Goal: Transaction & Acquisition: Purchase product/service

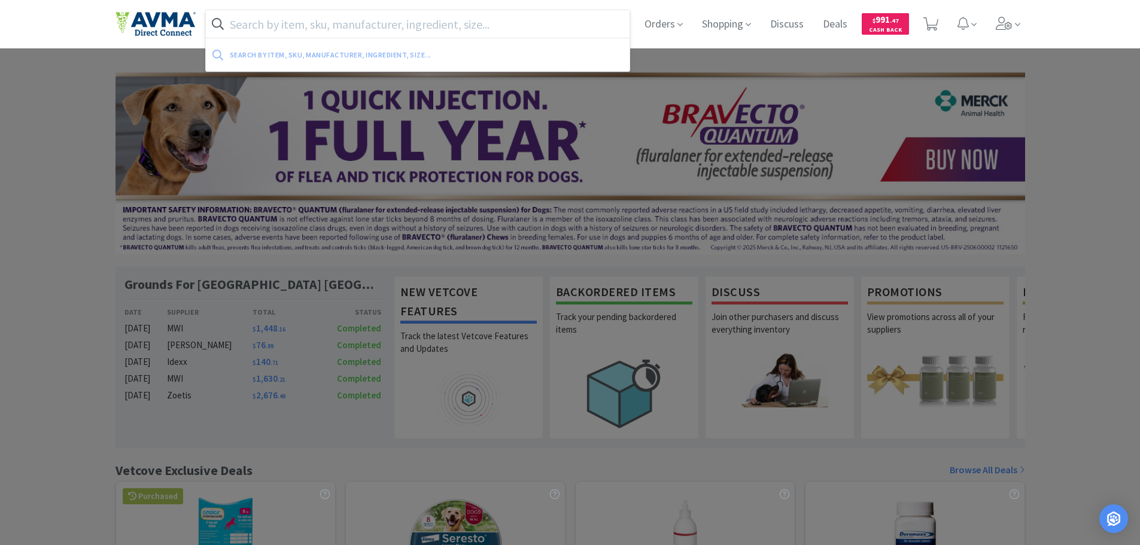
click at [293, 25] on input "text" at bounding box center [418, 24] width 424 height 28
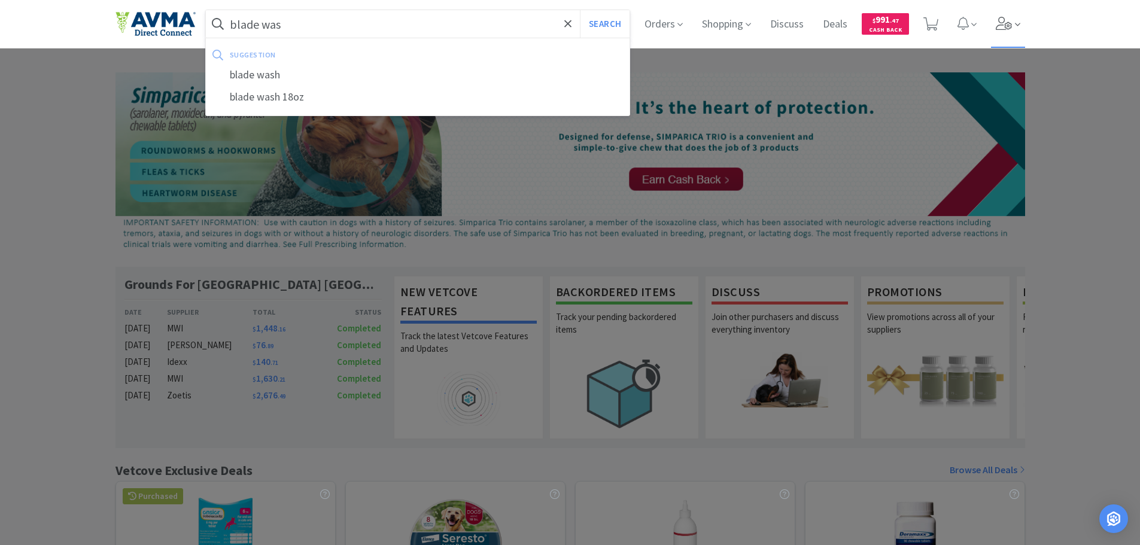
click at [999, 26] on icon at bounding box center [1004, 23] width 17 height 13
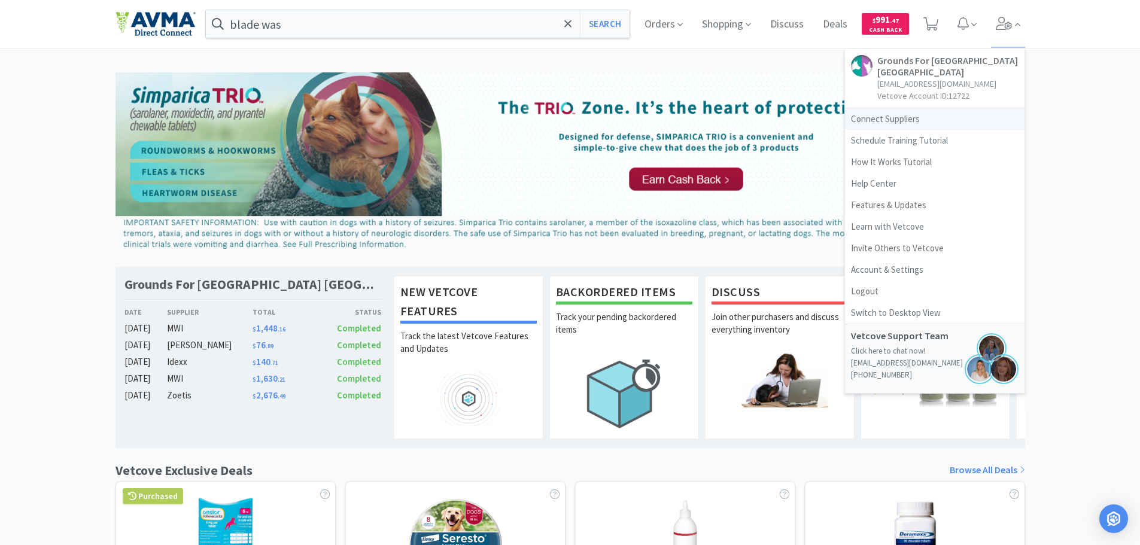
click at [870, 120] on link "Connect Suppliers" at bounding box center [935, 119] width 180 height 22
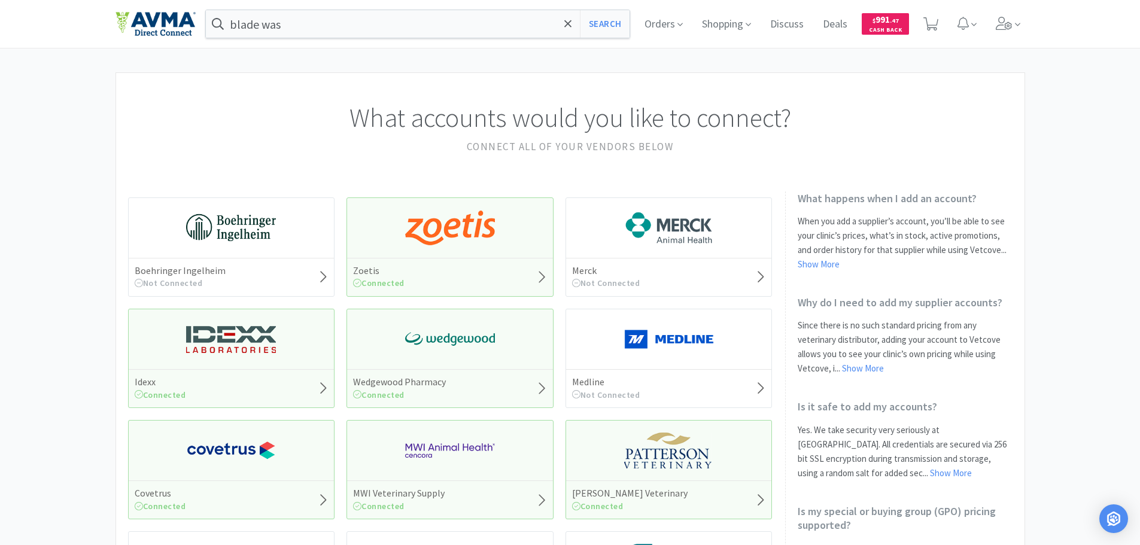
click at [458, 236] on img at bounding box center [450, 228] width 90 height 36
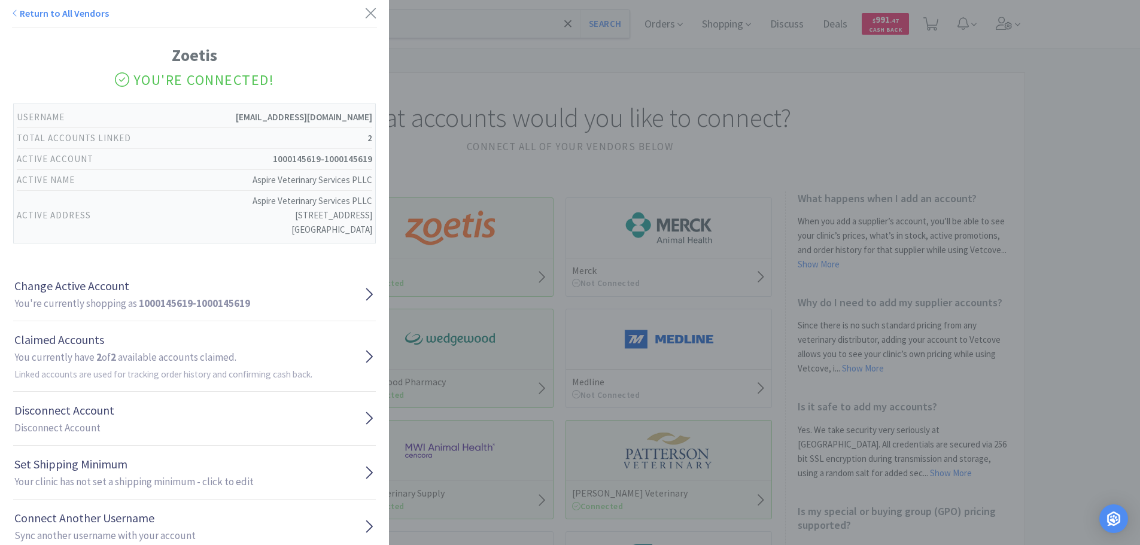
click at [450, 136] on div "Return to All Vendors Zoetis You're Connected! Username [EMAIL_ADDRESS][DOMAIN_…" at bounding box center [570, 272] width 1140 height 545
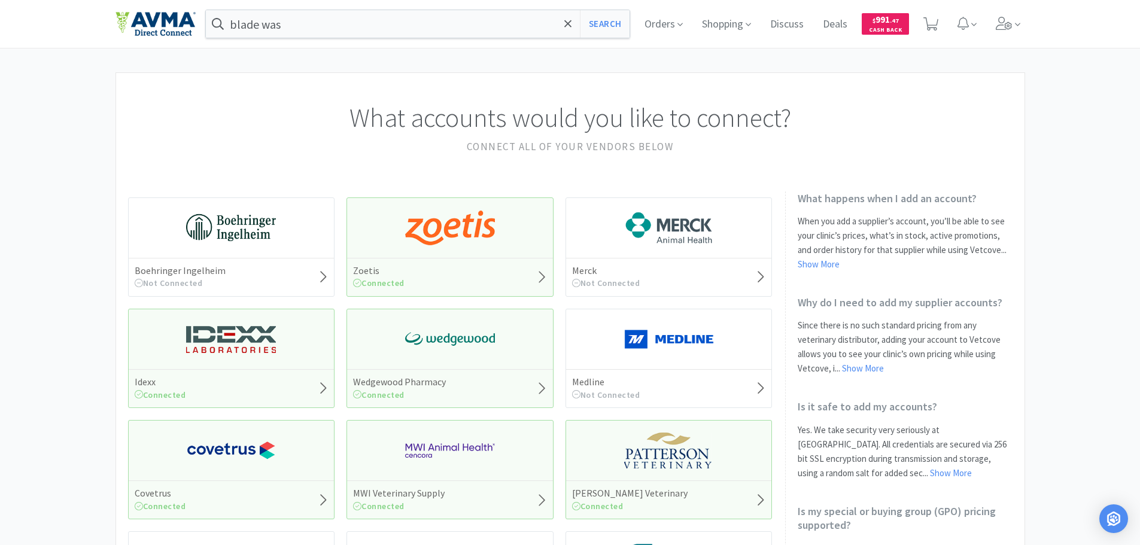
click at [238, 347] on img at bounding box center [231, 339] width 90 height 36
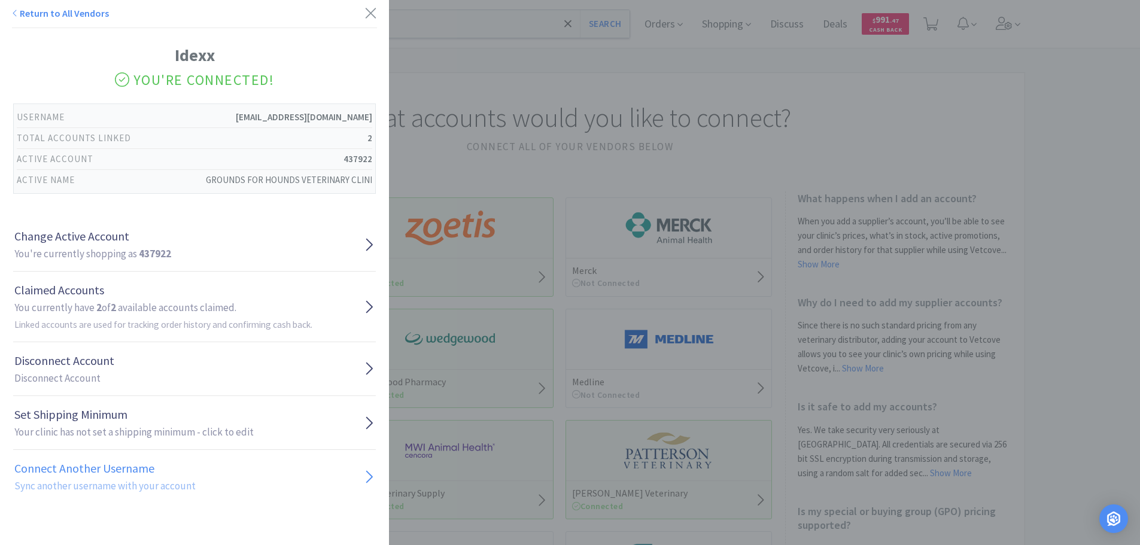
click at [136, 491] on h2 "Sync another username with your account" at bounding box center [104, 486] width 181 height 16
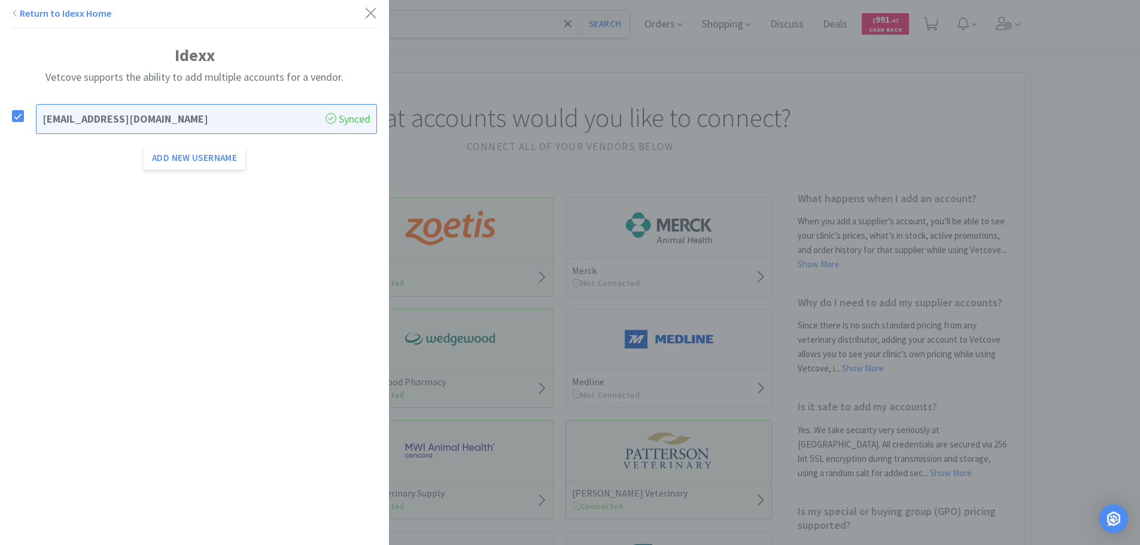
click at [27, 14] on link "Return to Idexx Home" at bounding box center [61, 13] width 99 height 12
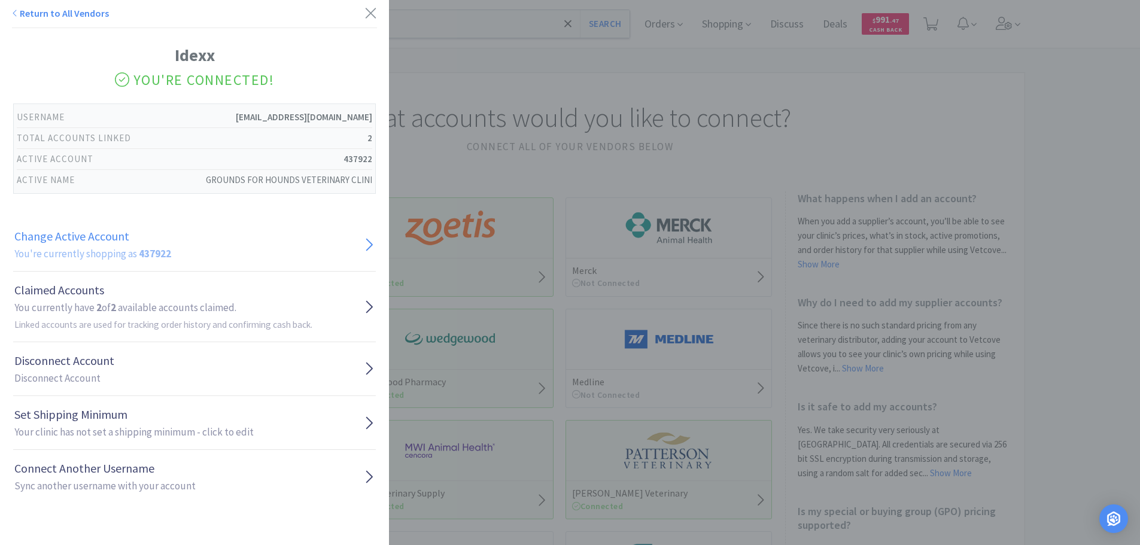
click at [89, 257] on h2 "You're currently shopping as 437922" at bounding box center [92, 254] width 157 height 16
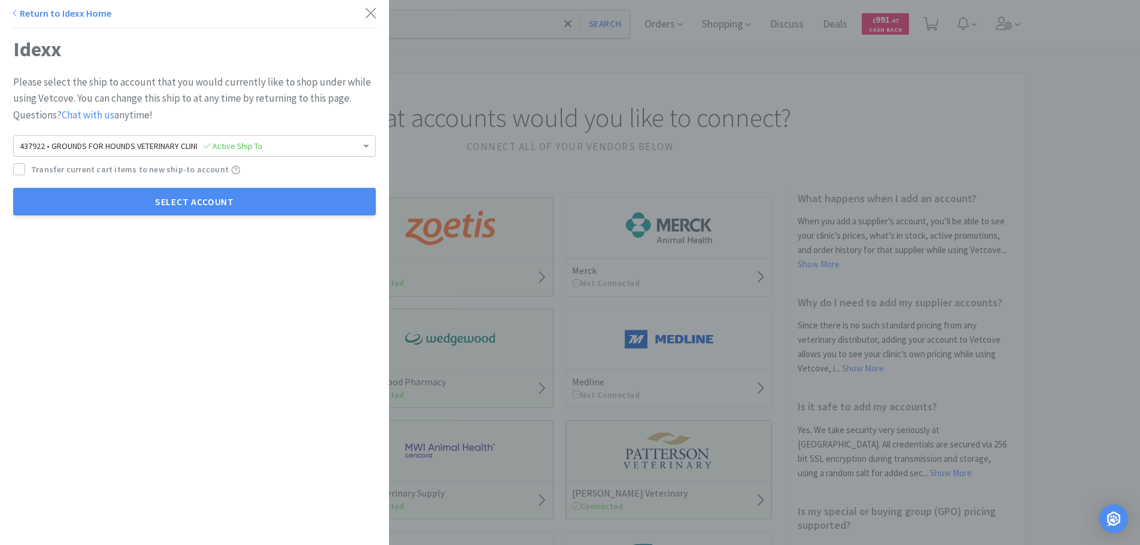
click at [74, 148] on span "437922 • GROUNDS FOR HOUNDS VETERINARY CLINI Active Ship To" at bounding box center [141, 146] width 243 height 11
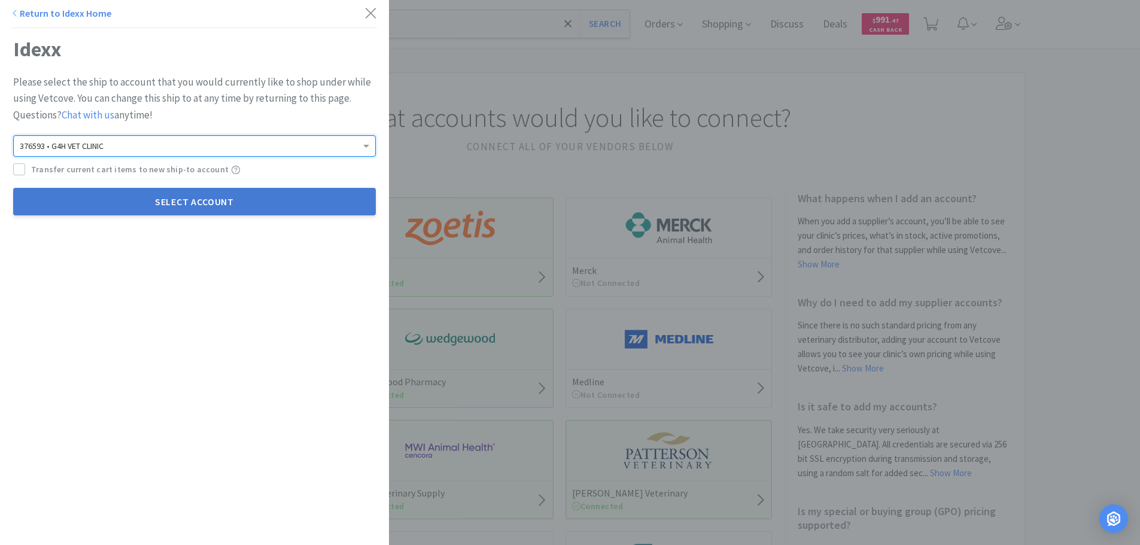
click at [88, 202] on button "Select Account" at bounding box center [194, 202] width 363 height 28
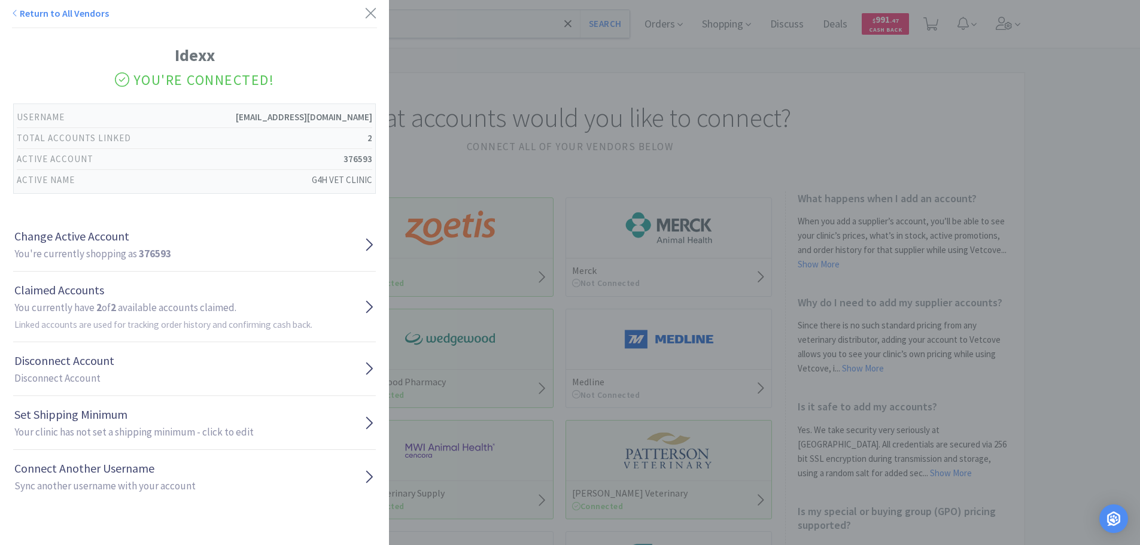
click at [493, 92] on div "Return to All Vendors Idexx You're Connected! Username [EMAIL_ADDRESS][DOMAIN_N…" at bounding box center [570, 272] width 1140 height 545
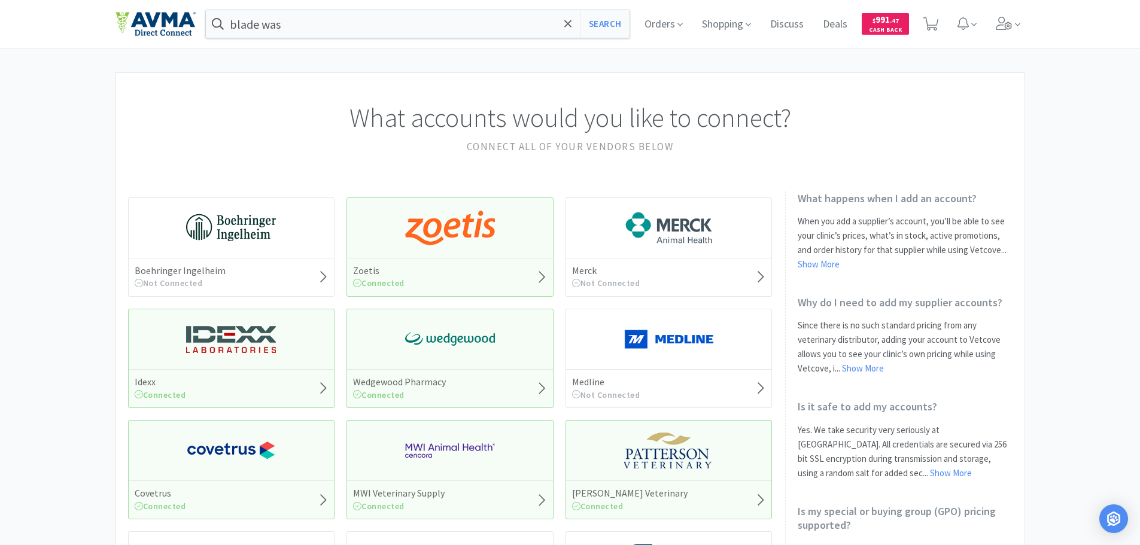
click at [447, 330] on img at bounding box center [450, 339] width 90 height 36
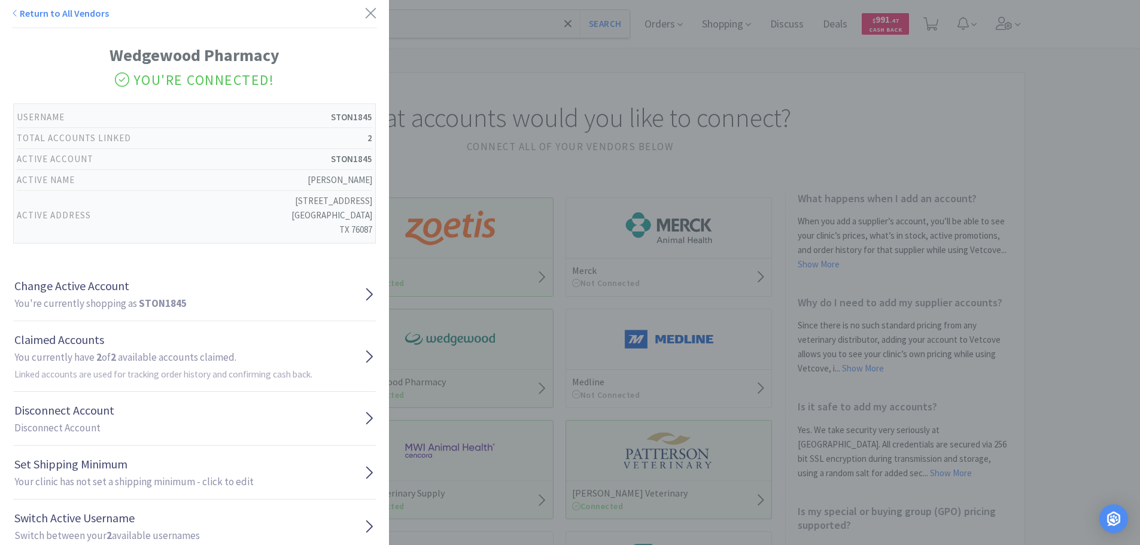
click at [443, 129] on div "Return to All Vendors Wedgewood Pharmacy You're Connected! Username STON1845 To…" at bounding box center [570, 272] width 1140 height 545
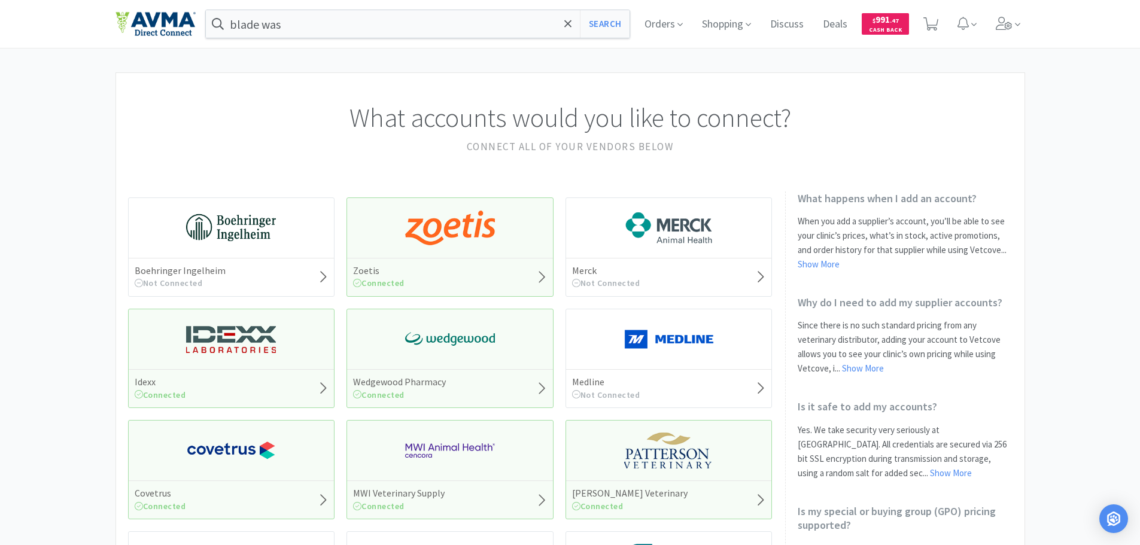
click at [657, 447] on img at bounding box center [669, 451] width 90 height 36
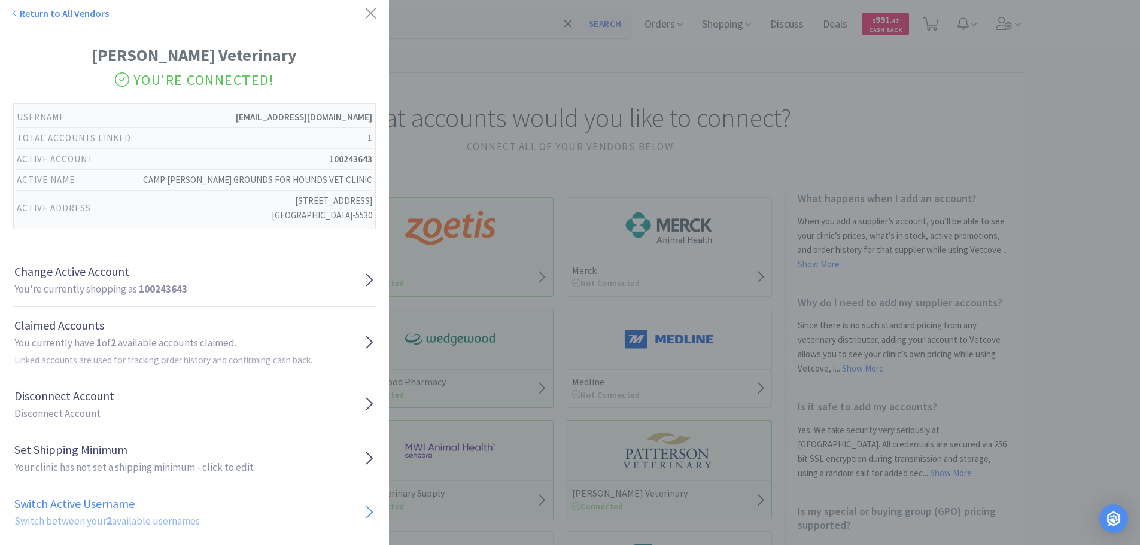
click at [88, 507] on h1 "Switch Active Username" at bounding box center [107, 503] width 186 height 19
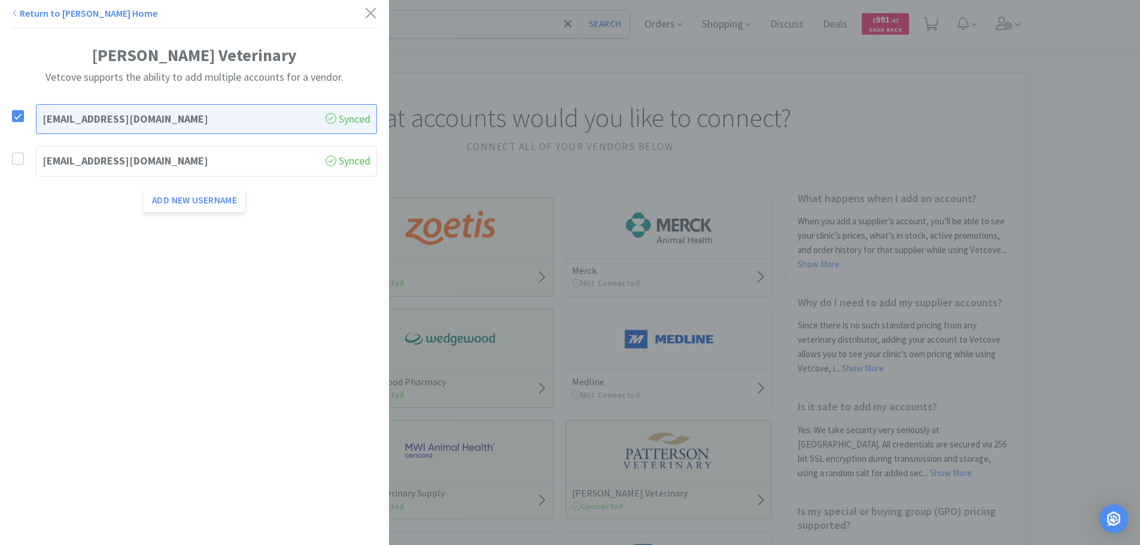
click at [16, 150] on div "[EMAIL_ADDRESS][DOMAIN_NAME] Synced" at bounding box center [194, 161] width 365 height 42
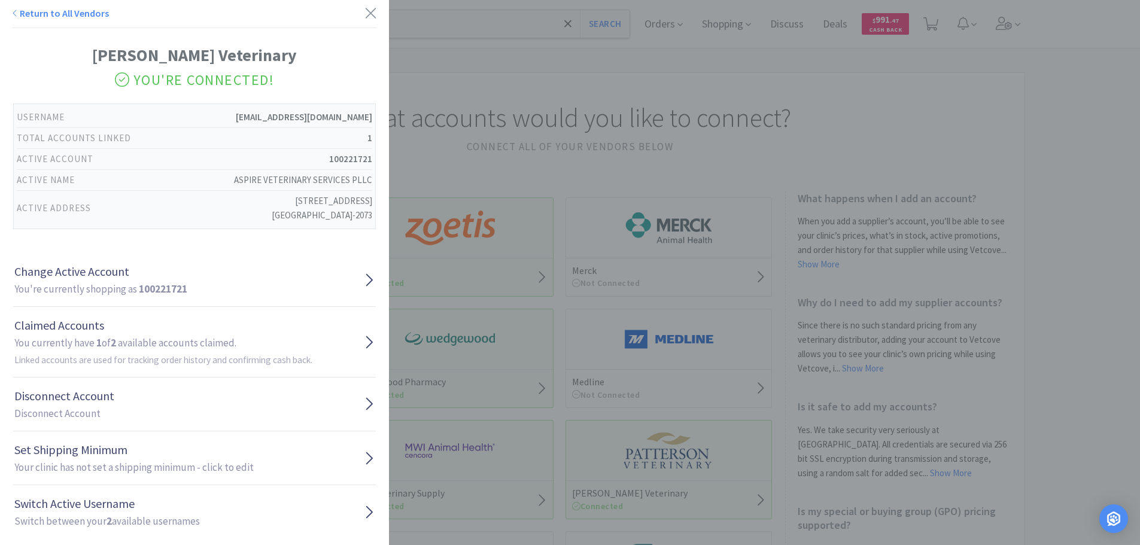
click at [485, 154] on div "Return to All Vendors [PERSON_NAME] Veterinary You're Connected! Username [EMAI…" at bounding box center [570, 272] width 1140 height 545
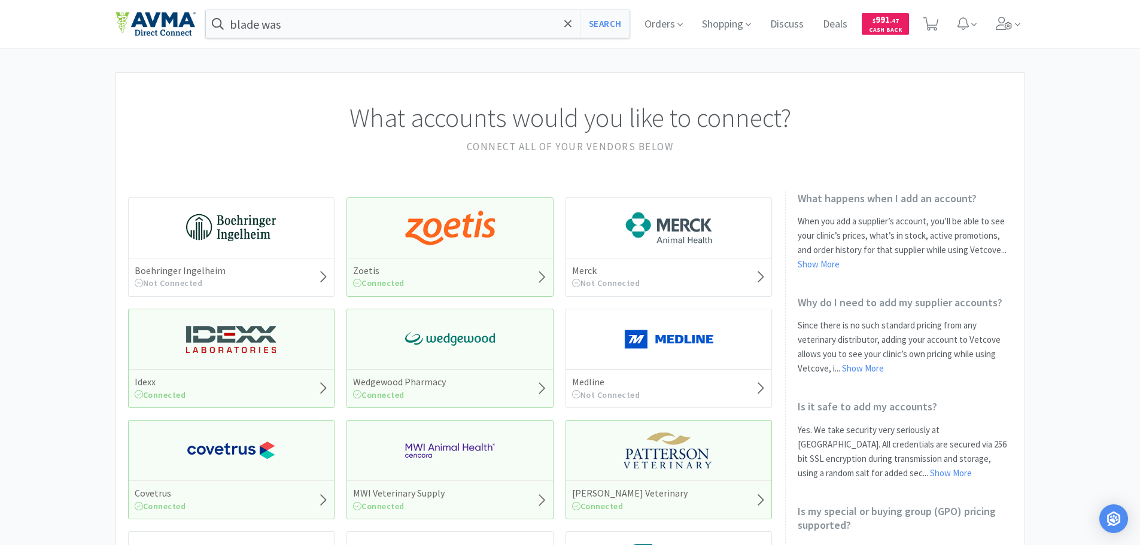
click at [285, 467] on div "Covetrus Connected" at bounding box center [231, 469] width 207 height 99
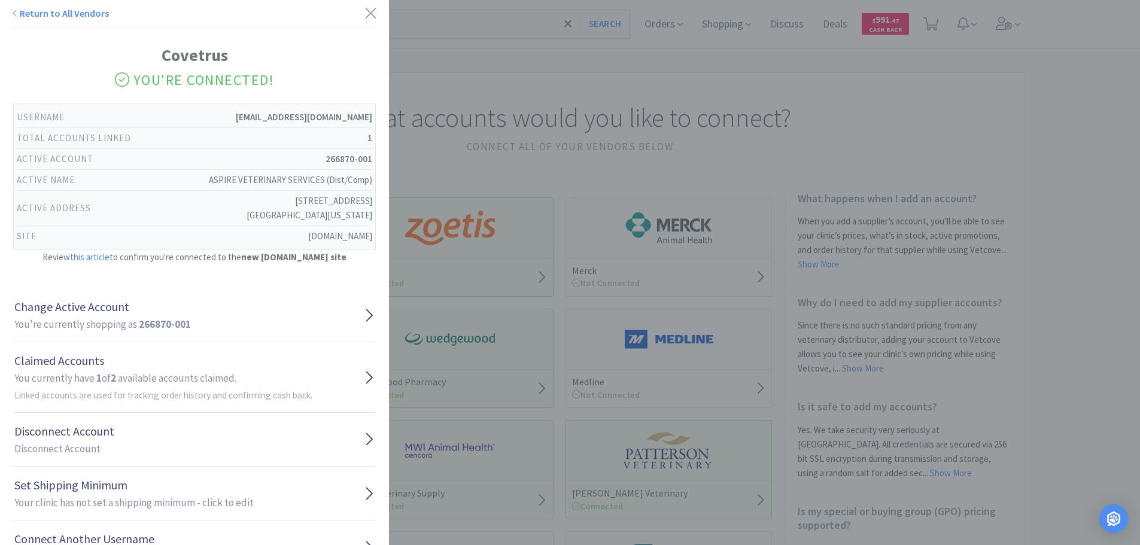
click at [457, 114] on div "Return to All Vendors Covetrus You're Connected! Username [EMAIL_ADDRESS][DOMAI…" at bounding box center [570, 272] width 1140 height 545
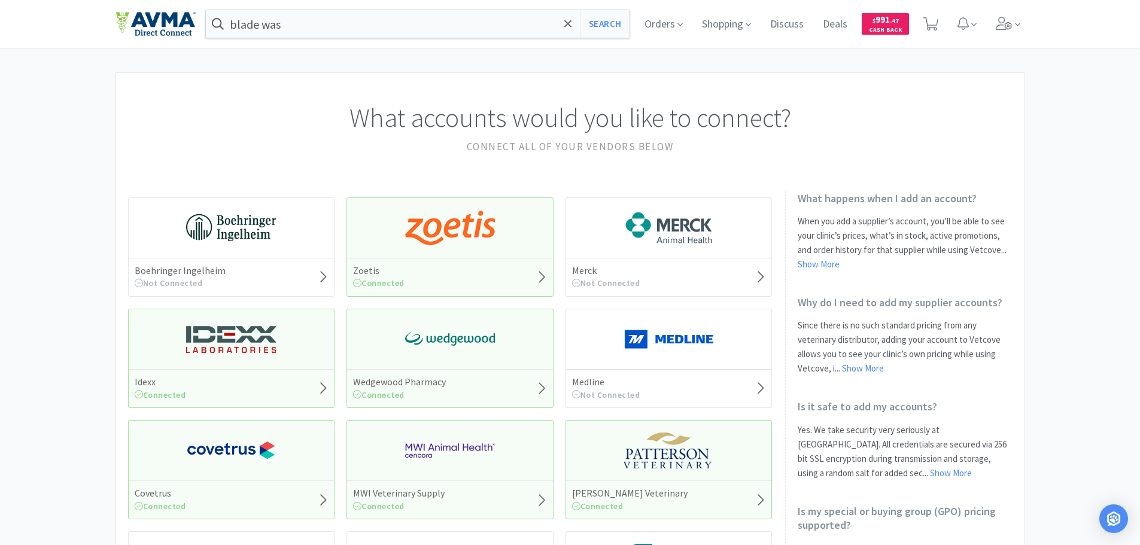
click at [453, 471] on div "MWI Veterinary Supply Connected" at bounding box center [450, 469] width 207 height 99
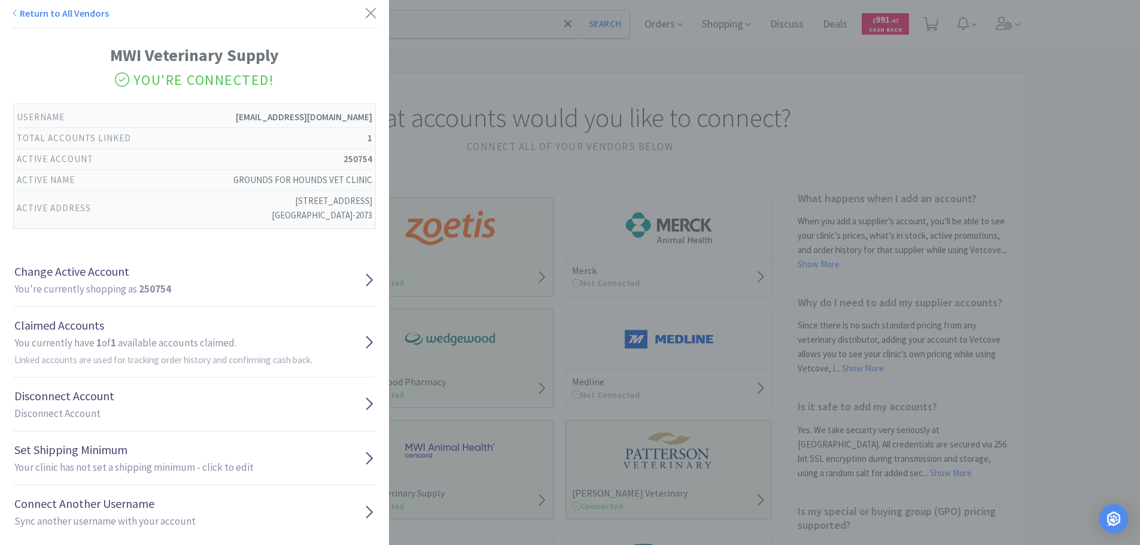
click at [464, 160] on div "Return to All Vendors MWI Veterinary Supply You're Connected! Username [EMAIL_A…" at bounding box center [570, 272] width 1140 height 545
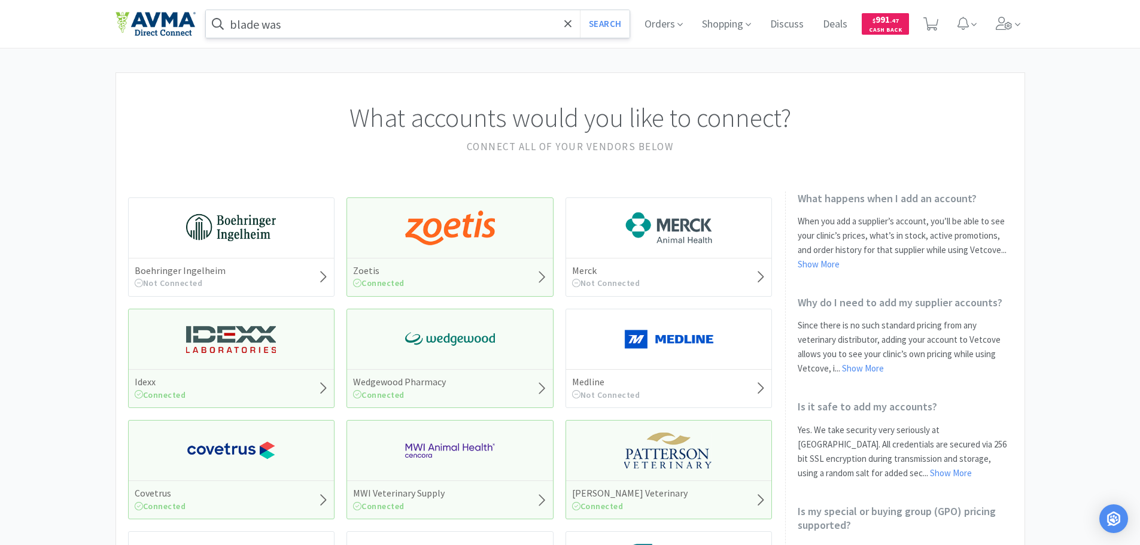
click at [316, 17] on input "blade was" at bounding box center [418, 24] width 424 height 28
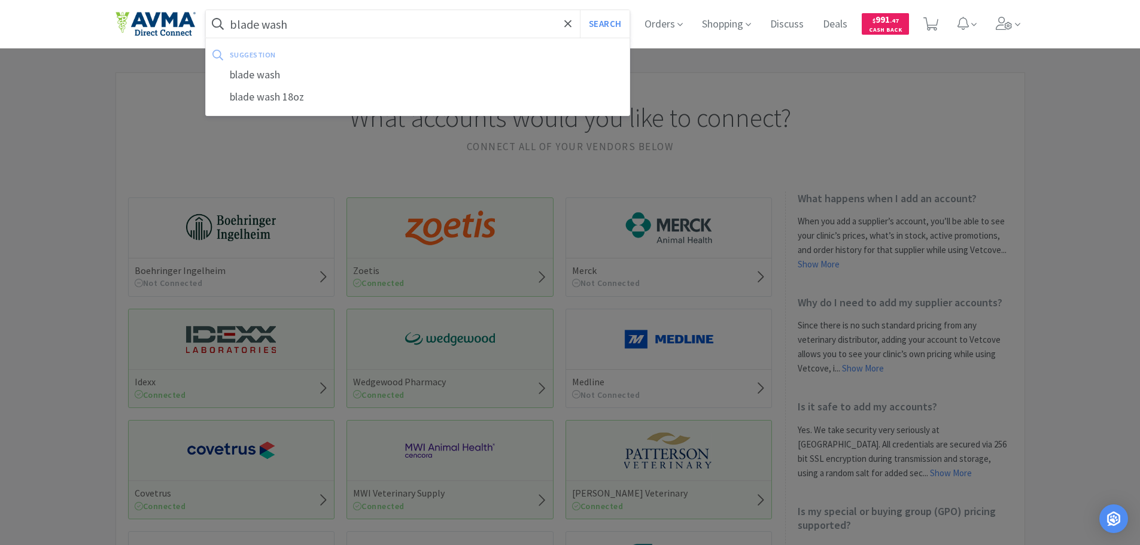
type input "blade wash"
click at [580, 10] on button "Search" at bounding box center [605, 24] width 50 height 28
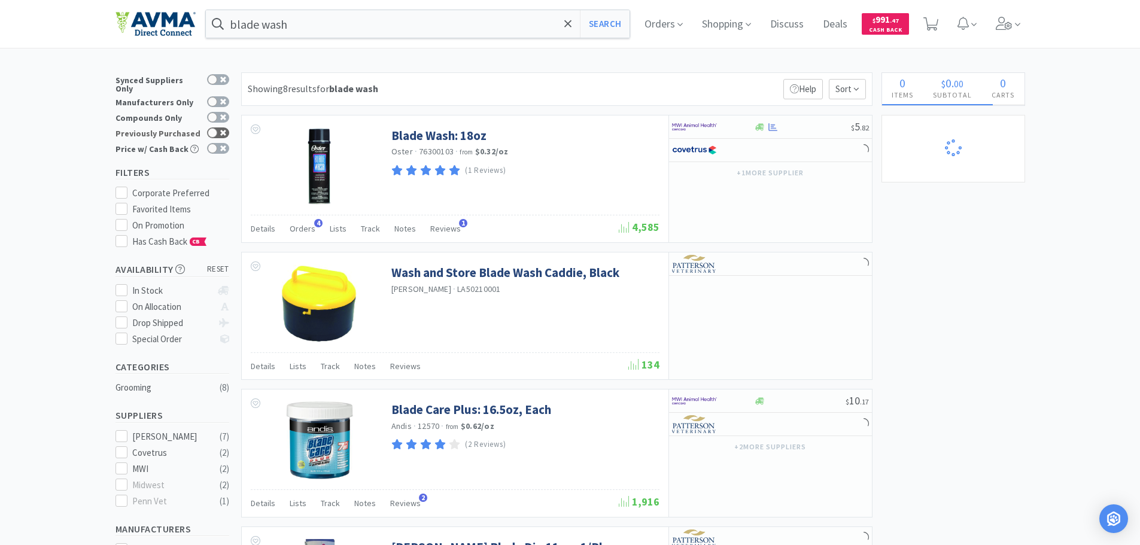
click at [209, 129] on div at bounding box center [213, 133] width 10 height 10
checkbox input "true"
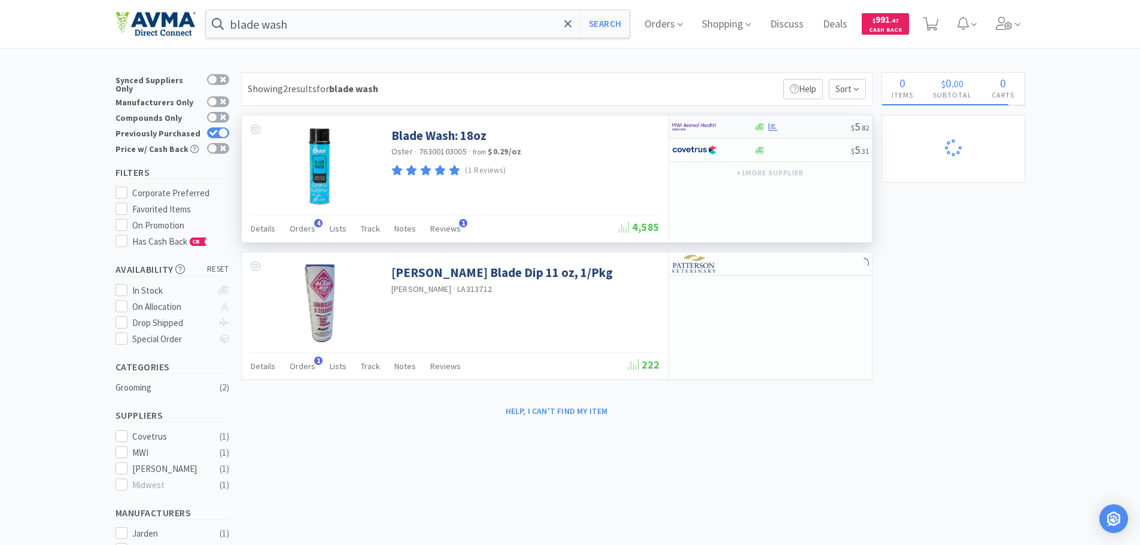
click at [689, 122] on img at bounding box center [694, 127] width 45 height 18
select select "1"
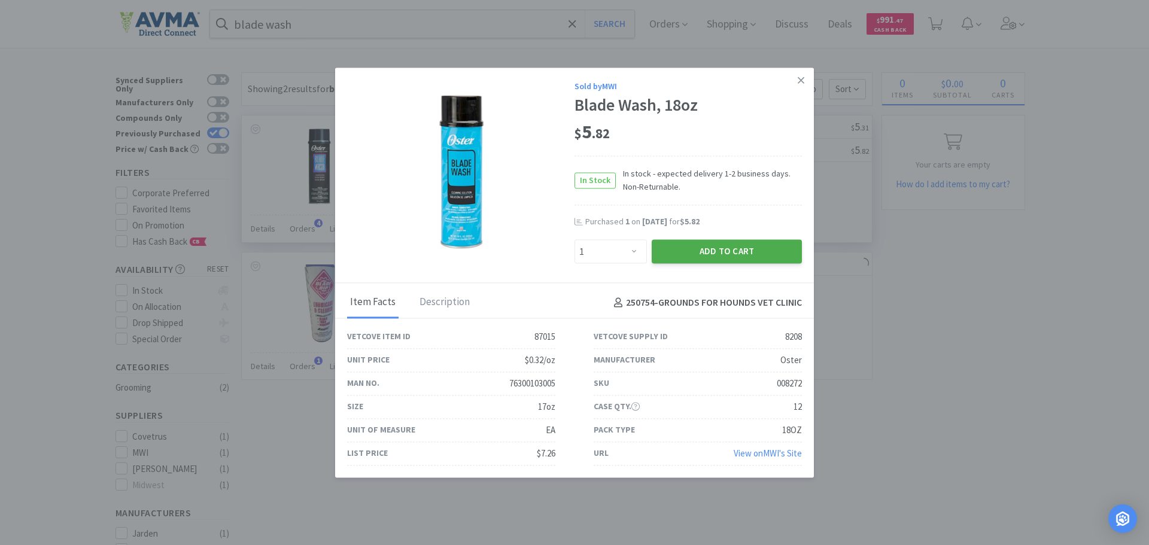
click at [692, 250] on button "Add to Cart" at bounding box center [727, 252] width 150 height 24
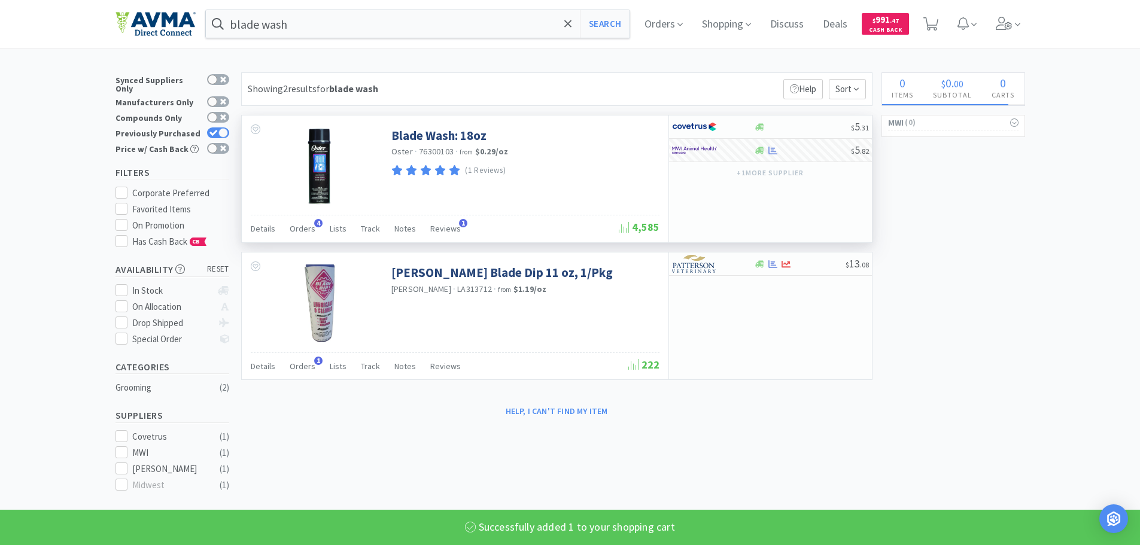
select select "1"
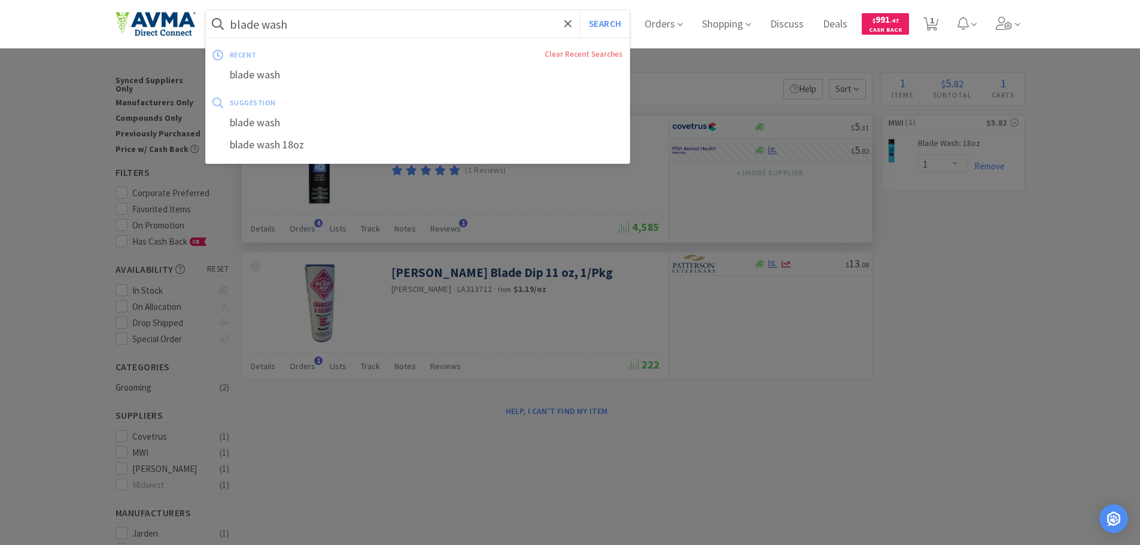
click at [318, 17] on input "blade wash" at bounding box center [418, 24] width 424 height 28
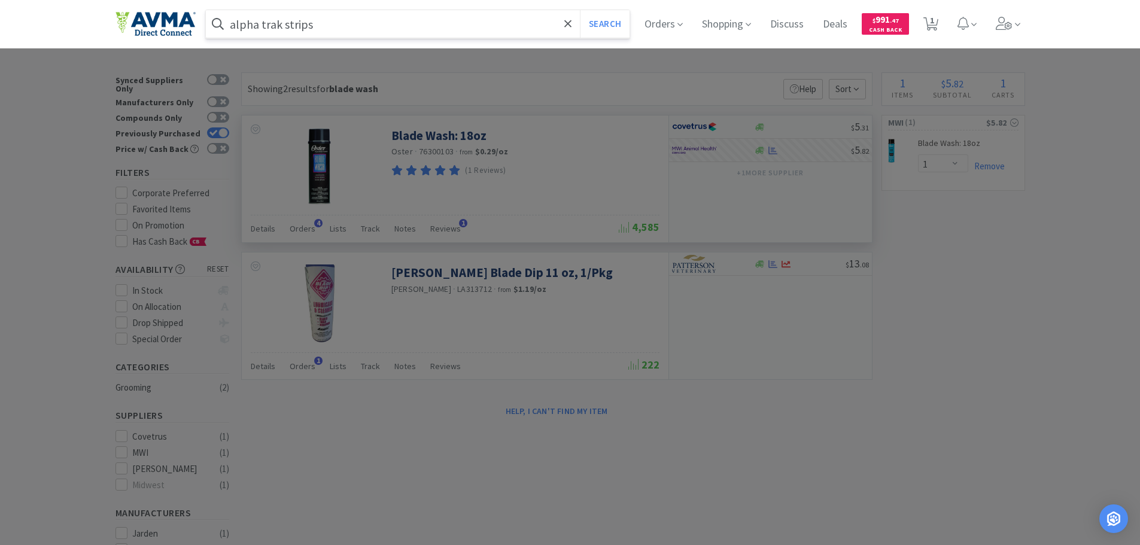
type input "alpha trak strips"
click at [580, 10] on button "Search" at bounding box center [605, 24] width 50 height 28
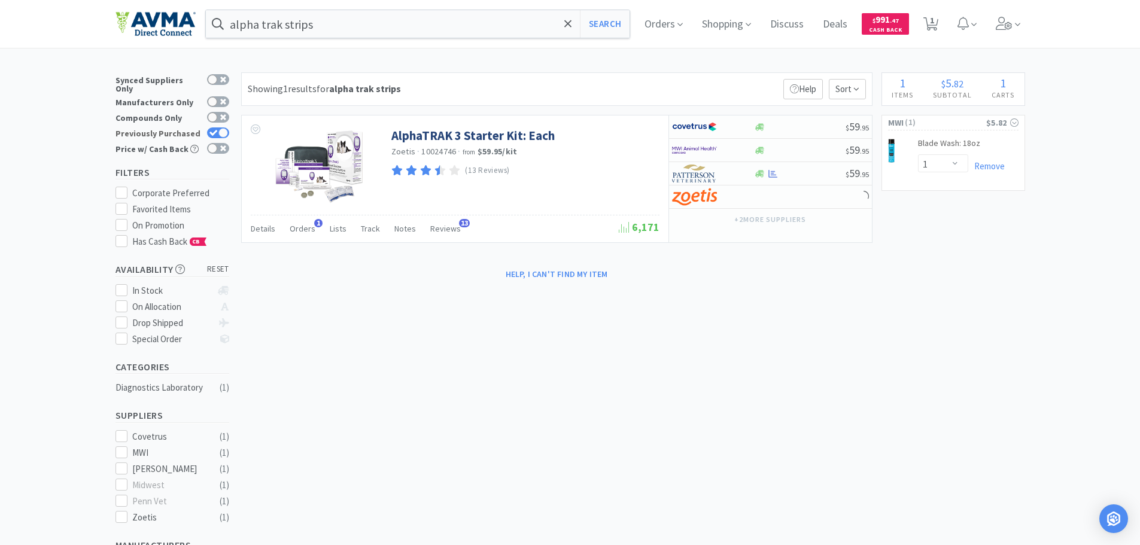
click at [222, 128] on div at bounding box center [223, 133] width 10 height 10
checkbox input "false"
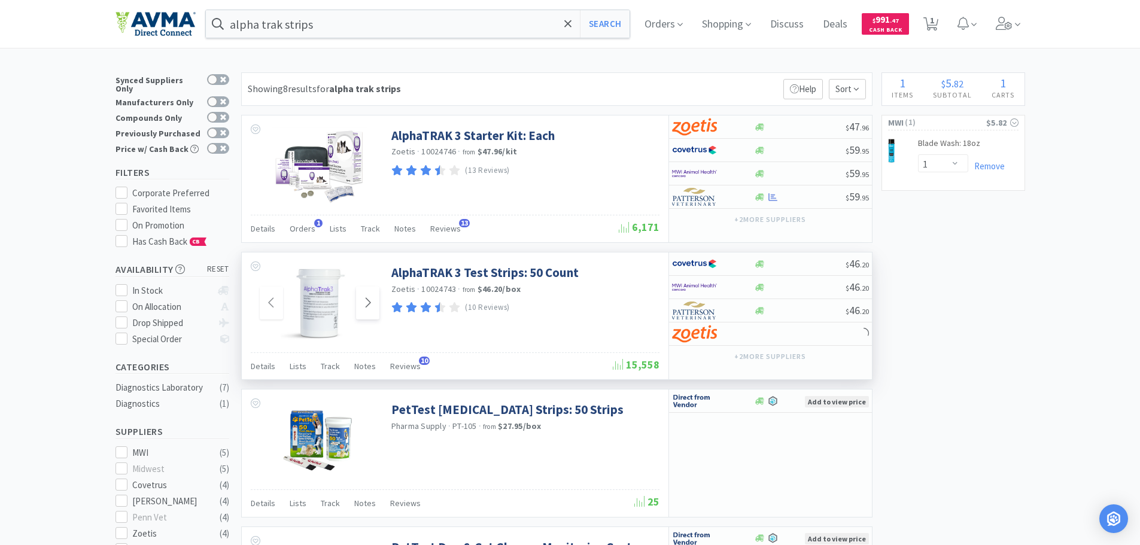
click at [365, 306] on icon at bounding box center [367, 303] width 9 height 14
click at [681, 334] on img at bounding box center [694, 334] width 45 height 18
select select "1"
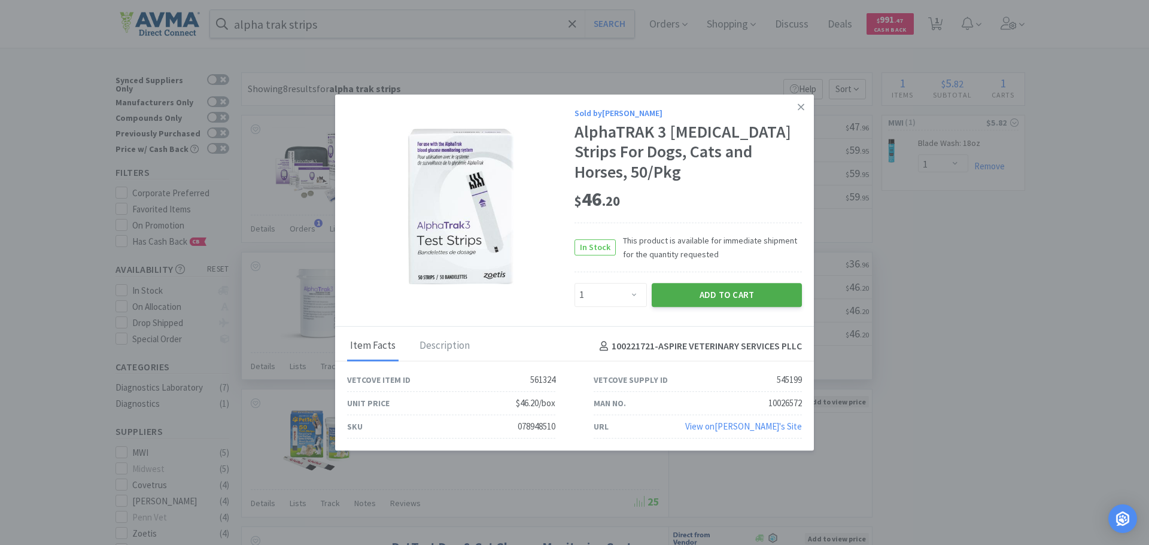
click at [709, 303] on button "Add to Cart" at bounding box center [727, 295] width 150 height 24
select select "1"
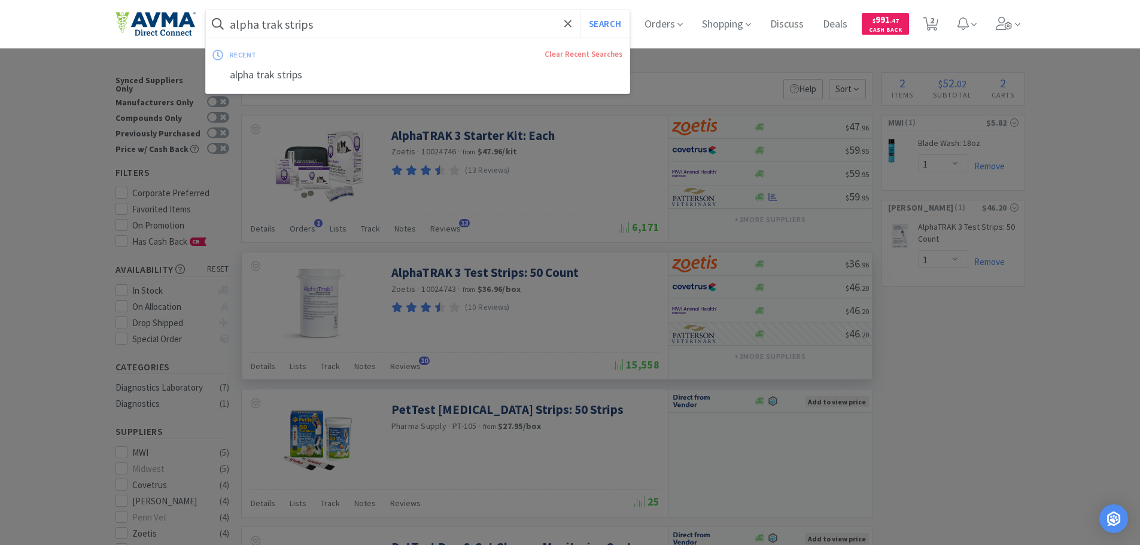
click at [385, 22] on input "alpha trak strips" at bounding box center [418, 24] width 424 height 28
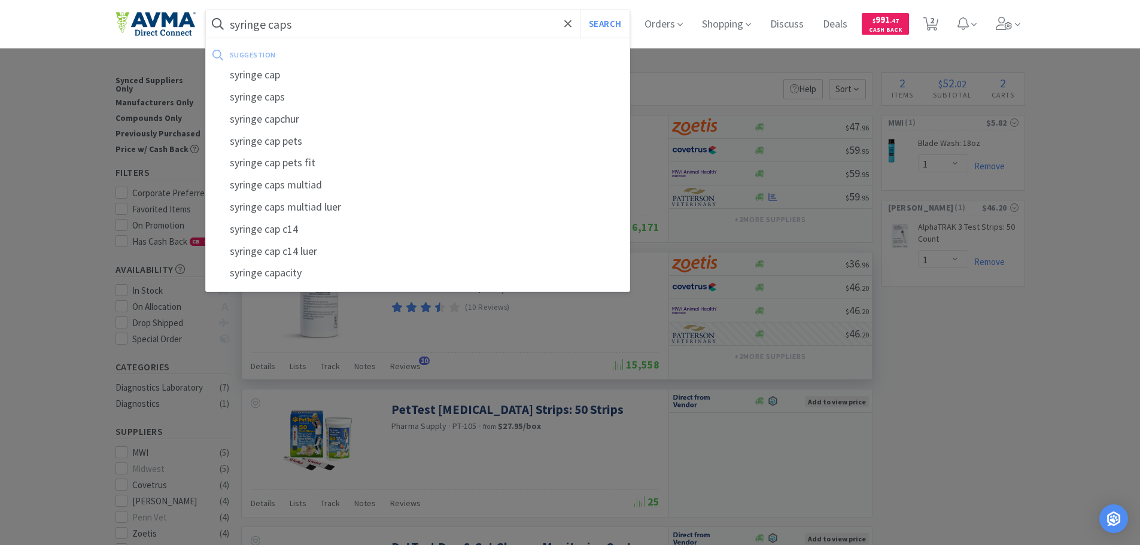
type input "syringe caps"
click at [580, 10] on button "Search" at bounding box center [605, 24] width 50 height 28
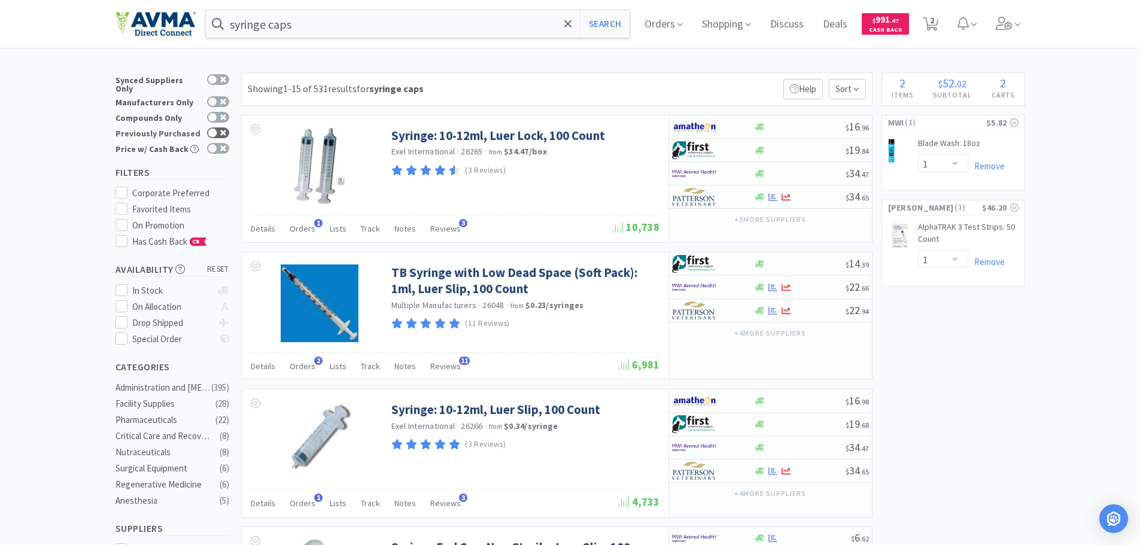
click at [215, 128] on div at bounding box center [213, 133] width 10 height 10
checkbox input "true"
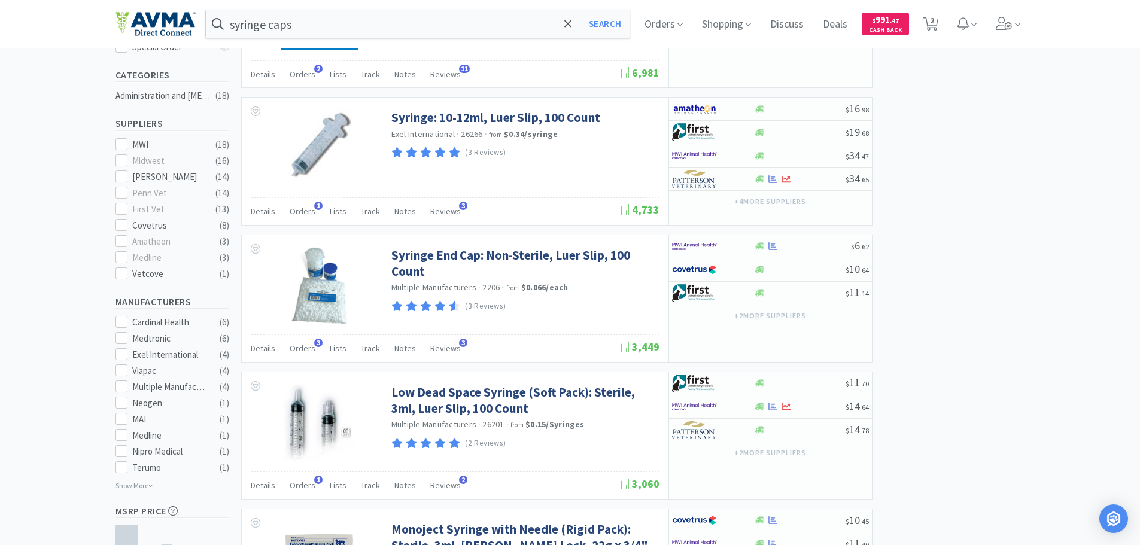
scroll to position [359, 0]
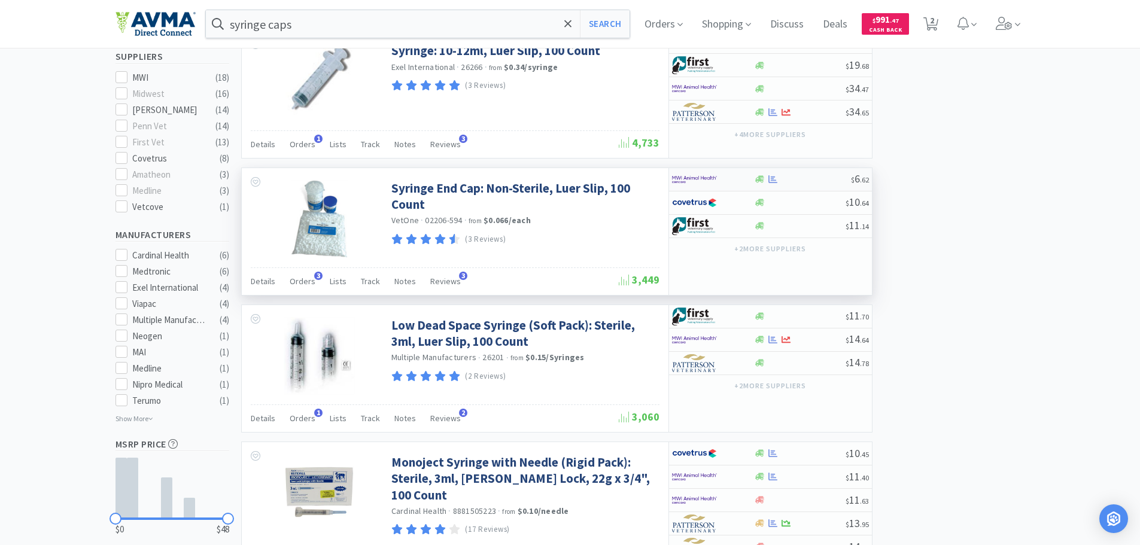
click at [691, 177] on img at bounding box center [694, 180] width 45 height 18
select select "1"
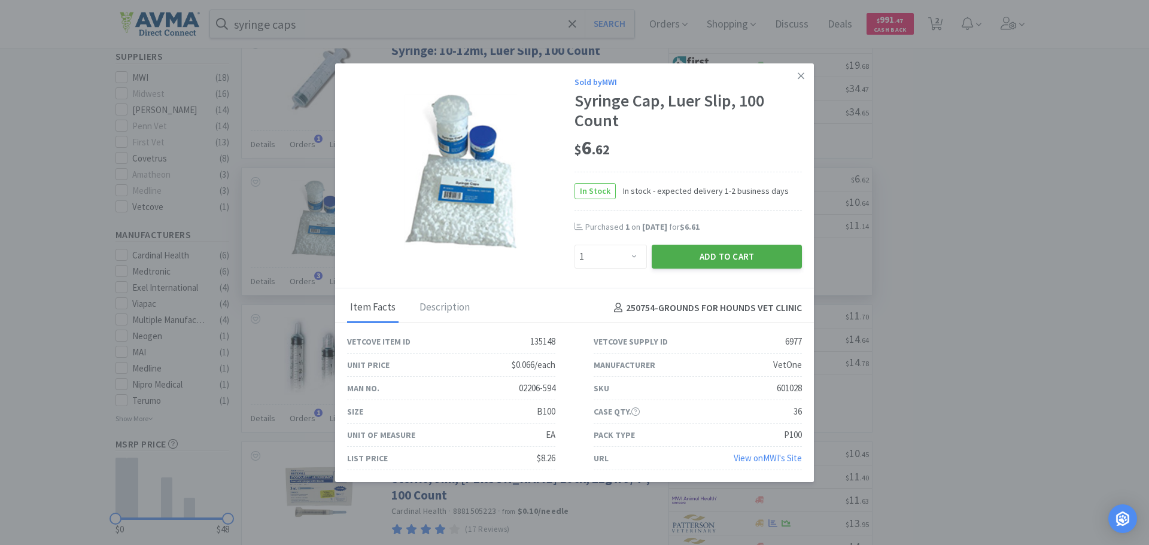
click at [676, 257] on button "Add to Cart" at bounding box center [727, 257] width 150 height 24
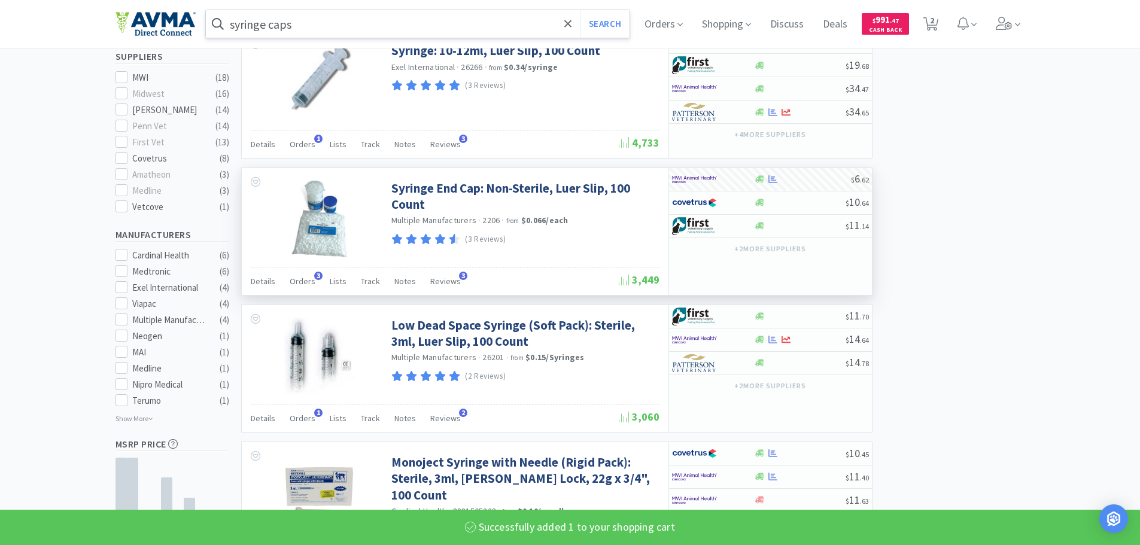
select select "1"
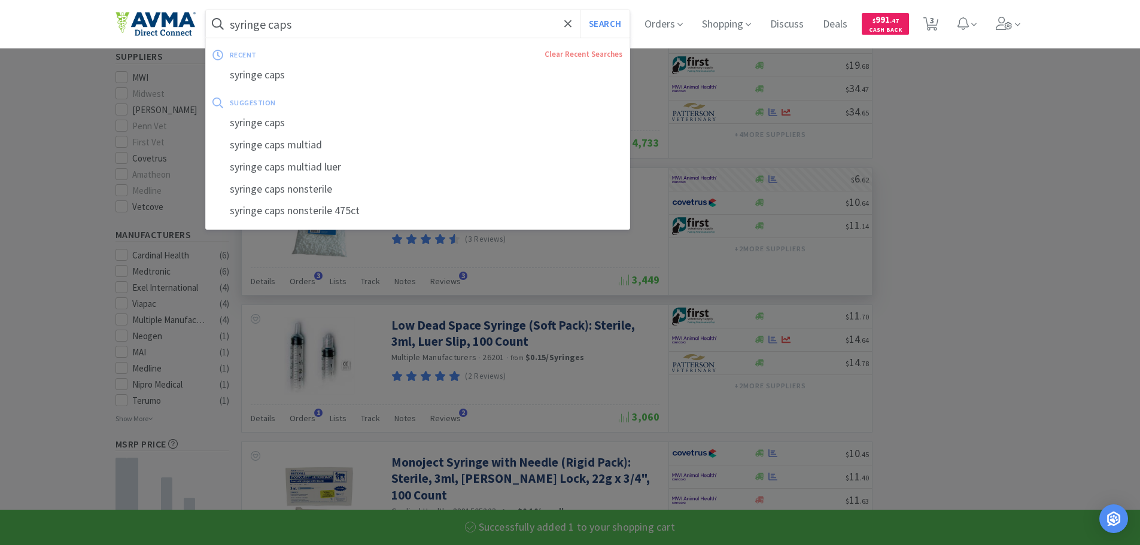
click at [428, 32] on input "syringe caps" at bounding box center [418, 24] width 424 height 28
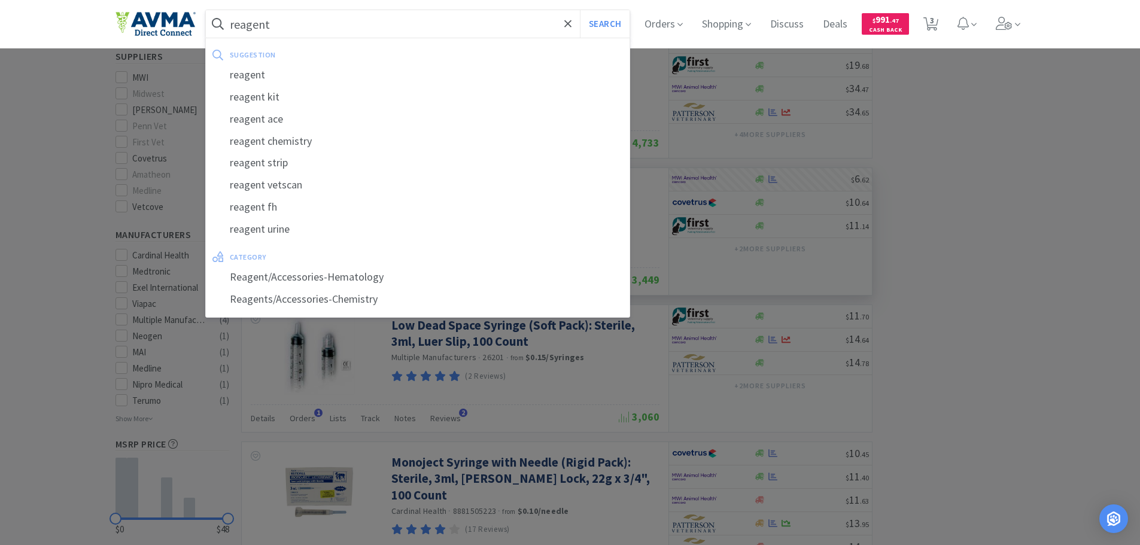
type input "reagent"
click at [580, 10] on button "Search" at bounding box center [605, 24] width 50 height 28
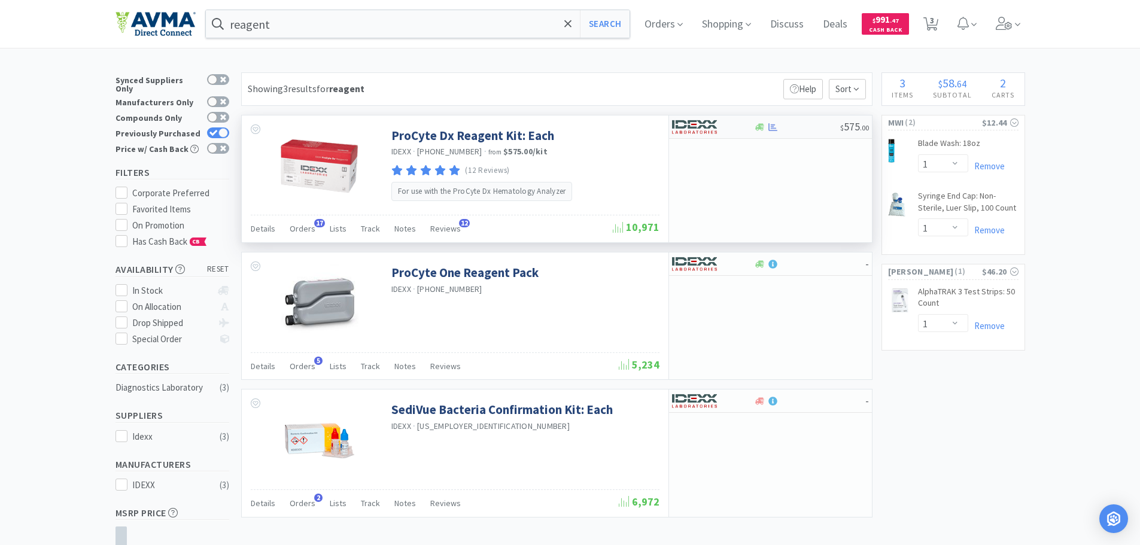
click at [697, 133] on img at bounding box center [694, 127] width 45 height 18
select select "1"
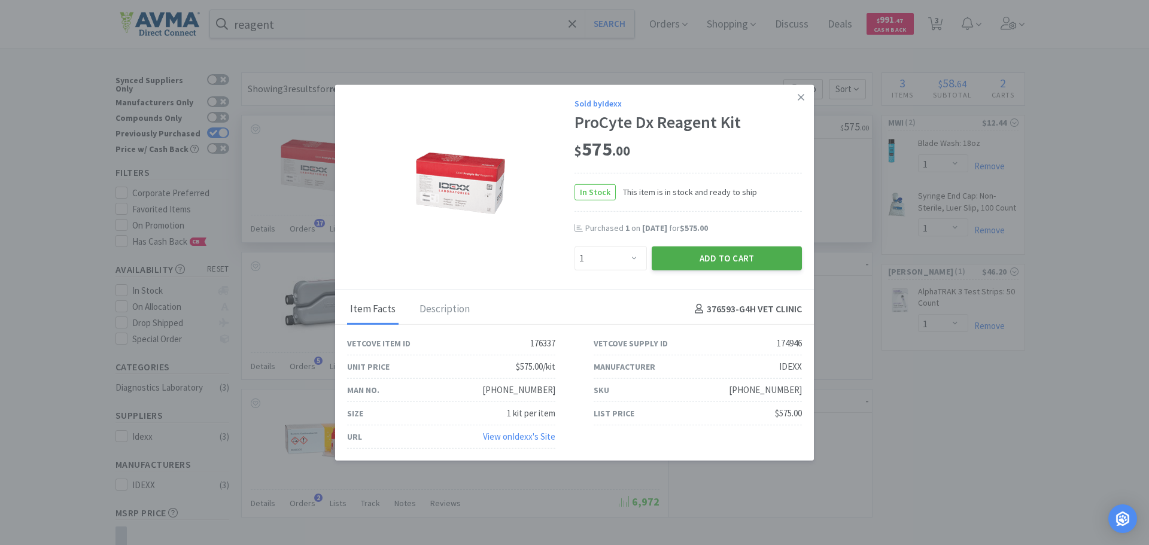
click at [681, 259] on button "Add to Cart" at bounding box center [727, 258] width 150 height 24
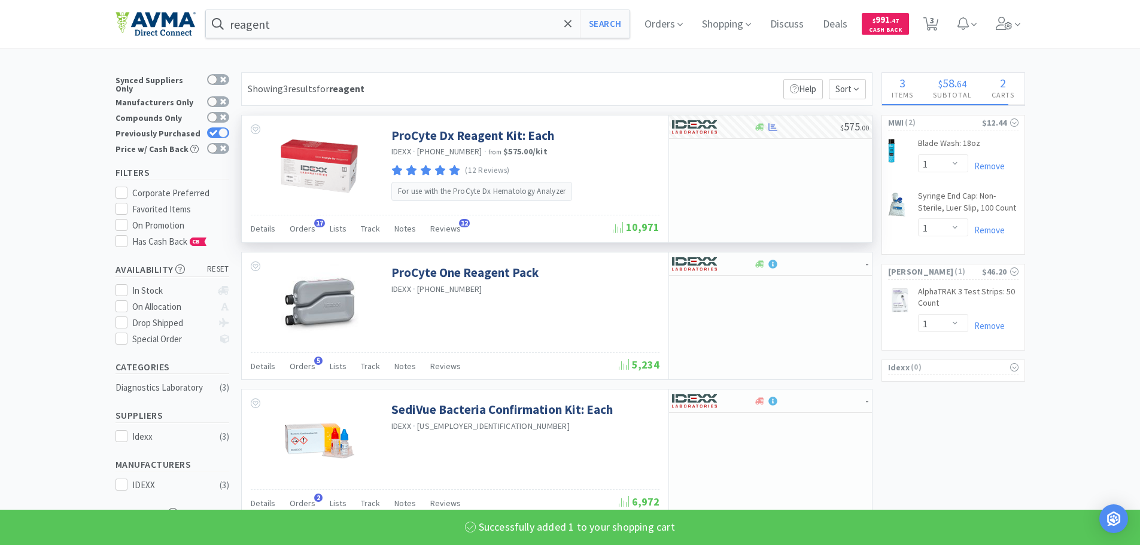
select select "1"
click at [309, 14] on input "reagent" at bounding box center [418, 24] width 424 height 28
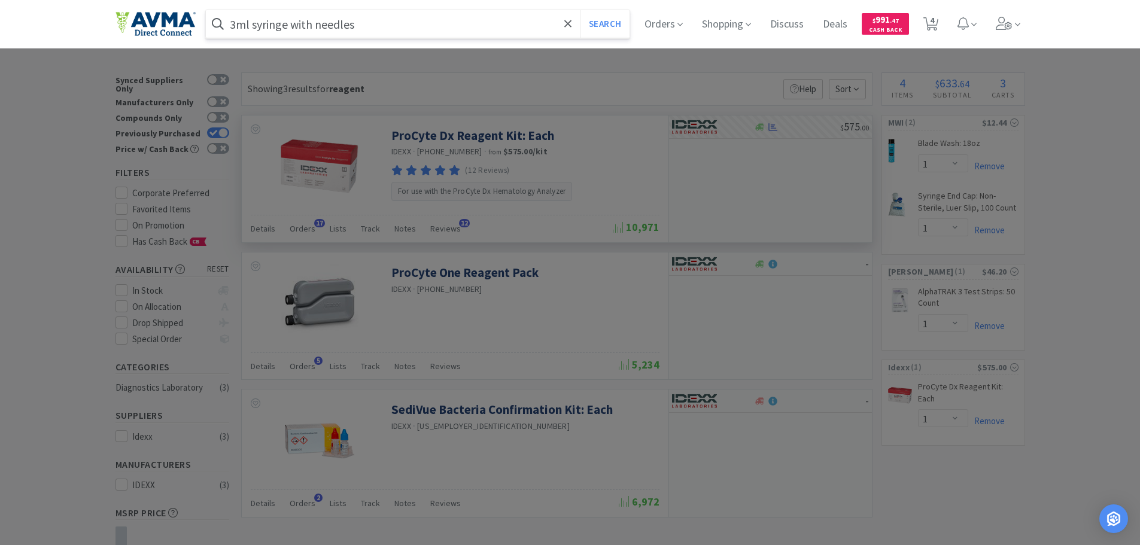
type input "3ml syringe with needles"
click at [580, 10] on button "Search" at bounding box center [605, 24] width 50 height 28
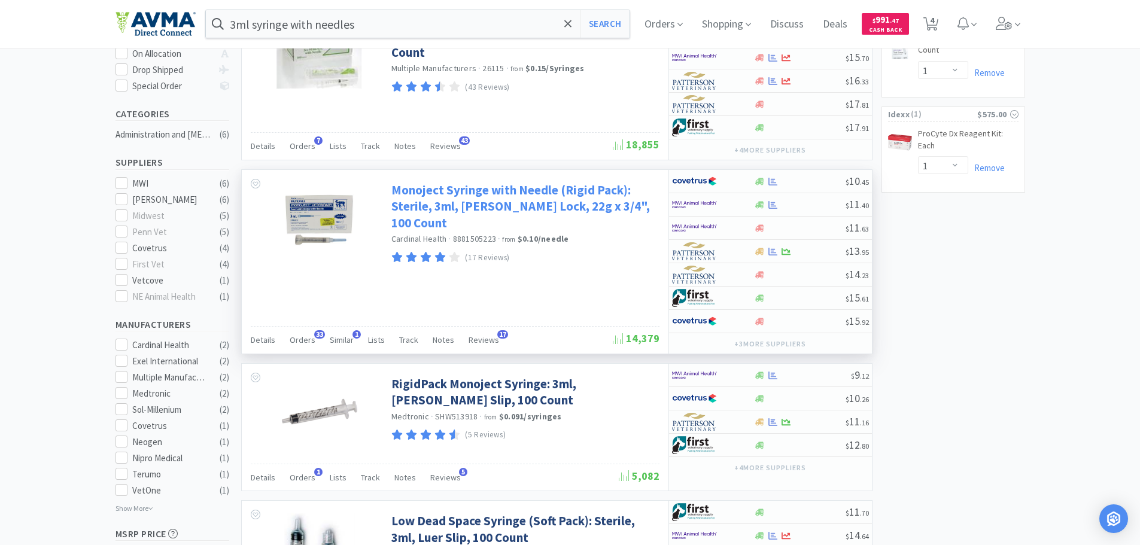
scroll to position [239, 0]
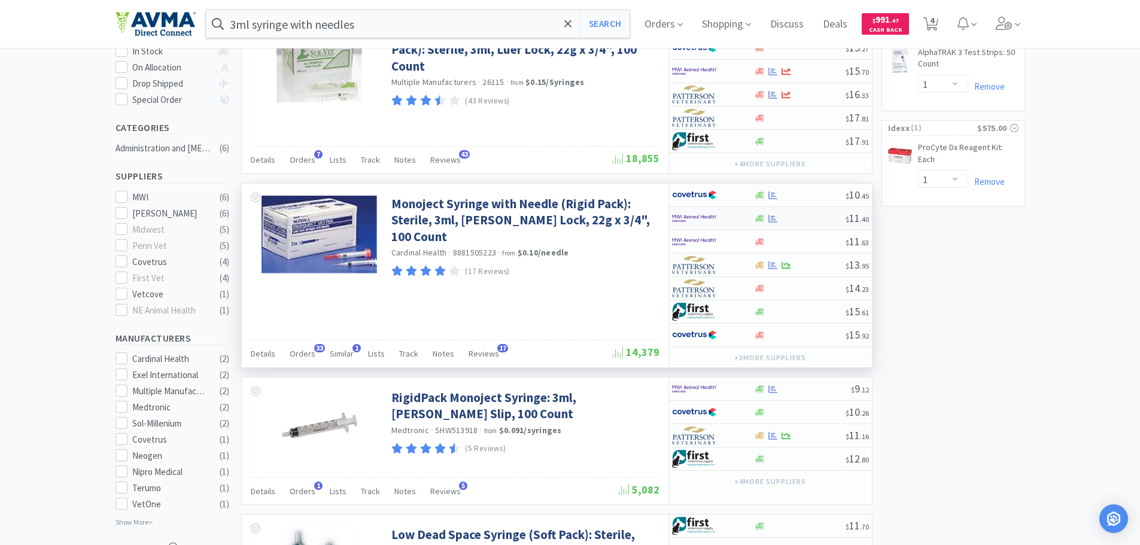
click at [693, 215] on img at bounding box center [694, 218] width 45 height 18
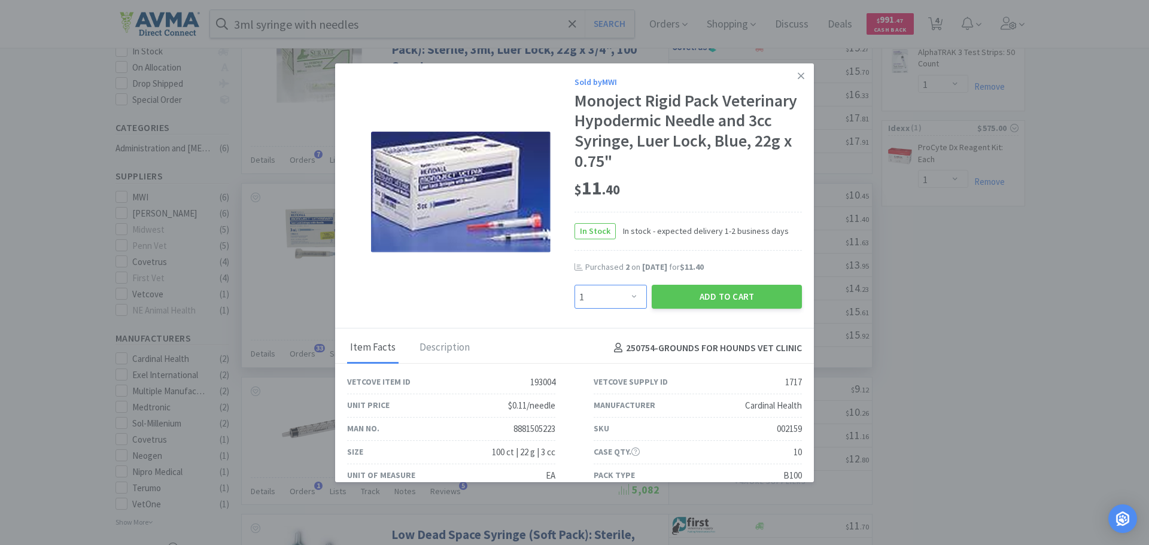
click at [634, 293] on select "Enter Quantity 1 2 3 4 5 6 7 8 9 10 11 12 13 14 15 16 17 18 19 20 Enter Quantity" at bounding box center [611, 297] width 72 height 24
click at [605, 294] on select "Enter Quantity 1 2 3 4 5 6 7 8 9 10 11 12 13 14 15 16 17 18 19 20 Enter Quantity" at bounding box center [611, 297] width 72 height 24
select select "5"
click at [575, 285] on select "Enter Quantity 1 2 3 4 5 6 7 8 9 10 11 12 13 14 15 16 17 18 19 20 Enter Quantity" at bounding box center [611, 297] width 72 height 24
click at [716, 303] on button "Add to Cart" at bounding box center [727, 297] width 150 height 24
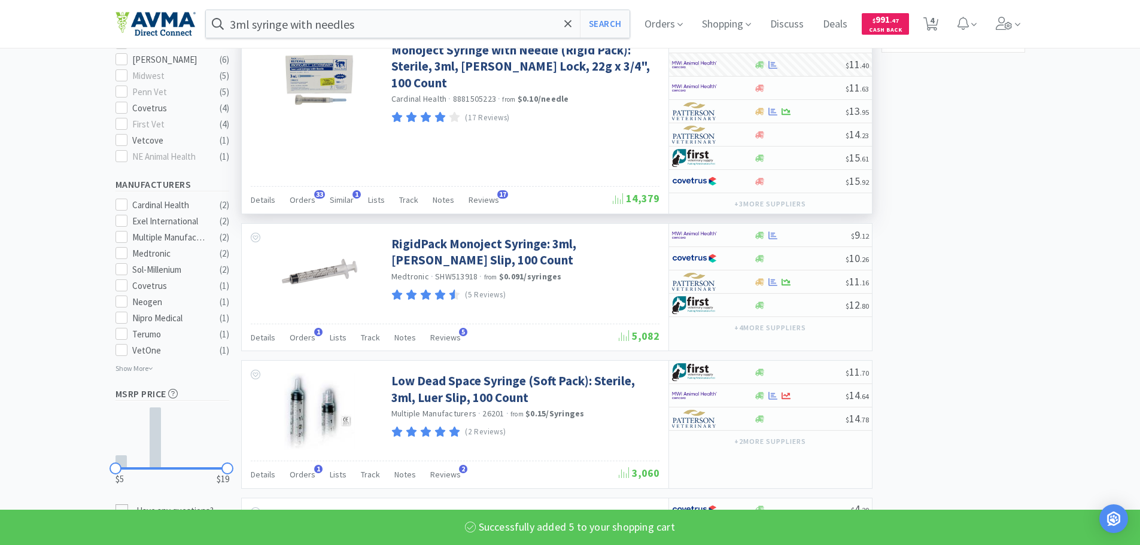
select select "5"
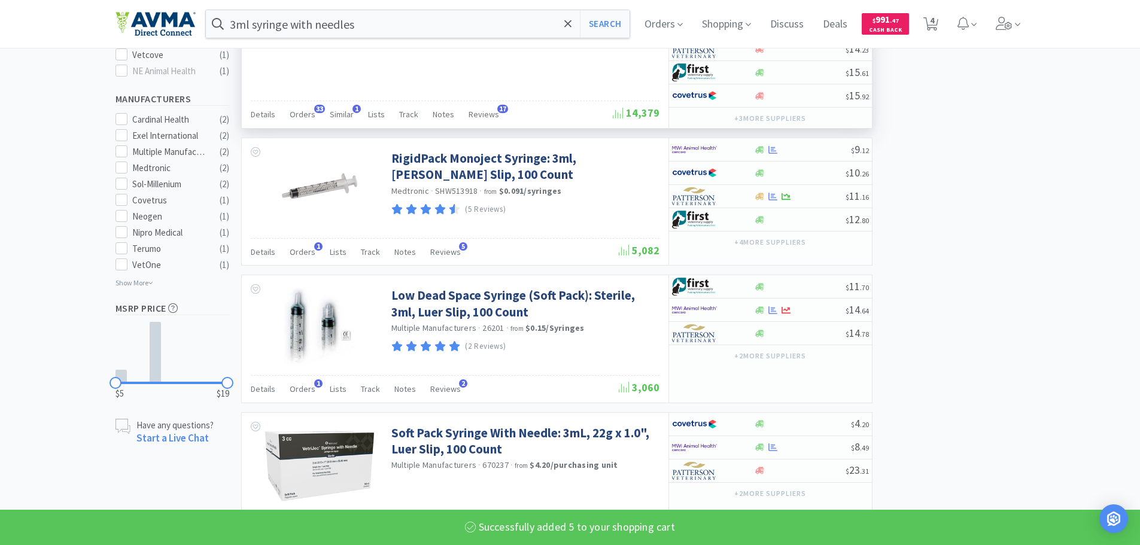
select select "1"
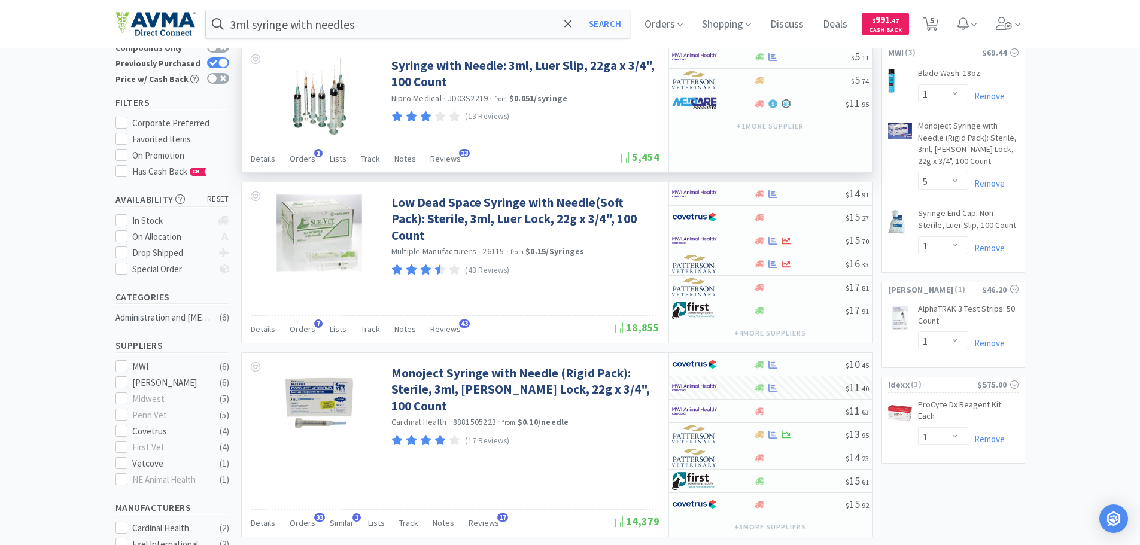
scroll to position [0, 0]
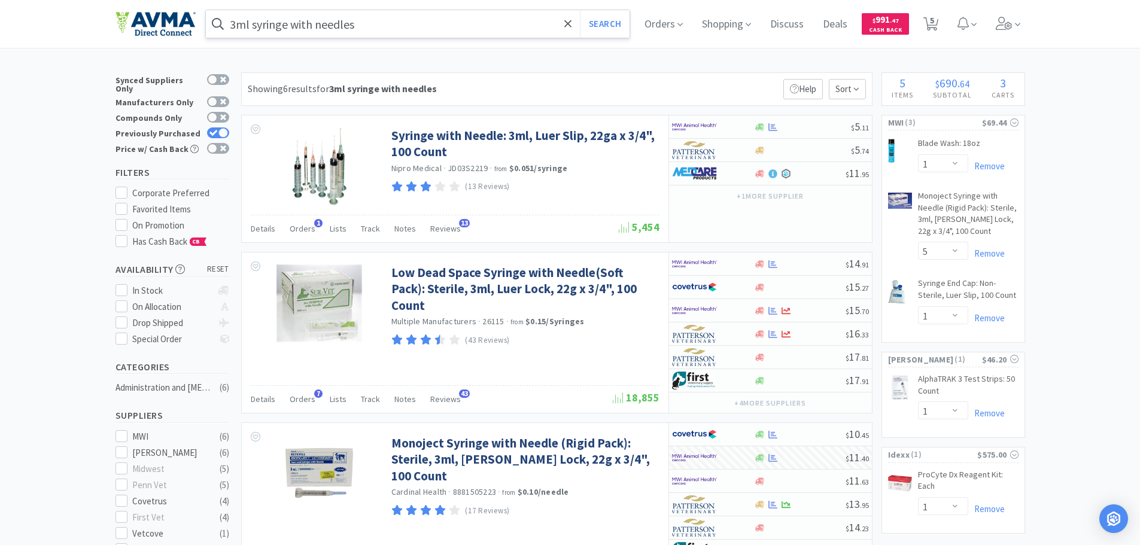
click at [379, 24] on input "3ml syringe with needles" at bounding box center [418, 24] width 424 height 28
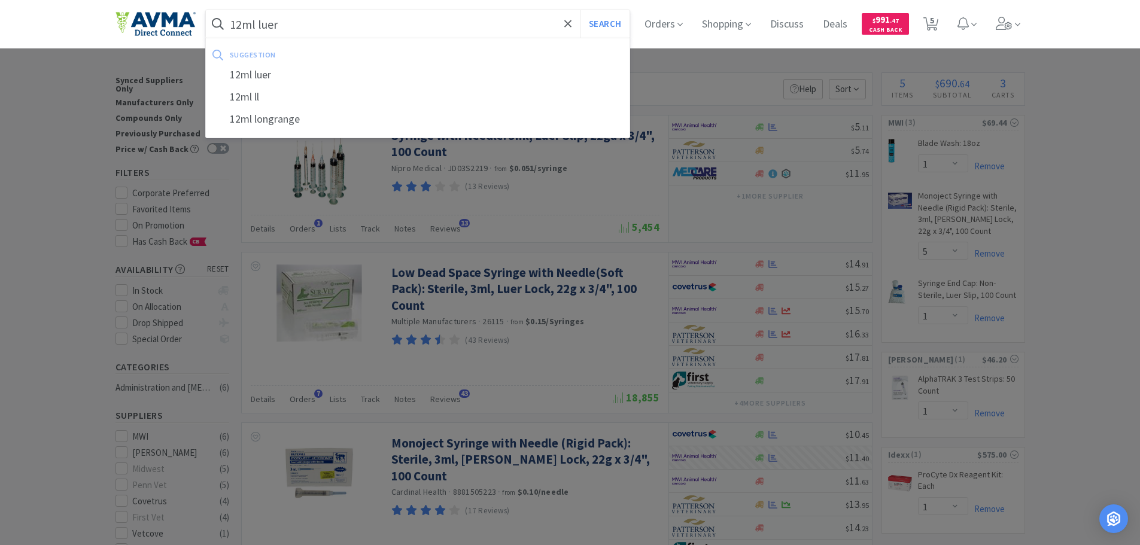
click at [580, 10] on button "Search" at bounding box center [605, 24] width 50 height 28
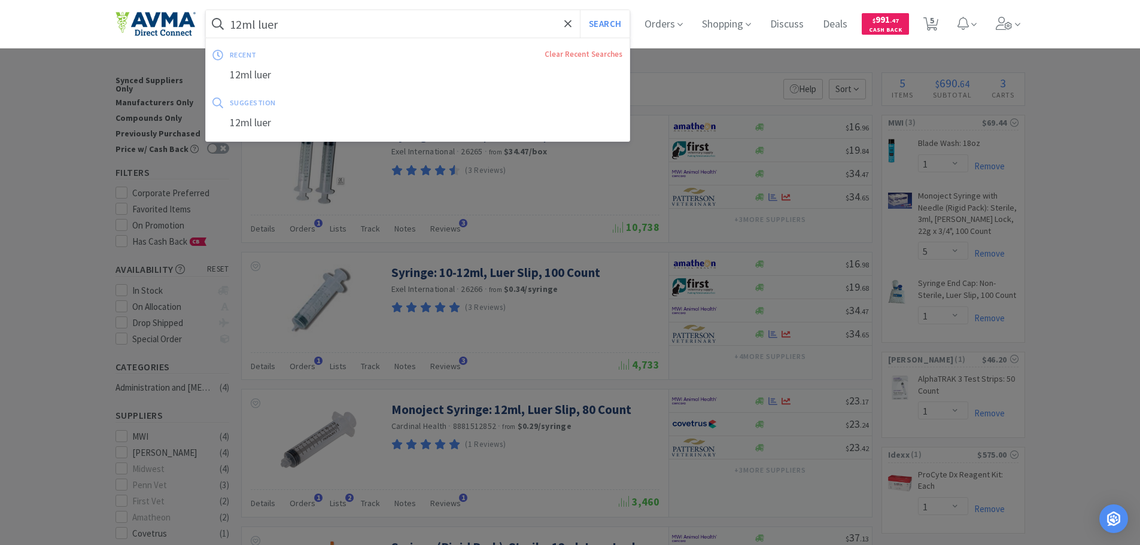
click at [363, 31] on input "12ml luer" at bounding box center [418, 24] width 424 height 28
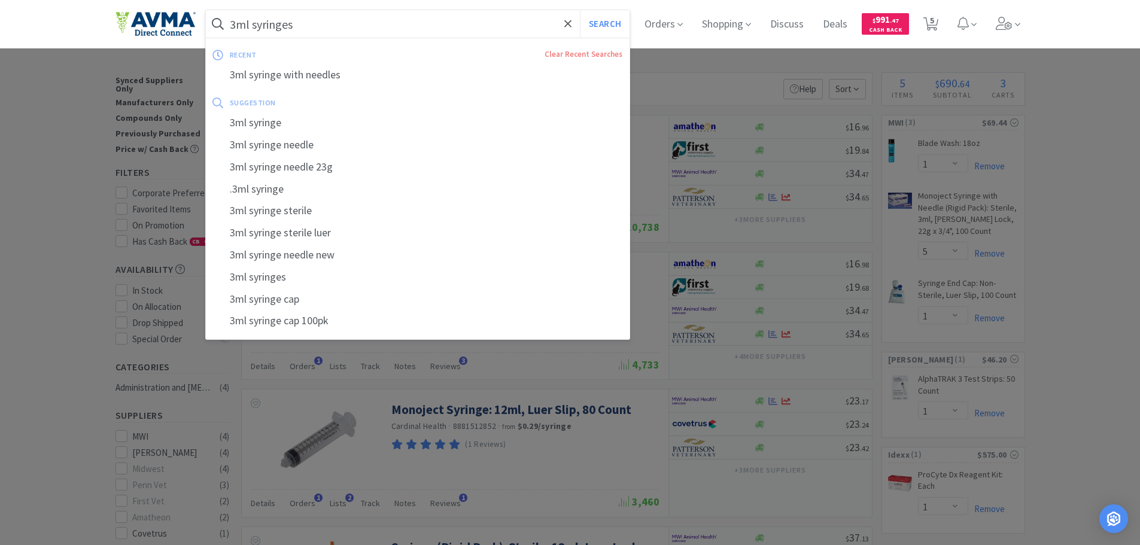
click at [580, 10] on button "Search" at bounding box center [605, 24] width 50 height 28
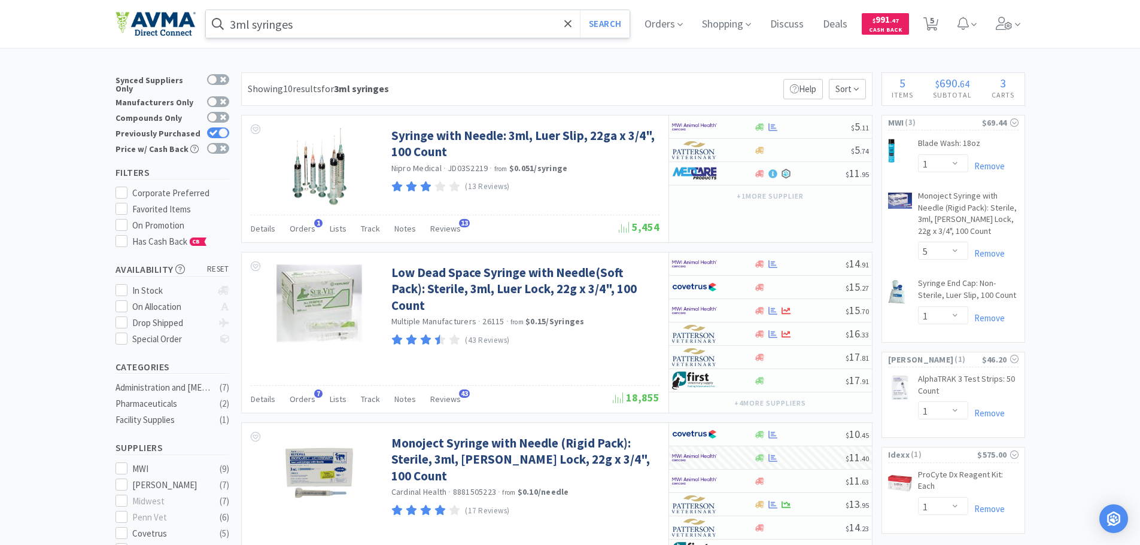
drag, startPoint x: 311, startPoint y: 17, endPoint x: 317, endPoint y: 13, distance: 7.3
click at [311, 17] on input "3ml syringes" at bounding box center [418, 24] width 424 height 28
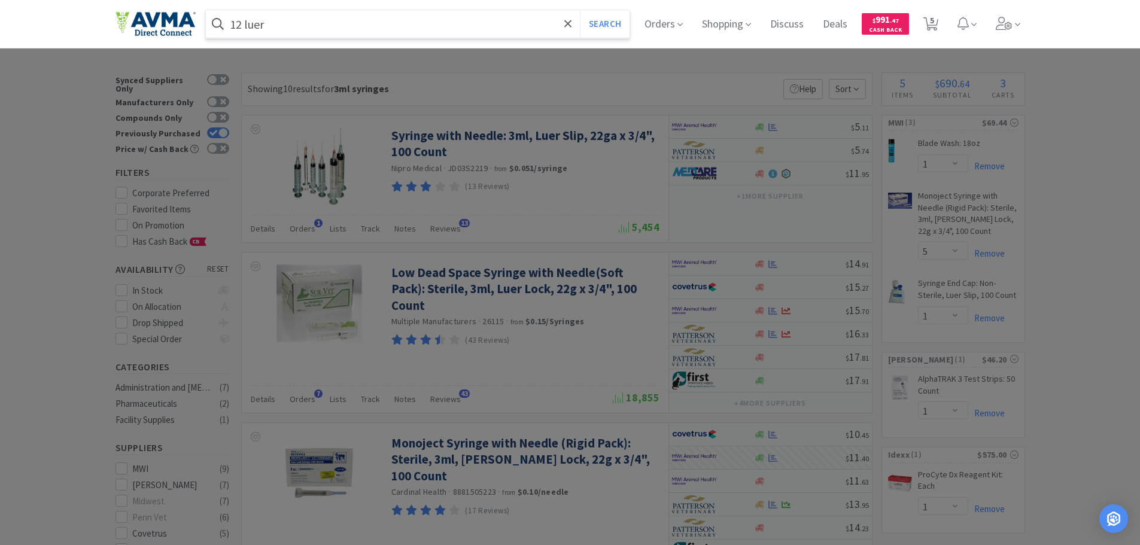
type input "12 luer"
click at [1085, 332] on div at bounding box center [570, 272] width 1140 height 545
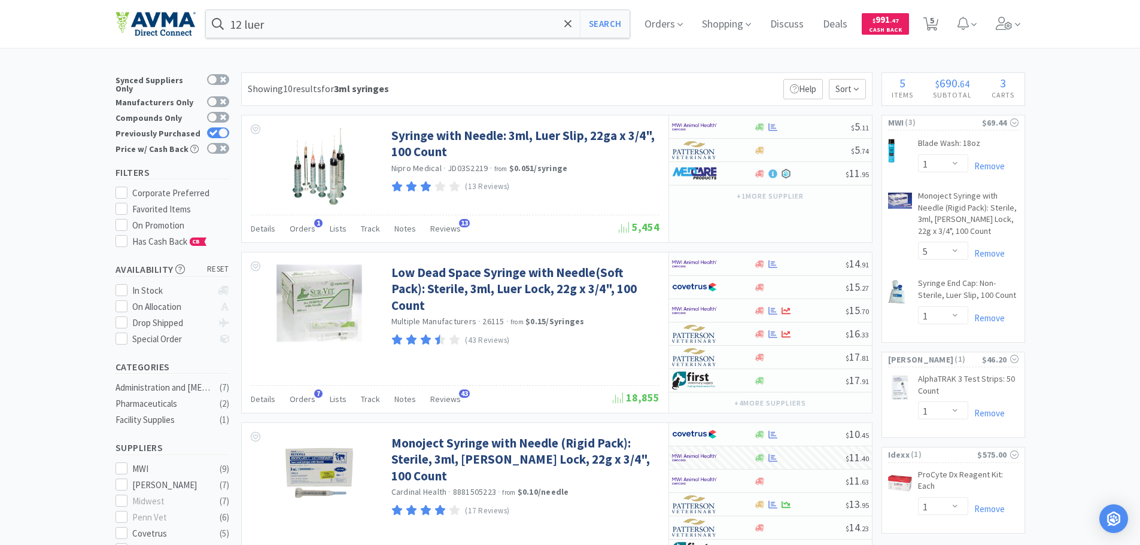
scroll to position [60, 0]
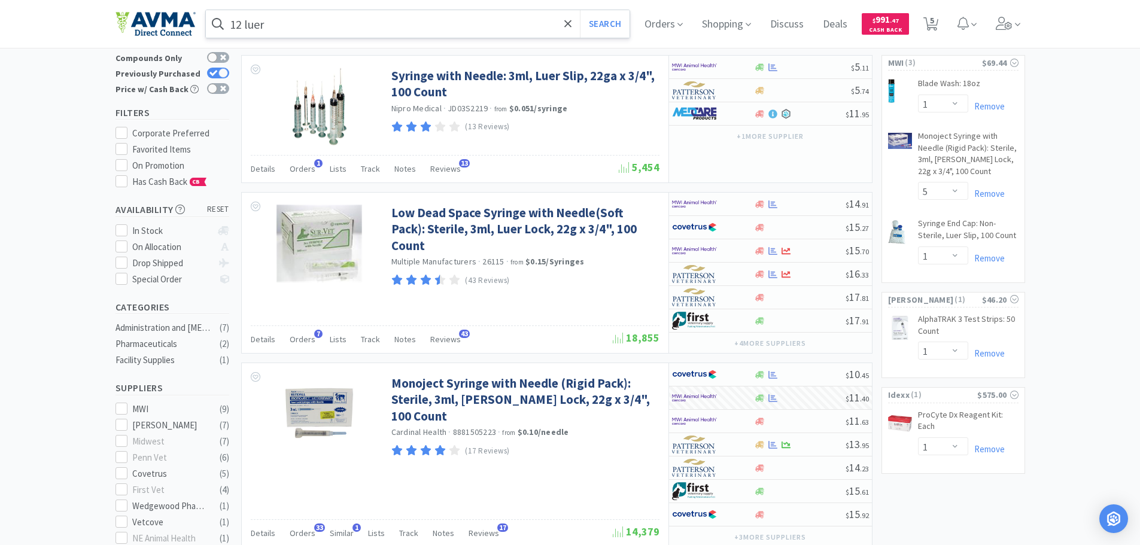
click at [316, 29] on input "12 luer" at bounding box center [418, 24] width 424 height 28
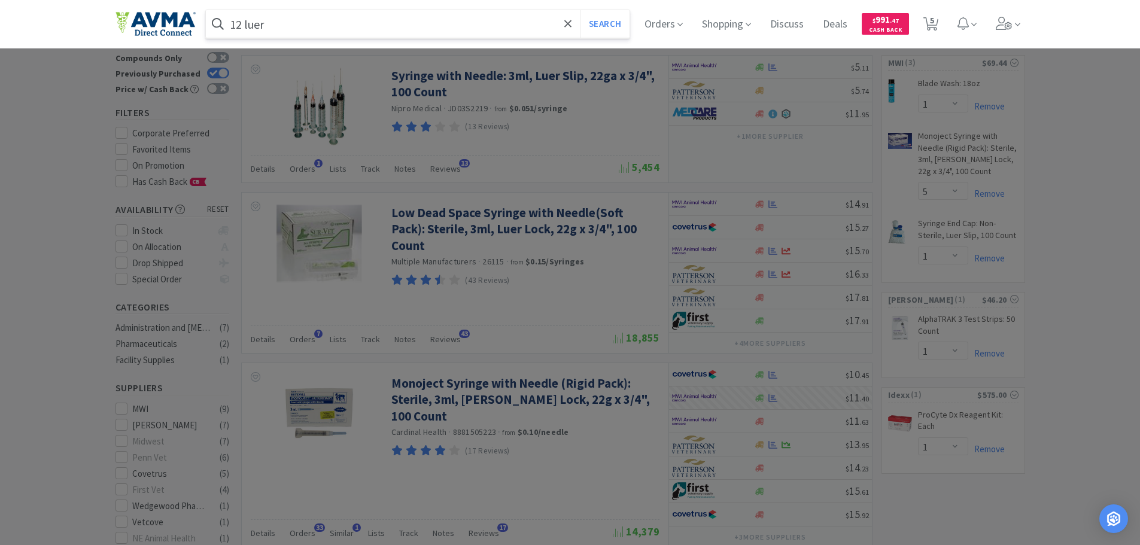
click at [580, 10] on button "Search" at bounding box center [605, 24] width 50 height 28
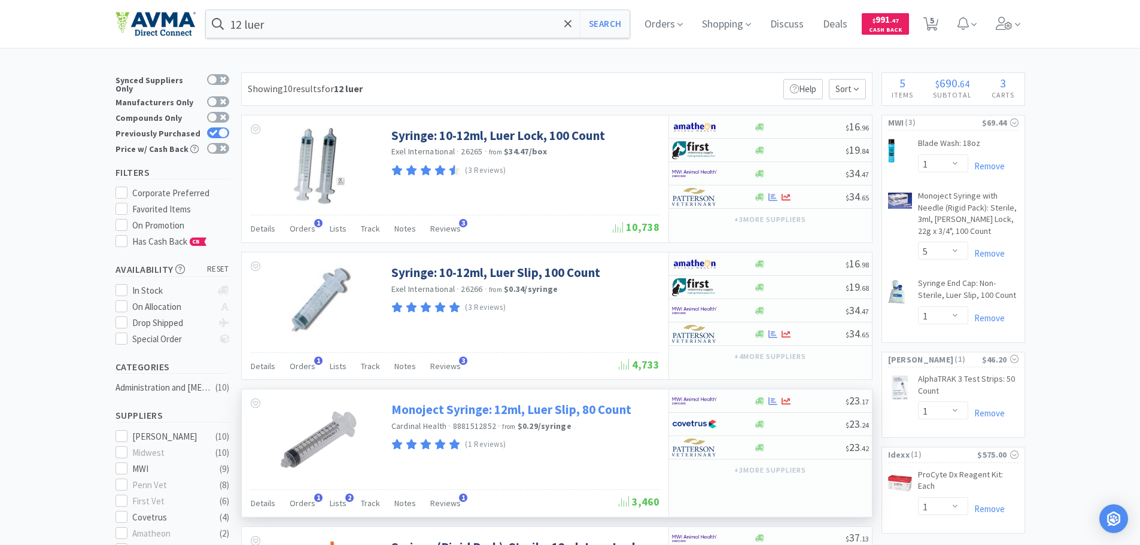
scroll to position [60, 0]
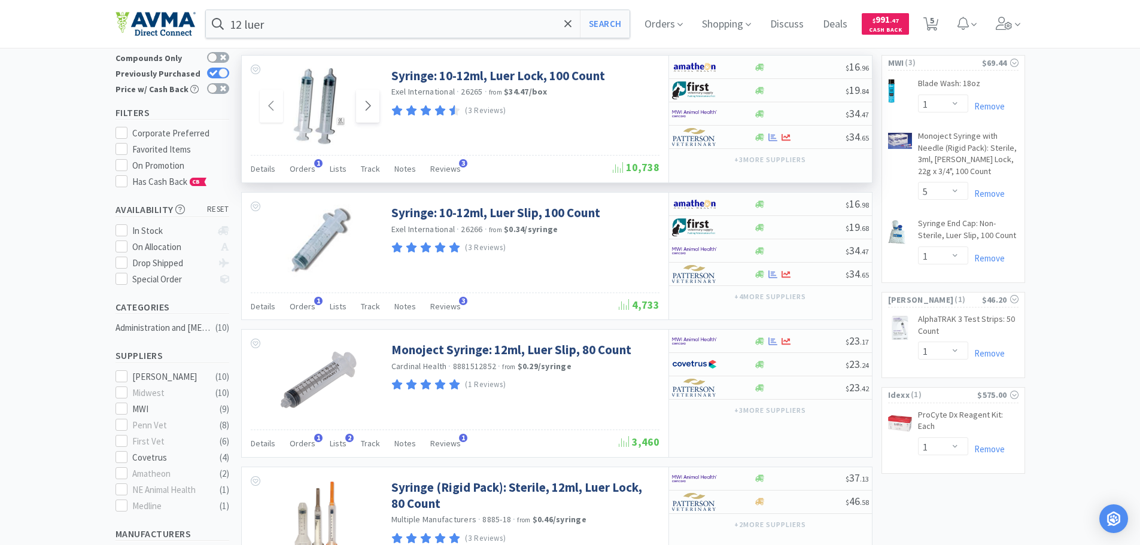
click at [363, 112] on icon at bounding box center [367, 106] width 9 height 14
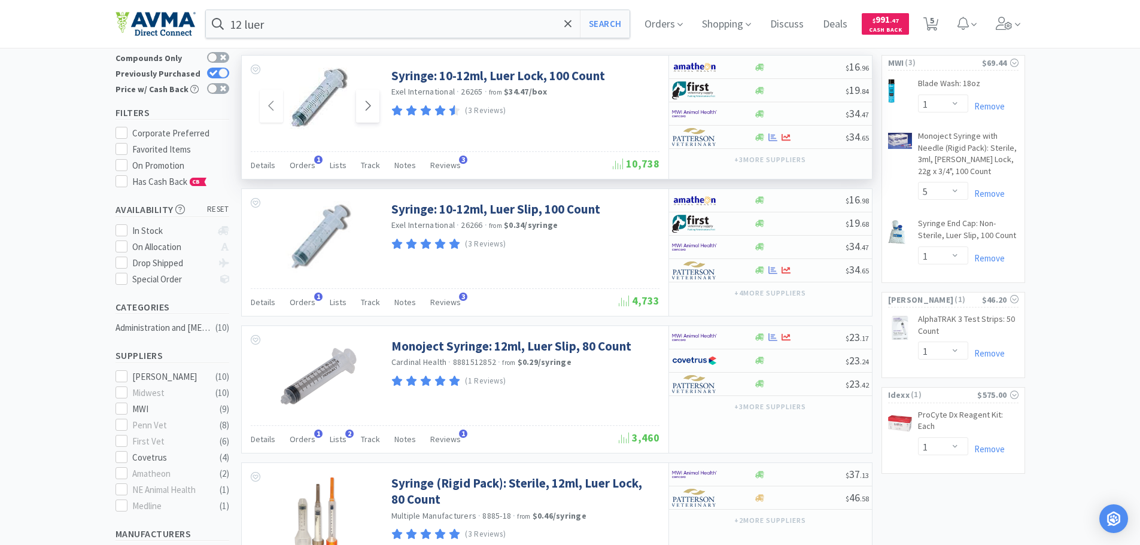
click at [363, 112] on icon at bounding box center [367, 106] width 9 height 14
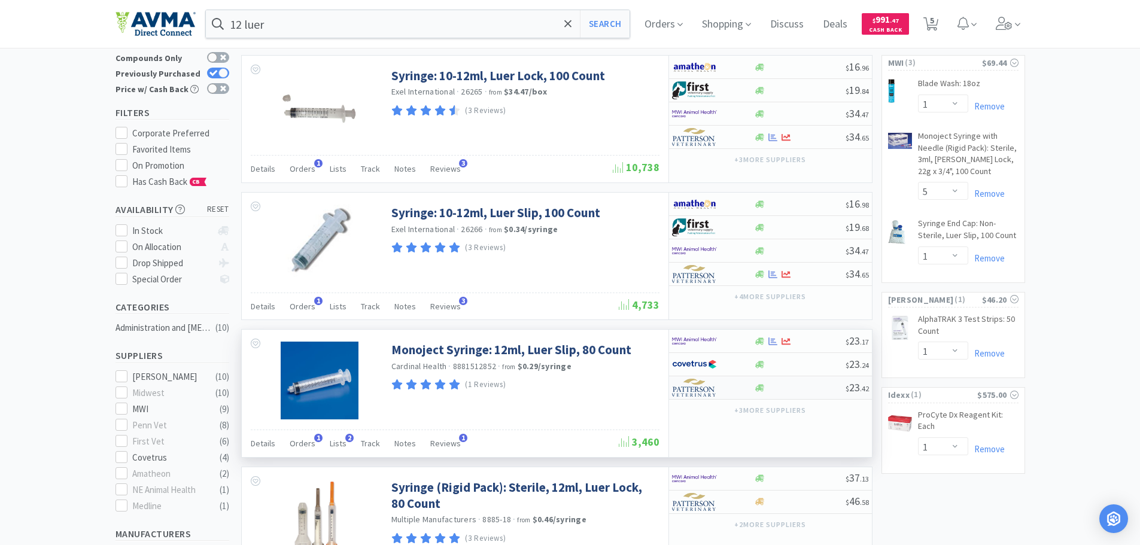
click at [693, 388] on img at bounding box center [694, 388] width 45 height 18
select select "1"
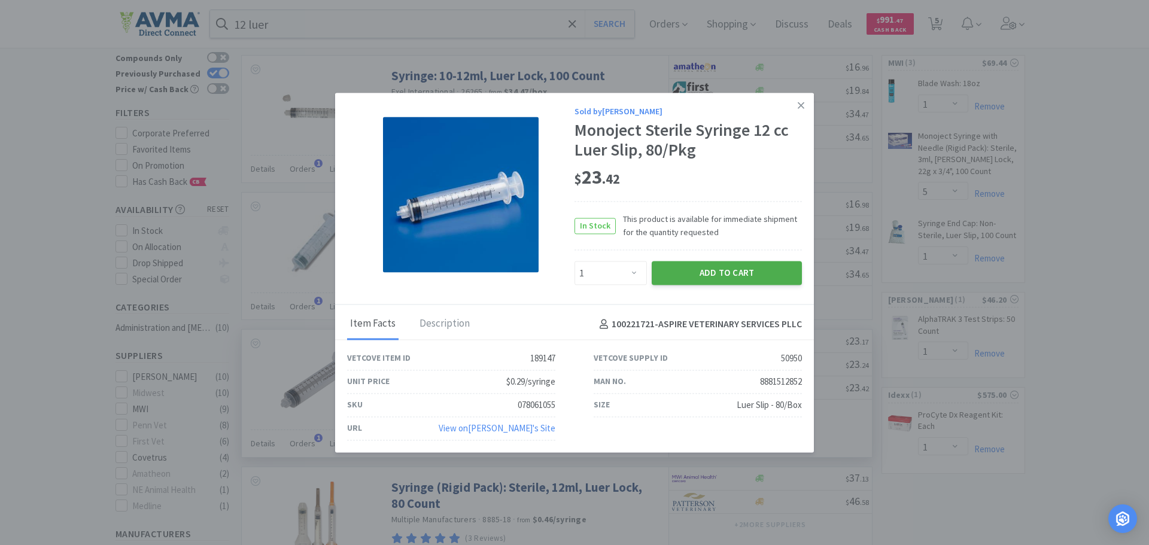
click at [700, 274] on button "Add to Cart" at bounding box center [727, 274] width 150 height 24
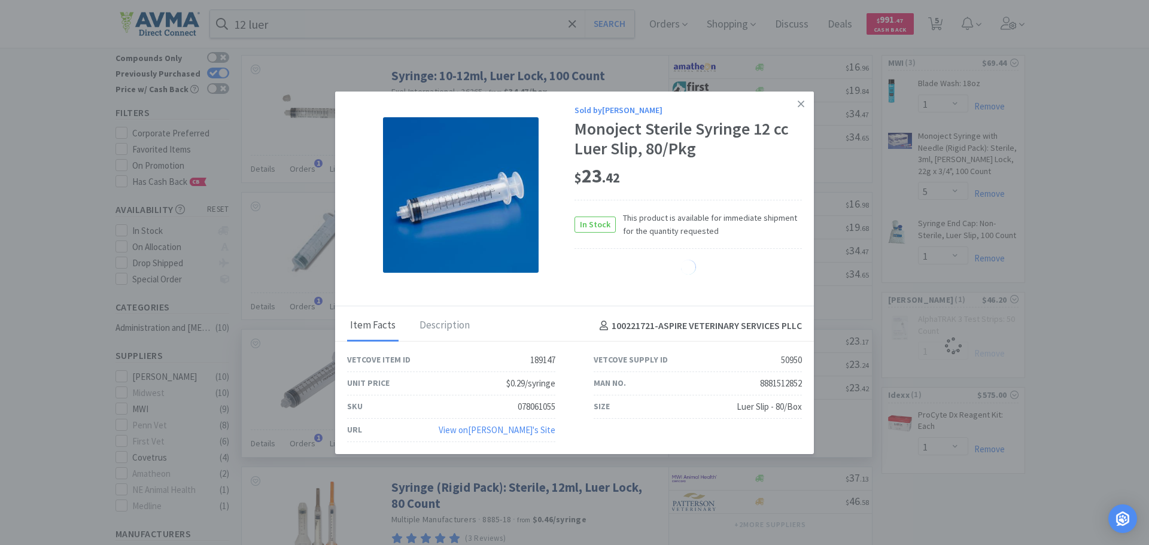
select select "1"
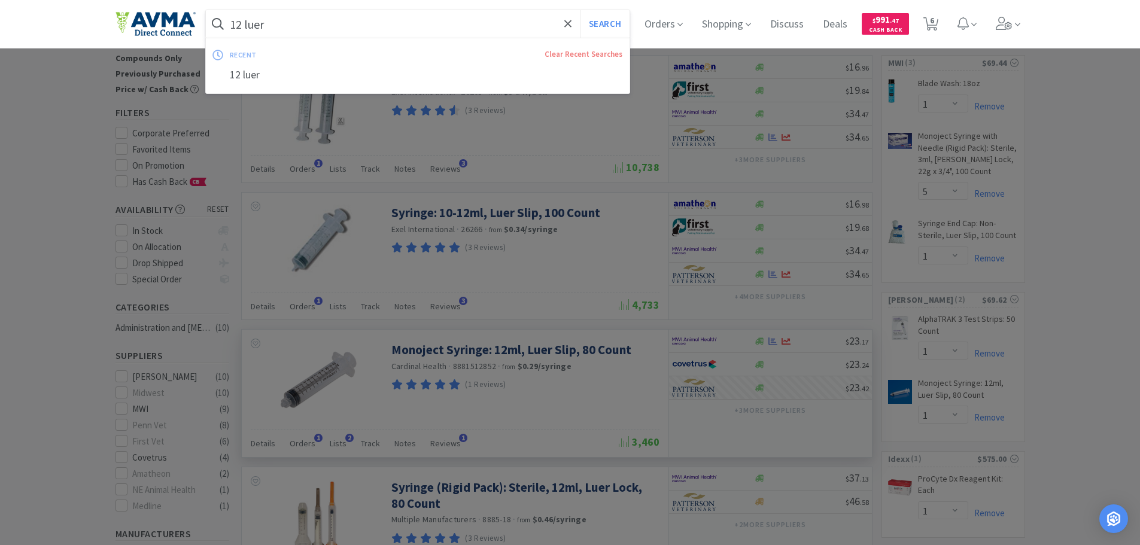
click at [308, 24] on input "12 luer" at bounding box center [418, 24] width 424 height 28
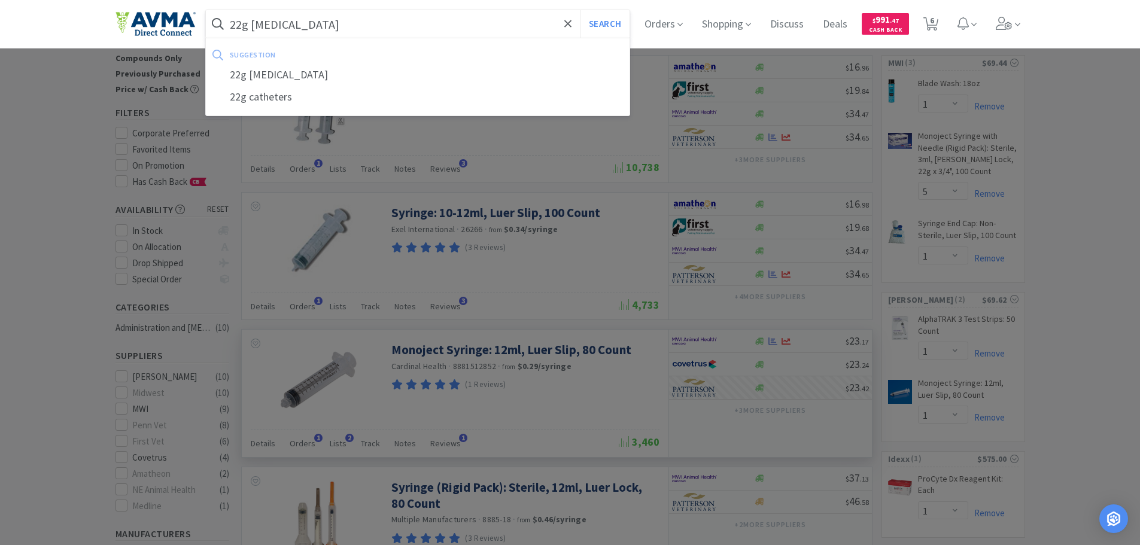
type input "22g [MEDICAL_DATA]"
click at [580, 10] on button "Search" at bounding box center [605, 24] width 50 height 28
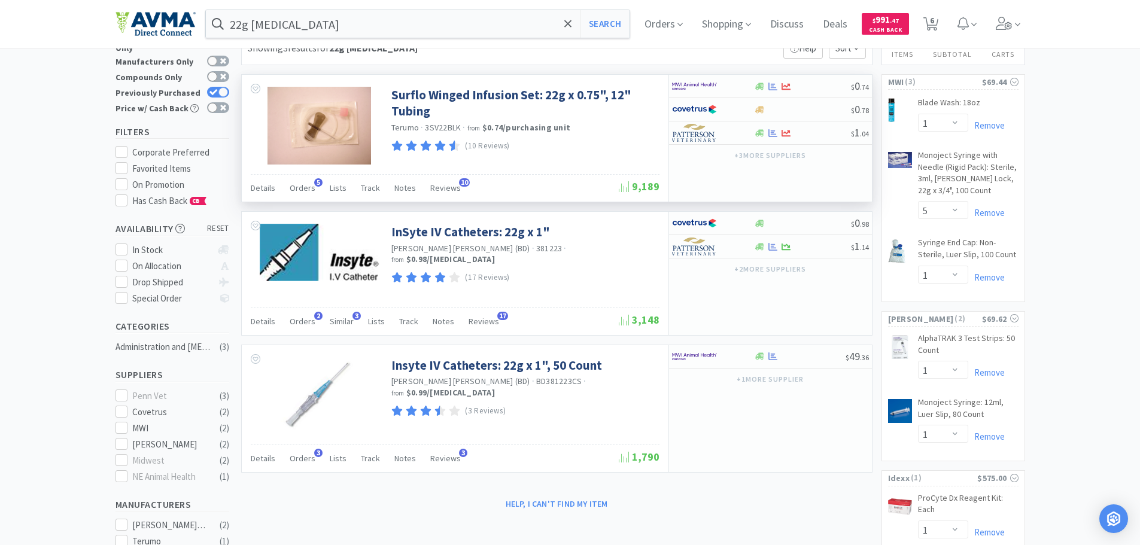
scroll to position [60, 0]
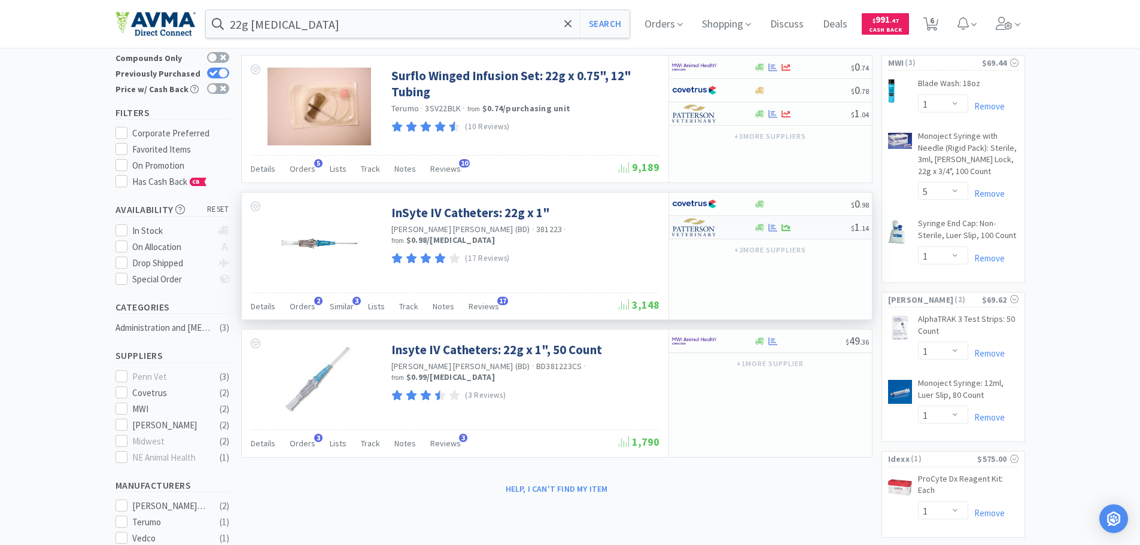
click at [701, 232] on img at bounding box center [694, 227] width 45 height 18
select select "1"
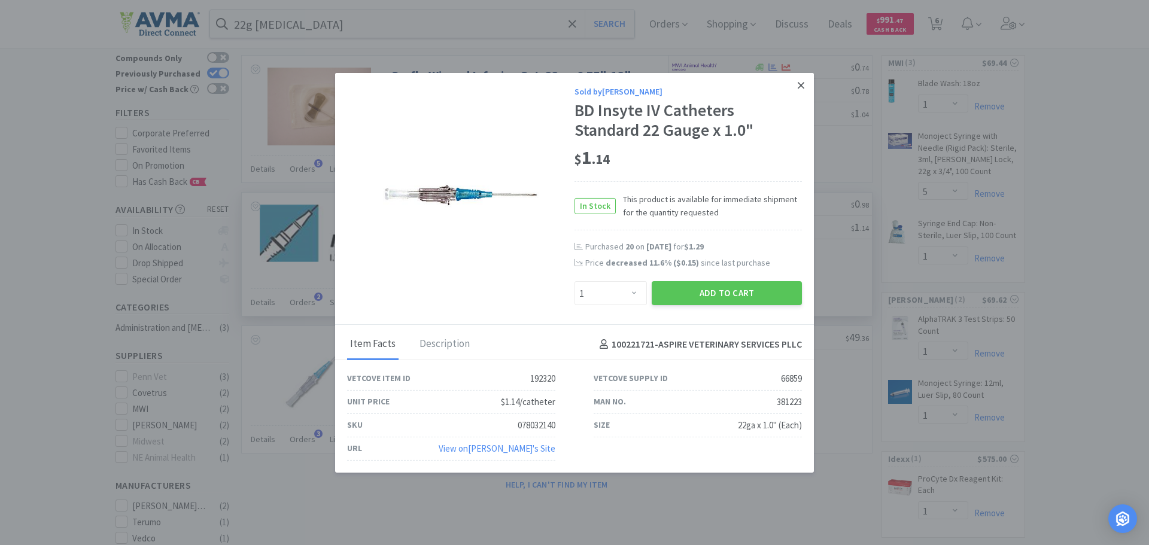
click at [800, 87] on icon at bounding box center [801, 85] width 7 height 7
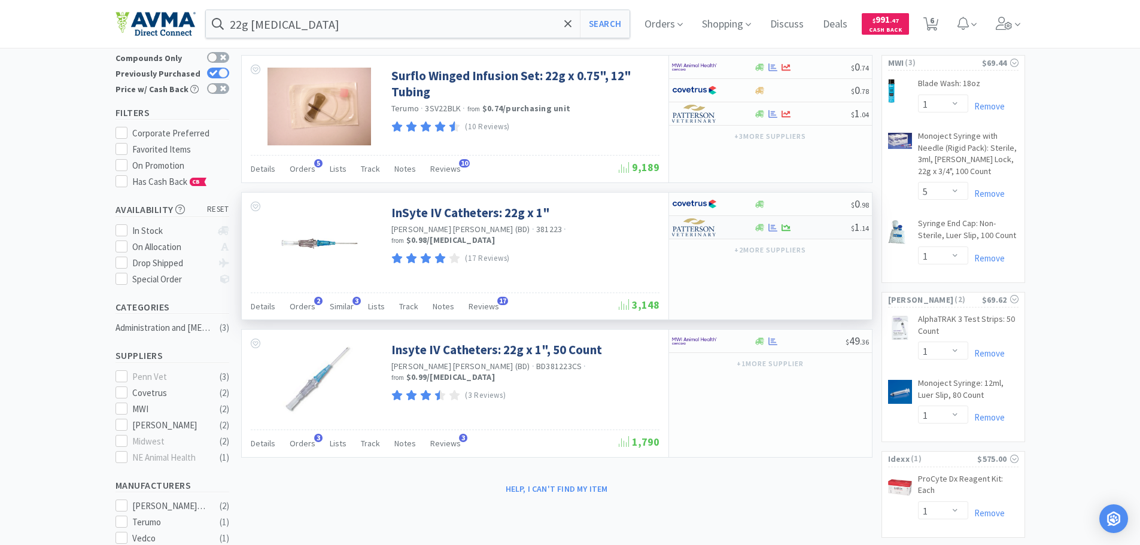
click at [693, 226] on img at bounding box center [694, 227] width 45 height 18
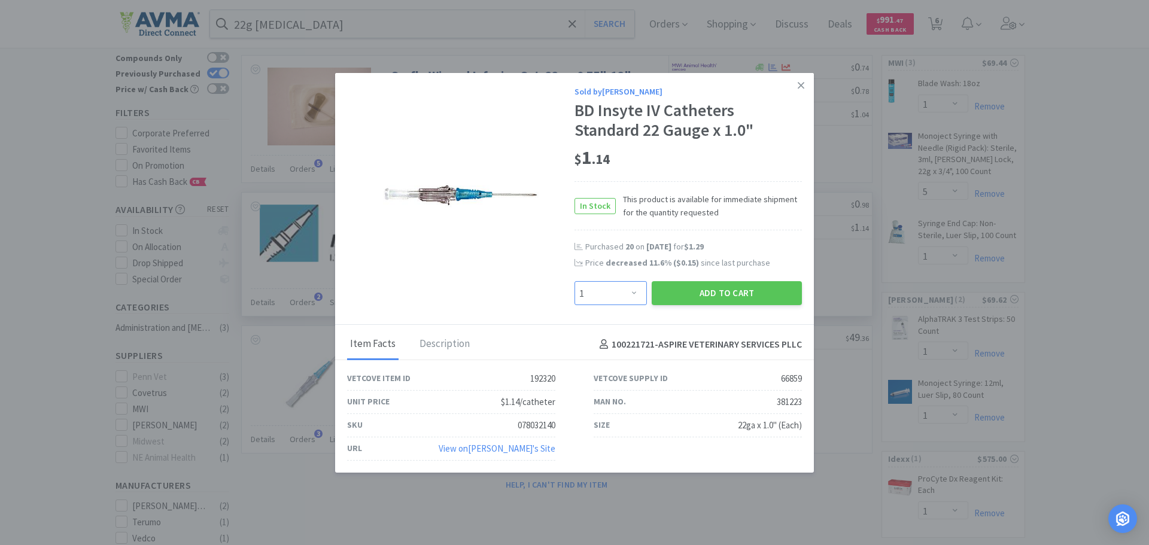
click at [621, 290] on select "Enter Quantity 1 2 3 4 5 6 7 8 9 10 11 12 13 14 15 16 17 18 19 20 Enter Quantity" at bounding box center [611, 293] width 72 height 24
click at [736, 248] on div "Purchased 20 on [DATE] for $1.29" at bounding box center [693, 247] width 217 height 12
click at [633, 297] on select "Enter Quantity 1 2 3 4 5 6 7 8 9 10 11 12 13 14 15 16 17 18 19 20 Enter Quantity" at bounding box center [611, 293] width 72 height 24
select select "20"
click at [575, 281] on select "Enter Quantity 1 2 3 4 5 6 7 8 9 10 11 12 13 14 15 16 17 18 19 20 Enter Quantity" at bounding box center [611, 293] width 72 height 24
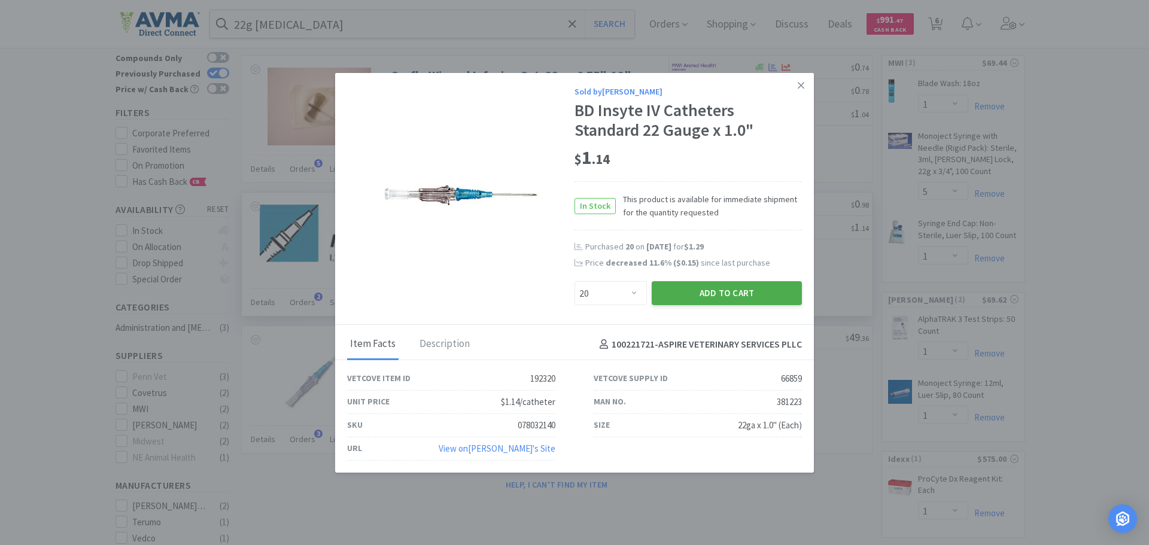
click at [709, 296] on button "Add to Cart" at bounding box center [727, 293] width 150 height 24
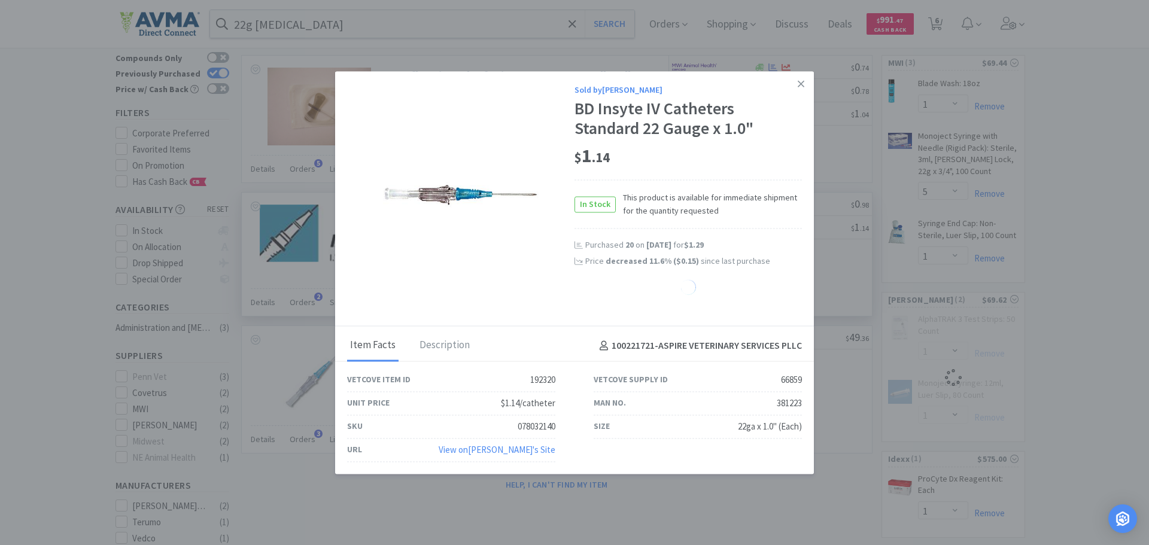
select select "20"
select select "1"
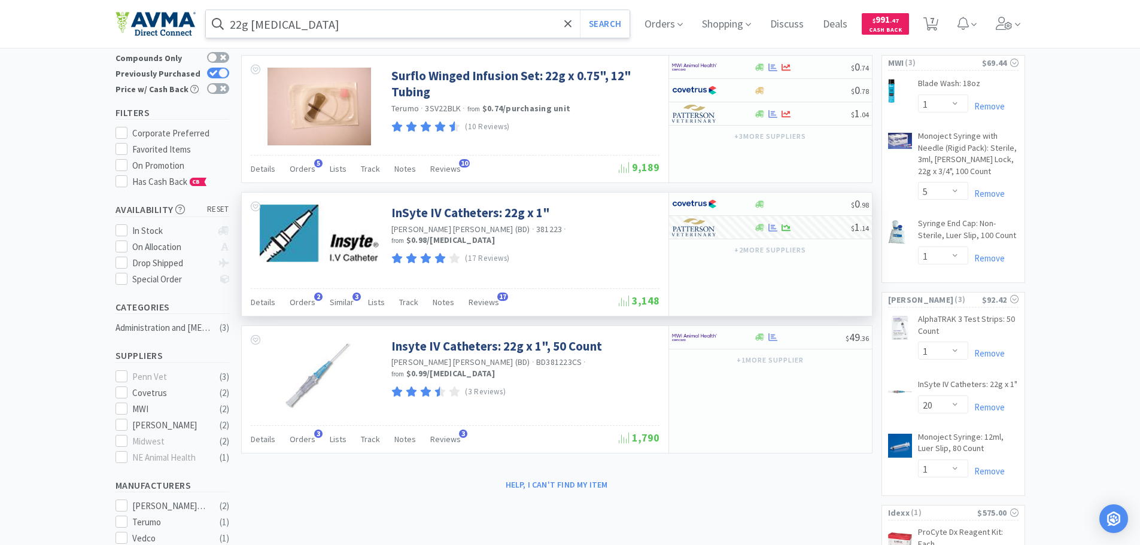
drag, startPoint x: 443, startPoint y: 34, endPoint x: 436, endPoint y: 26, distance: 10.2
click at [443, 34] on input "22g [MEDICAL_DATA]" at bounding box center [418, 24] width 424 height 28
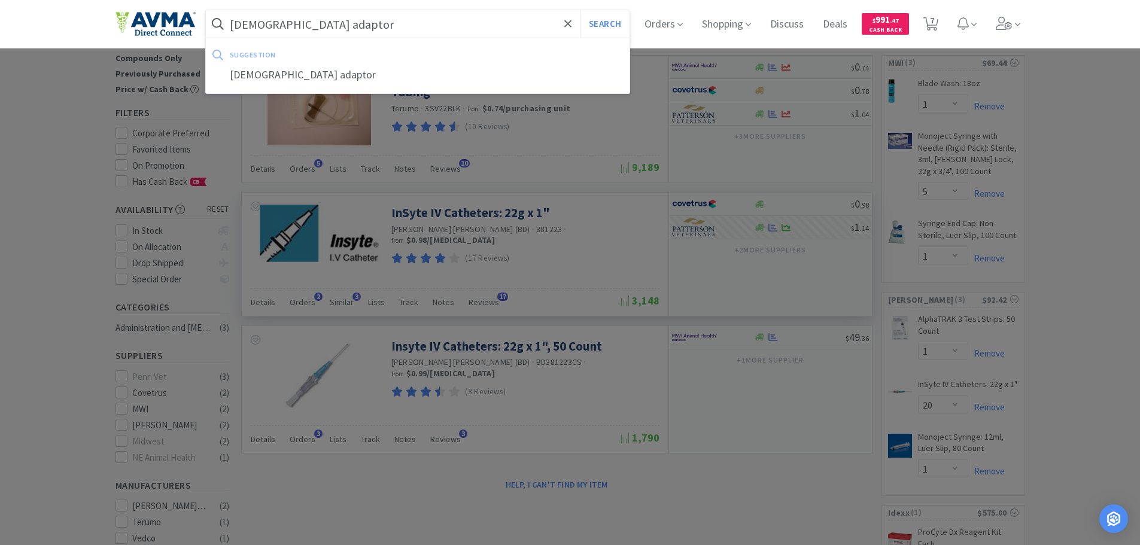
type input "[DEMOGRAPHIC_DATA] adaptor"
click at [580, 10] on button "Search" at bounding box center [605, 24] width 50 height 28
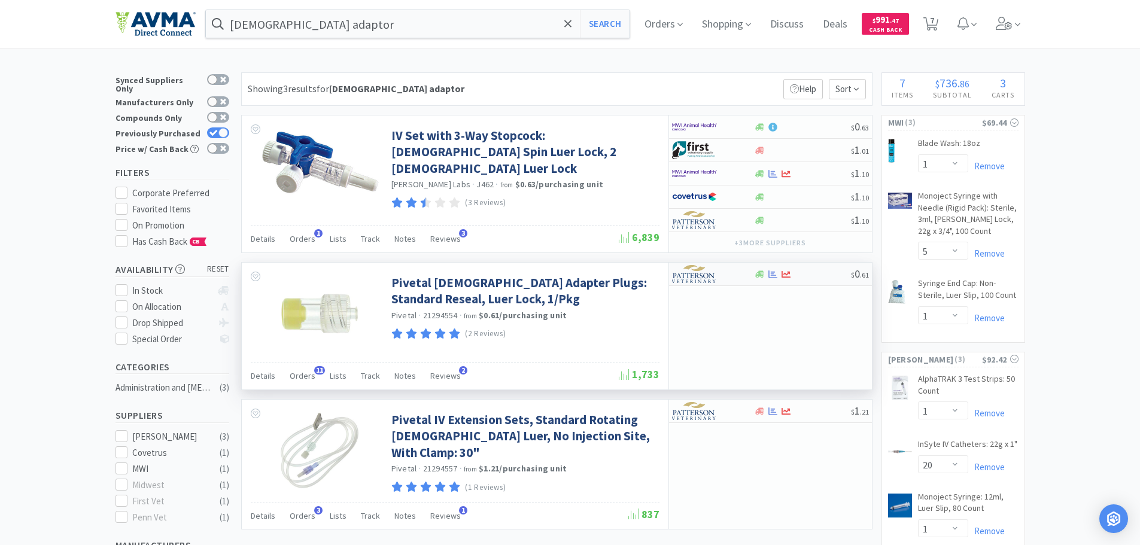
click at [696, 281] on img at bounding box center [694, 274] width 45 height 18
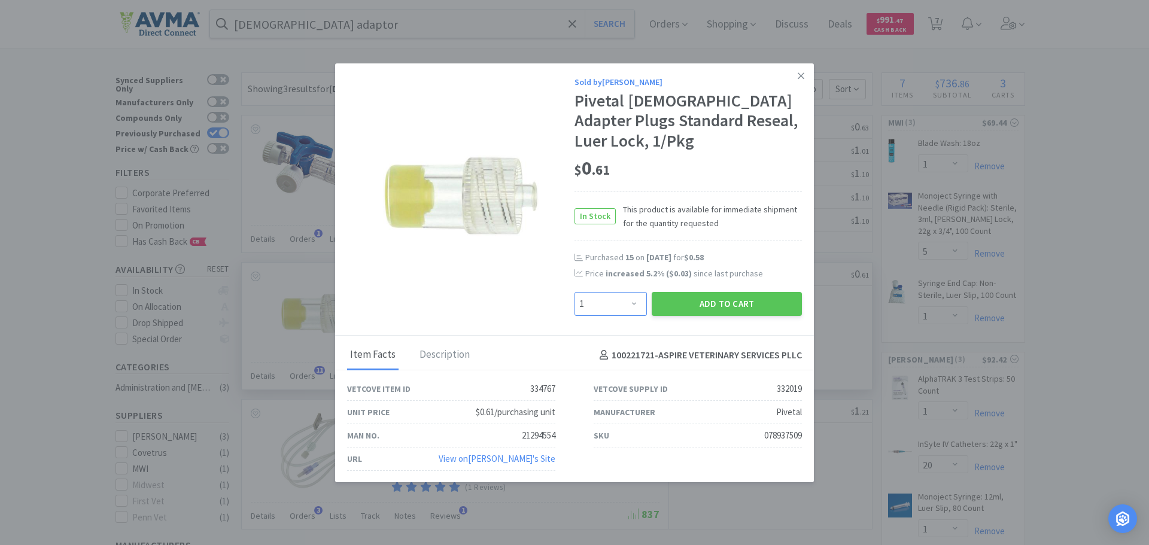
click at [624, 309] on select "Enter Quantity 1 2 3 4 5 6 7 8 9 10 11 12 13 14 15 16 17 18 19 20 Enter Quantity" at bounding box center [611, 304] width 72 height 24
select select "20"
click at [575, 292] on select "Enter Quantity 1 2 3 4 5 6 7 8 9 10 11 12 13 14 15 16 17 18 19 20 Enter Quantity" at bounding box center [611, 304] width 72 height 24
click at [695, 308] on button "Add to Cart" at bounding box center [727, 304] width 150 height 24
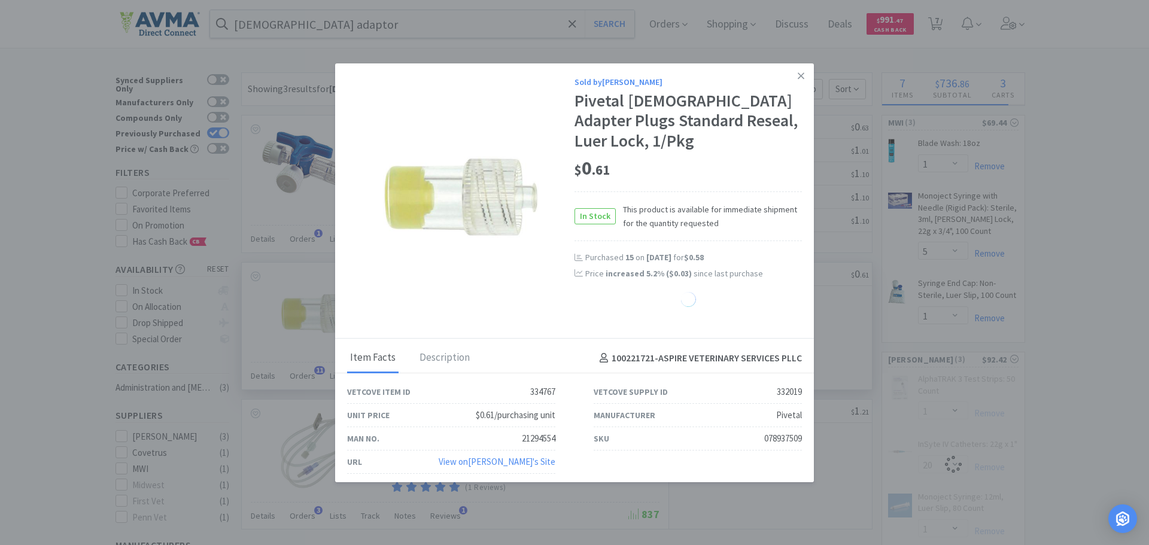
select select "20"
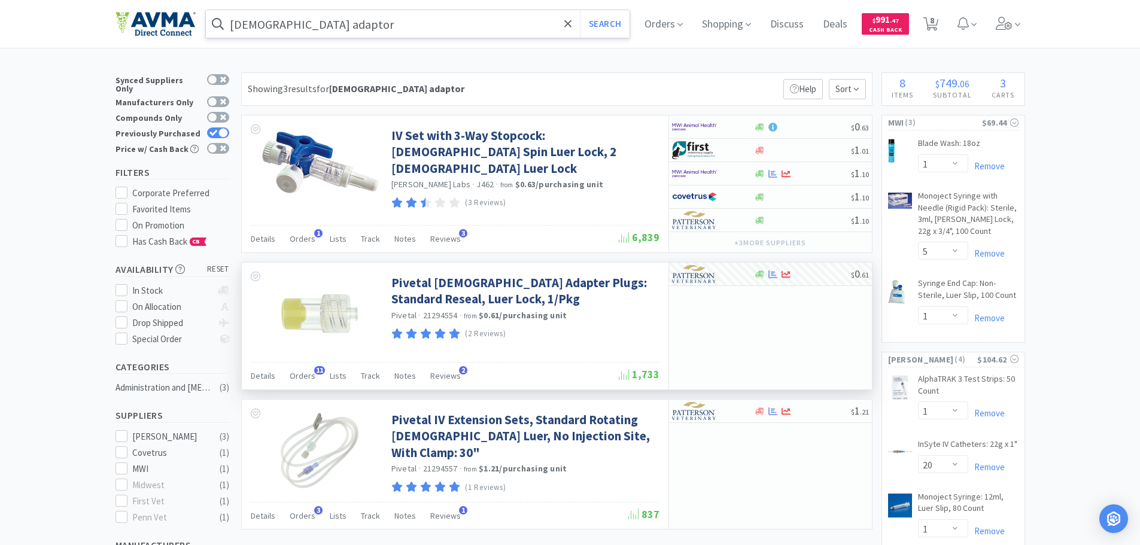
click at [362, 27] on input "[DEMOGRAPHIC_DATA] adaptor" at bounding box center [418, 24] width 424 height 28
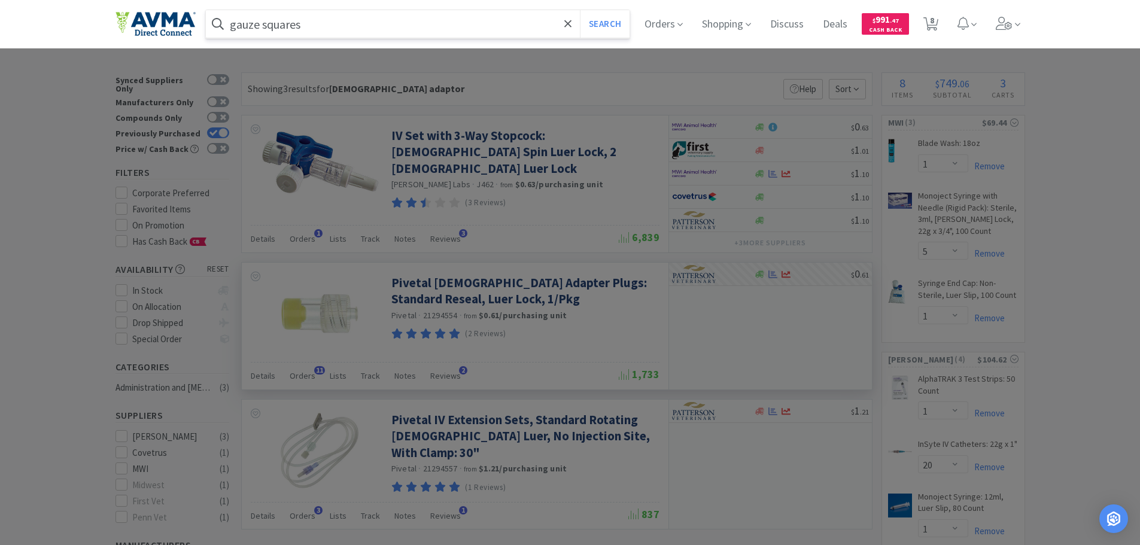
type input "gauze squares"
click at [580, 10] on button "Search" at bounding box center [605, 24] width 50 height 28
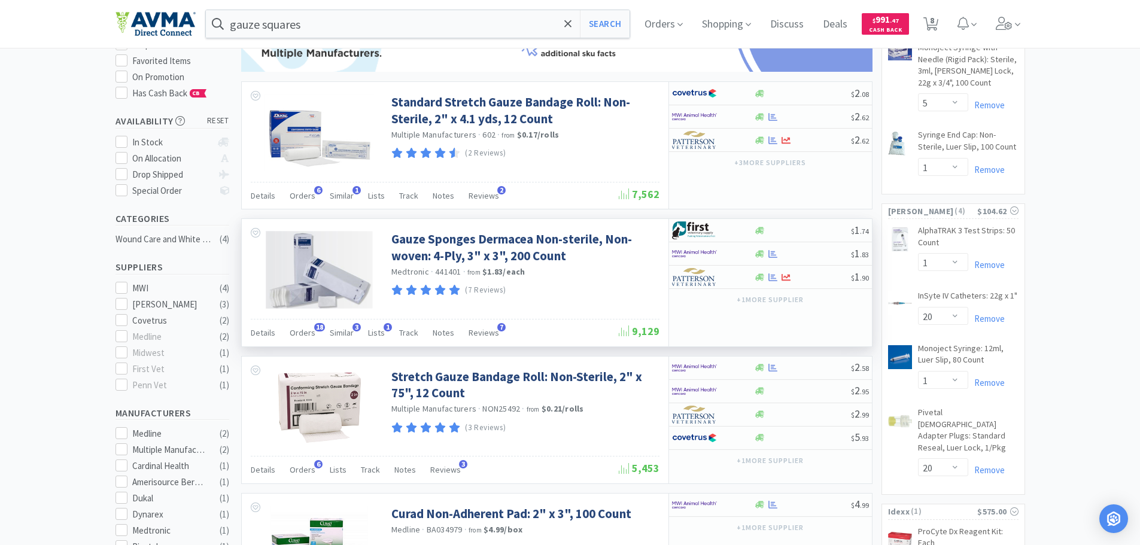
scroll to position [180, 0]
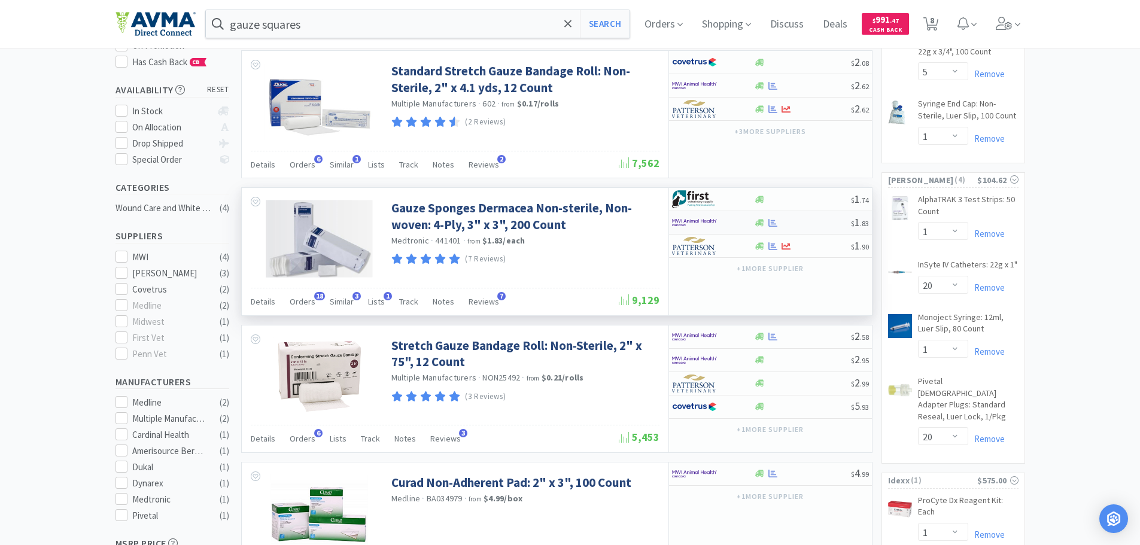
click at [684, 227] on img at bounding box center [694, 223] width 45 height 18
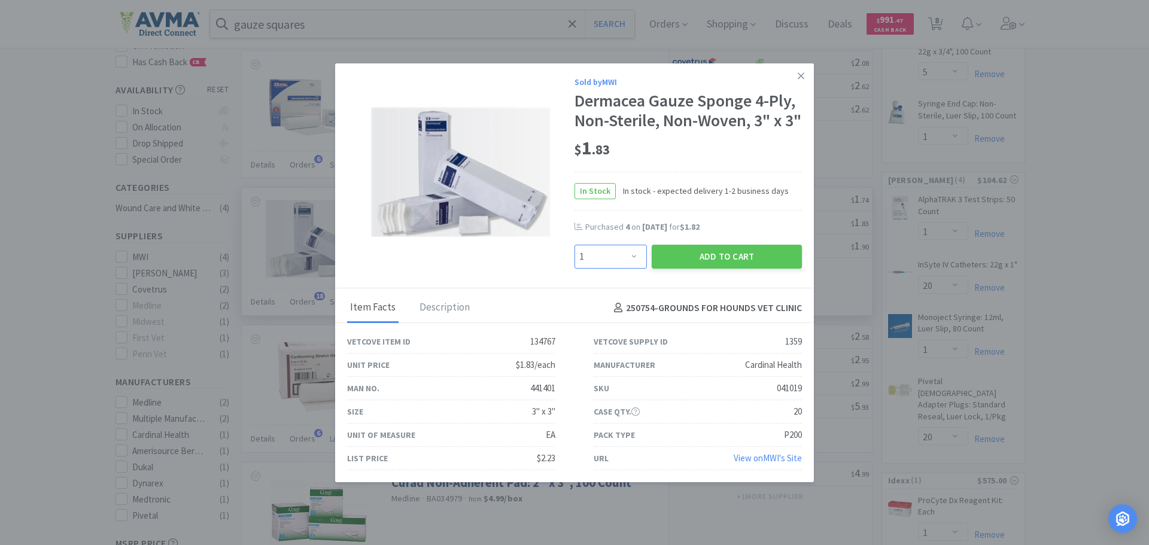
click at [629, 269] on select "Enter Quantity 1 2 3 4 5 6 7 8 9 10 11 12 13 14 15 16 17 18 19 20 Enter Quantity" at bounding box center [611, 257] width 72 height 24
select select "4"
click at [575, 265] on select "Enter Quantity 1 2 3 4 5 6 7 8 9 10 11 12 13 14 15 16 17 18 19 20 Enter Quantity" at bounding box center [611, 257] width 72 height 24
click at [714, 269] on button "Add to Cart" at bounding box center [727, 257] width 150 height 24
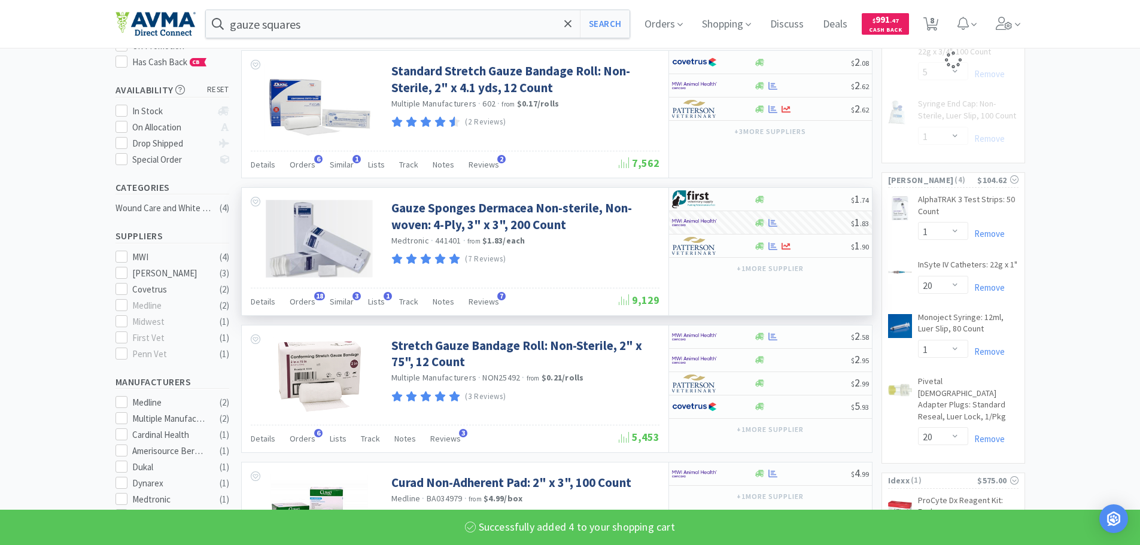
select select "4"
select select "5"
select select "1"
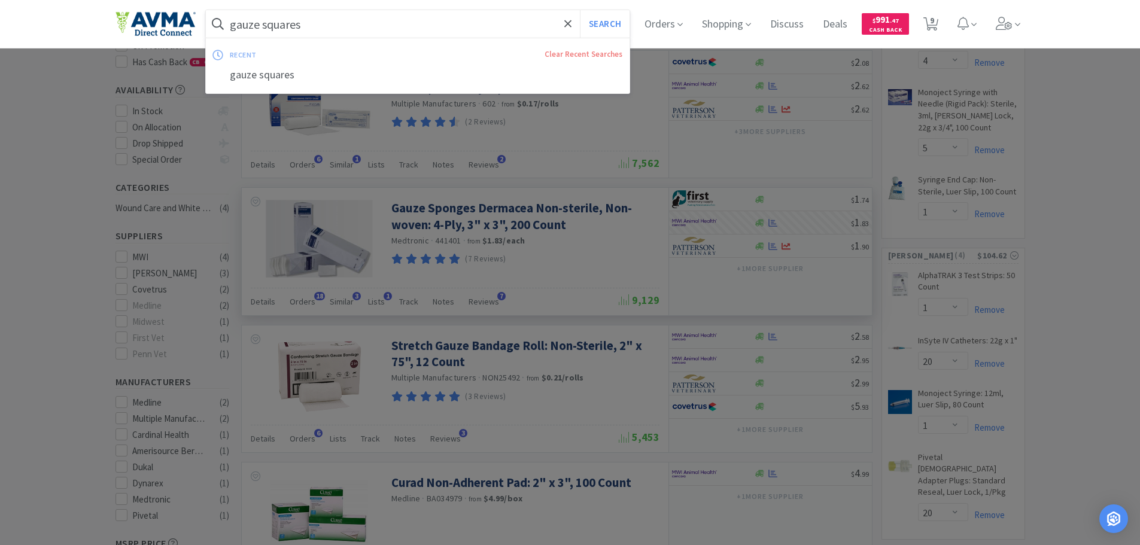
click at [388, 20] on input "gauze squares" at bounding box center [418, 24] width 424 height 28
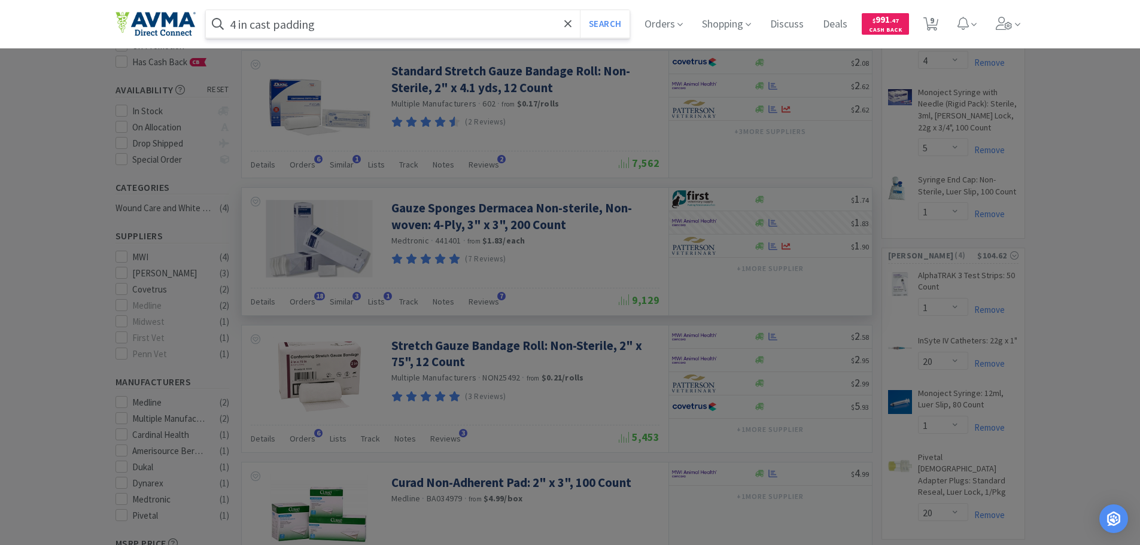
type input "4 in cast padding"
click at [580, 10] on button "Search" at bounding box center [605, 24] width 50 height 28
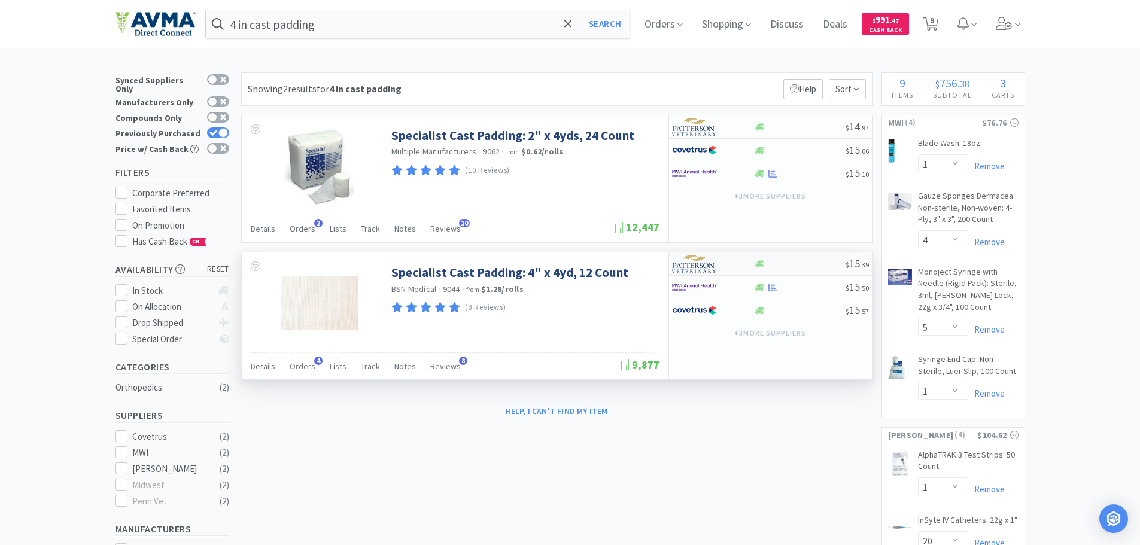
click at [696, 268] on img at bounding box center [694, 264] width 45 height 18
select select "1"
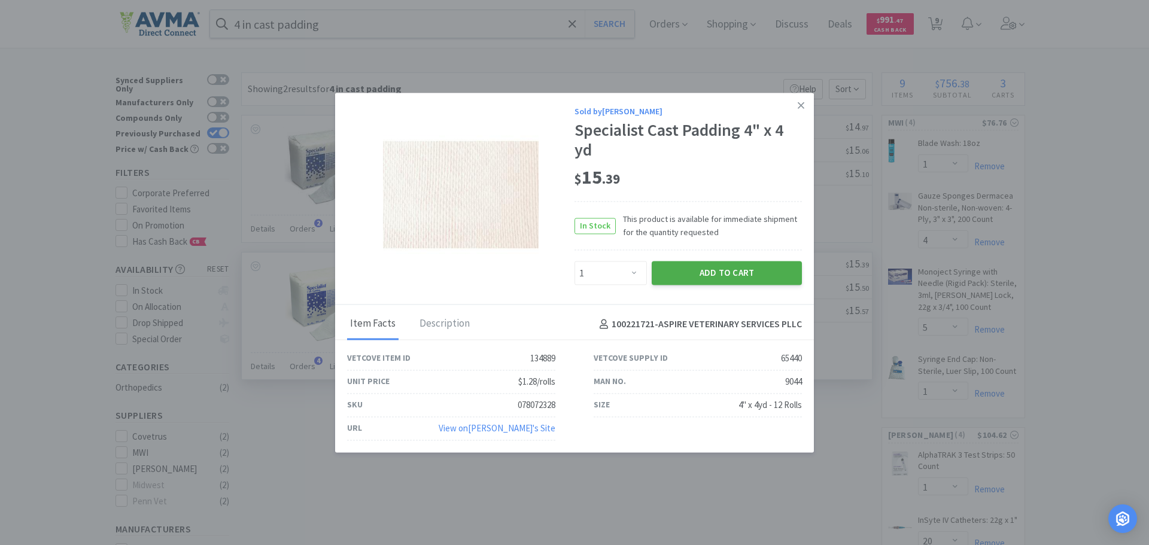
click at [677, 271] on button "Add to Cart" at bounding box center [727, 274] width 150 height 24
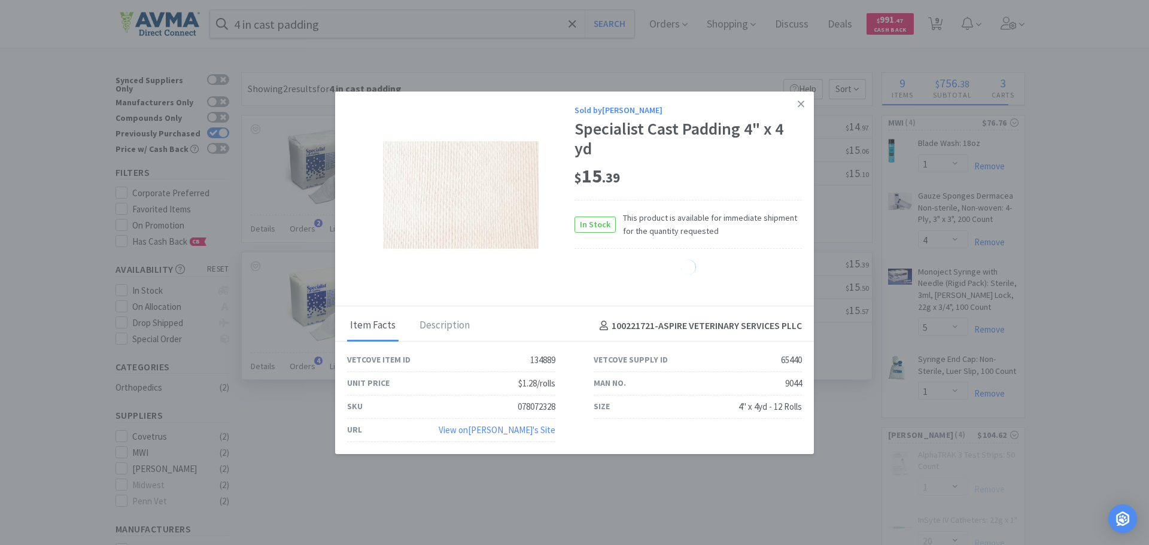
select select "1"
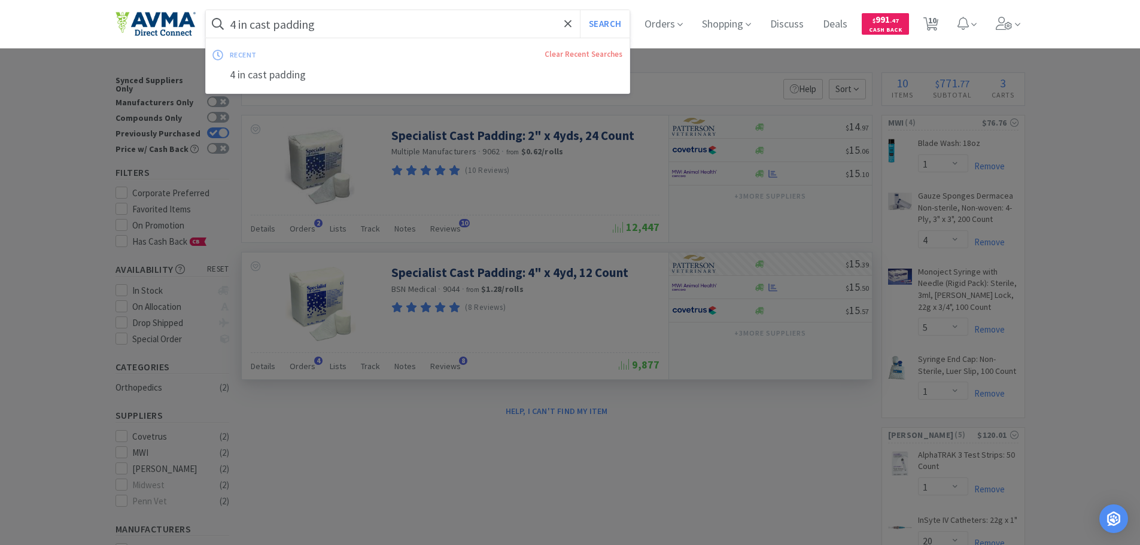
click at [414, 29] on input "4 in cast padding" at bounding box center [418, 24] width 424 height 28
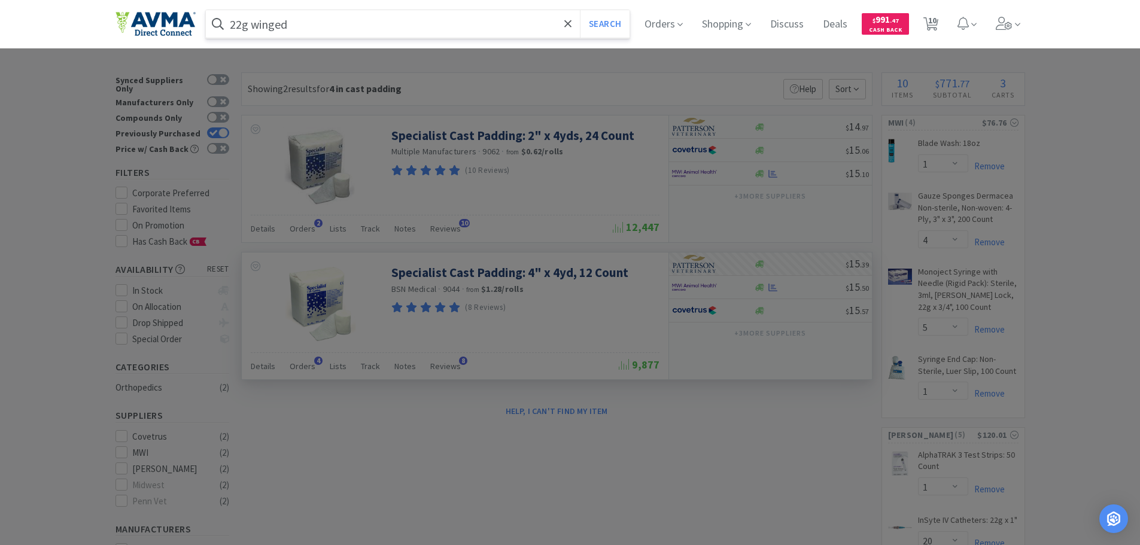
type input "22g winged"
click at [580, 10] on button "Search" at bounding box center [605, 24] width 50 height 28
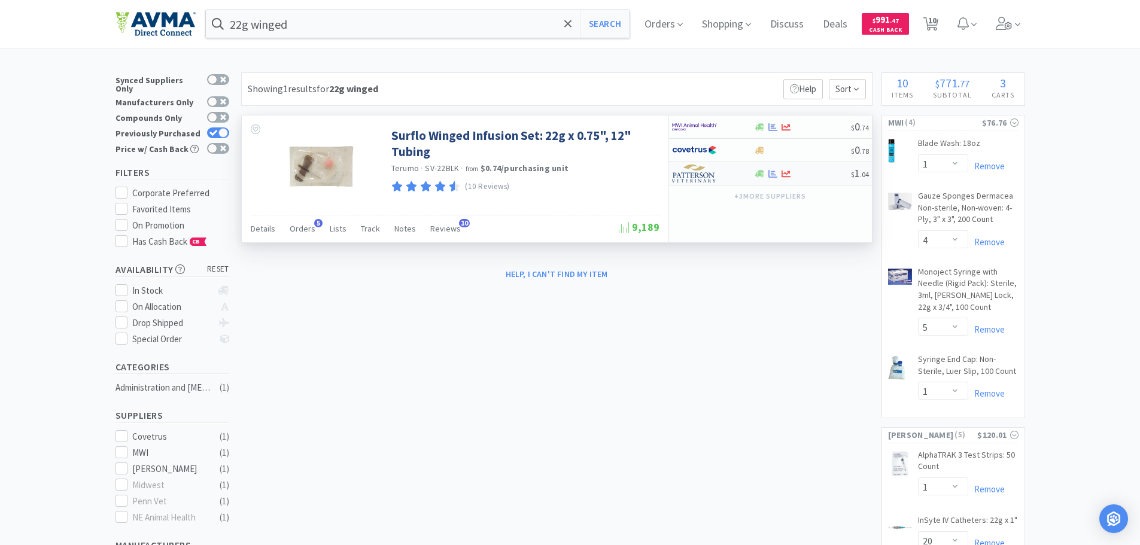
click at [694, 172] on img at bounding box center [694, 174] width 45 height 18
select select "1"
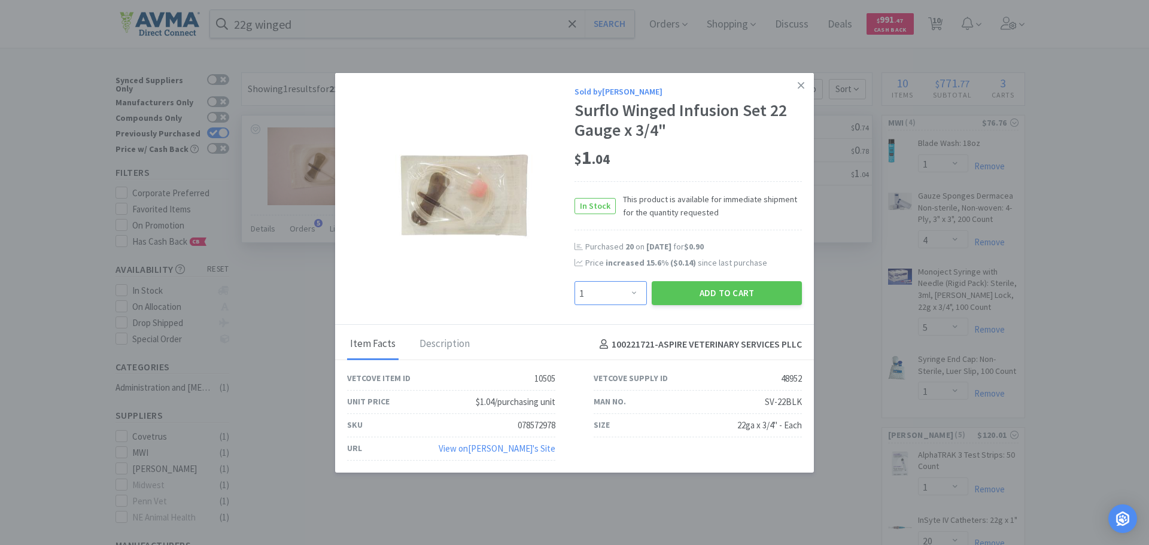
click at [617, 290] on select "Enter Quantity 1 2 3 4 5 6 7 8 9 10 11 12 13 14 15 16 17 18 19 20 Enter Quantity" at bounding box center [611, 293] width 72 height 24
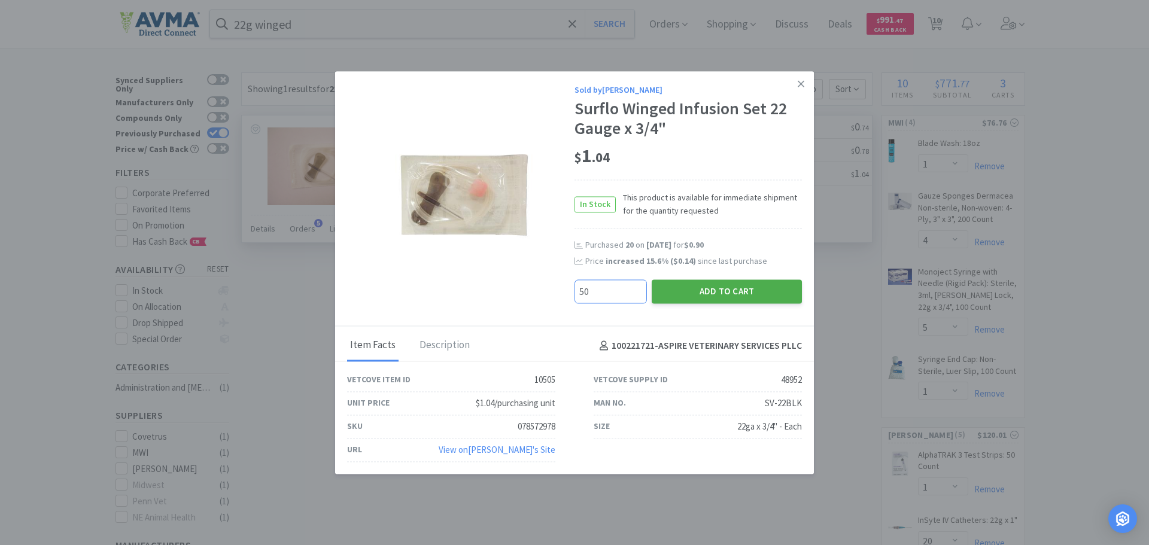
type input "50"
click at [730, 287] on button "Add to Cart" at bounding box center [727, 292] width 150 height 24
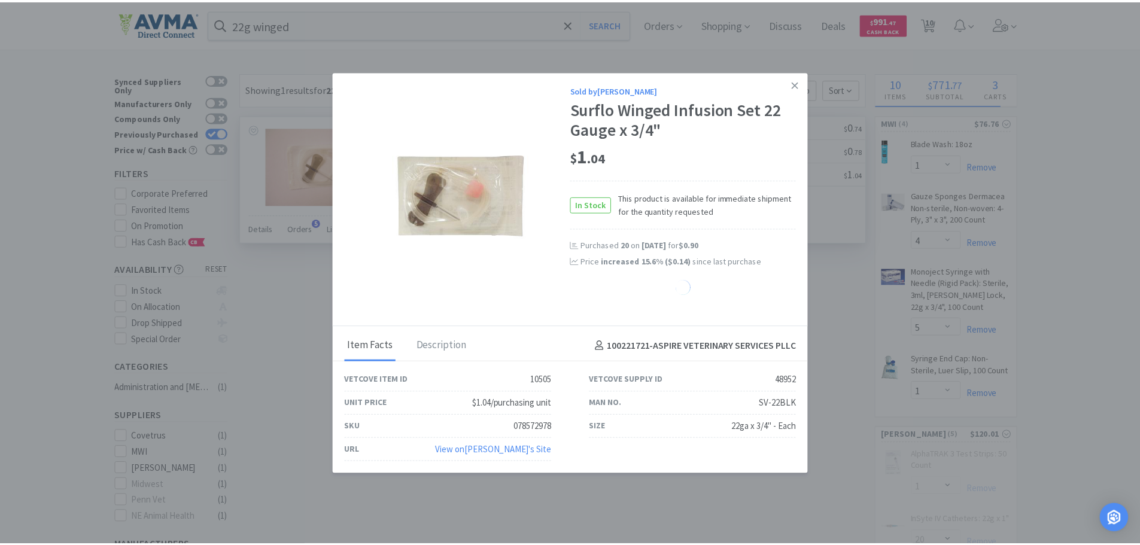
select select "50"
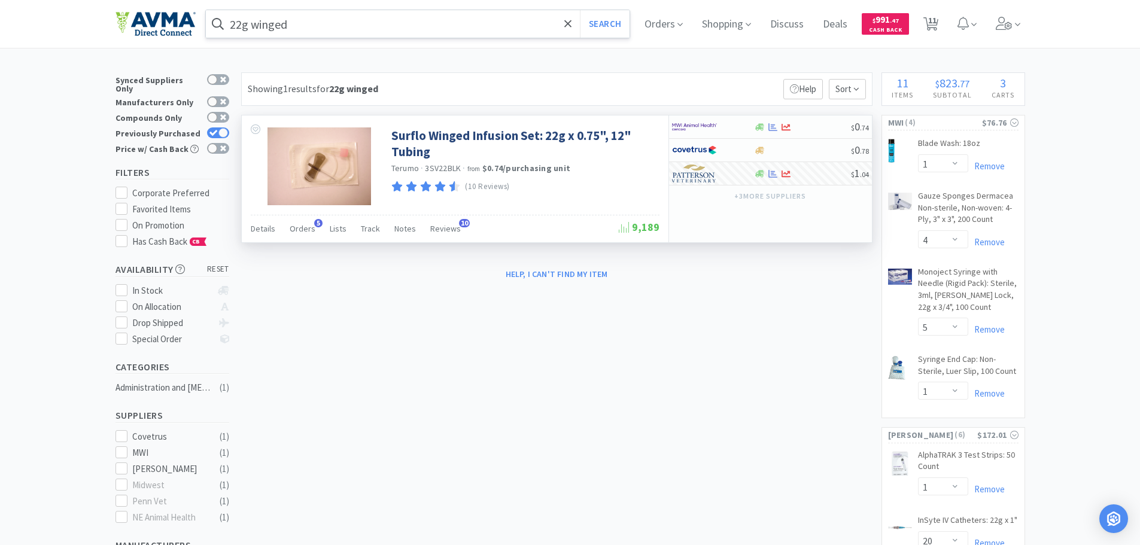
click at [353, 31] on input "22g winged" at bounding box center [418, 24] width 424 height 28
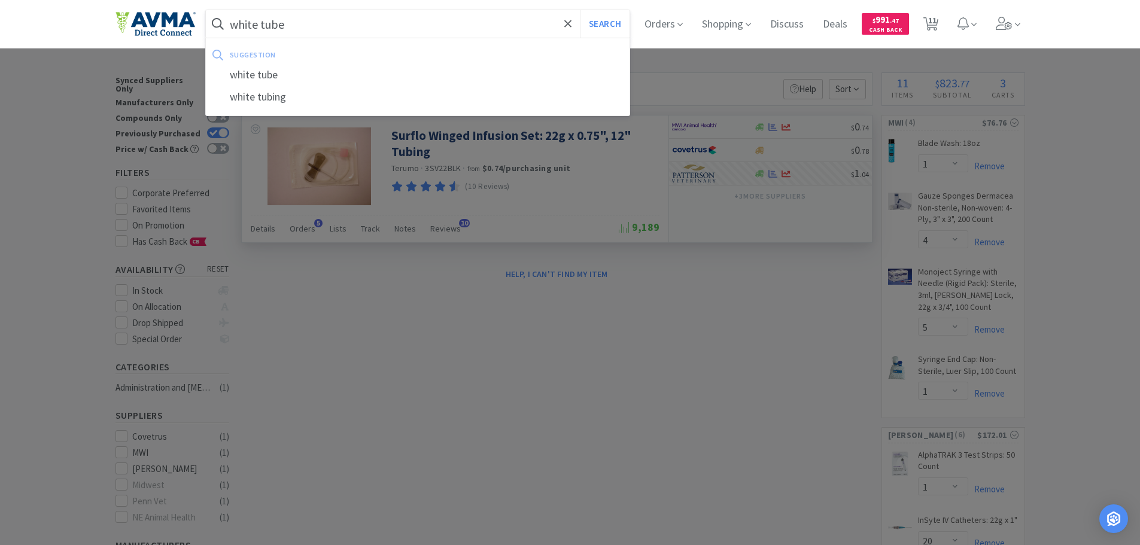
type input "white tube"
click at [580, 10] on button "Search" at bounding box center [605, 24] width 50 height 28
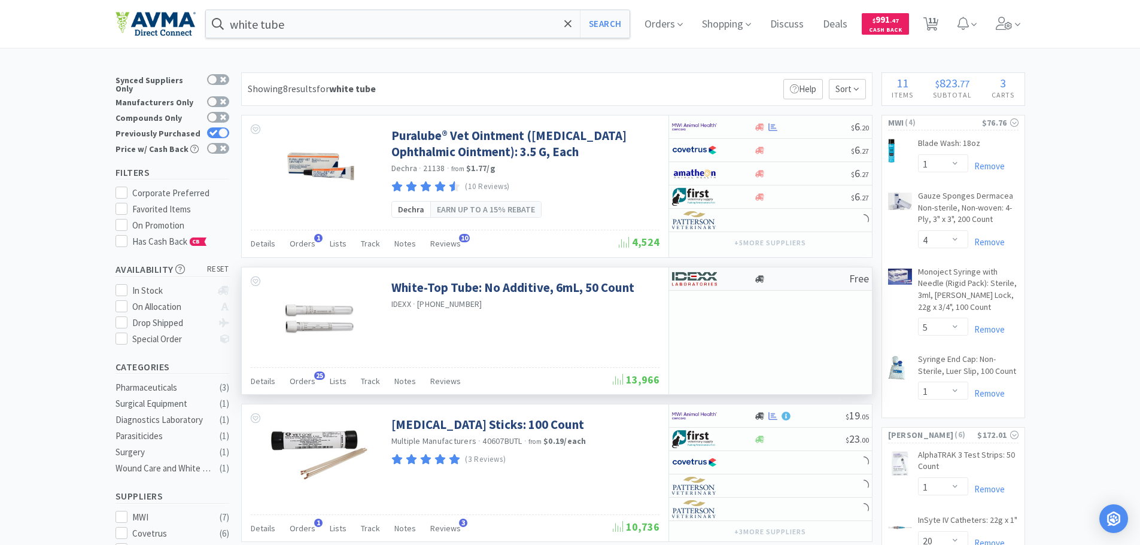
click at [704, 279] on img at bounding box center [694, 279] width 45 height 18
select select "1"
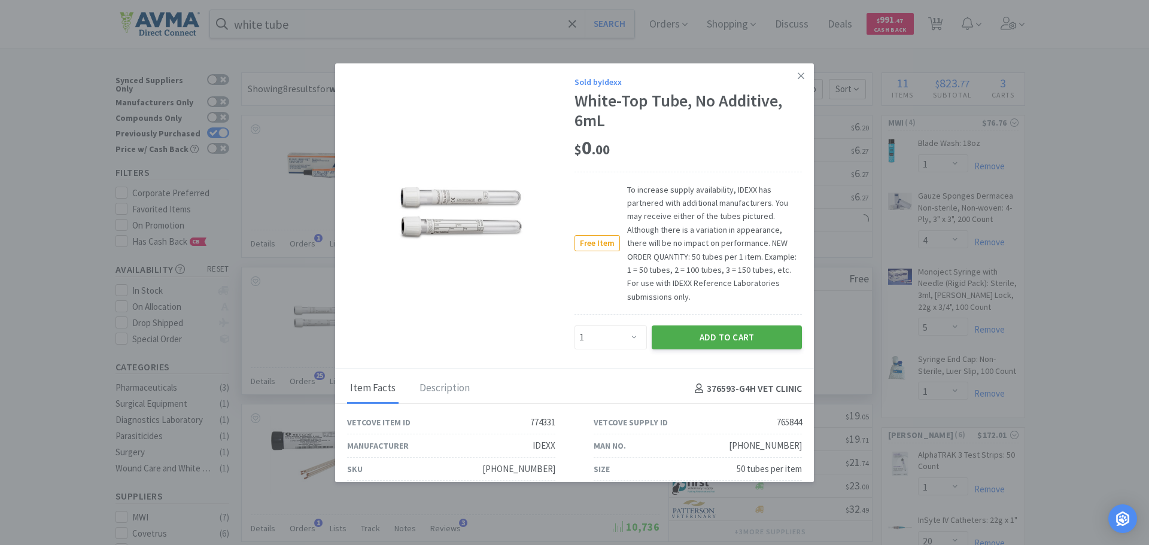
click at [681, 338] on button "Add to Cart" at bounding box center [727, 338] width 150 height 24
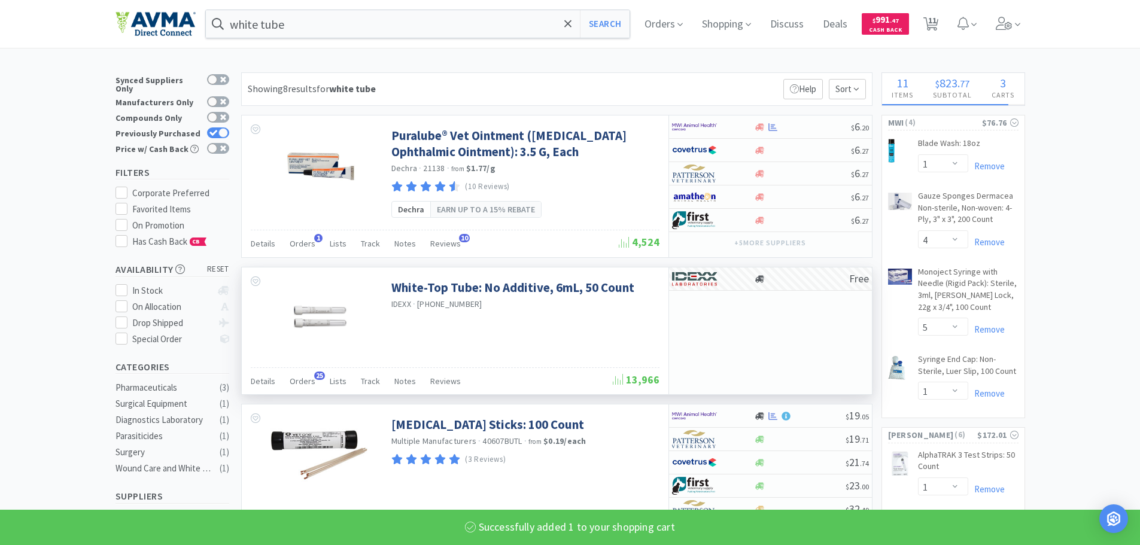
select select "1"
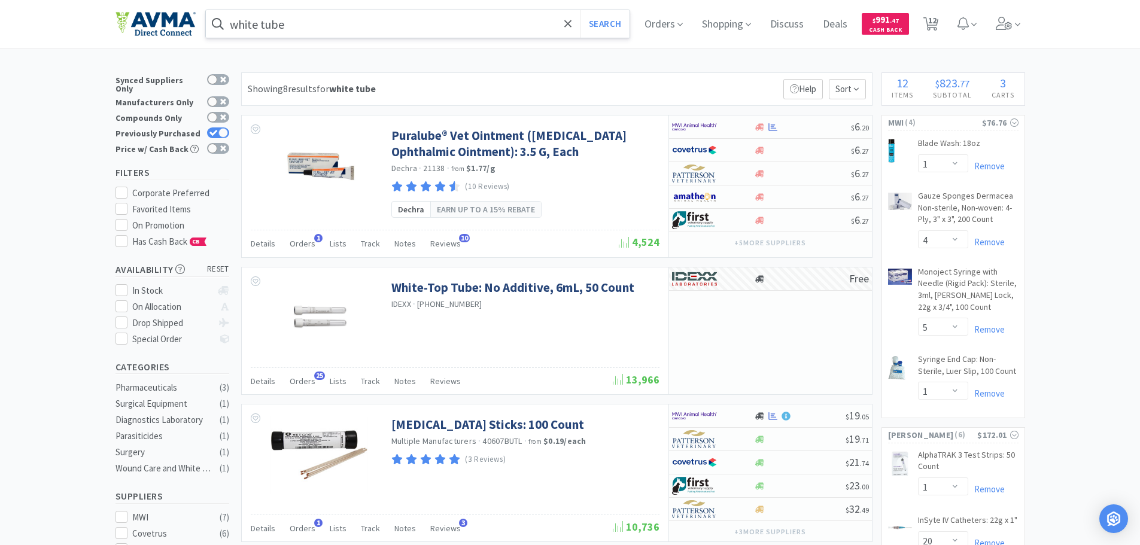
click at [445, 20] on input "white tube" at bounding box center [418, 24] width 424 height 28
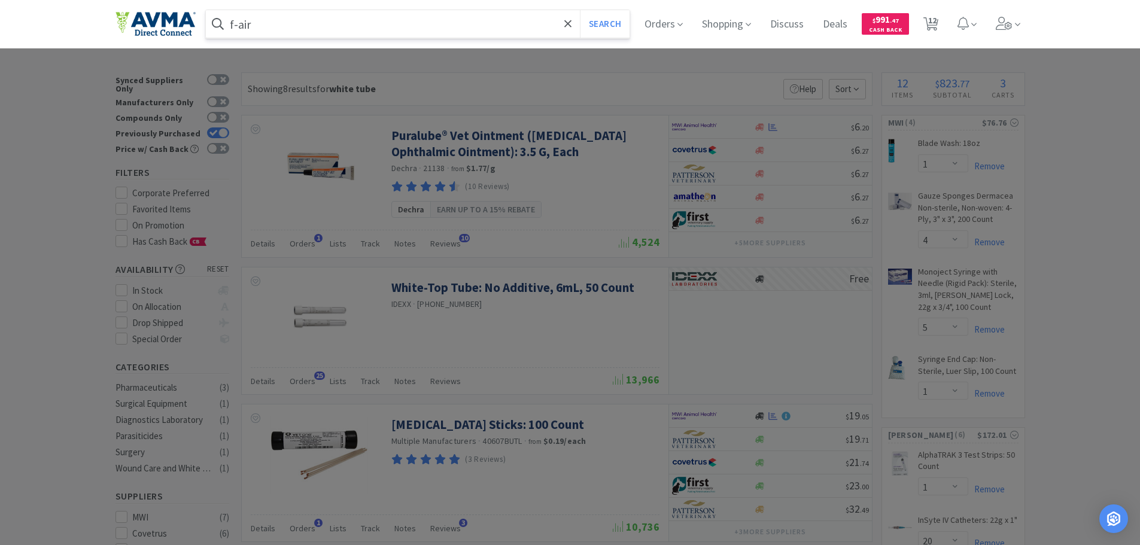
type input "f-air"
click at [580, 10] on button "Search" at bounding box center [605, 24] width 50 height 28
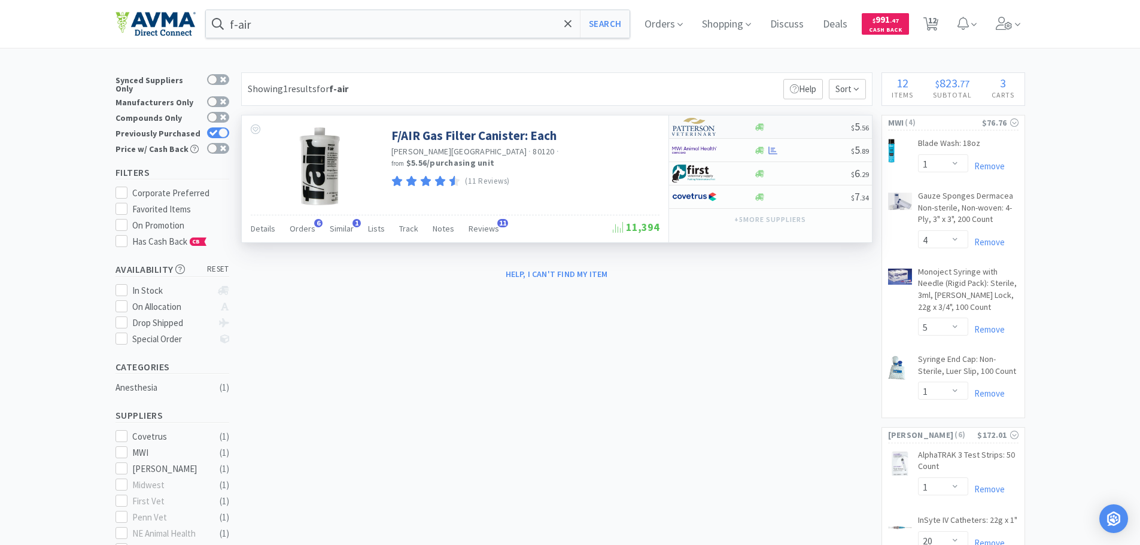
click at [700, 127] on img at bounding box center [694, 127] width 45 height 18
select select "1"
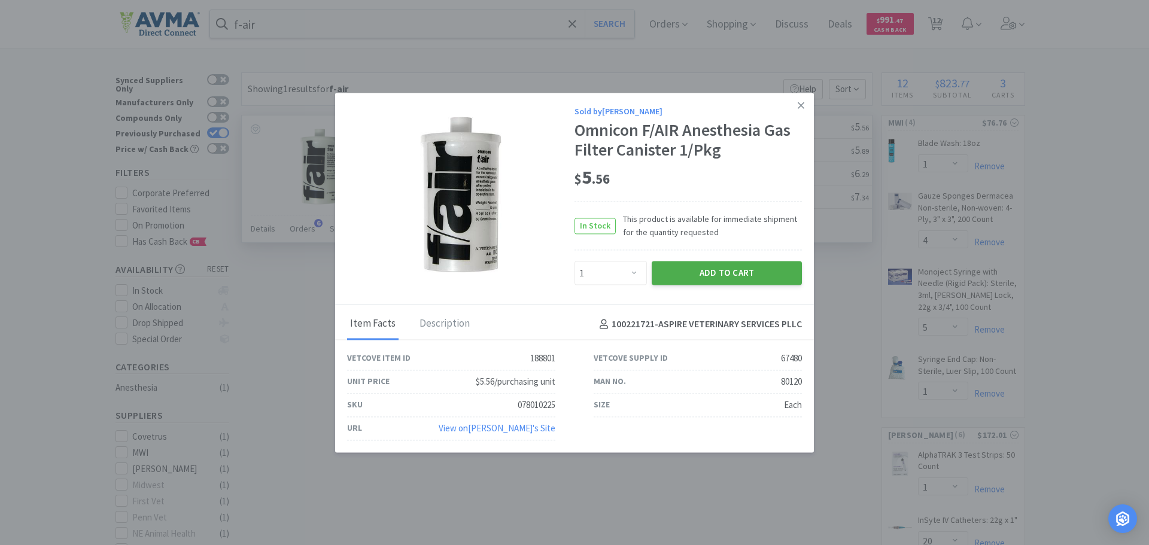
click at [692, 269] on button "Add to Cart" at bounding box center [727, 274] width 150 height 24
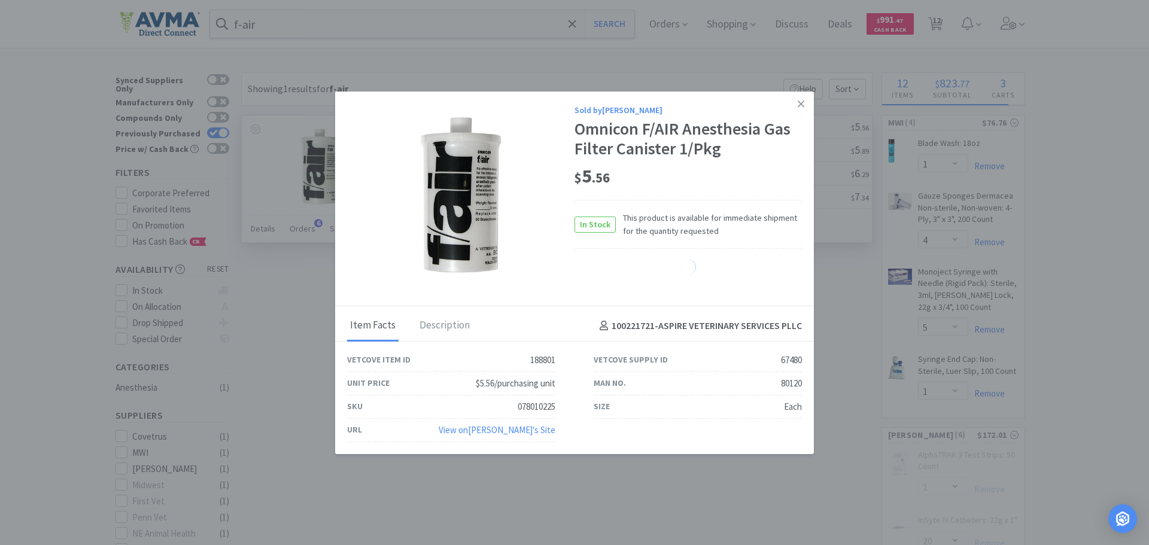
select select "1"
select select "20"
select select "1"
select select "20"
select select "1"
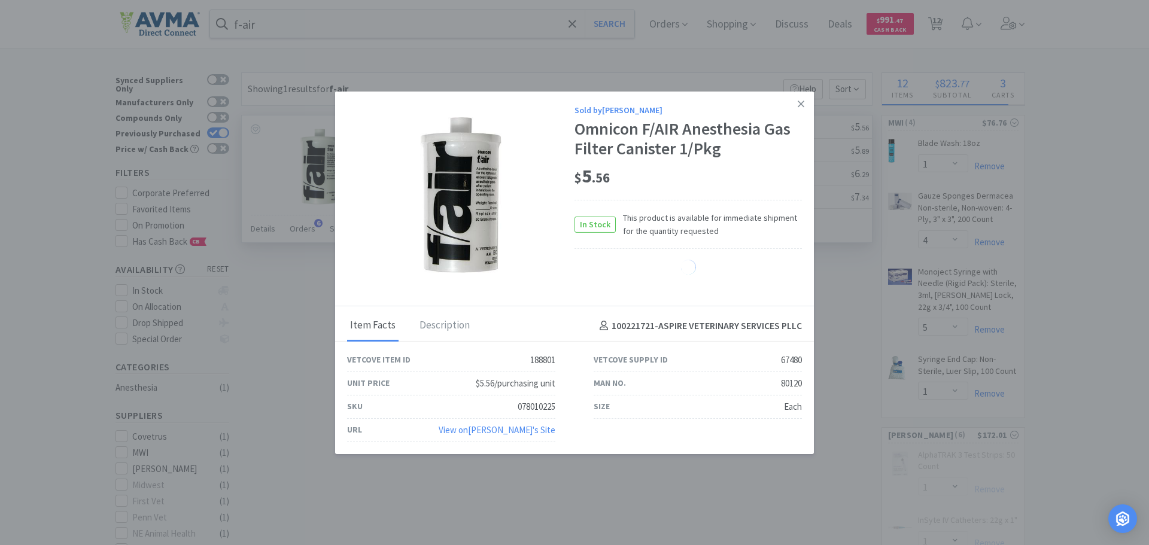
select select "50"
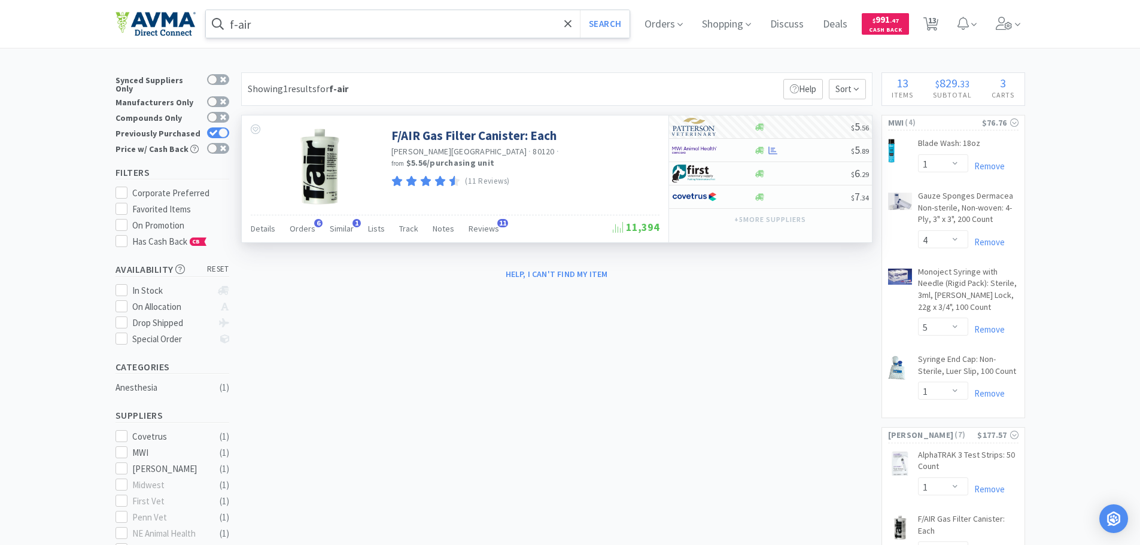
click at [365, 23] on input "f-air" at bounding box center [418, 24] width 424 height 28
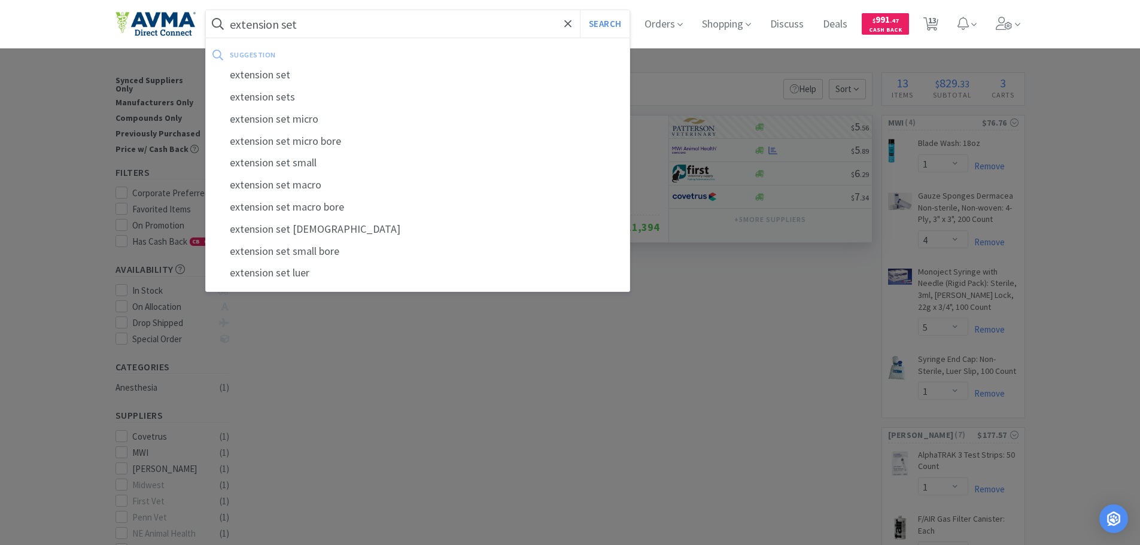
type input "extension set"
click at [580, 10] on button "Search" at bounding box center [605, 24] width 50 height 28
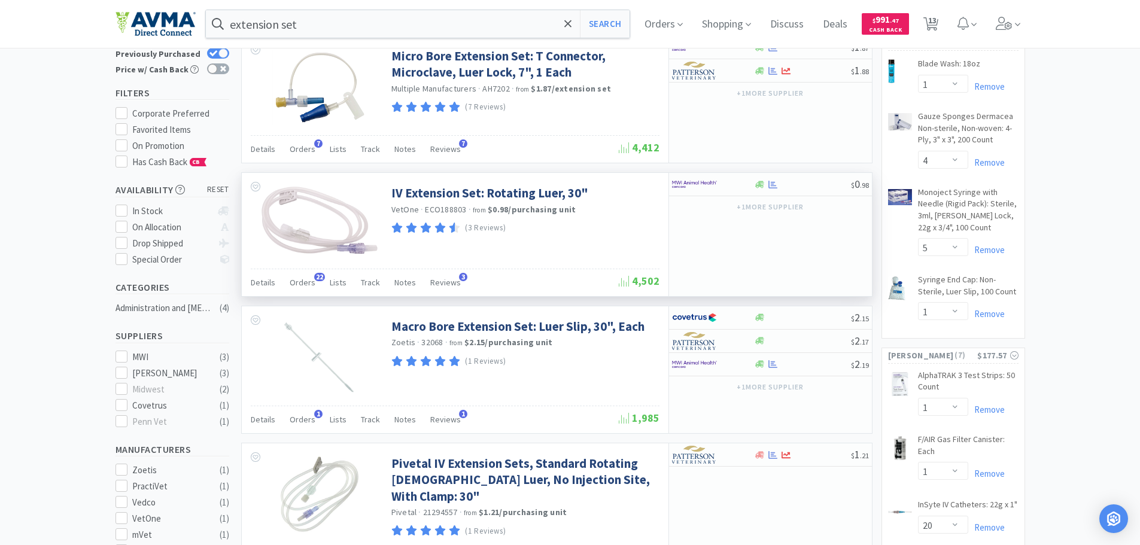
scroll to position [60, 0]
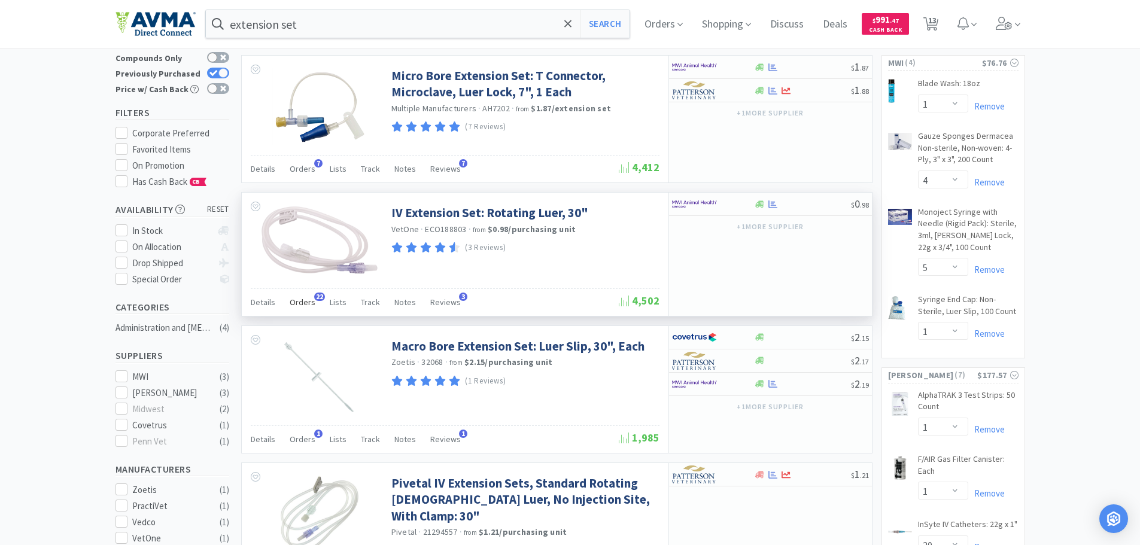
click at [310, 296] on div "Orders 22" at bounding box center [303, 304] width 26 height 23
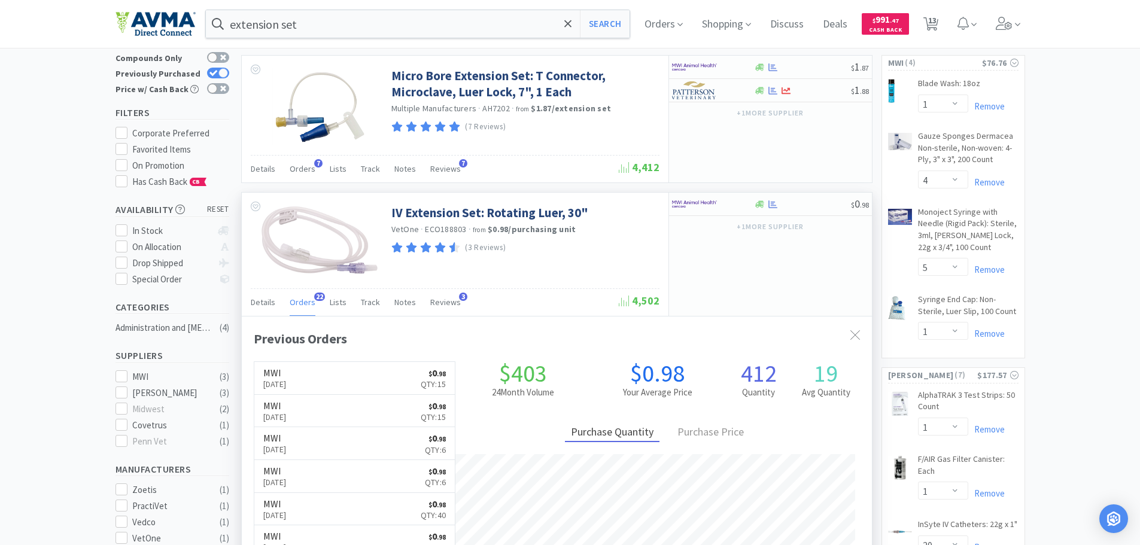
scroll to position [321, 630]
click at [304, 304] on span "Orders" at bounding box center [303, 302] width 26 height 11
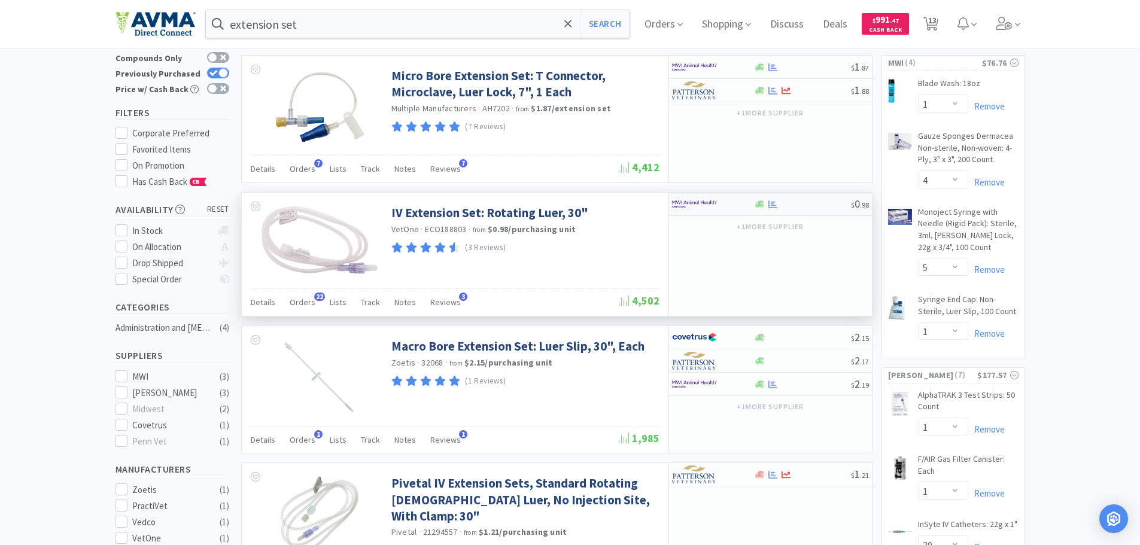
click at [700, 205] on img at bounding box center [694, 204] width 45 height 18
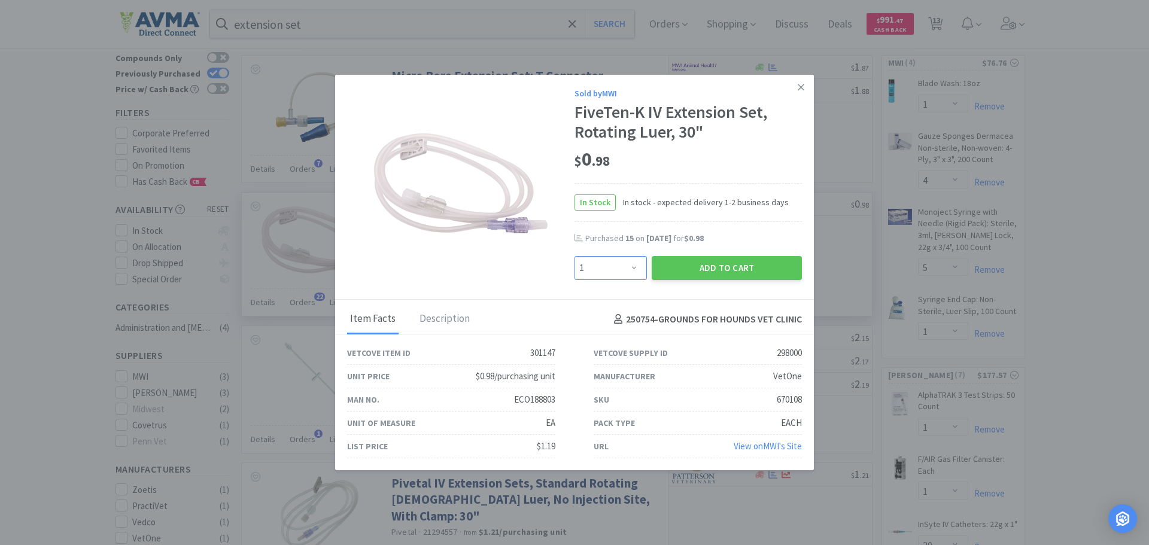
click at [617, 274] on select "Enter Quantity 1 2 3 4 5 6 7 8 9 10 11 12 13 14 15 16 17 18 19 20 Enter Quantity" at bounding box center [611, 268] width 72 height 24
select select "15"
click at [575, 256] on select "Enter Quantity 1 2 3 4 5 6 7 8 9 10 11 12 13 14 15 16 17 18 19 20 Enter Quantity" at bounding box center [611, 268] width 72 height 24
click at [686, 264] on button "Add to Cart" at bounding box center [727, 268] width 150 height 24
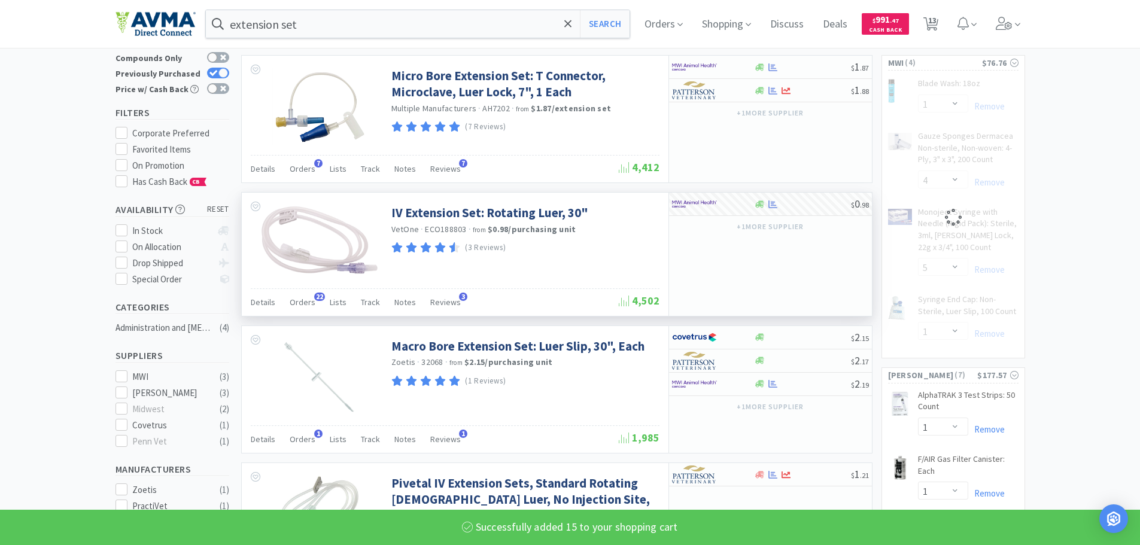
select select "15"
select select "5"
select select "1"
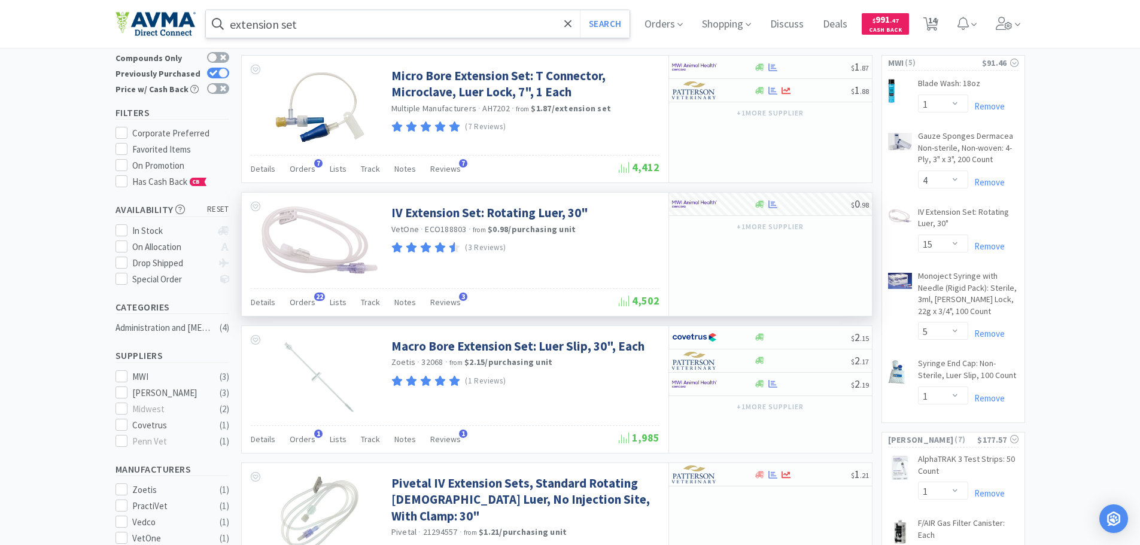
click at [317, 37] on input "extension set" at bounding box center [418, 24] width 424 height 28
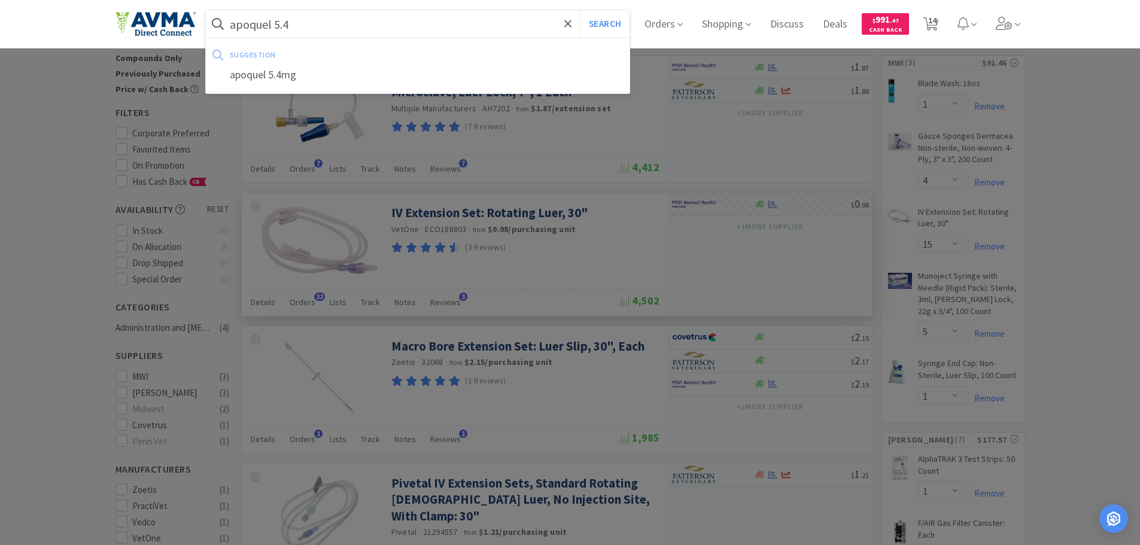
type input "apoquel 5.4"
click at [580, 10] on button "Search" at bounding box center [605, 24] width 50 height 28
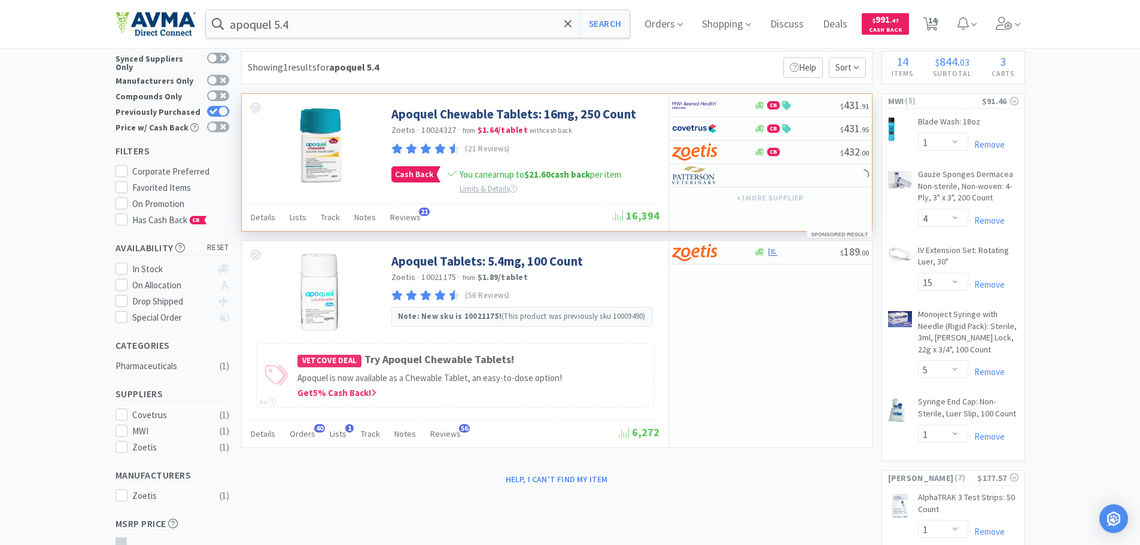
scroll to position [60, 0]
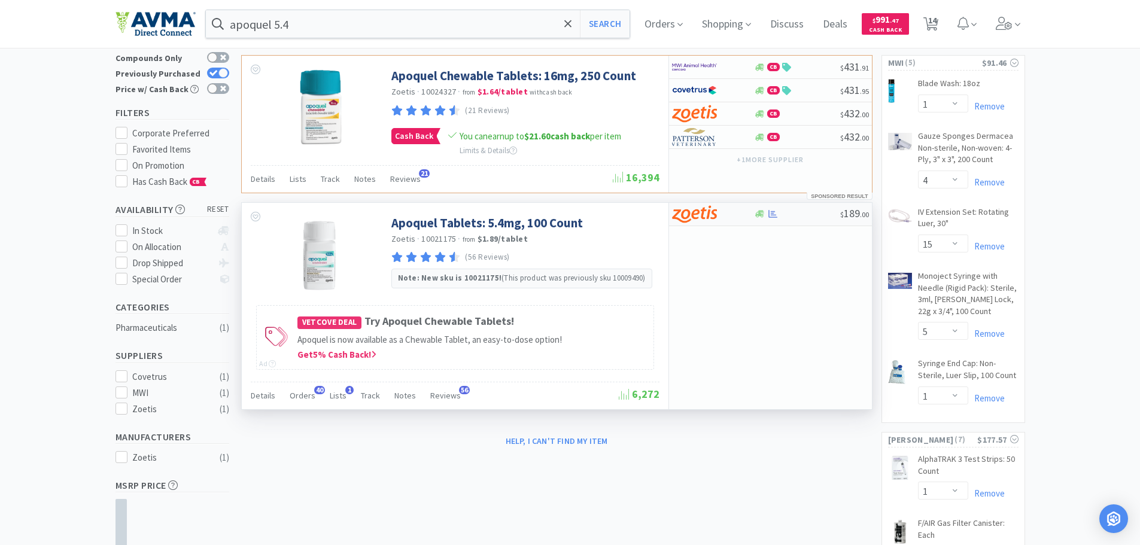
click at [709, 217] on img at bounding box center [694, 214] width 45 height 18
select select "1"
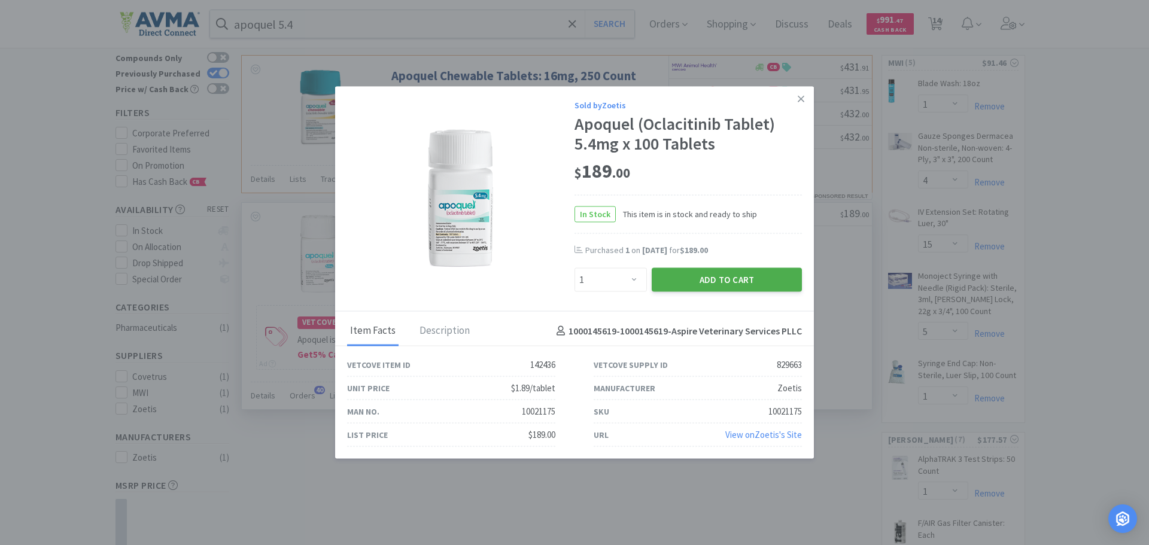
click at [696, 278] on button "Add to Cart" at bounding box center [727, 280] width 150 height 24
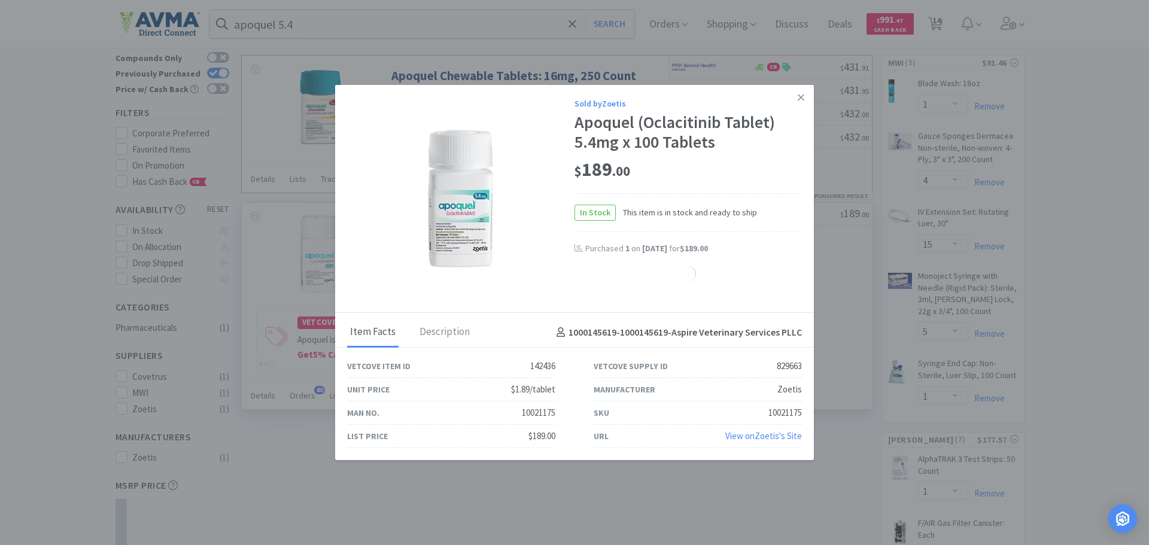
select select "1"
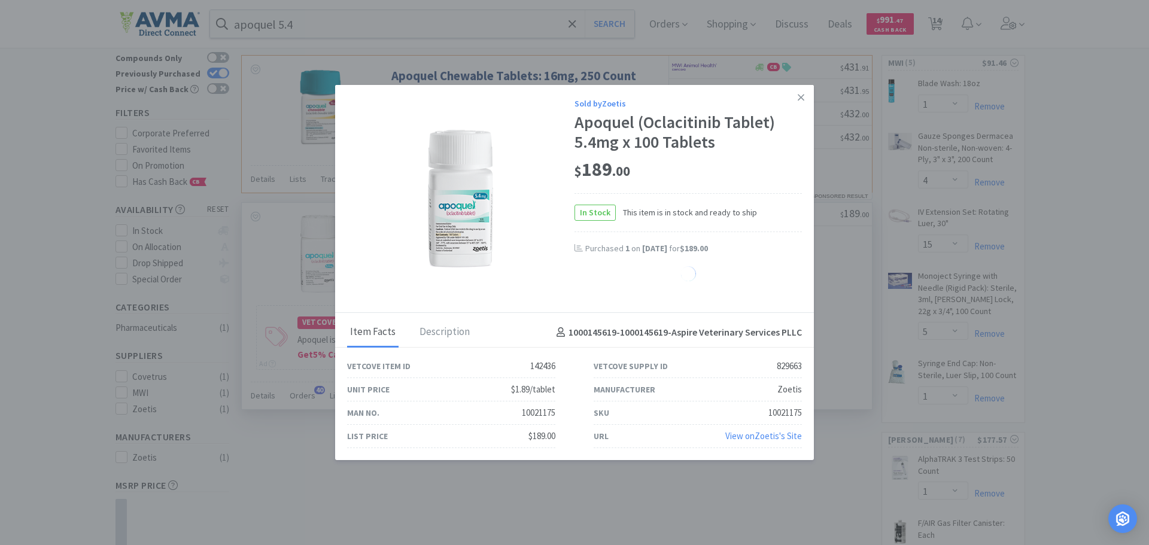
select select "1"
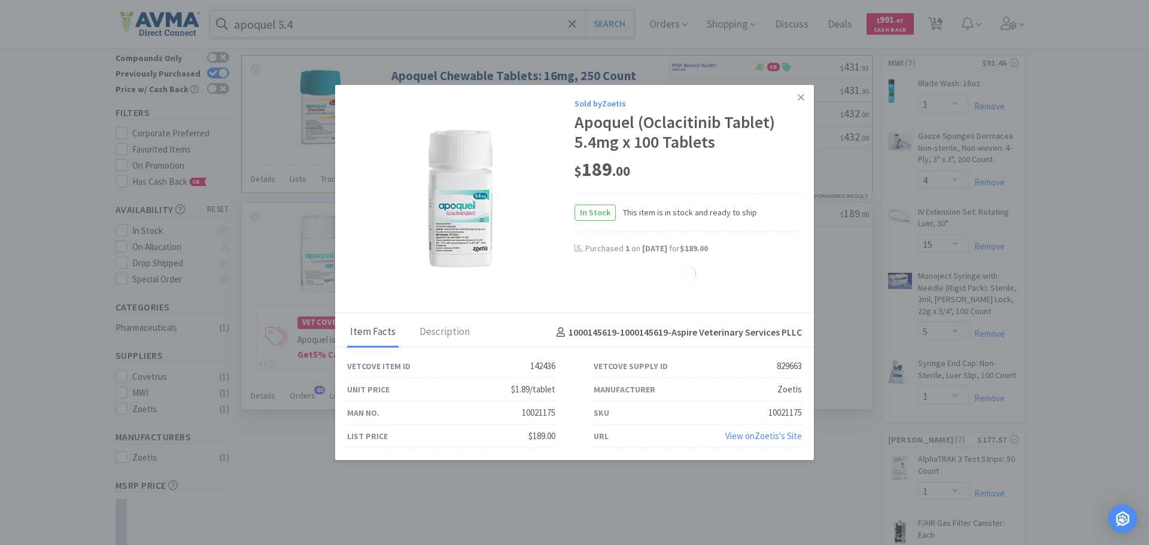
select select "1"
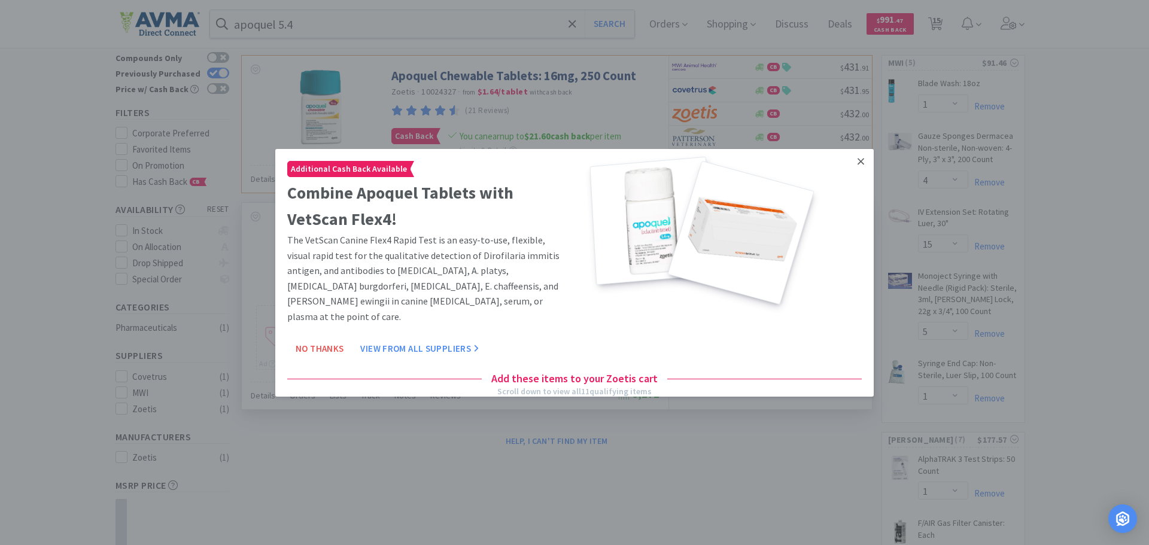
click at [858, 164] on link at bounding box center [861, 161] width 21 height 26
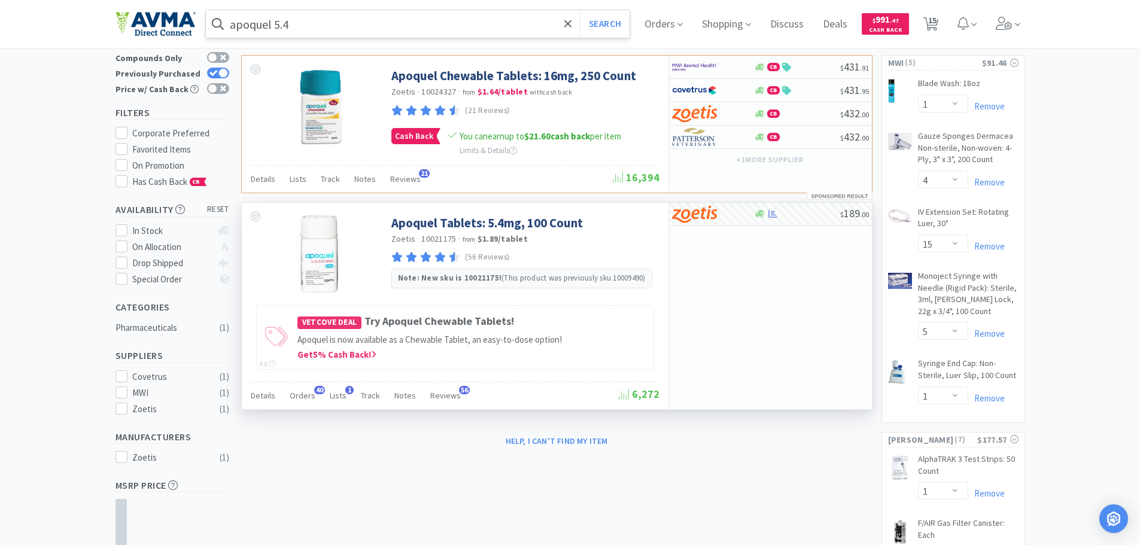
click at [414, 22] on input "apoquel 5.4" at bounding box center [418, 24] width 424 height 28
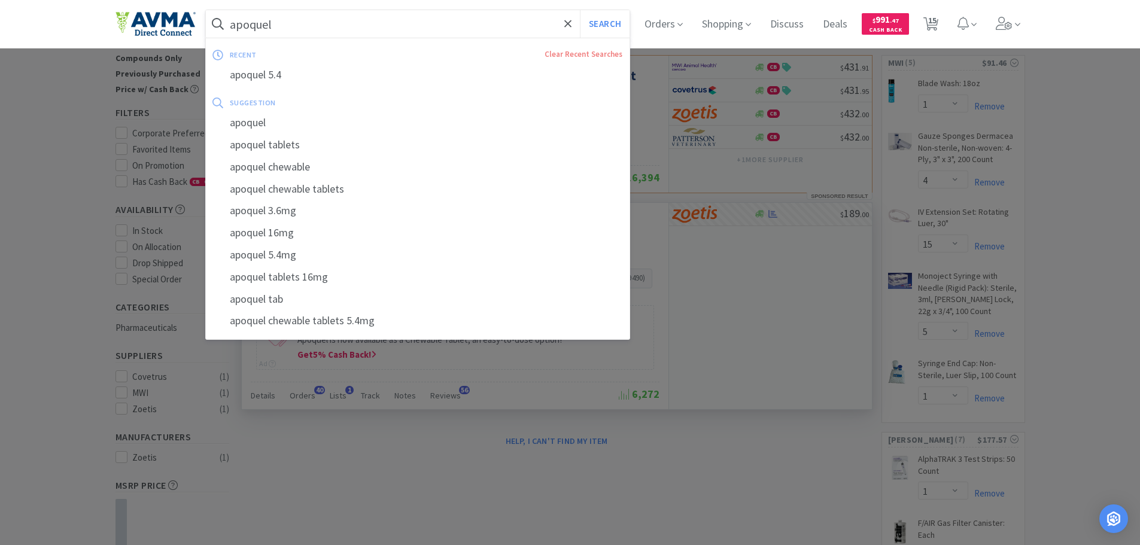
type input "apoquel"
click at [580, 10] on button "Search" at bounding box center [605, 24] width 50 height 28
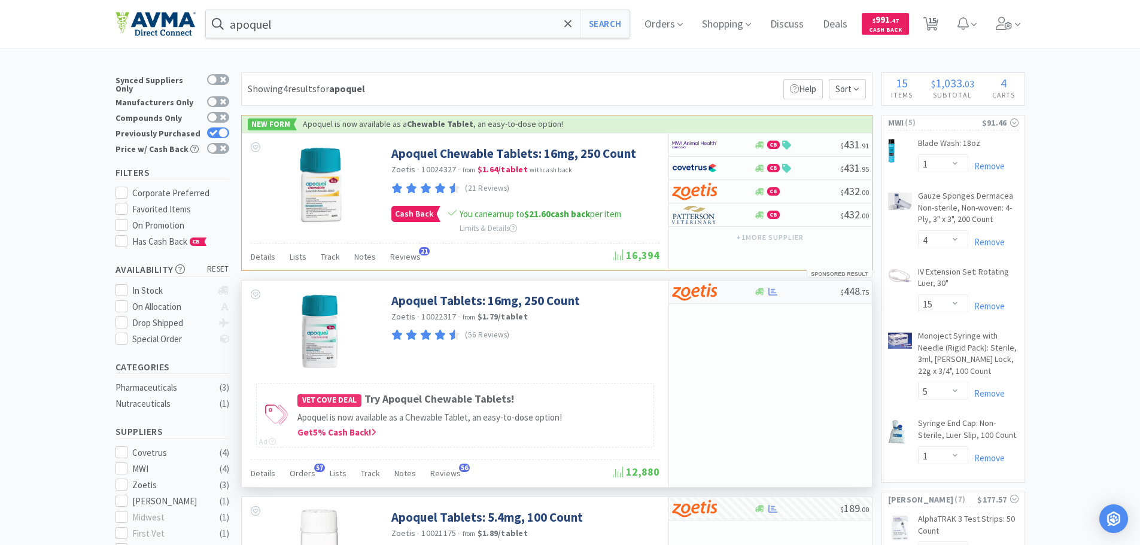
click at [693, 300] on img at bounding box center [694, 292] width 45 height 18
select select "1"
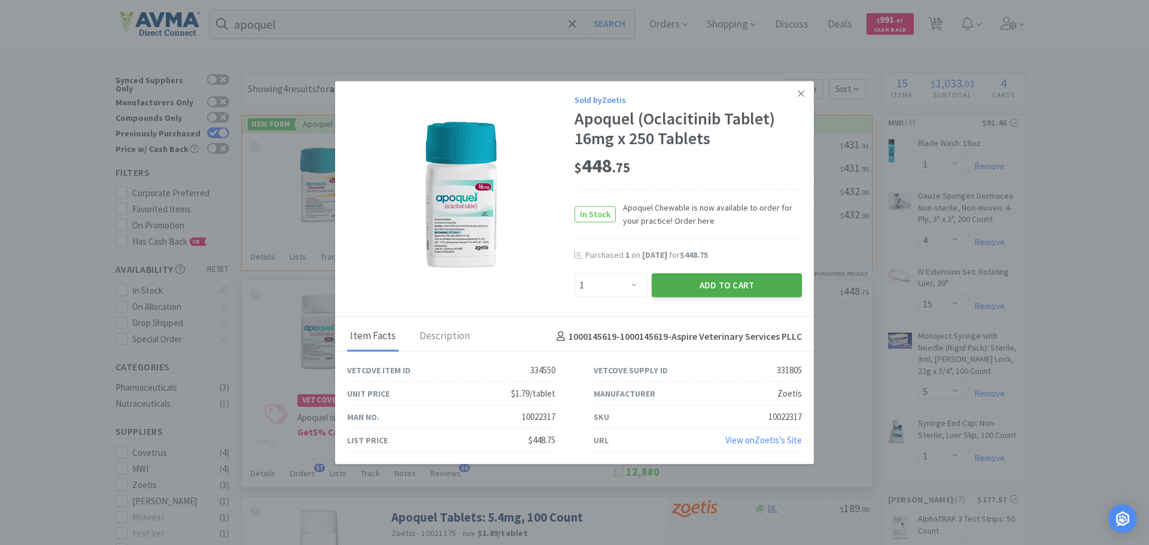
click at [696, 292] on button "Add to Cart" at bounding box center [727, 286] width 150 height 24
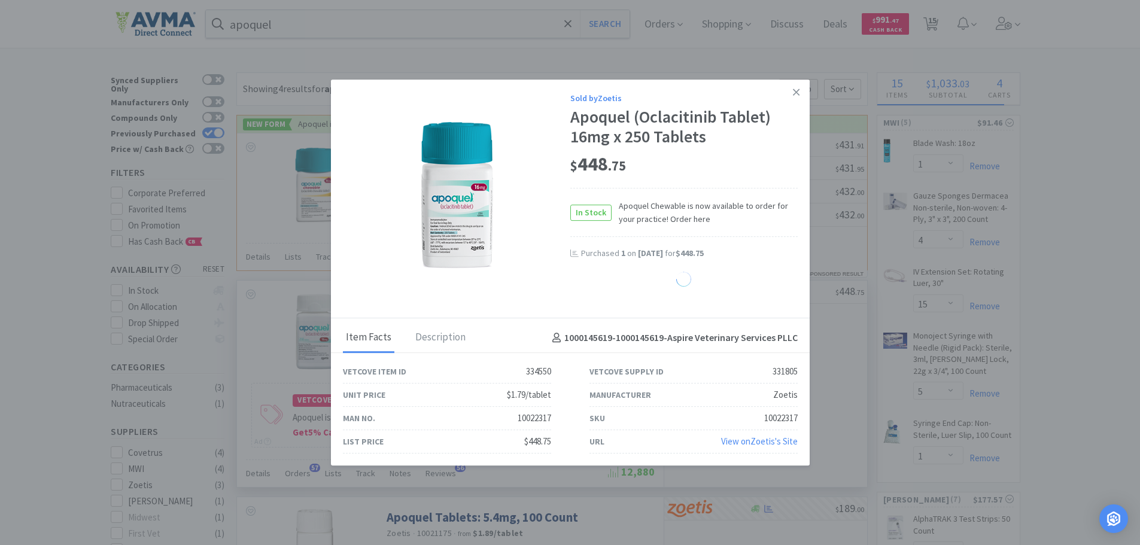
select select "1"
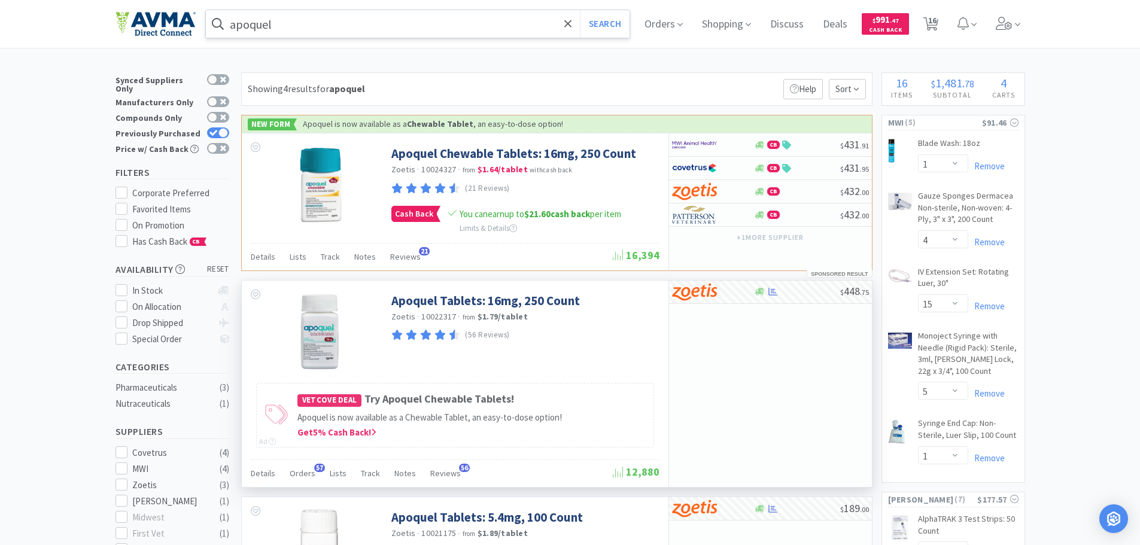
click at [501, 20] on input "apoquel" at bounding box center [418, 24] width 424 height 28
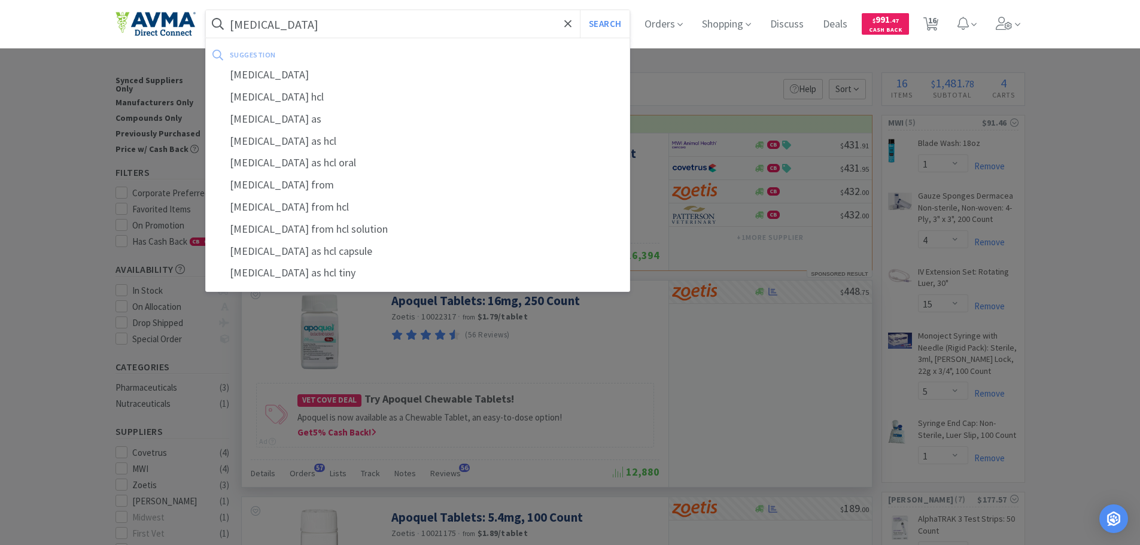
type input "[MEDICAL_DATA]"
click at [580, 10] on button "Search" at bounding box center [605, 24] width 50 height 28
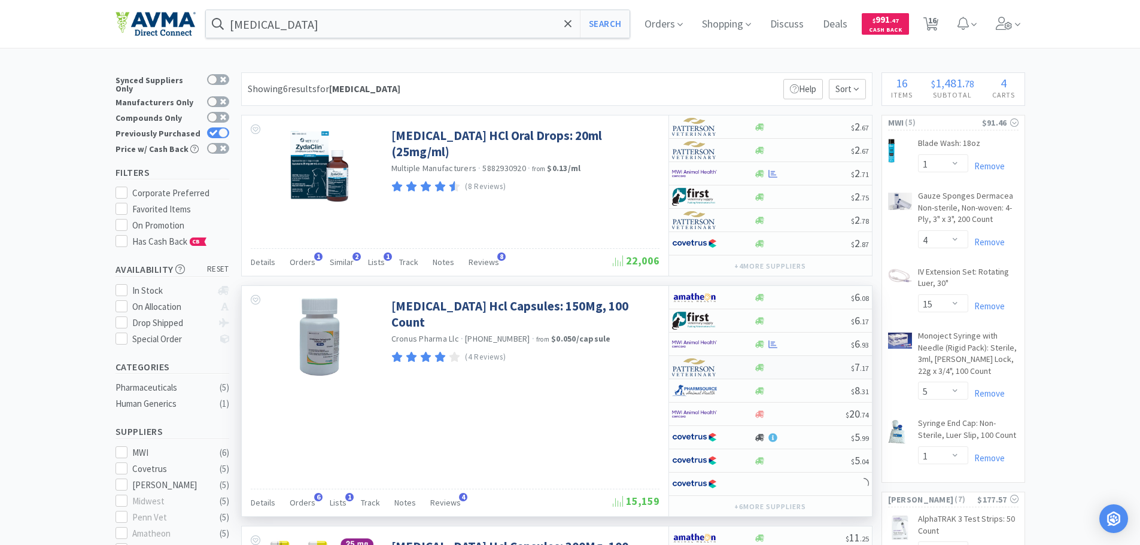
click at [713, 366] on img at bounding box center [694, 368] width 45 height 18
select select "1"
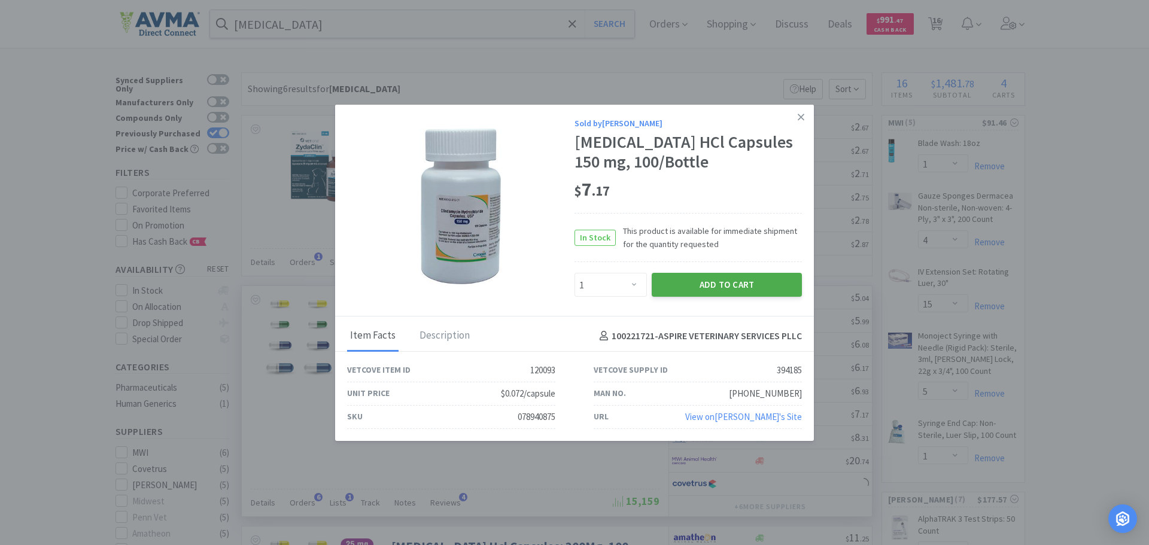
click at [726, 275] on button "Add to Cart" at bounding box center [727, 285] width 150 height 24
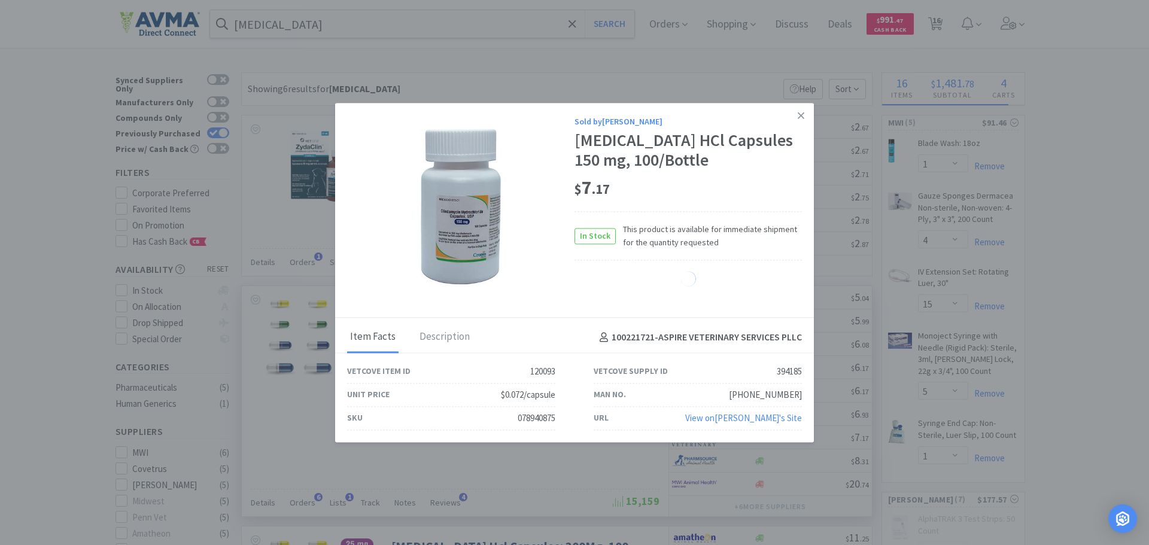
select select "1"
select select "20"
select select "1"
select select "20"
select select "1"
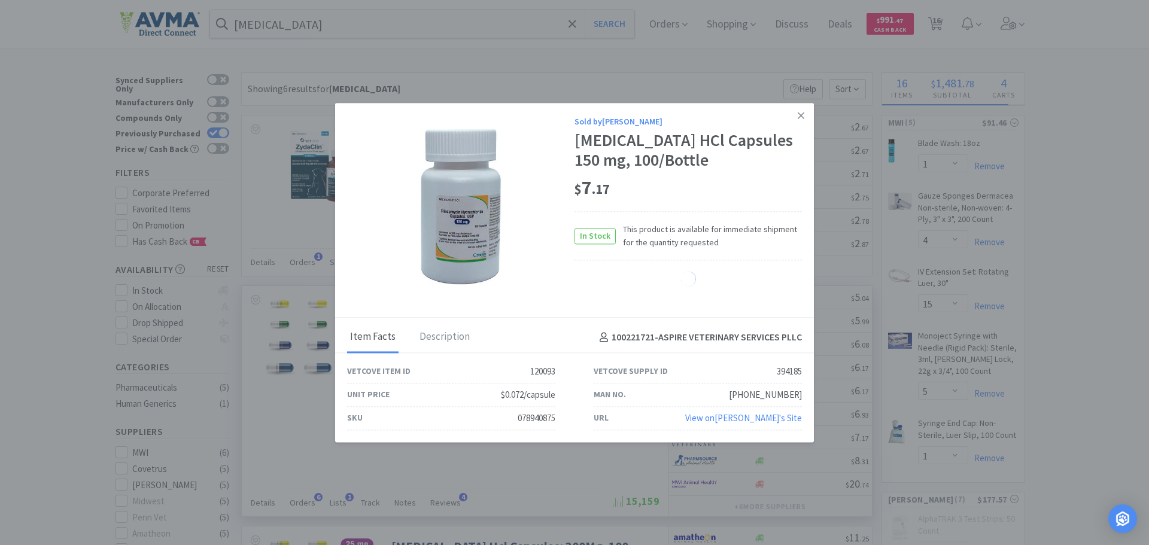
select select "50"
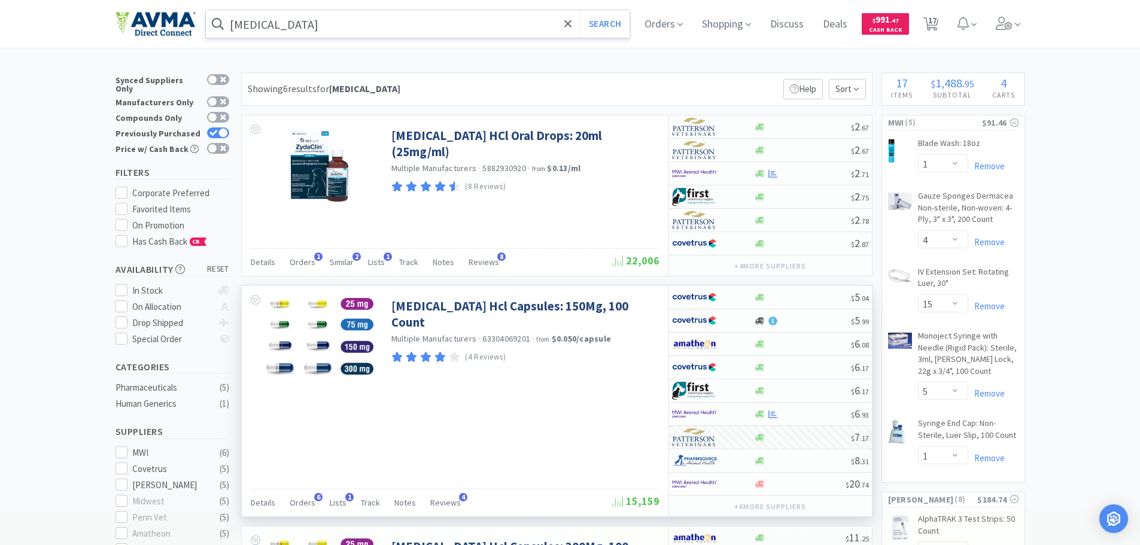
click at [332, 31] on input "[MEDICAL_DATA]" at bounding box center [418, 24] width 424 height 28
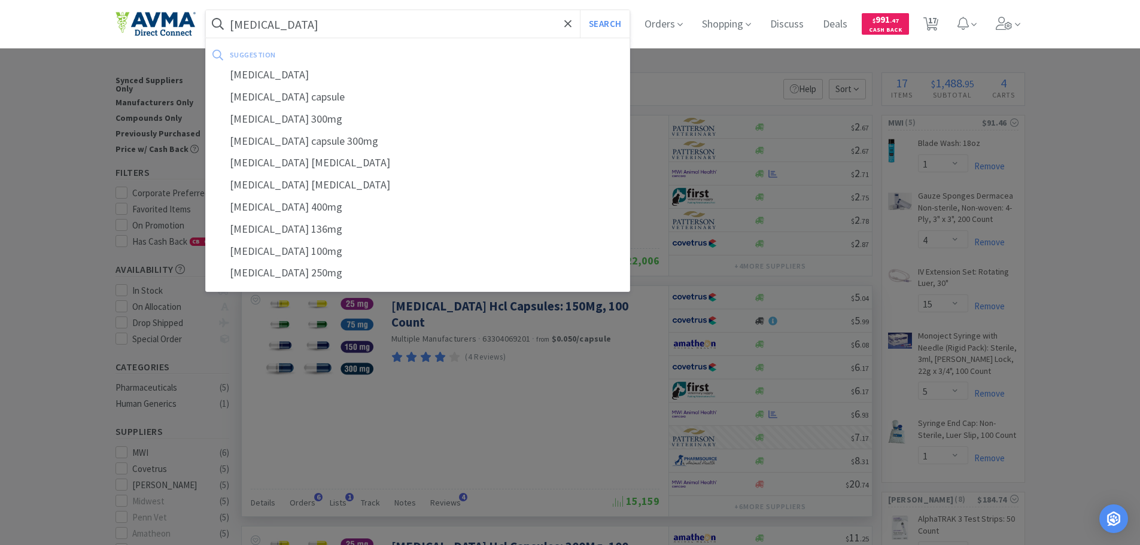
type input "[MEDICAL_DATA]"
click at [580, 10] on button "Search" at bounding box center [605, 24] width 50 height 28
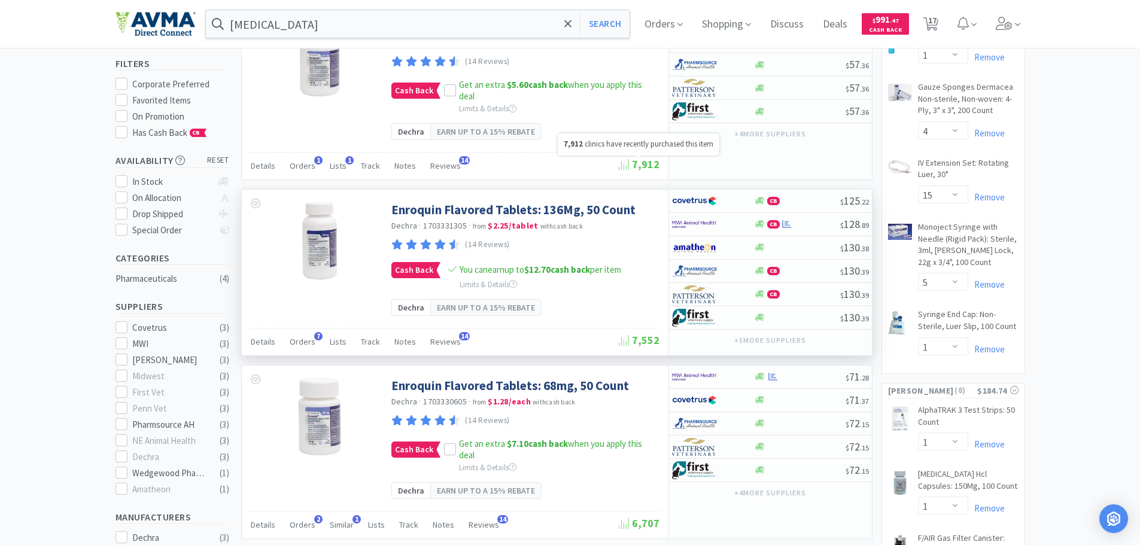
scroll to position [120, 0]
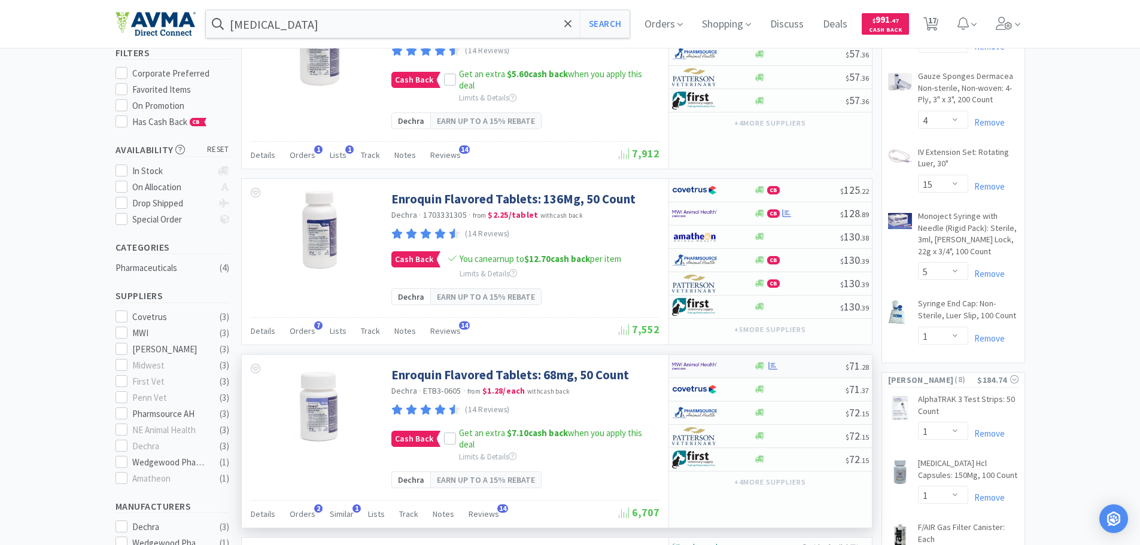
click at [699, 369] on img at bounding box center [694, 366] width 45 height 18
select select "1"
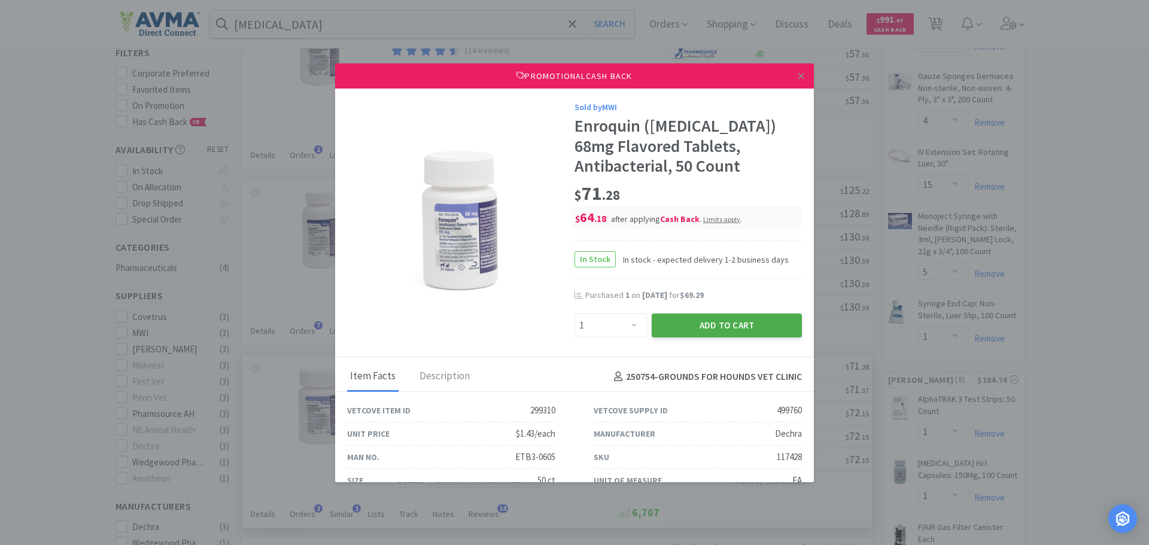
click at [696, 318] on button "Add to Cart" at bounding box center [727, 326] width 150 height 24
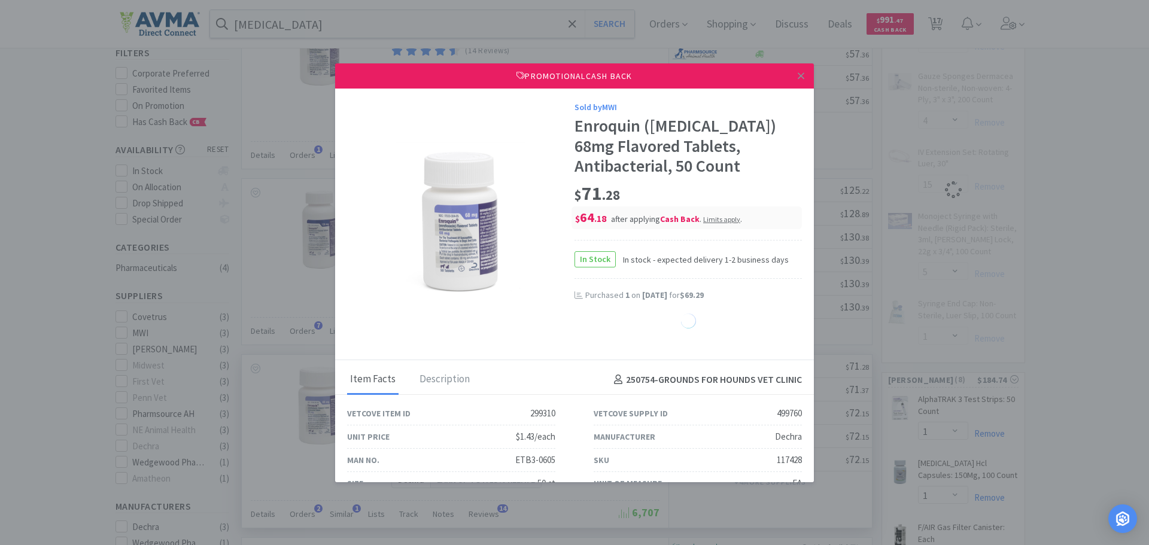
select select "1"
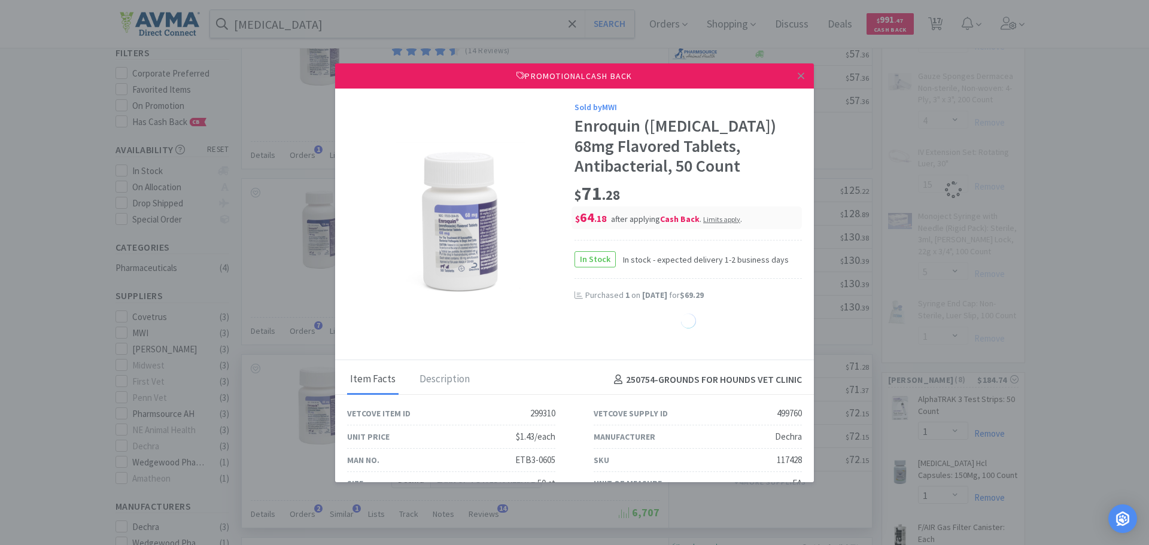
select select "1"
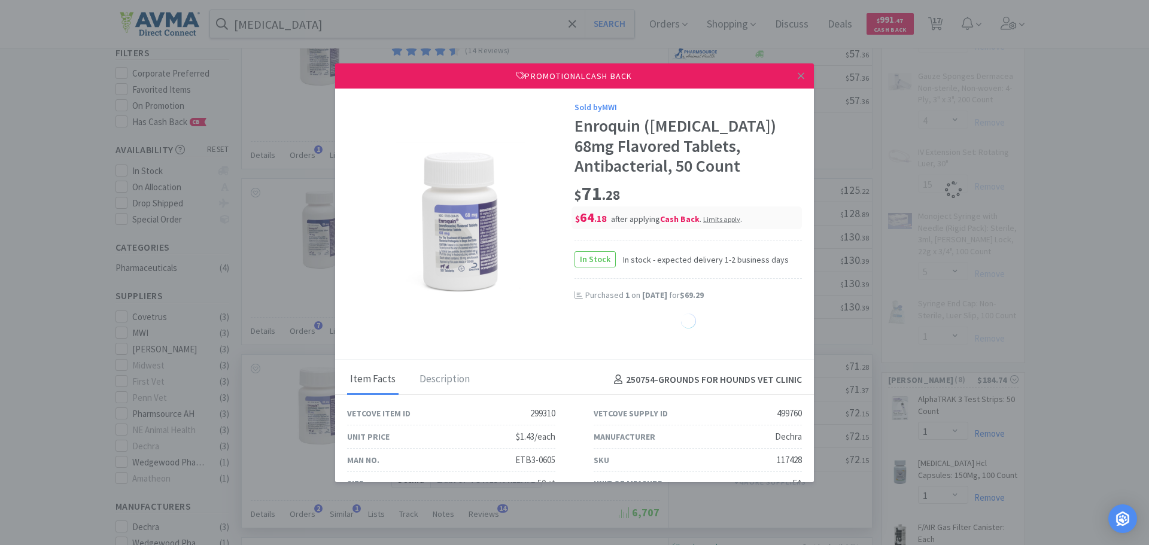
select select "1"
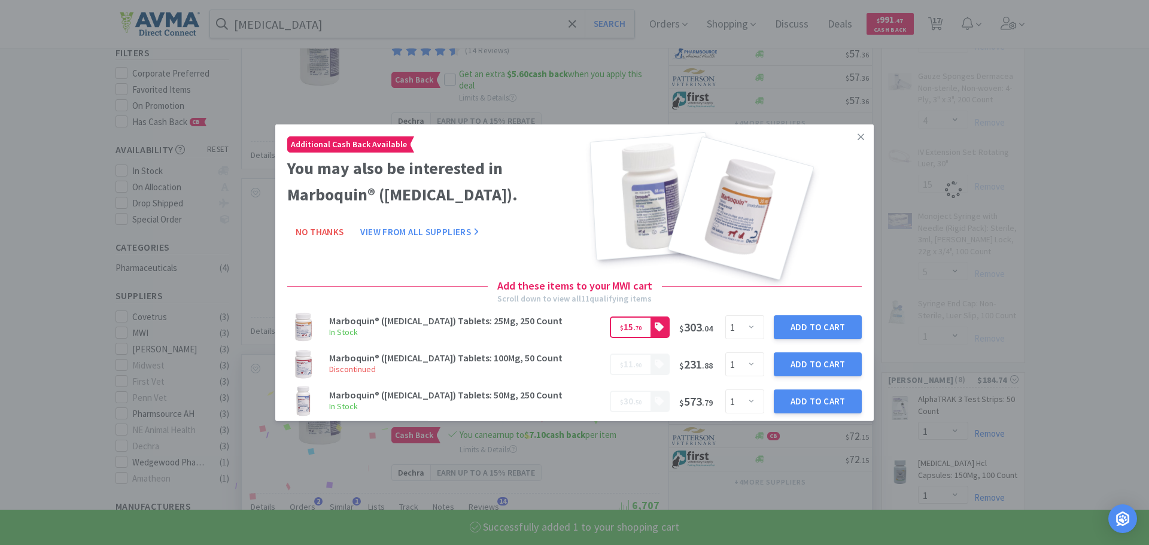
select select "1"
select select "4"
select select "15"
select select "5"
select select "1"
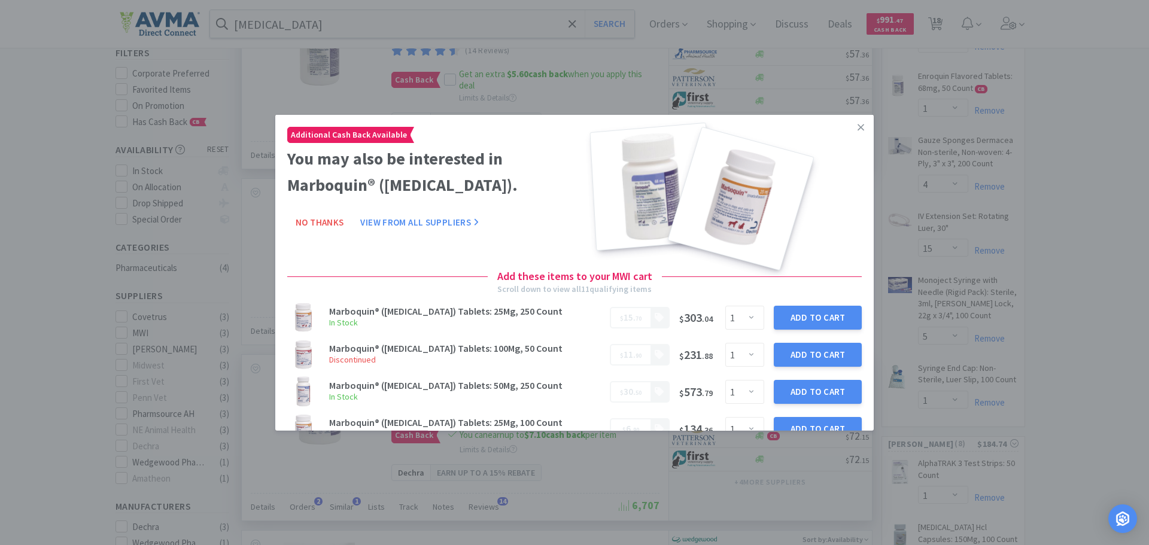
click at [858, 132] on icon at bounding box center [861, 127] width 7 height 11
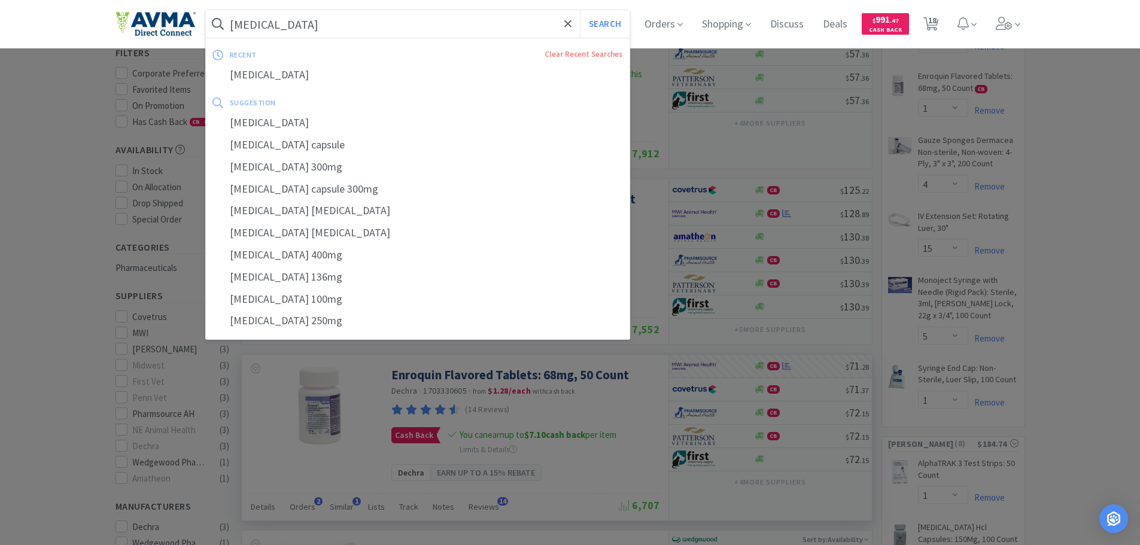
click at [355, 23] on input "[MEDICAL_DATA]" at bounding box center [418, 24] width 424 height 28
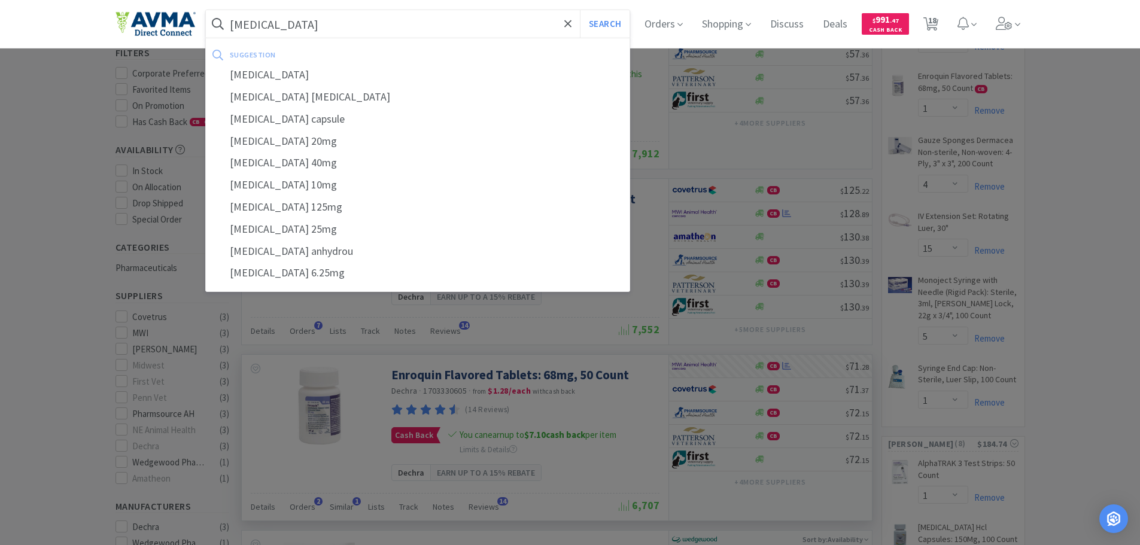
type input "[MEDICAL_DATA]"
click at [580, 10] on button "Search" at bounding box center [605, 24] width 50 height 28
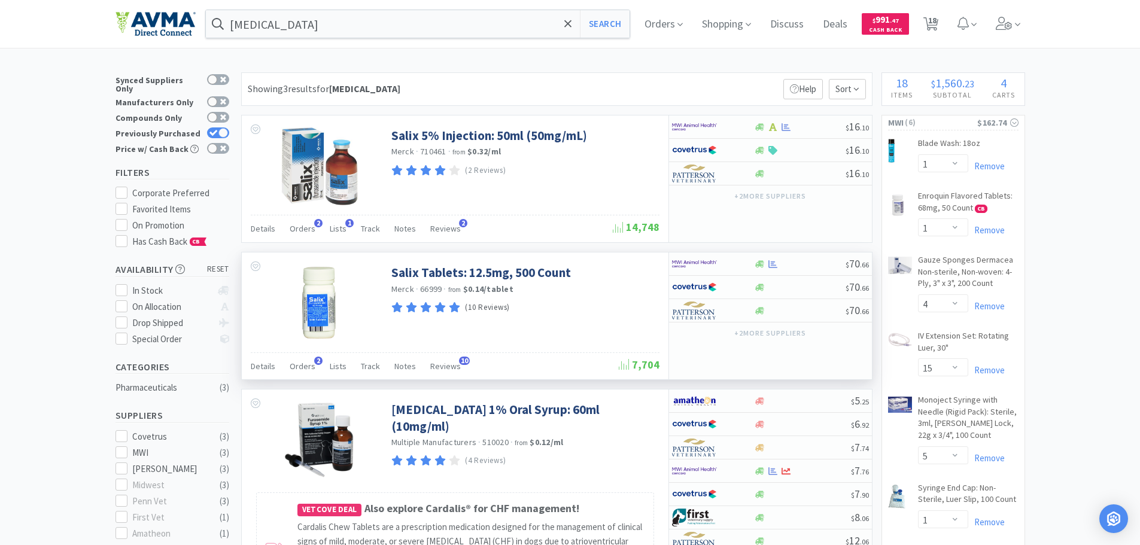
scroll to position [60, 0]
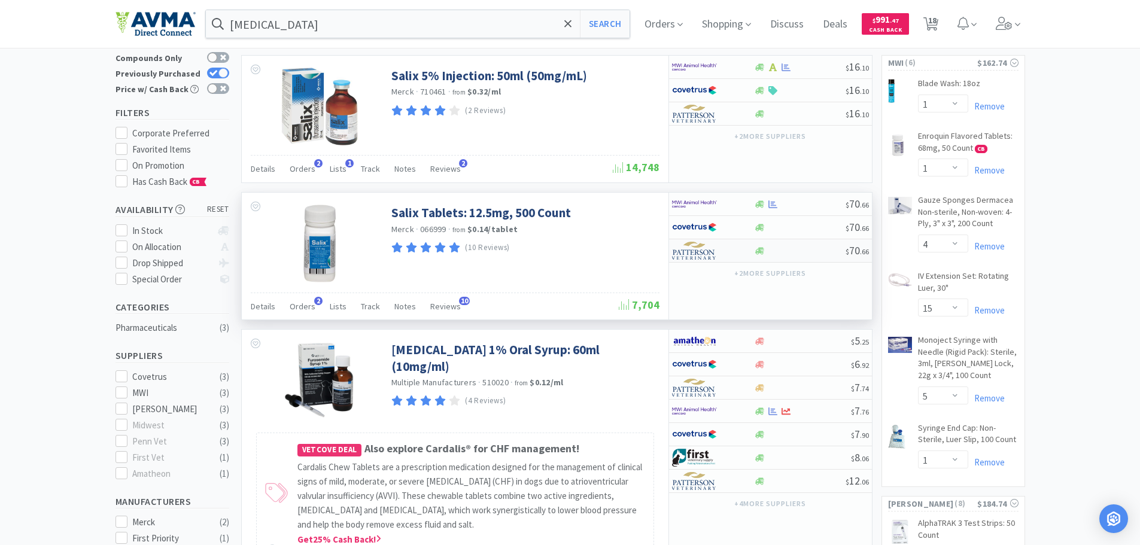
click at [696, 259] on img at bounding box center [694, 251] width 45 height 18
select select "1"
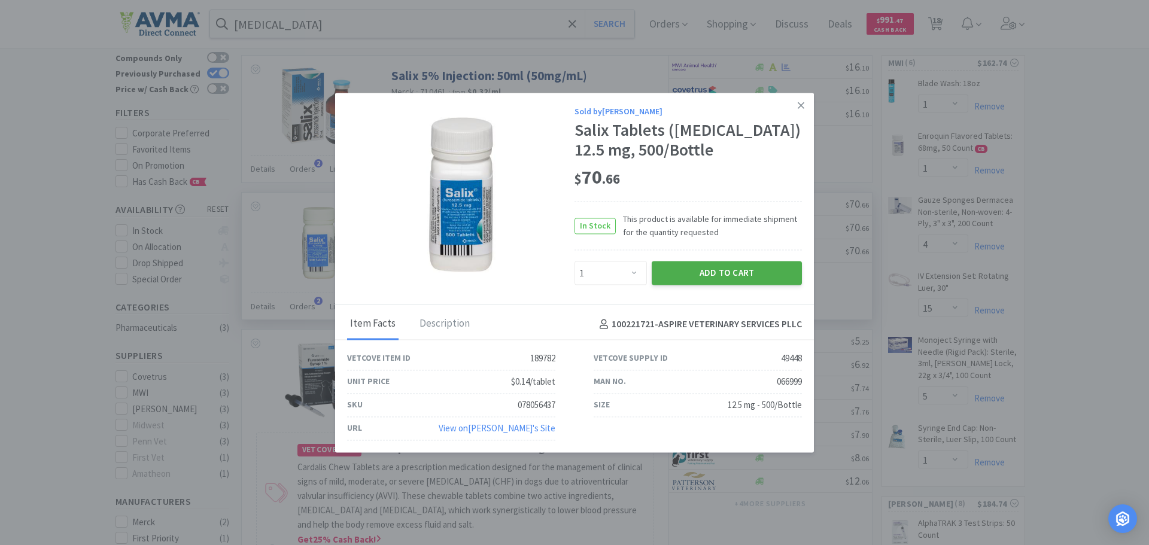
click at [689, 268] on button "Add to Cart" at bounding box center [727, 274] width 150 height 24
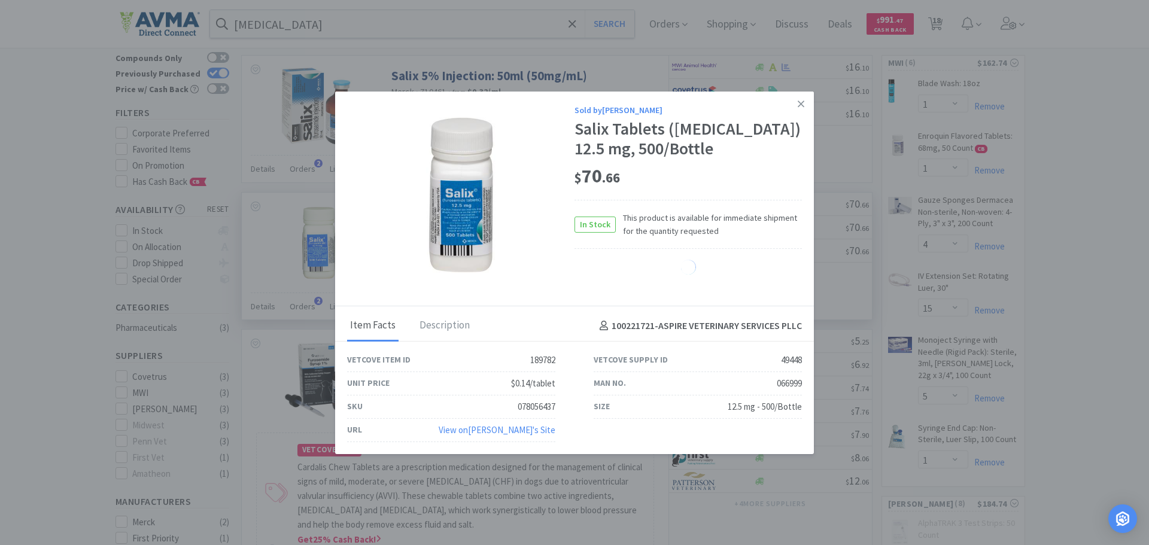
select select "1"
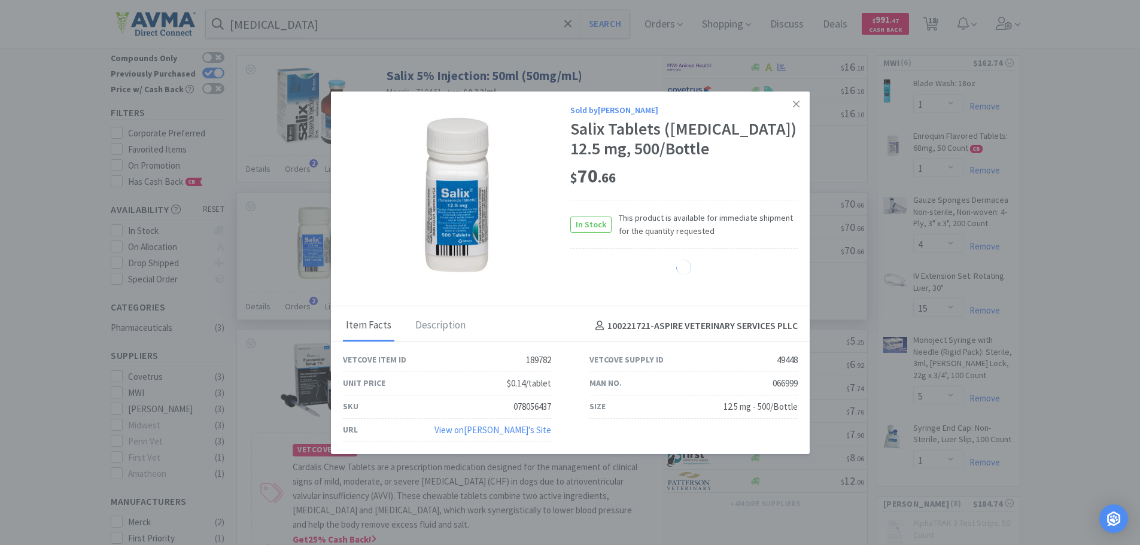
select select "50"
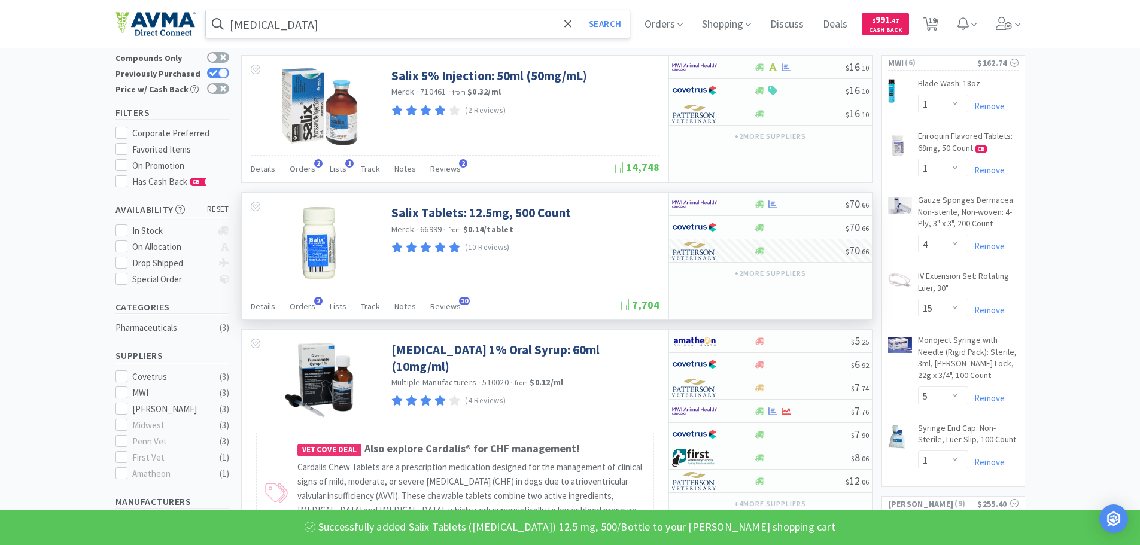
click at [397, 36] on input "[MEDICAL_DATA]" at bounding box center [418, 24] width 424 height 28
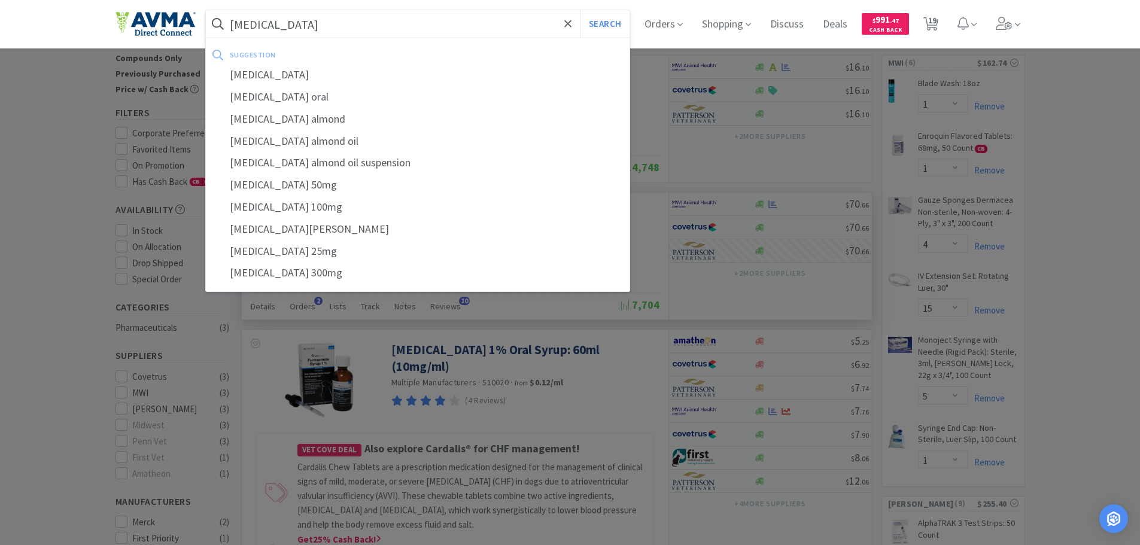
type input "[MEDICAL_DATA]"
click at [580, 10] on button "Search" at bounding box center [605, 24] width 50 height 28
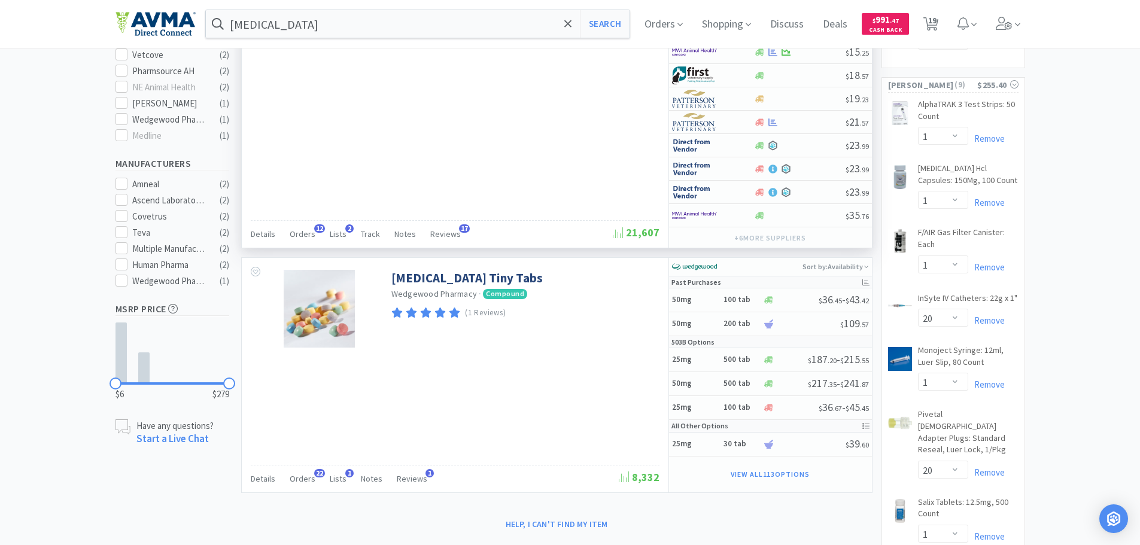
scroll to position [539, 0]
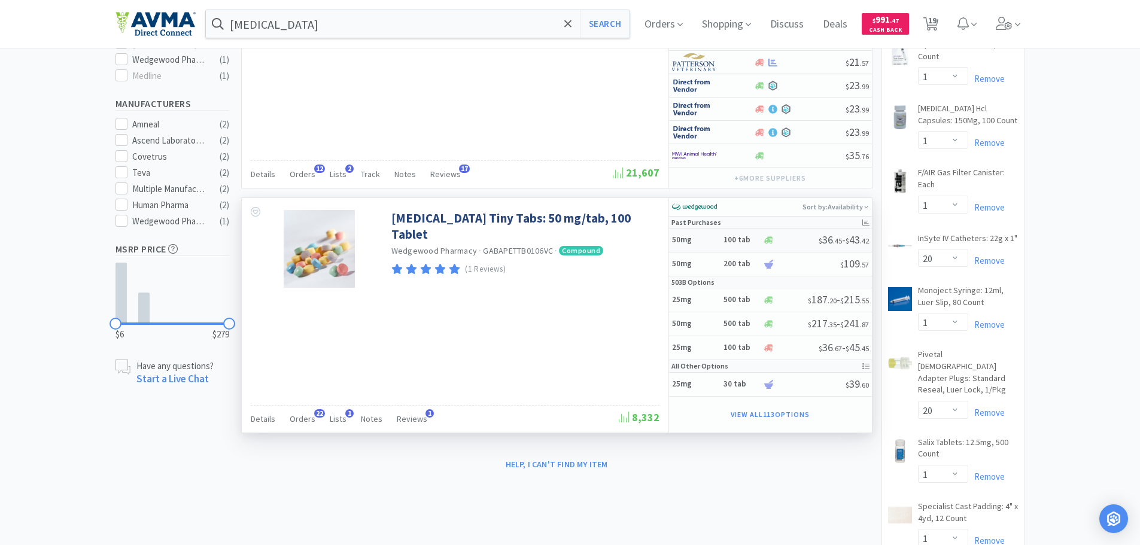
click at [695, 238] on h5 "50mg" at bounding box center [696, 240] width 48 height 10
select select "1"
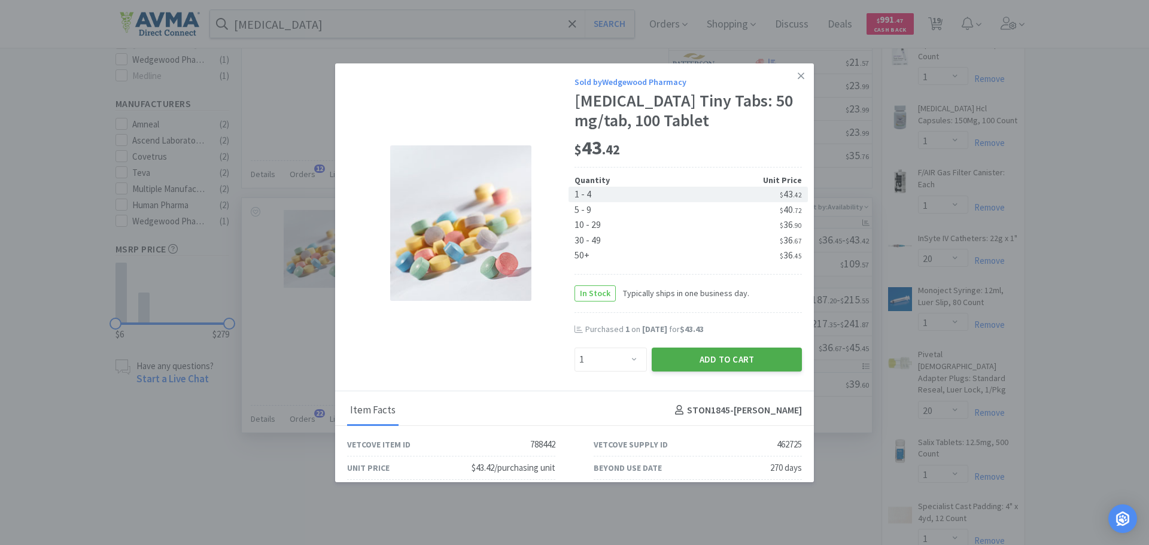
click at [683, 365] on button "Add to Cart" at bounding box center [727, 360] width 150 height 24
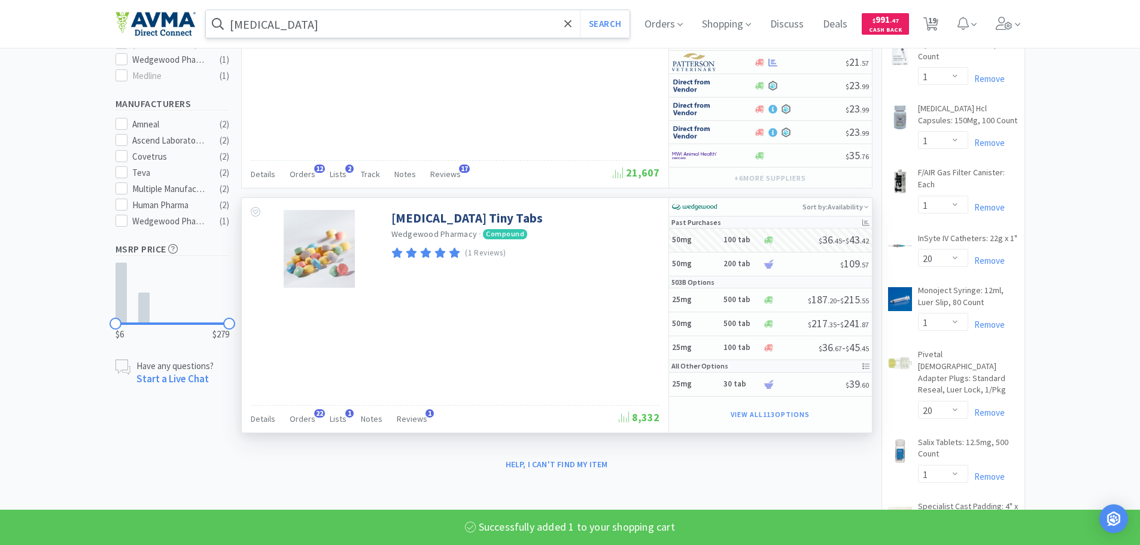
click at [304, 22] on input "[MEDICAL_DATA]" at bounding box center [418, 24] width 424 height 28
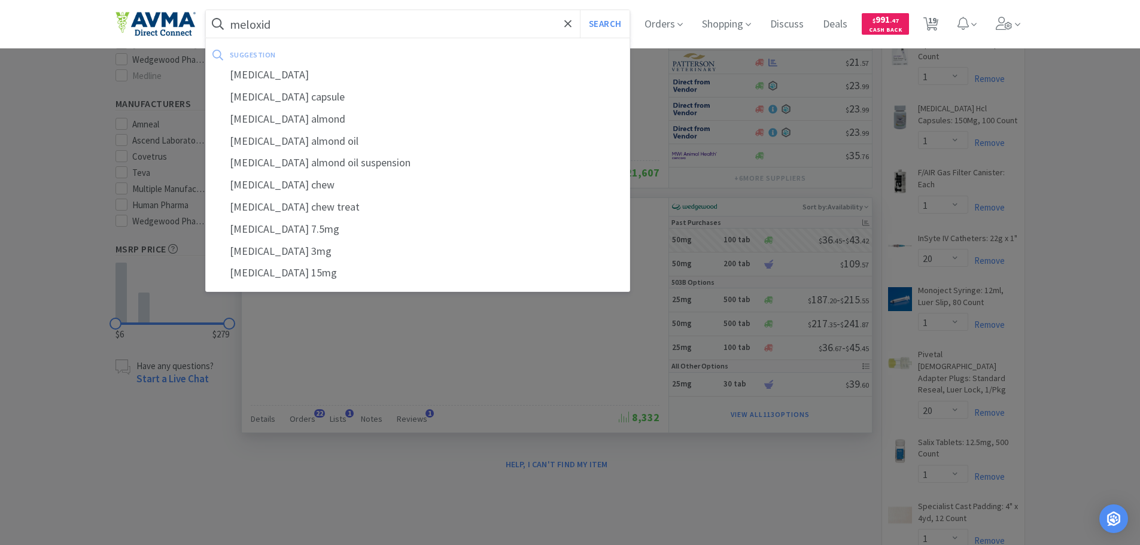
type input "meloxidy"
select select "1"
type input "meloxidyl"
click at [580, 10] on button "Search" at bounding box center [605, 24] width 50 height 28
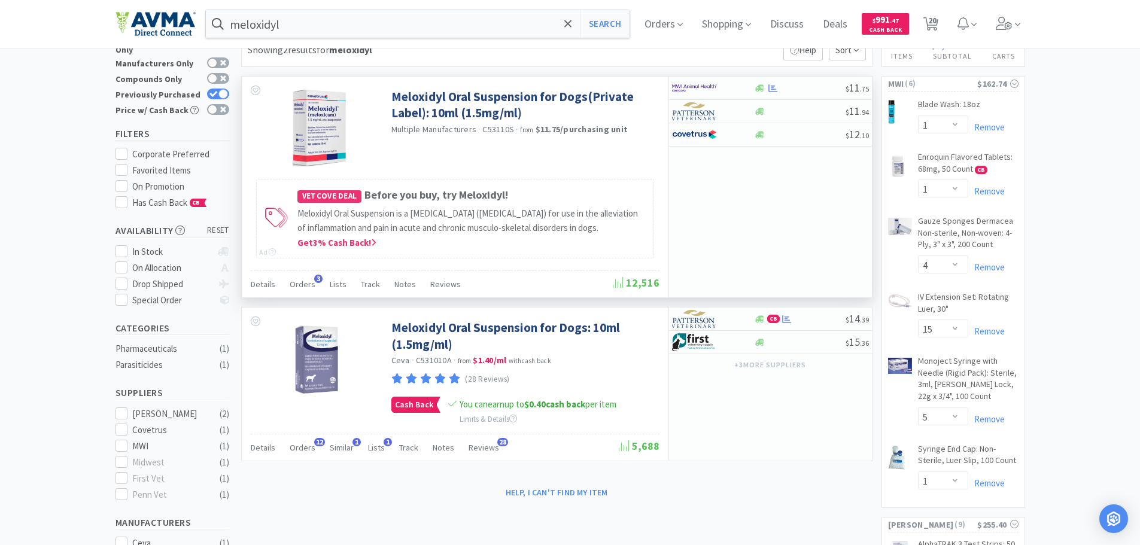
scroll to position [60, 0]
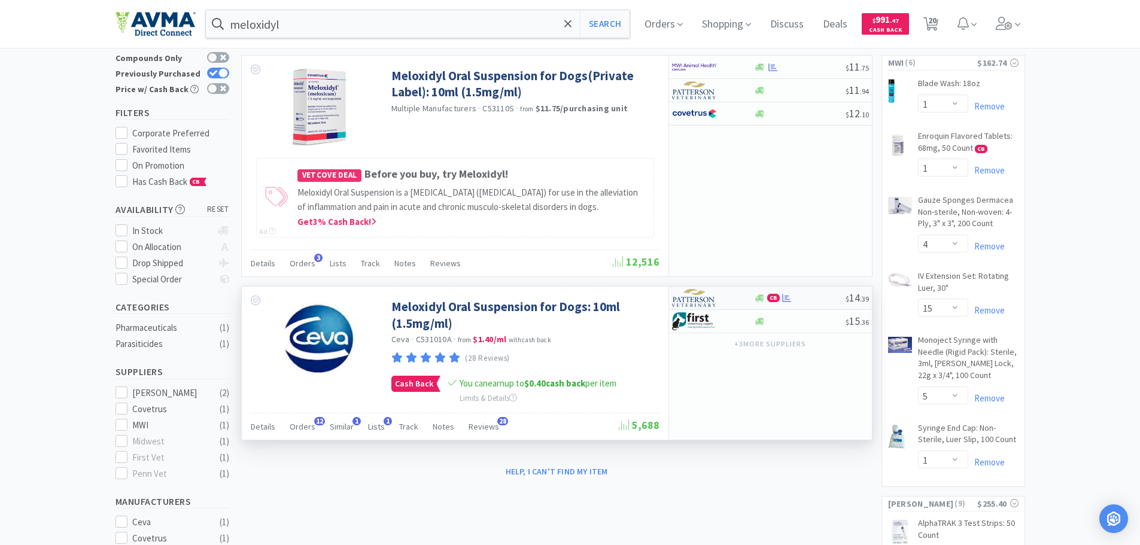
click at [692, 298] on img at bounding box center [694, 298] width 45 height 18
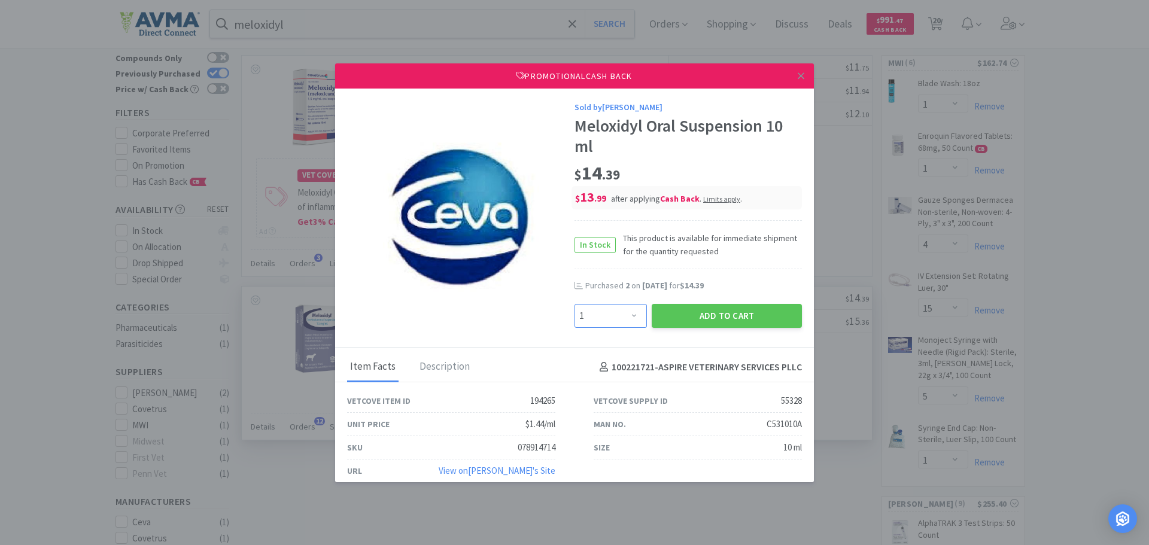
click at [620, 315] on select "Enter Quantity 1 2 3 4 5 6 7 8 9 10 11 12 13 14 15 16 17 18 19 20 Enter Quantity" at bounding box center [611, 316] width 72 height 24
select select "2"
click at [575, 304] on select "Enter Quantity 1 2 3 4 5 6 7 8 9 10 11 12 13 14 15 16 17 18 19 20 Enter Quantity" at bounding box center [611, 316] width 72 height 24
click at [691, 327] on button "Add to Cart" at bounding box center [727, 316] width 150 height 24
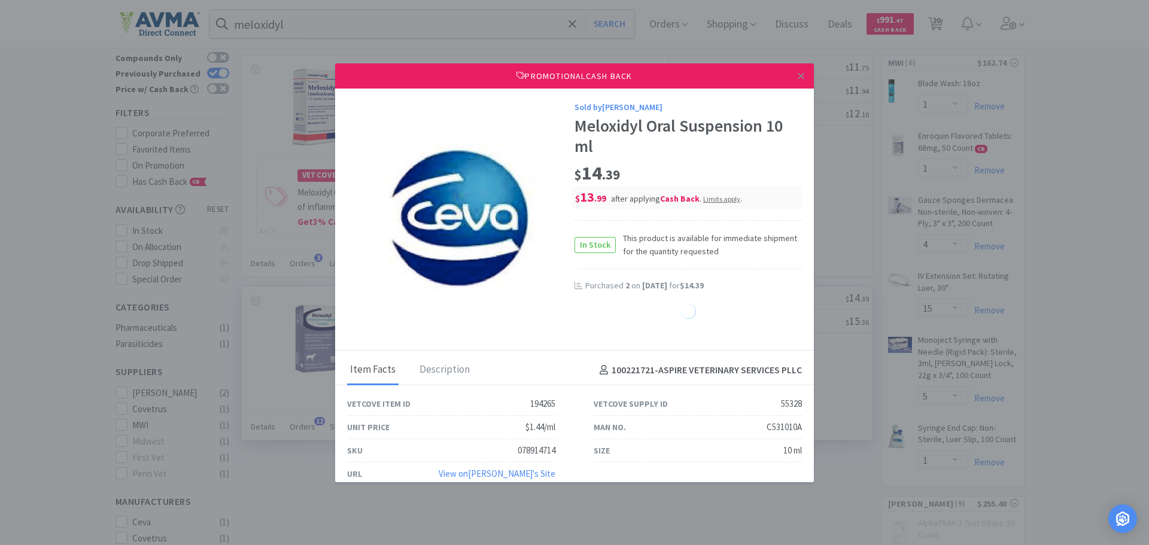
select select "2"
select select "1"
select select "20"
select select "1"
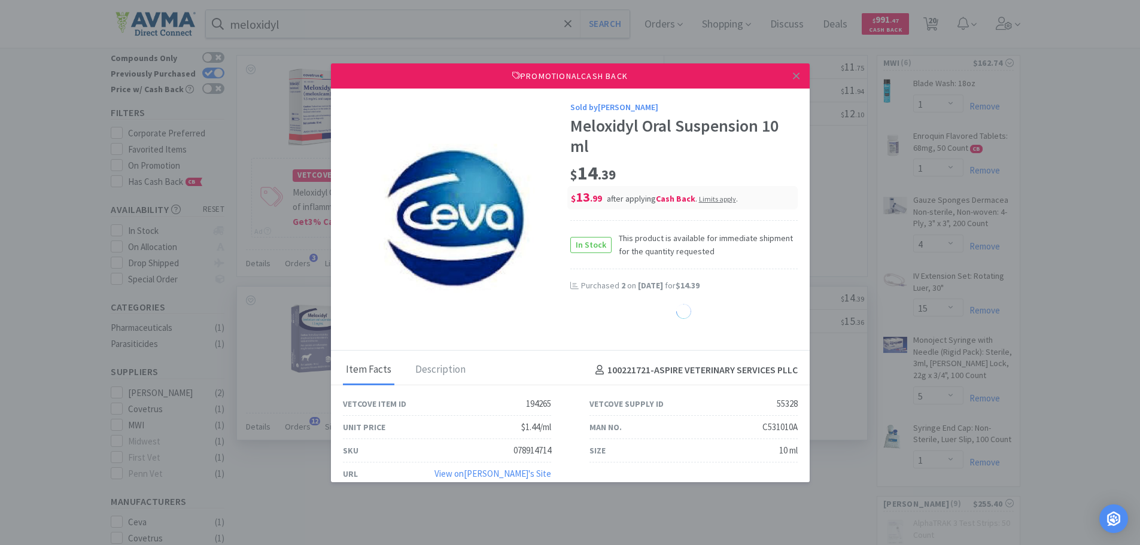
select select "50"
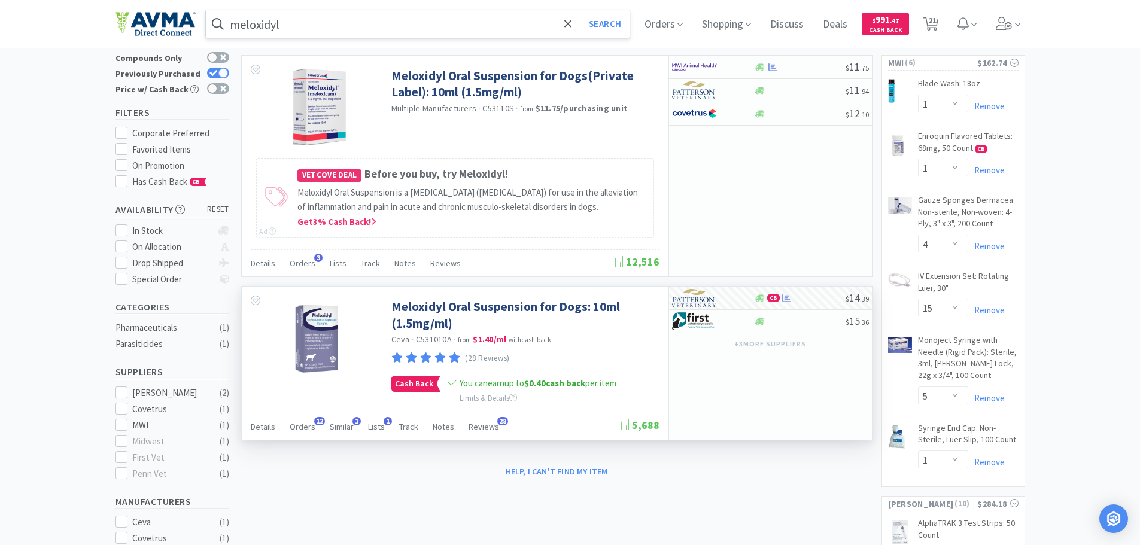
click at [337, 10] on div "meloxidyl Search" at bounding box center [418, 24] width 426 height 29
click at [338, 21] on input "meloxidyl" at bounding box center [418, 24] width 424 height 28
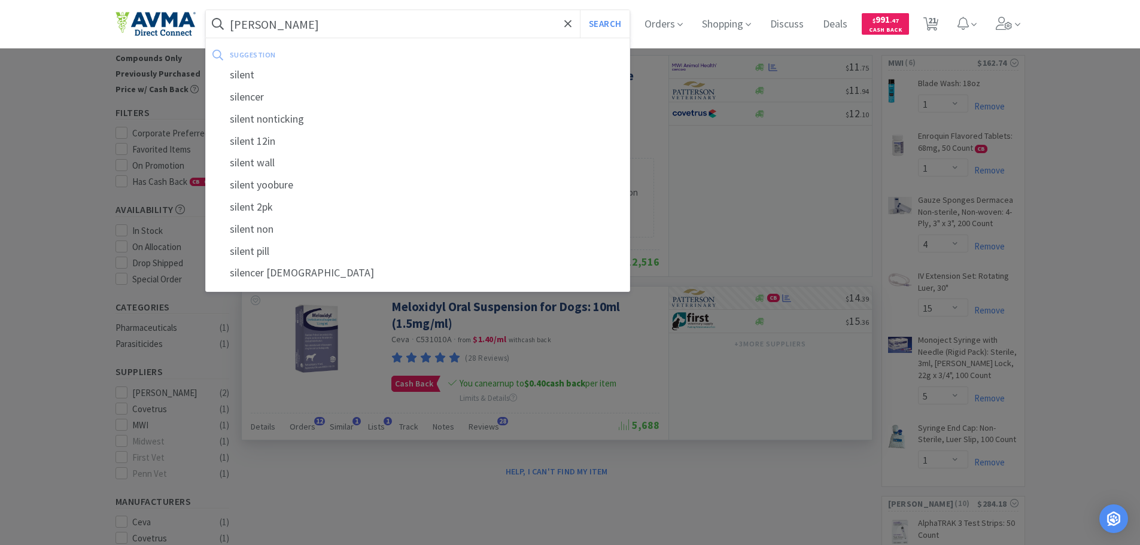
type input "[PERSON_NAME]"
click at [580, 10] on button "Search" at bounding box center [605, 24] width 50 height 28
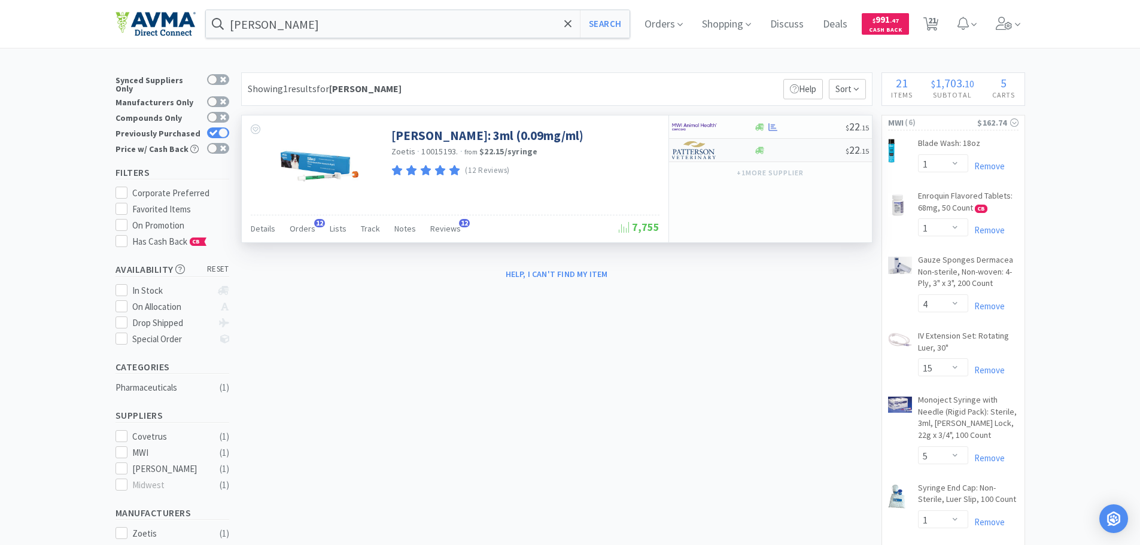
click at [706, 148] on img at bounding box center [694, 150] width 45 height 18
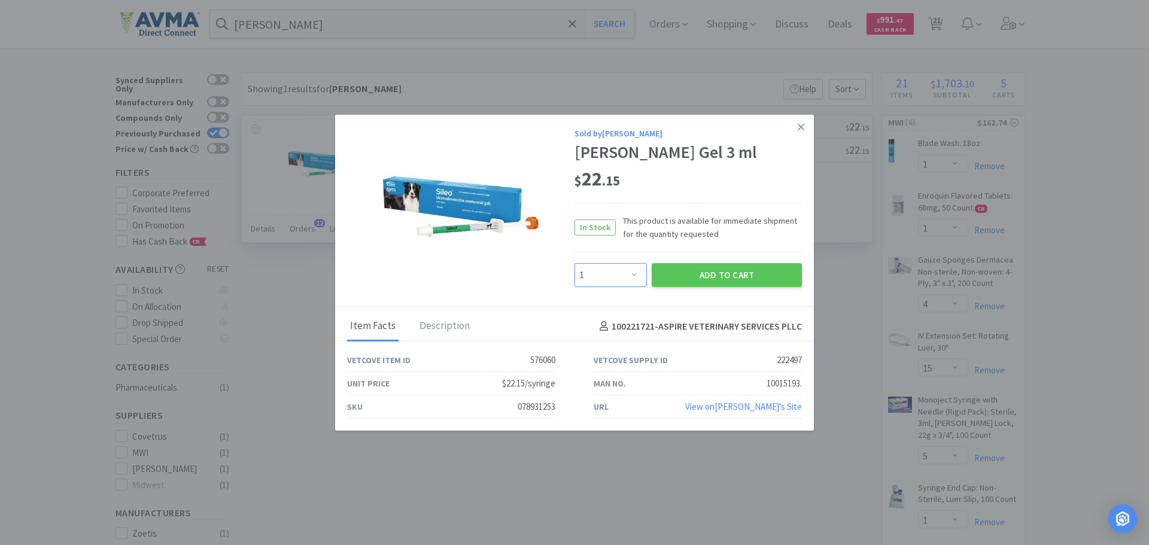
click at [611, 268] on select "Enter Quantity 1 2 3 4 5 6 7 8 9 10 11 12 13 14 15 16 17 18 19 20 Enter Quantity" at bounding box center [611, 275] width 72 height 24
select select "5"
click at [575, 263] on select "Enter Quantity 1 2 3 4 5 6 7 8 9 10 11 12 13 14 15 16 17 18 19 20 Enter Quantity" at bounding box center [611, 275] width 72 height 24
click at [727, 269] on button "Add to Cart" at bounding box center [727, 275] width 150 height 24
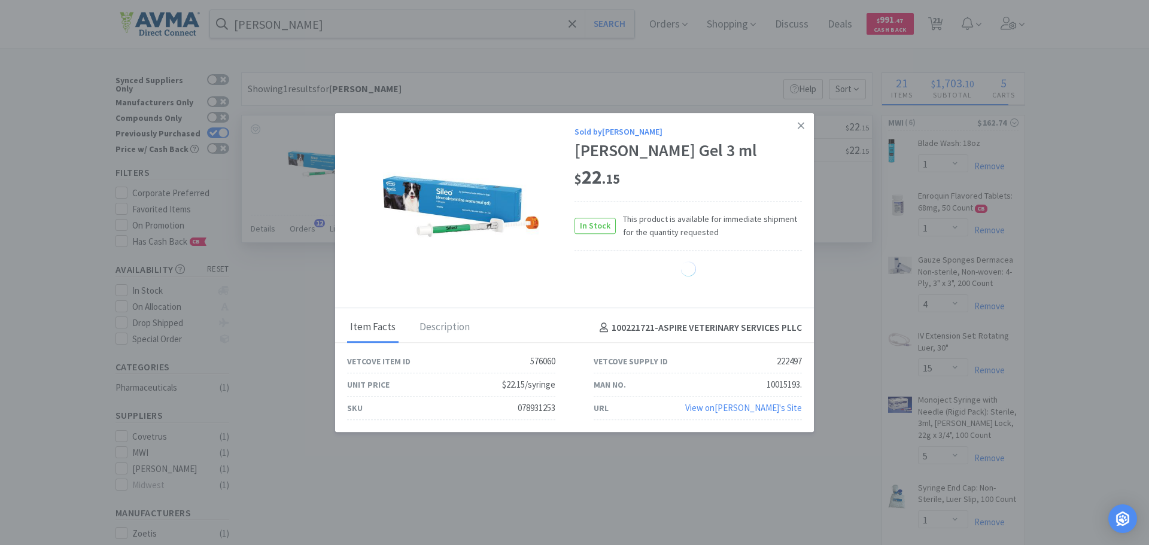
select select "5"
select select "1"
select select "50"
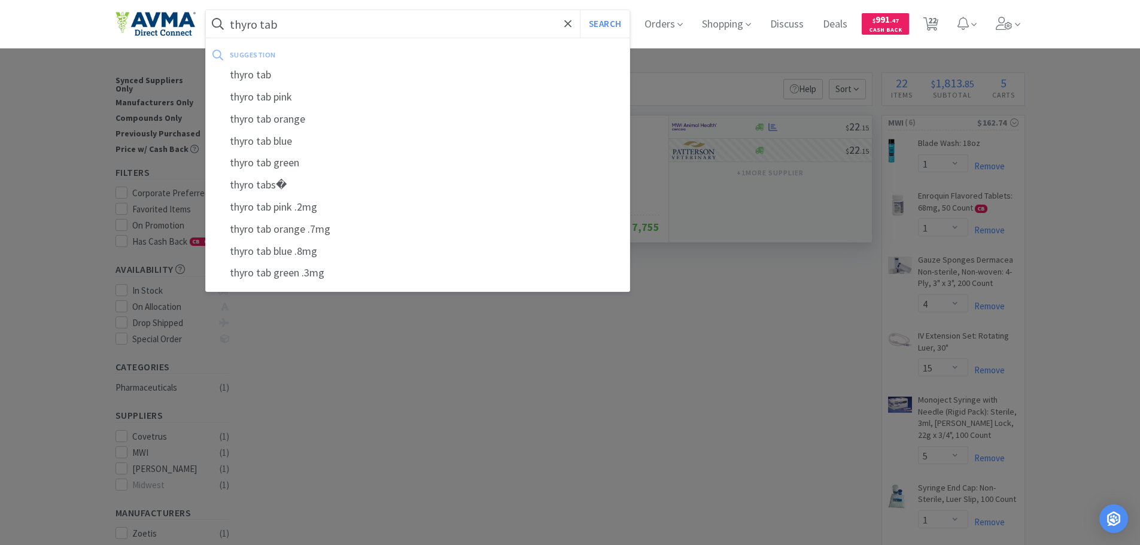
click at [580, 10] on button "Search" at bounding box center [605, 24] width 50 height 28
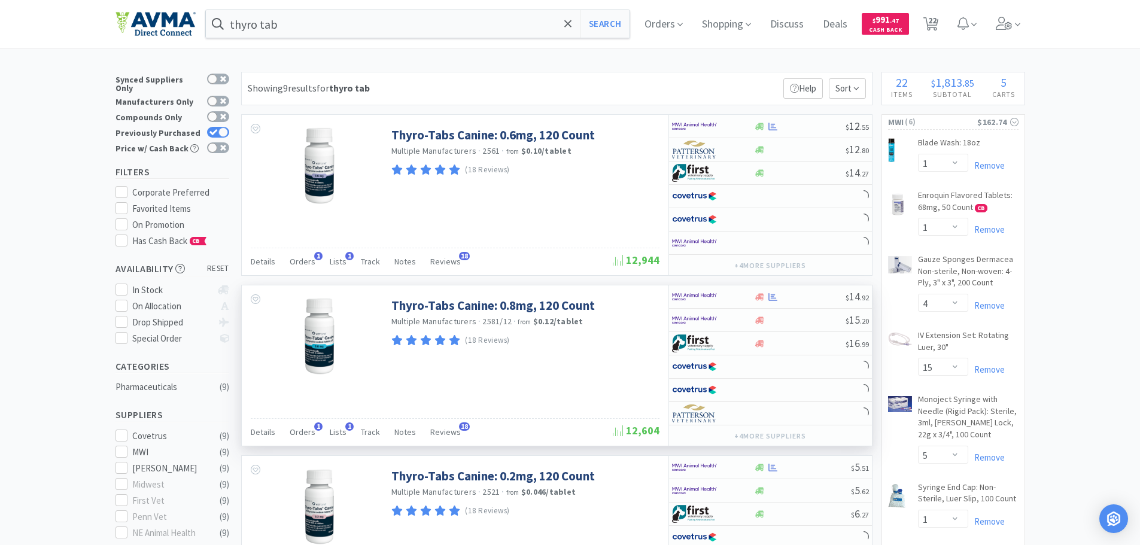
scroll to position [120, 0]
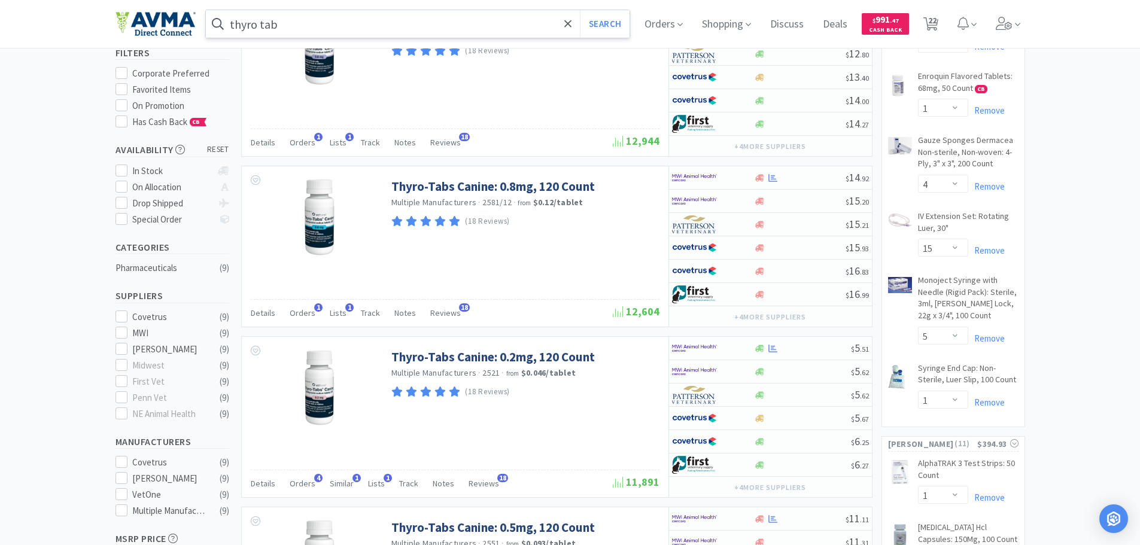
click at [362, 17] on input "thyro tab" at bounding box center [418, 24] width 424 height 28
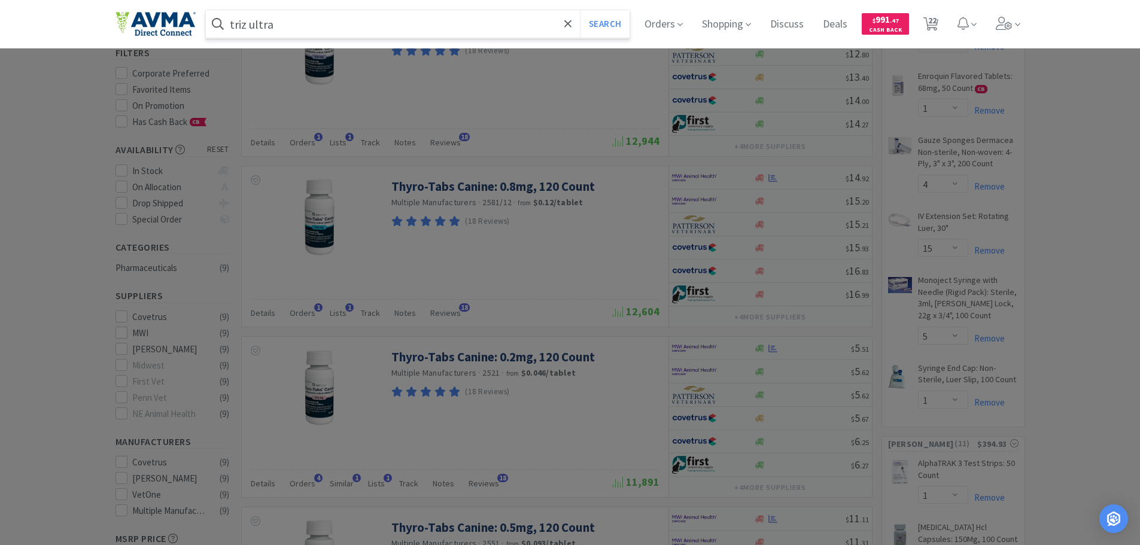
type input "triz ultra"
click at [580, 10] on button "Search" at bounding box center [605, 24] width 50 height 28
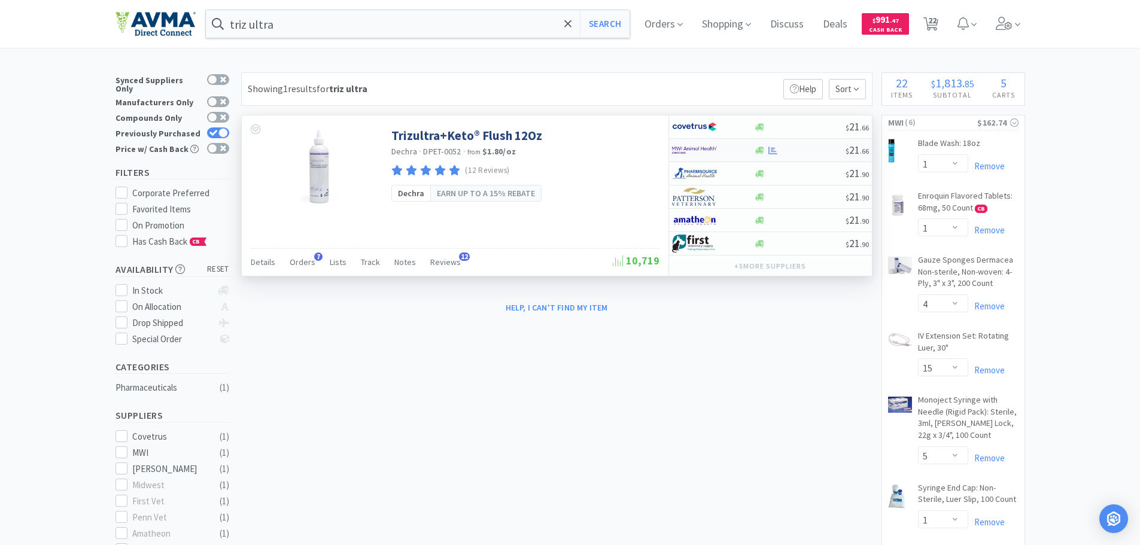
click at [696, 148] on img at bounding box center [694, 150] width 45 height 18
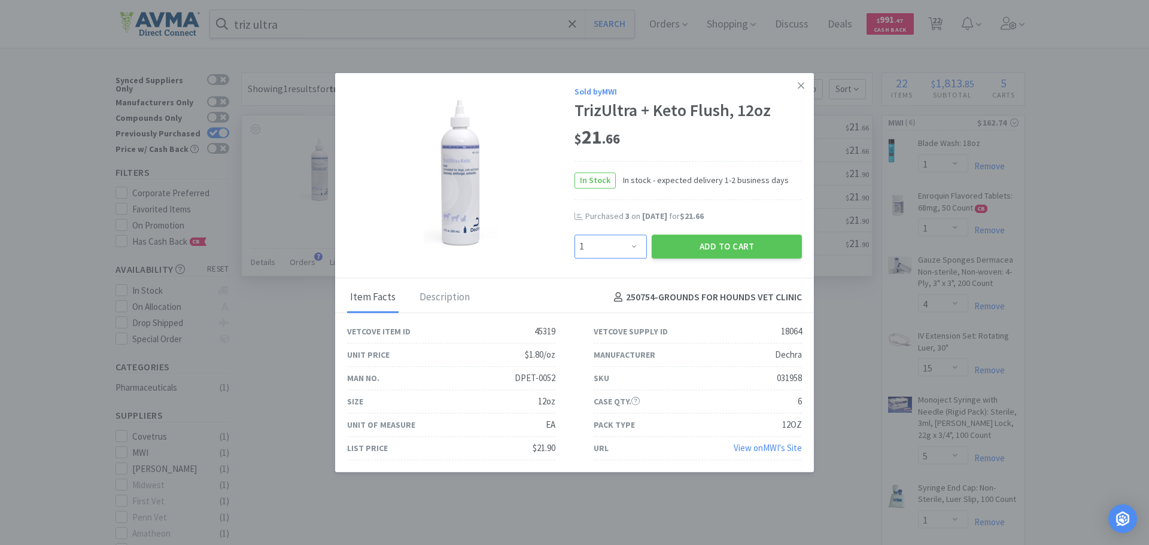
click at [615, 238] on select "Enter Quantity 1 2 3 4 5 6 7 8 9 10 11 12 13 14 15 16 17 18 19 20 Enter Quantity" at bounding box center [611, 247] width 72 height 24
select select "3"
click at [575, 235] on select "Enter Quantity 1 2 3 4 5 6 7 8 9 10 11 12 13 14 15 16 17 18 19 20 Enter Quantity" at bounding box center [611, 247] width 72 height 24
click at [730, 242] on button "Add to Cart" at bounding box center [727, 247] width 150 height 24
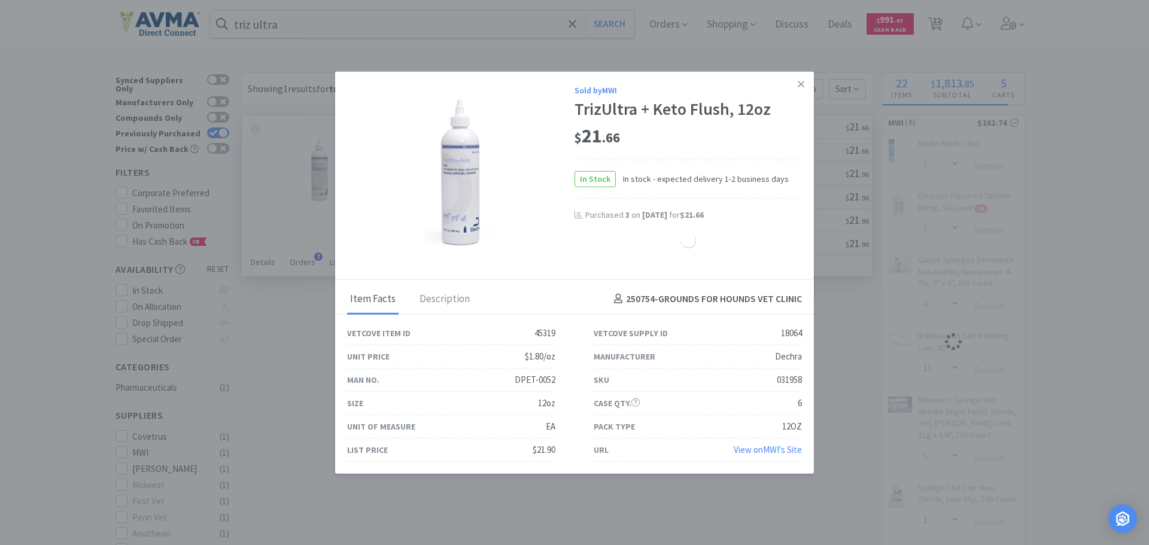
select select "1"
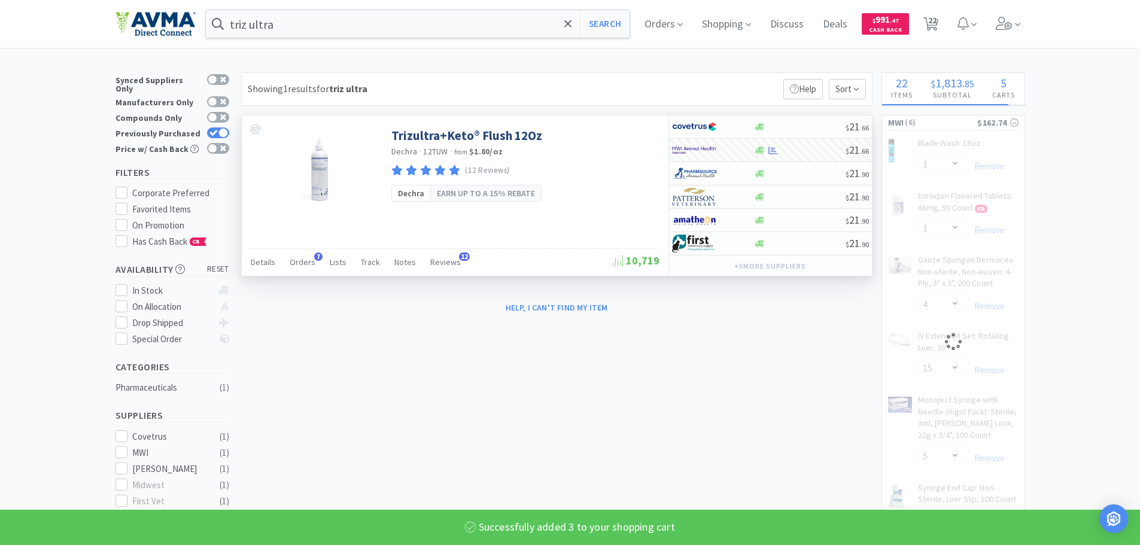
click at [311, 23] on input "triz ultra" at bounding box center [418, 24] width 424 height 28
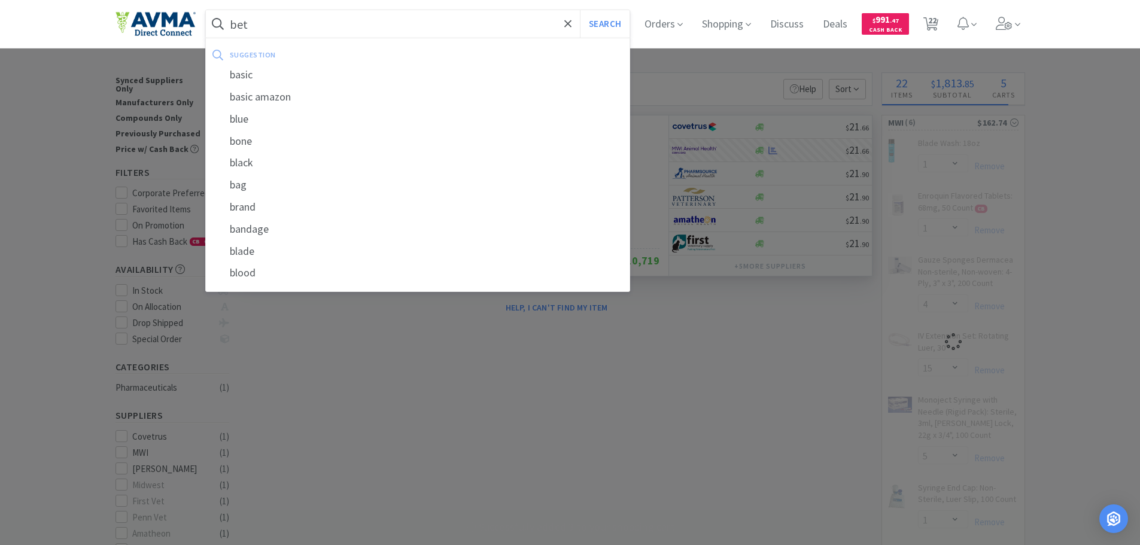
type input "beta"
select select "3"
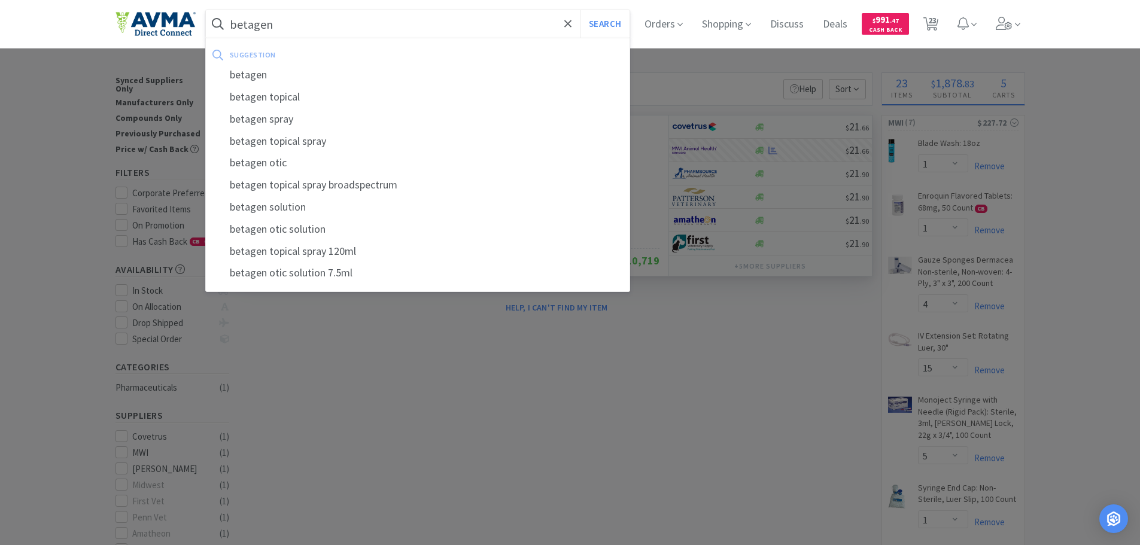
type input "betagen"
click at [580, 10] on button "Search" at bounding box center [605, 24] width 50 height 28
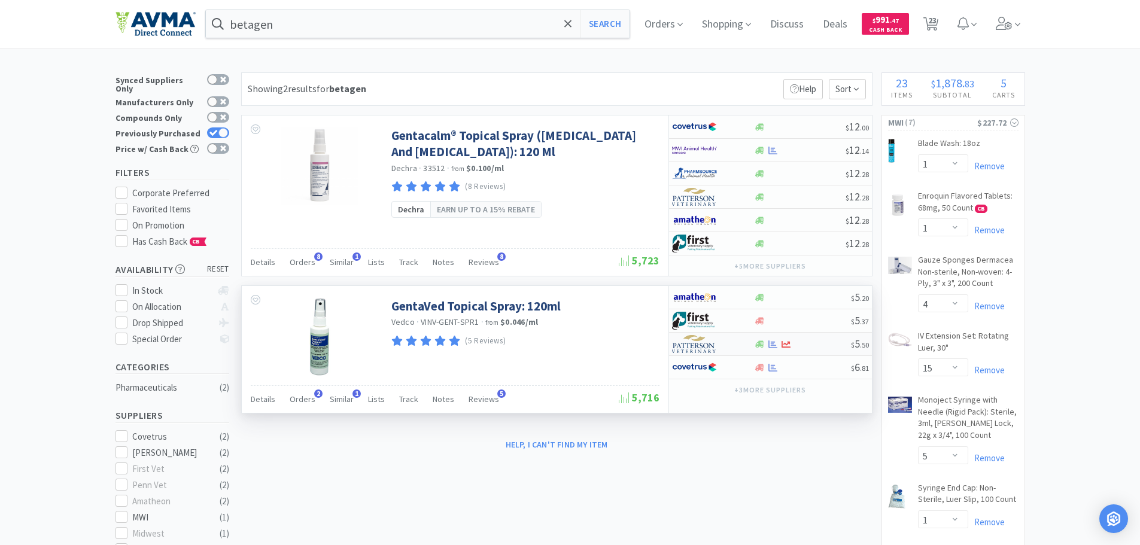
click at [718, 344] on div at bounding box center [705, 344] width 66 height 20
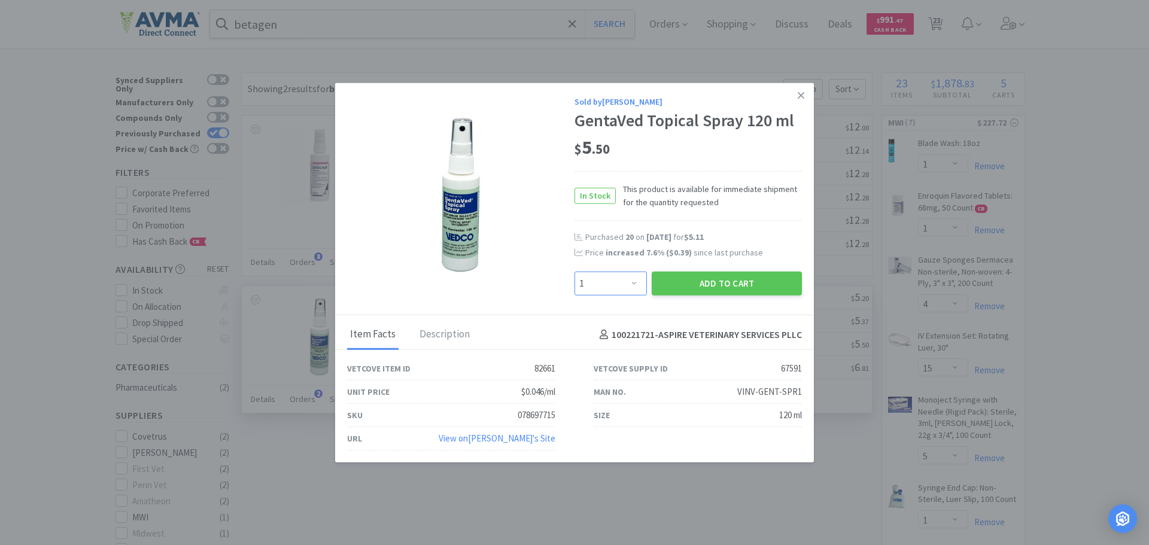
click at [628, 283] on select "Enter Quantity 1 2 3 4 5 6 7 8 9 10 11 12 13 14 15 16 17 18 19 20 Enter Quantity" at bounding box center [611, 284] width 72 height 24
select select "2"
click at [575, 272] on select "Enter Quantity 1 2 3 4 5 6 7 8 9 10 11 12 13 14 15 16 17 18 19 20 Enter Quantity" at bounding box center [611, 284] width 72 height 24
click at [675, 284] on button "Add to Cart" at bounding box center [727, 284] width 150 height 24
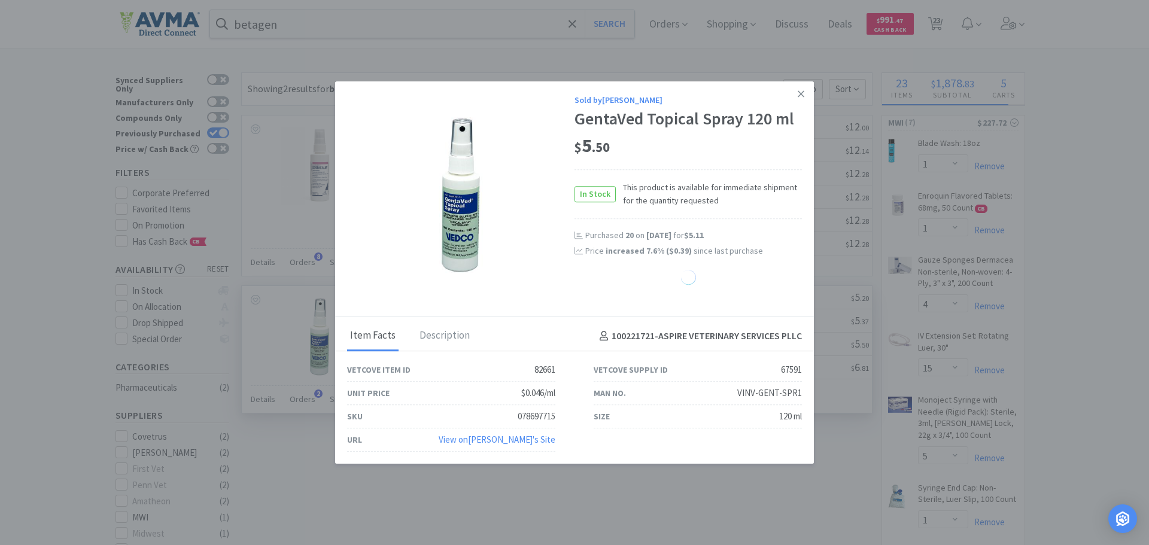
select select "2"
select select "20"
select select "2"
select select "1"
select select "20"
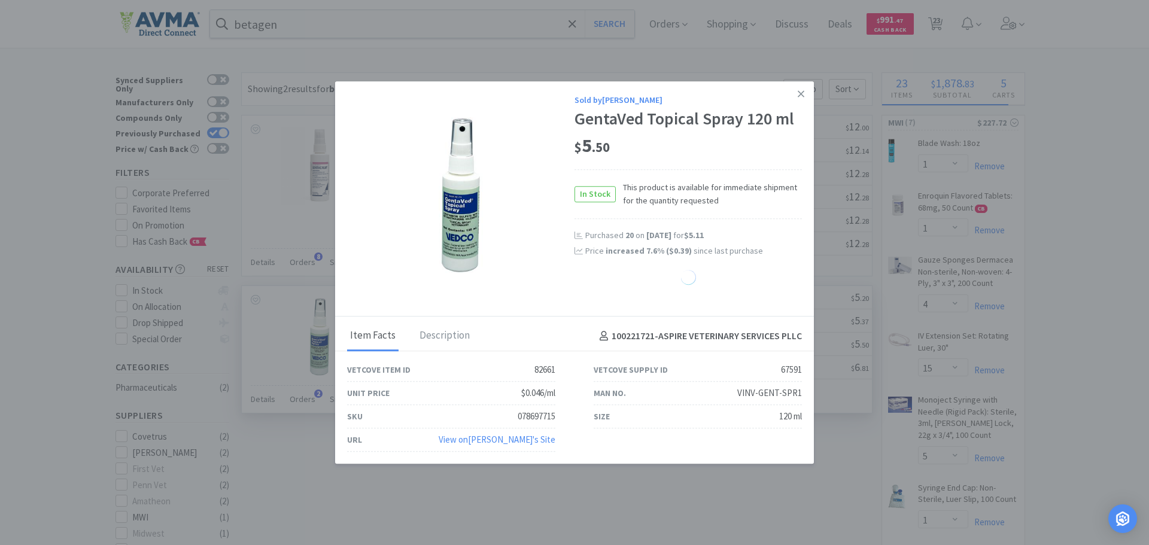
select select "1"
select select "5"
select select "1"
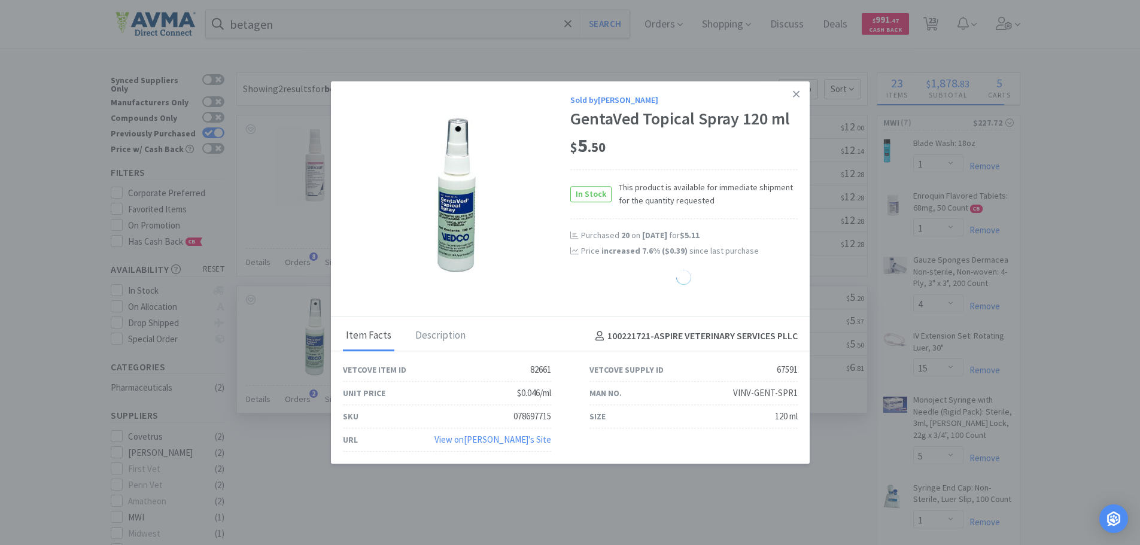
select select "50"
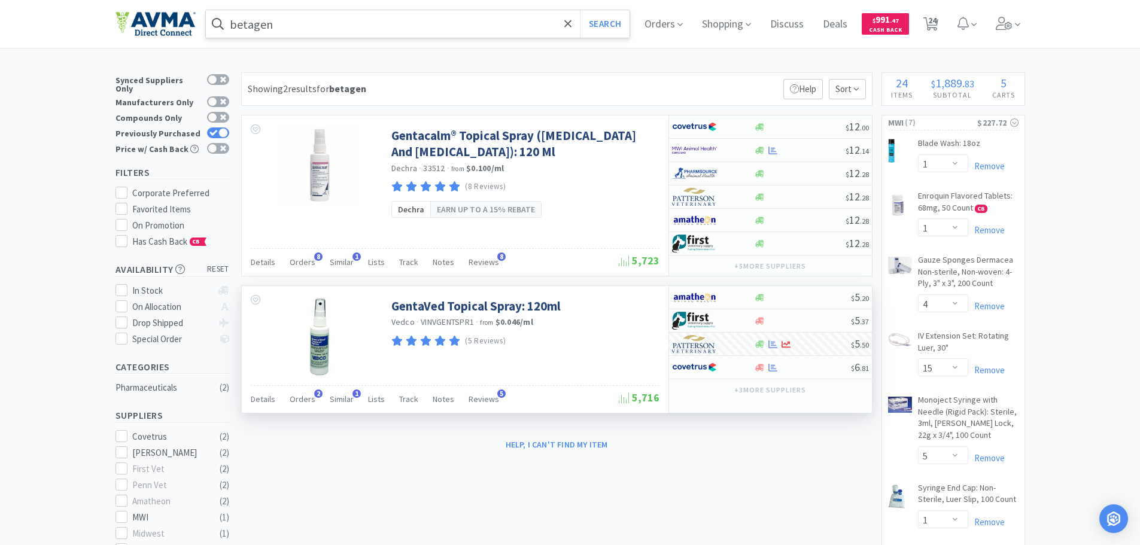
click at [387, 32] on input "betagen" at bounding box center [418, 24] width 424 height 28
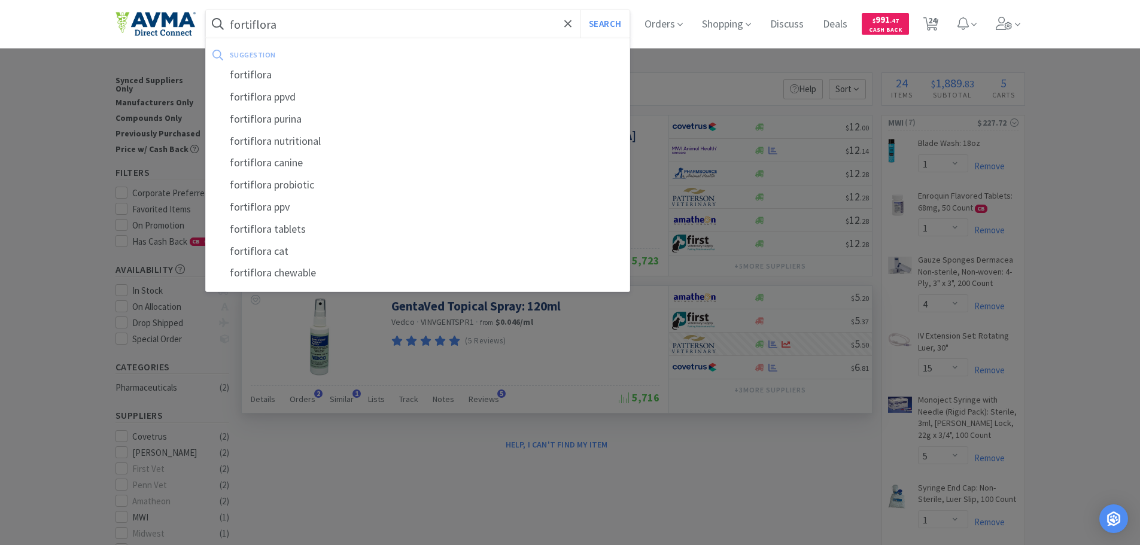
type input "fortiflora"
click at [580, 10] on button "Search" at bounding box center [605, 24] width 50 height 28
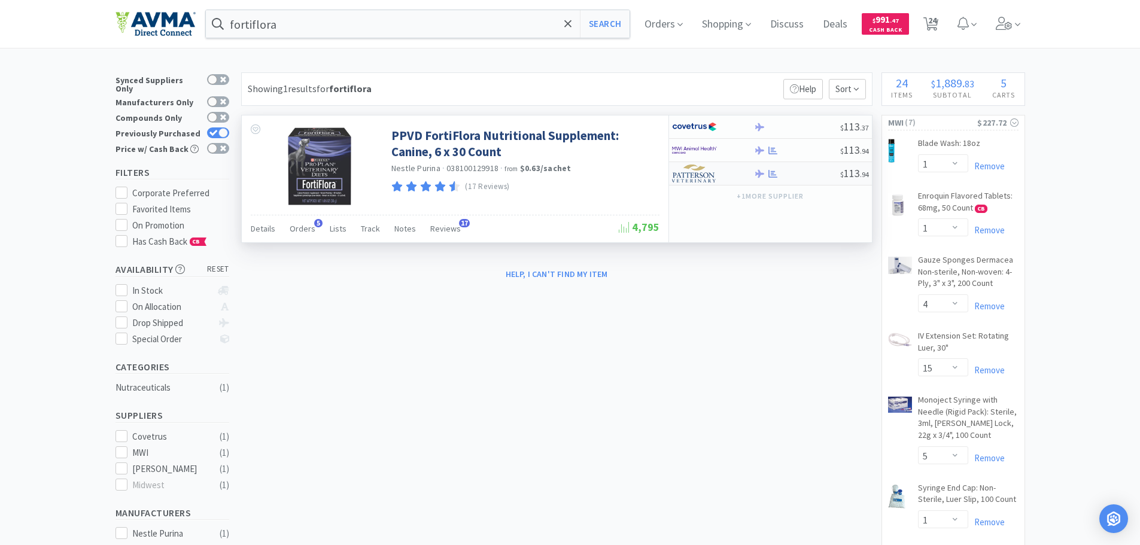
click at [685, 172] on img at bounding box center [694, 174] width 45 height 18
select select "1"
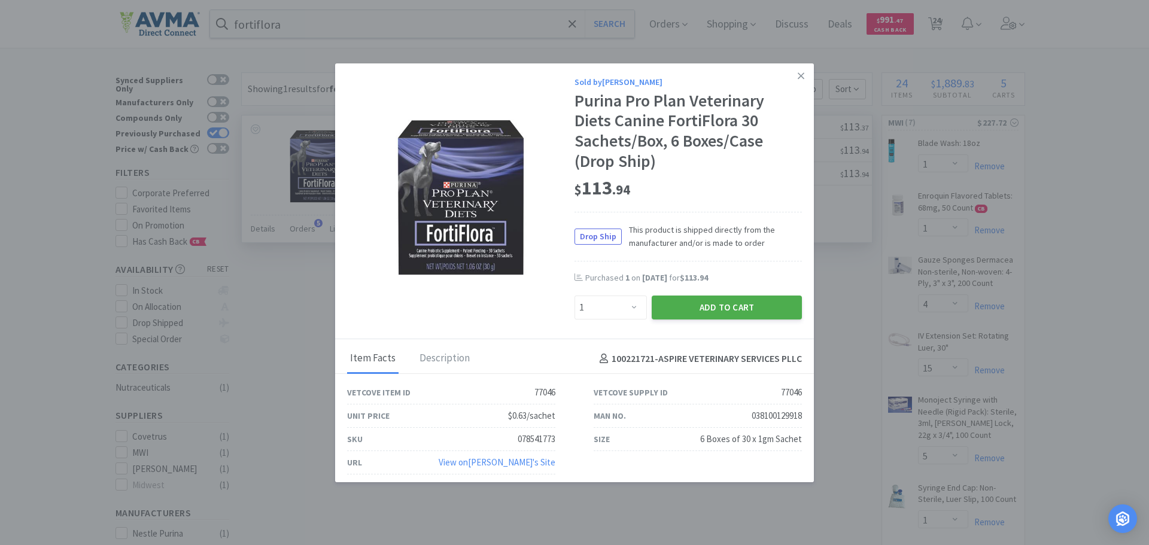
click at [676, 309] on button "Add to Cart" at bounding box center [727, 308] width 150 height 24
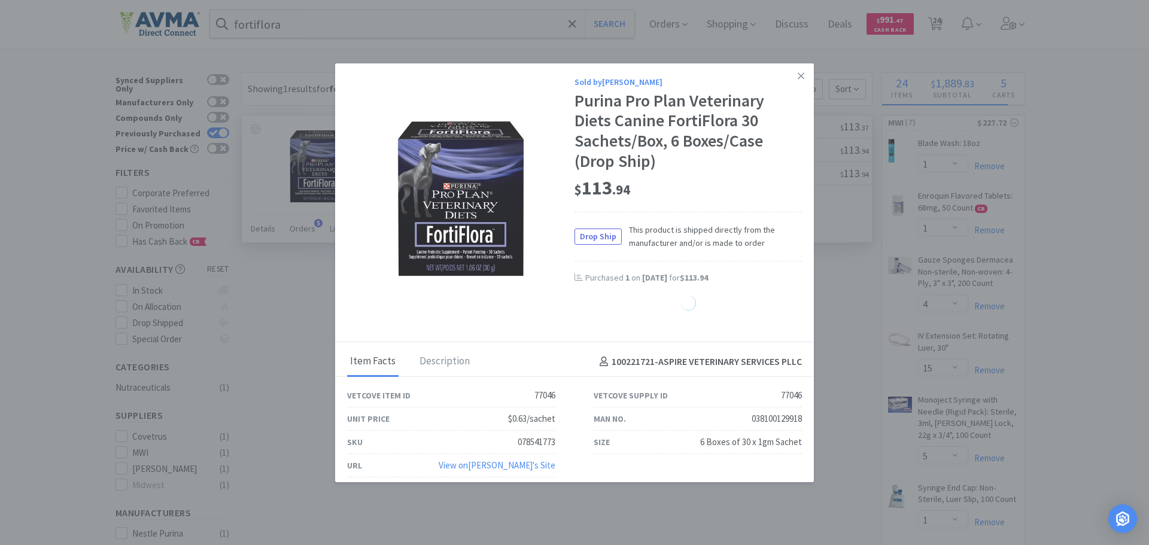
select select "1"
select select "20"
select select "1"
select select "5"
select select "1"
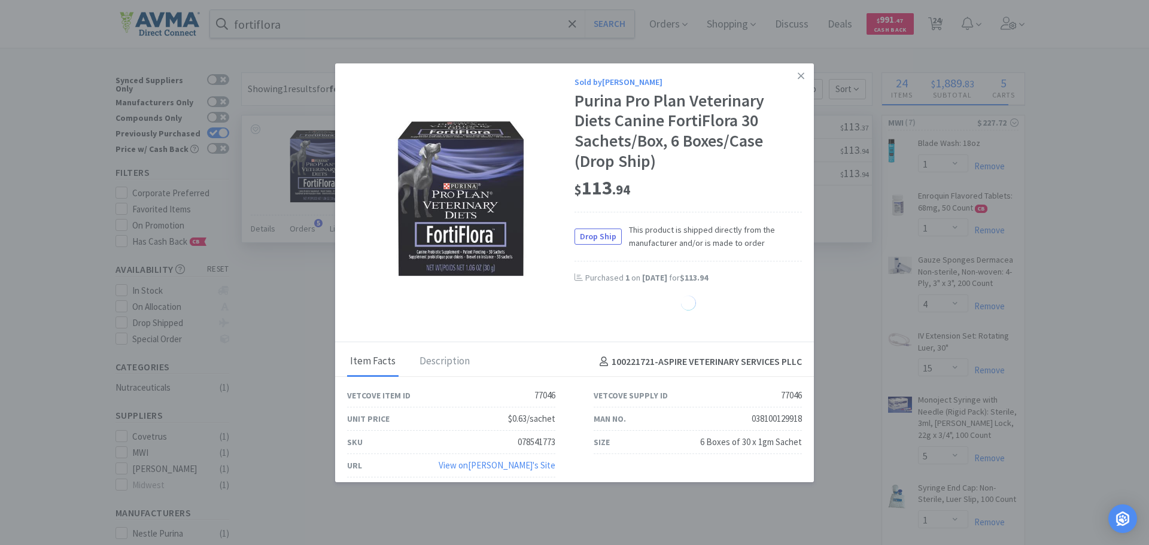
select select "50"
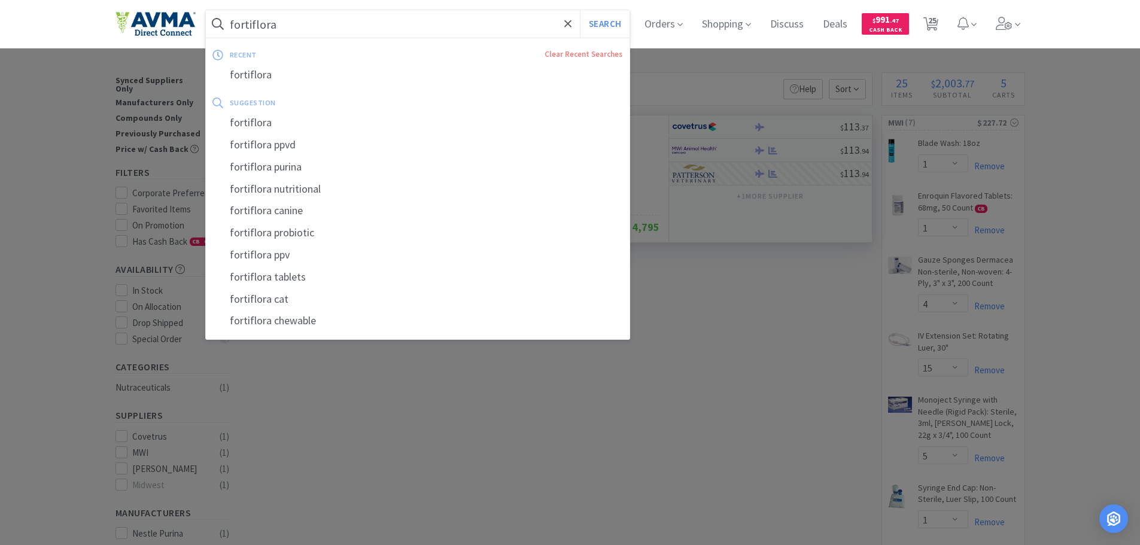
click at [354, 34] on input "fortiflora" at bounding box center [418, 24] width 424 height 28
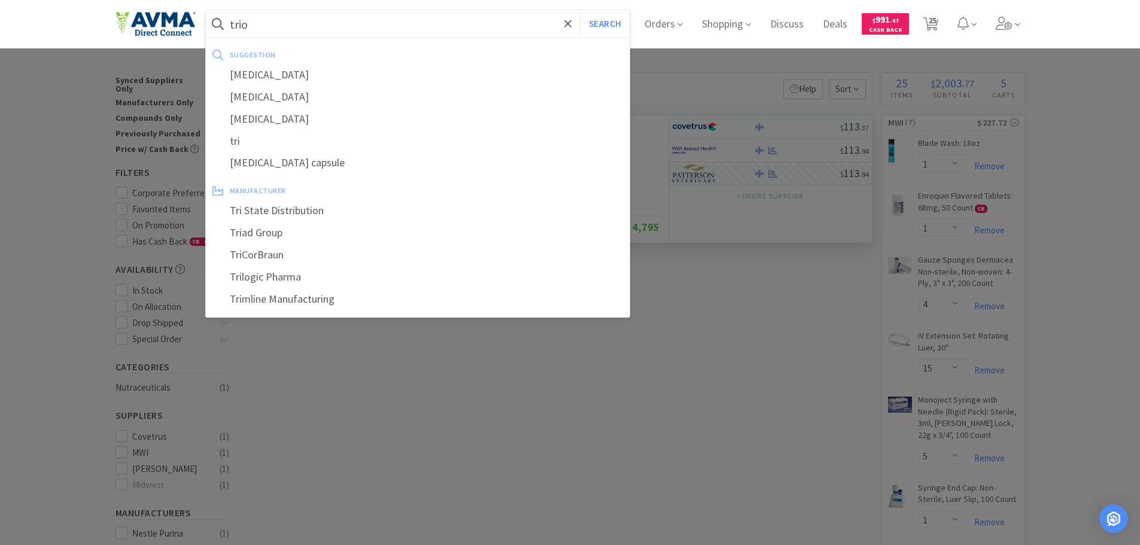
type input "trio"
click at [580, 10] on button "Search" at bounding box center [605, 24] width 50 height 28
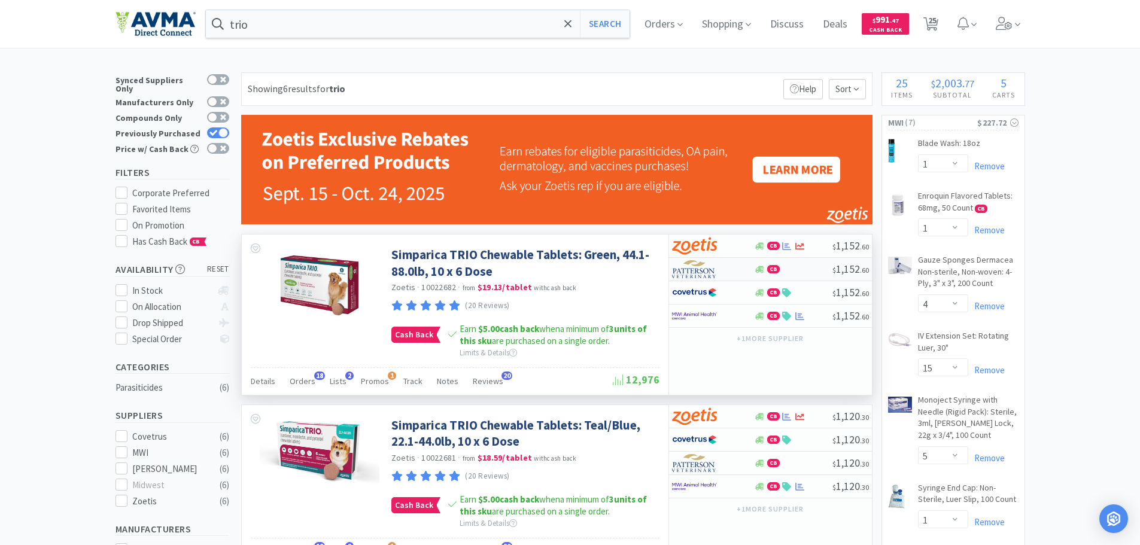
click at [686, 272] on img at bounding box center [694, 269] width 45 height 18
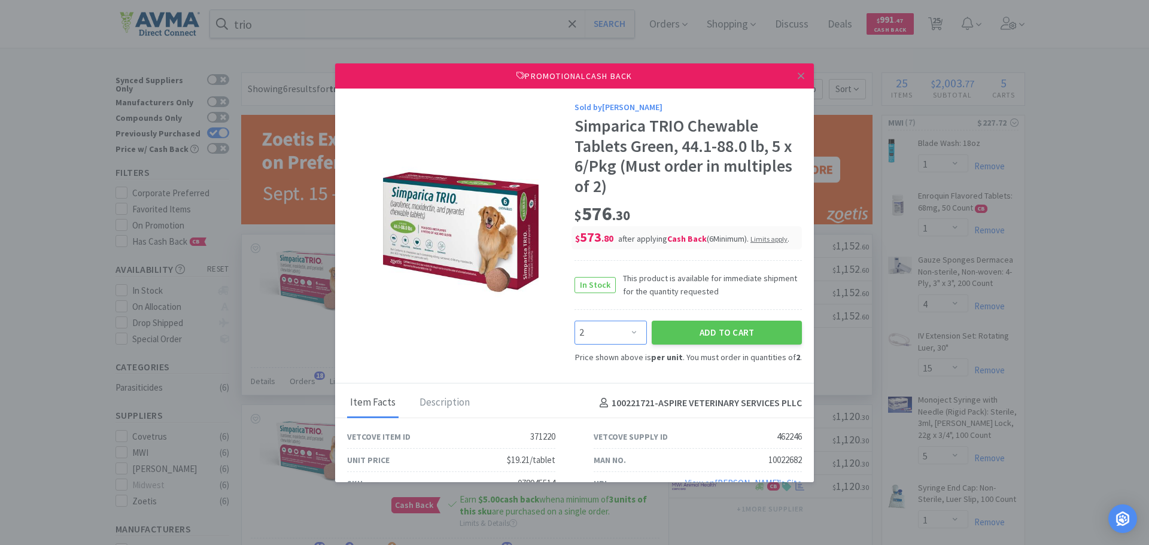
click at [623, 338] on select "Enter Quantity 2 4 6 8 10 12 14 16 18 20 22 24 26 28 30 32 34 36 38 40 Enter Qu…" at bounding box center [611, 333] width 72 height 24
select select "4"
click at [575, 321] on select "Enter Quantity 2 4 6 8 10 12 14 16 18 20 22 24 26 28 30 32 34 36 38 40 Enter Qu…" at bounding box center [611, 333] width 72 height 24
click at [715, 335] on button "Add to Cart" at bounding box center [727, 333] width 150 height 24
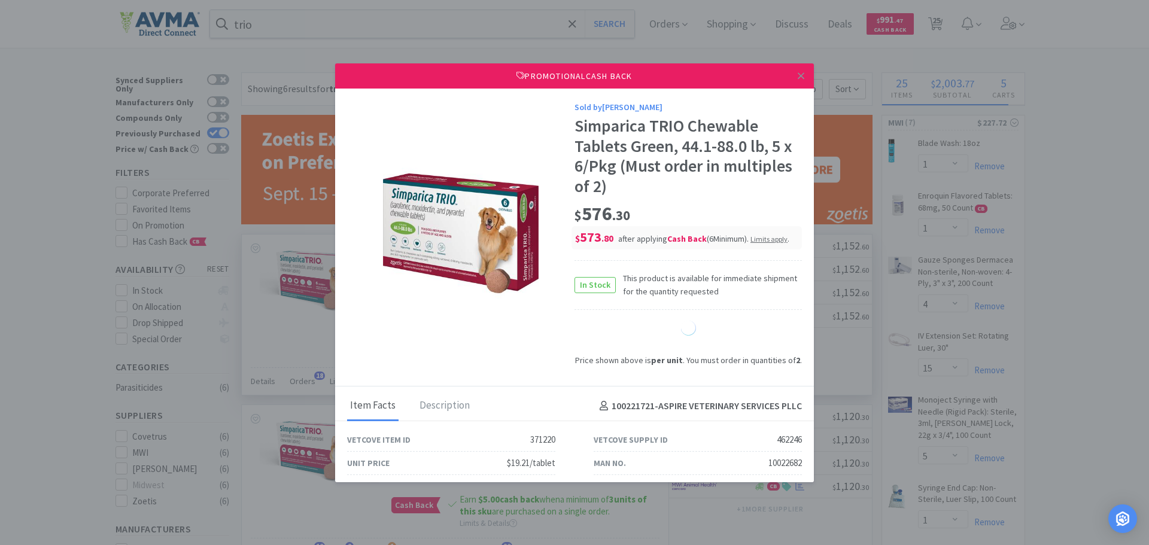
select select "4"
select select "1"
select select "50"
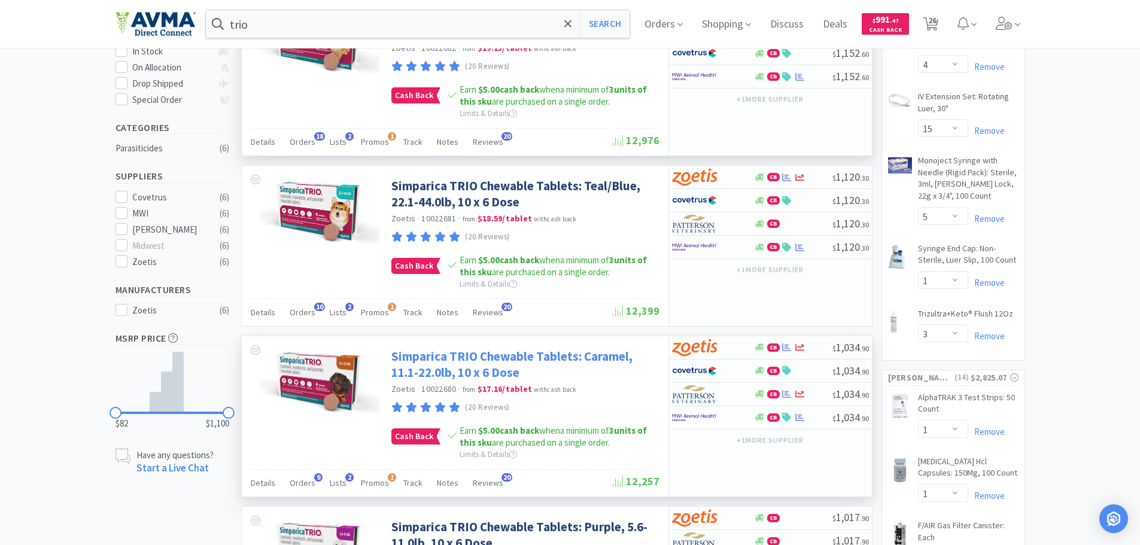
scroll to position [359, 0]
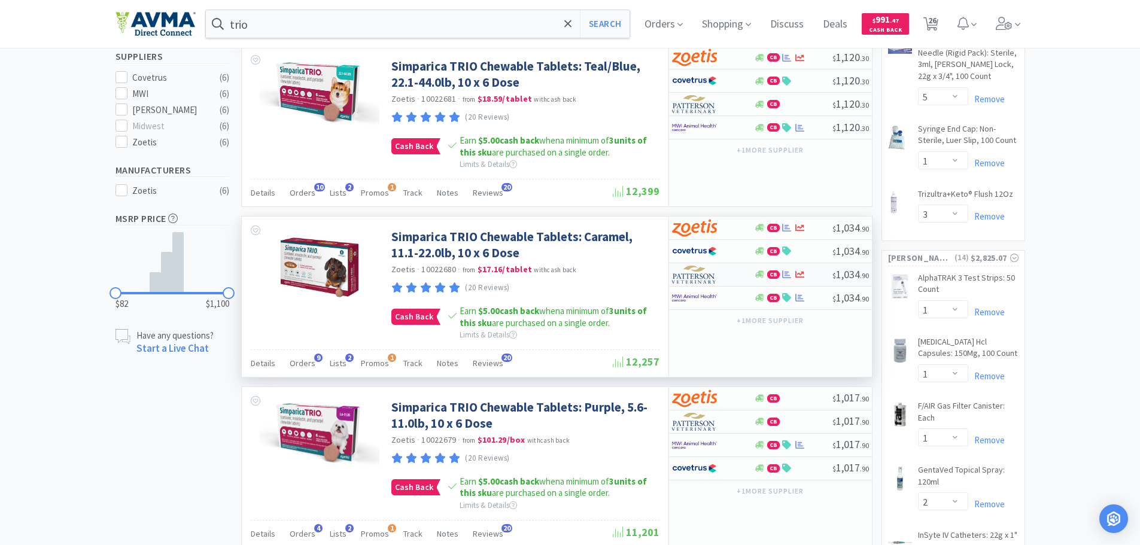
click at [693, 275] on img at bounding box center [694, 275] width 45 height 18
select select "2"
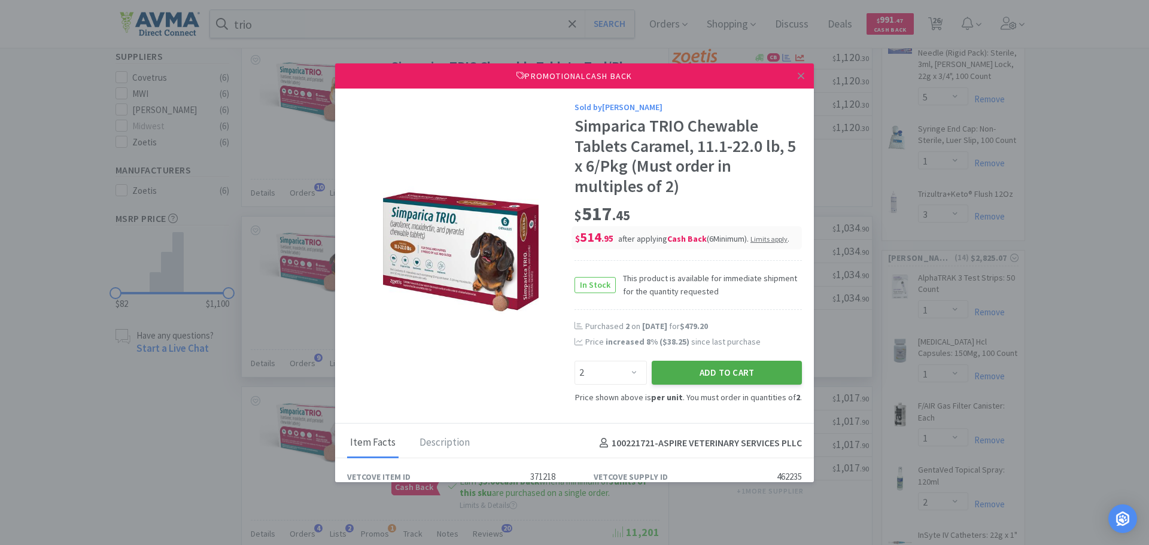
click at [709, 377] on button "Add to Cart" at bounding box center [727, 373] width 150 height 24
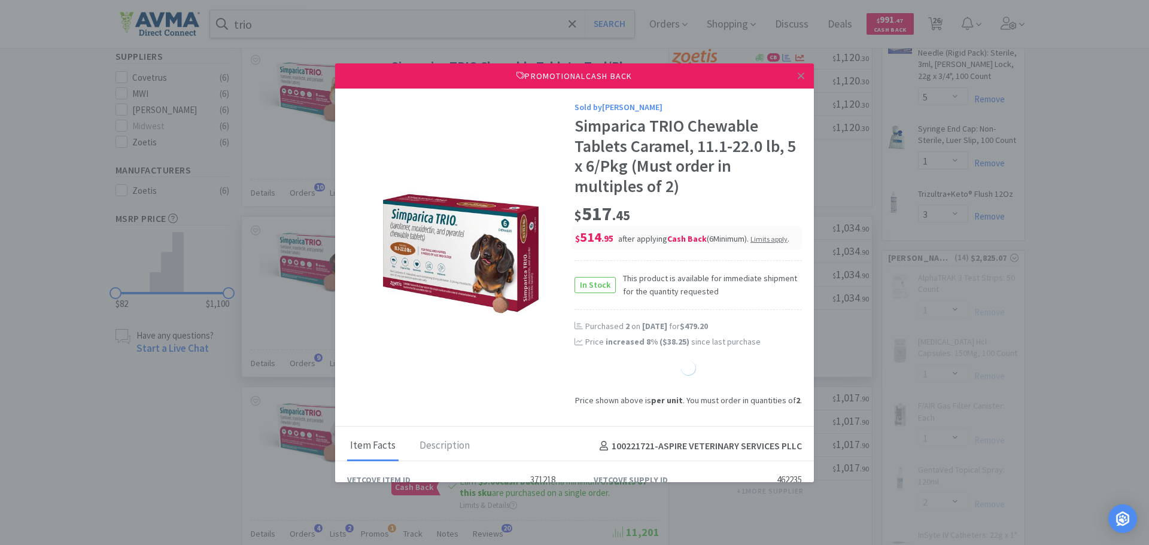
select select "2"
select select "4"
select select "1"
select select "50"
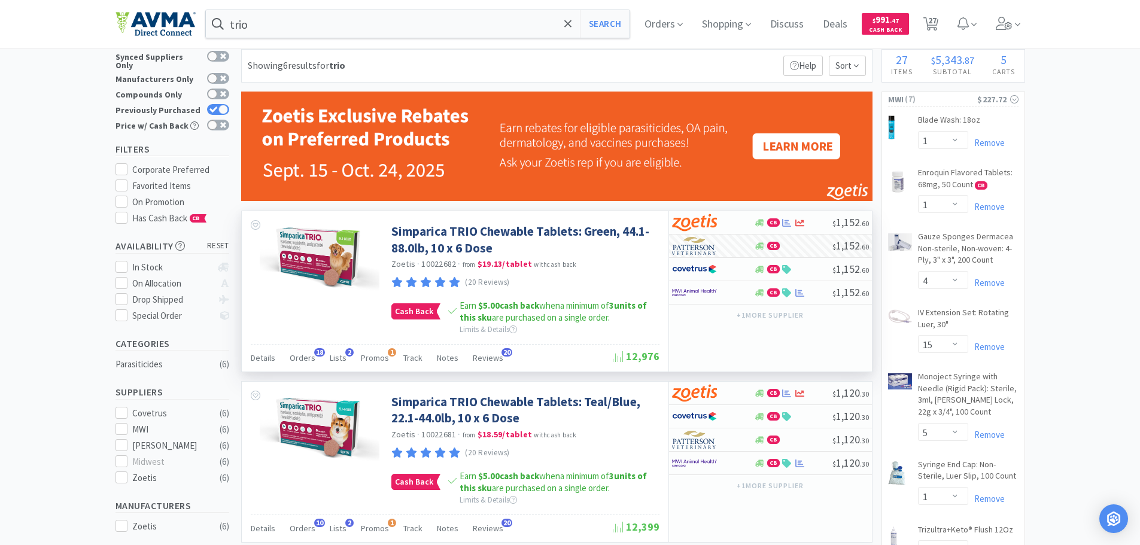
scroll to position [0, 0]
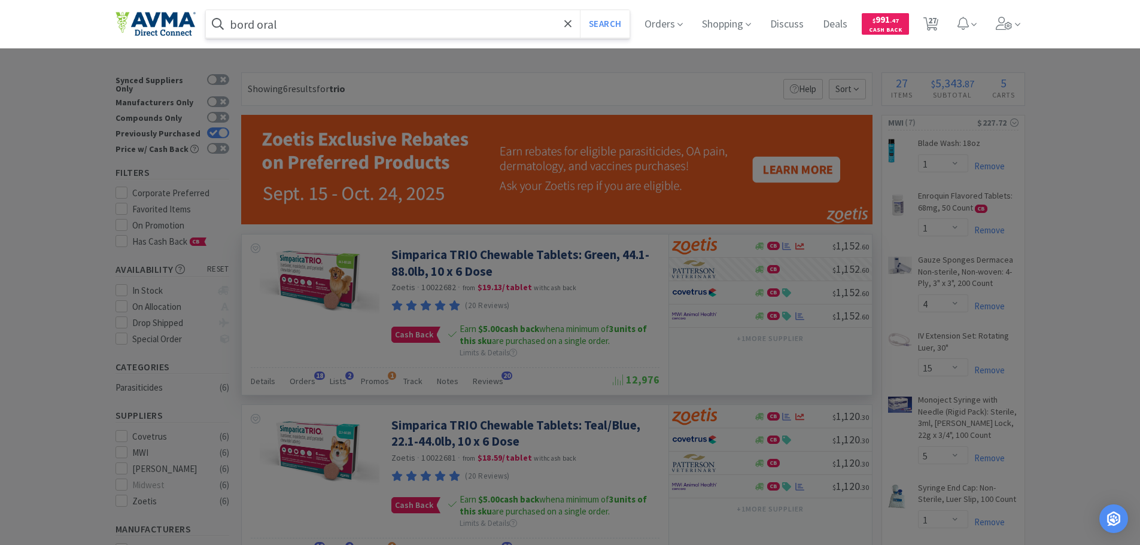
type input "bord oral"
click at [580, 10] on button "Search" at bounding box center [605, 24] width 50 height 28
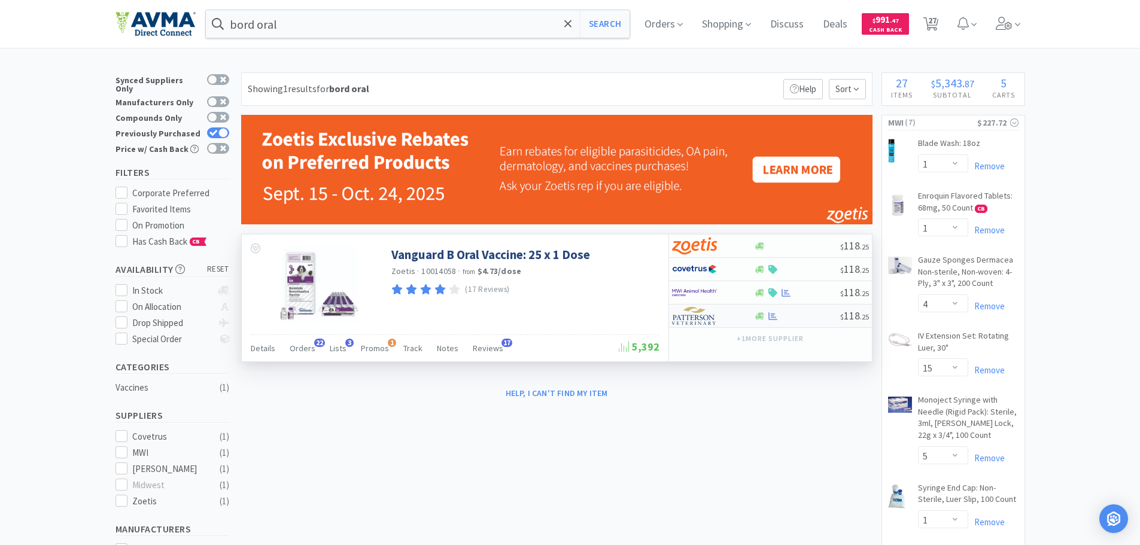
click at [694, 316] on img at bounding box center [694, 316] width 45 height 18
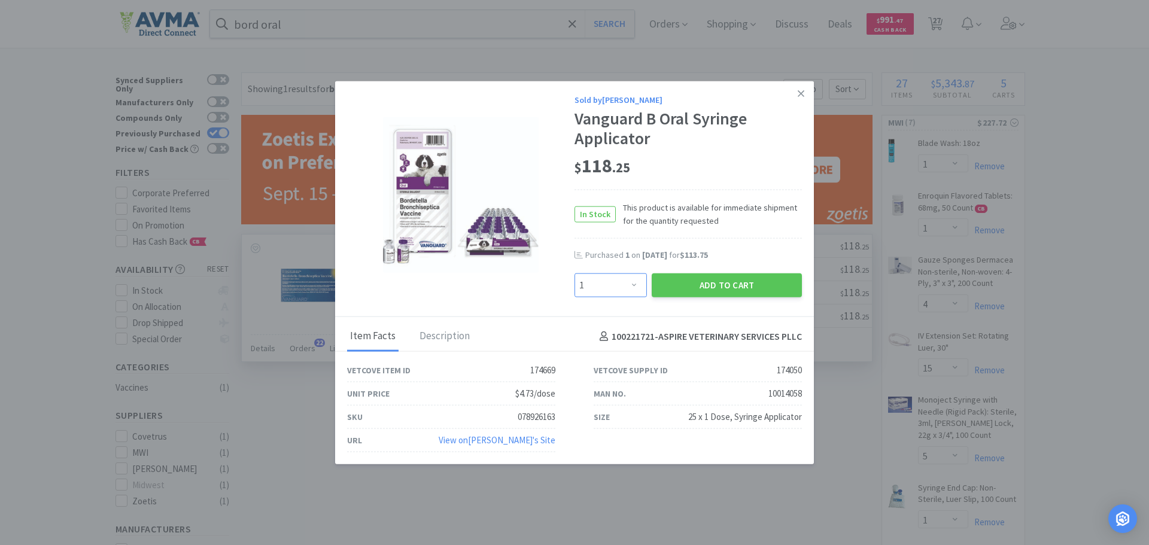
drag, startPoint x: 631, startPoint y: 293, endPoint x: 627, endPoint y: 281, distance: 12.1
click at [631, 293] on select "Enter Quantity 1 2 3 4 5 6 7 8 9 10 11 12 13 14 15 16 17 18 19 20 Enter Quantity" at bounding box center [611, 286] width 72 height 24
select select "2"
click at [575, 274] on select "Enter Quantity 1 2 3 4 5 6 7 8 9 10 11 12 13 14 15 16 17 18 19 20 Enter Quantity" at bounding box center [611, 286] width 72 height 24
click at [737, 289] on button "Add to Cart" at bounding box center [727, 286] width 150 height 24
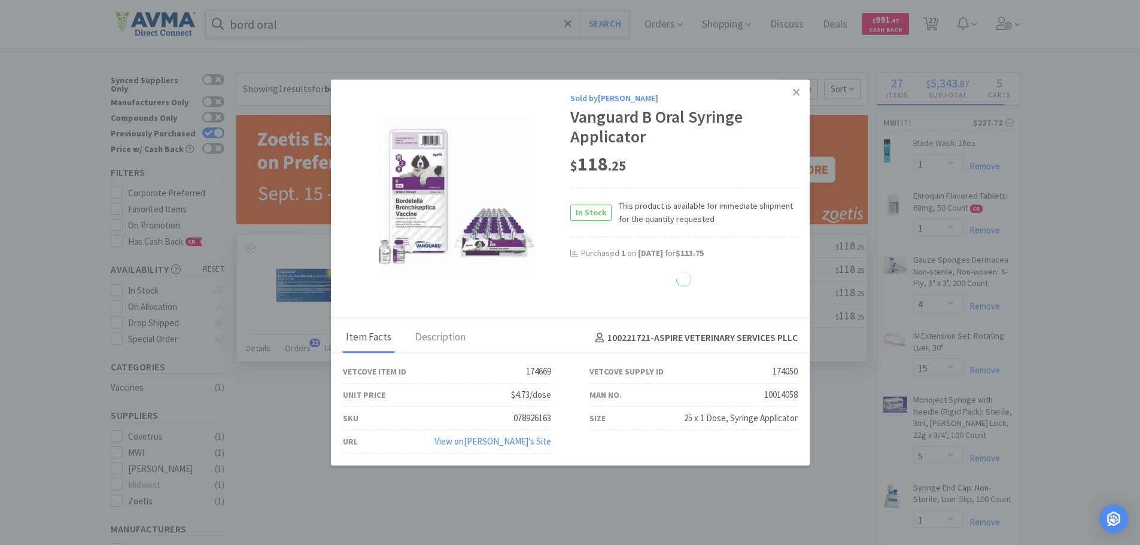
select select "2"
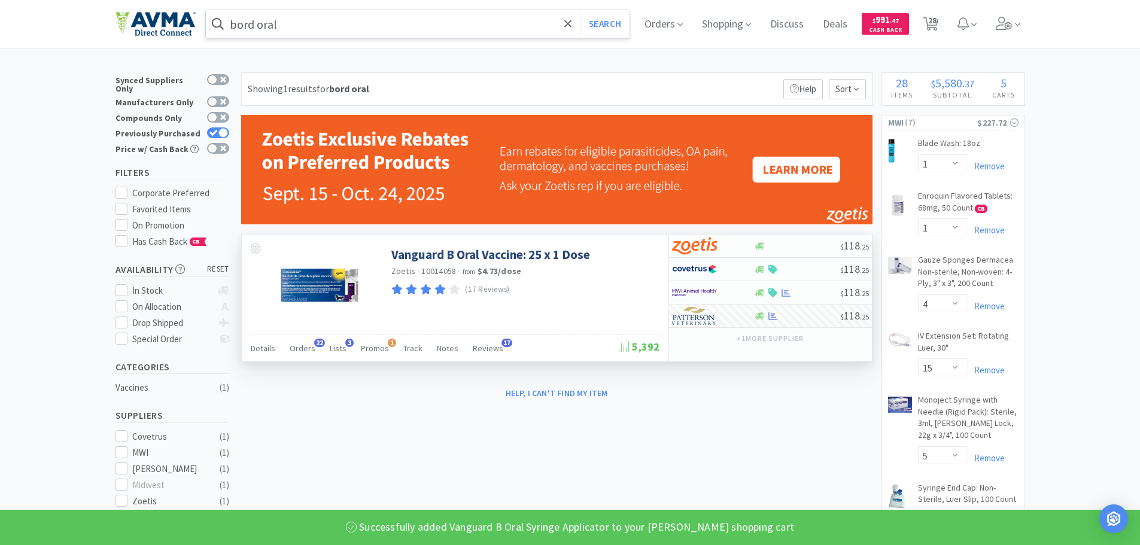
click at [339, 16] on input "bord oral" at bounding box center [418, 24] width 424 height 28
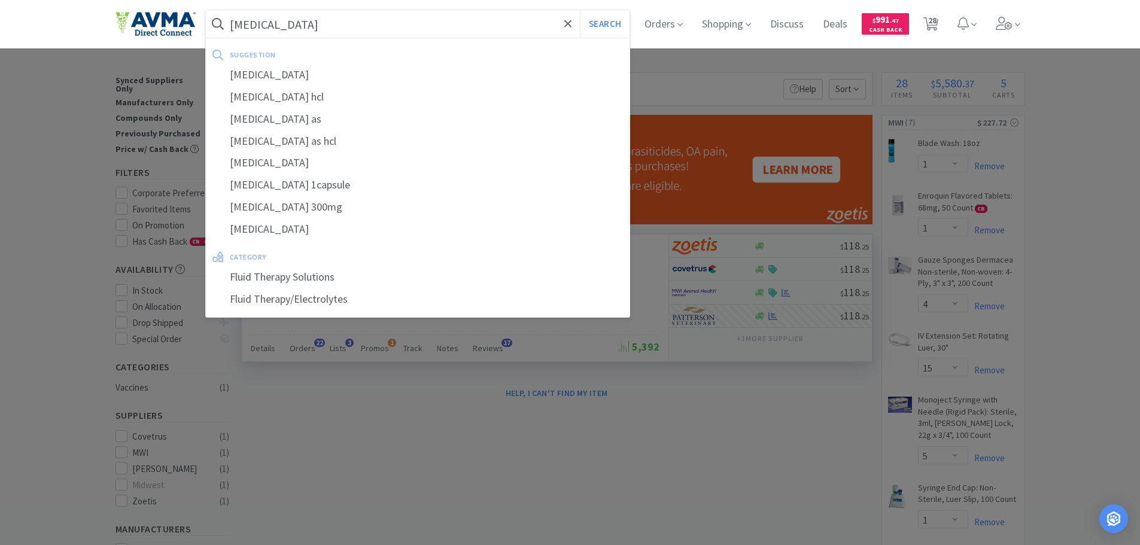
type input "[MEDICAL_DATA]"
click at [580, 10] on button "Search" at bounding box center [605, 24] width 50 height 28
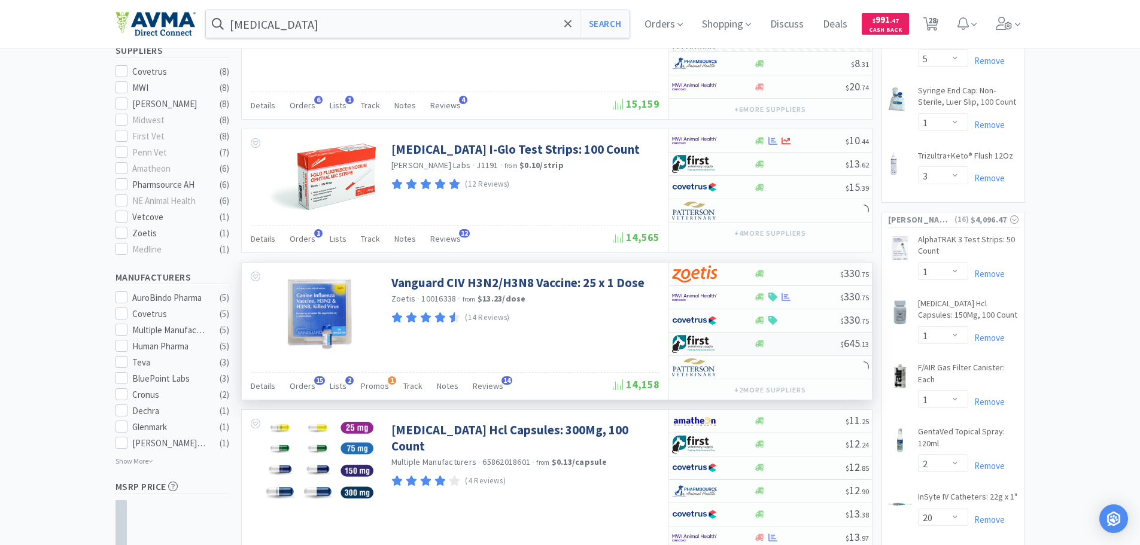
scroll to position [419, 0]
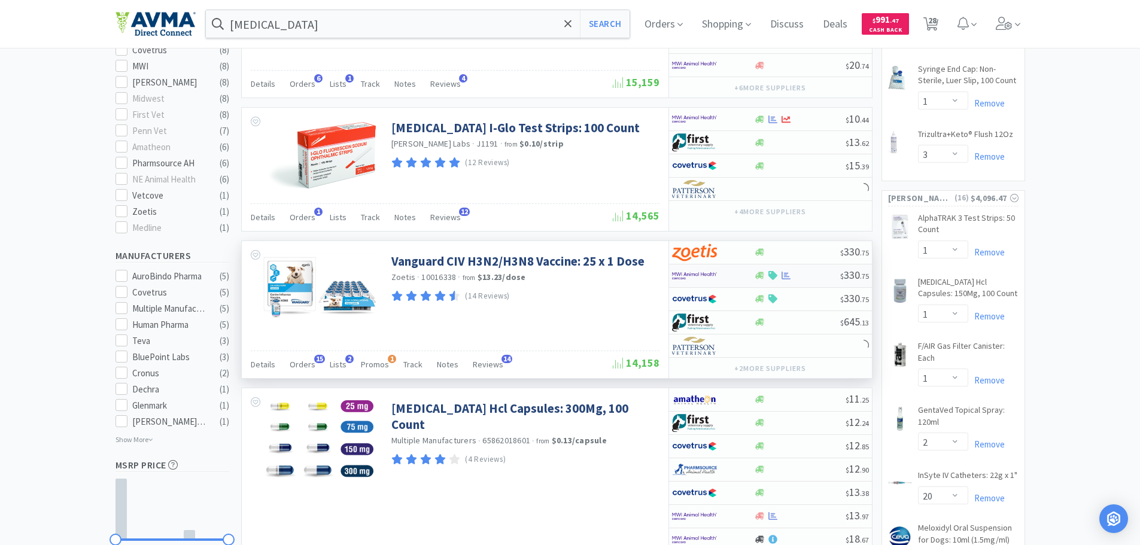
click at [690, 275] on img at bounding box center [694, 276] width 45 height 18
select select "1"
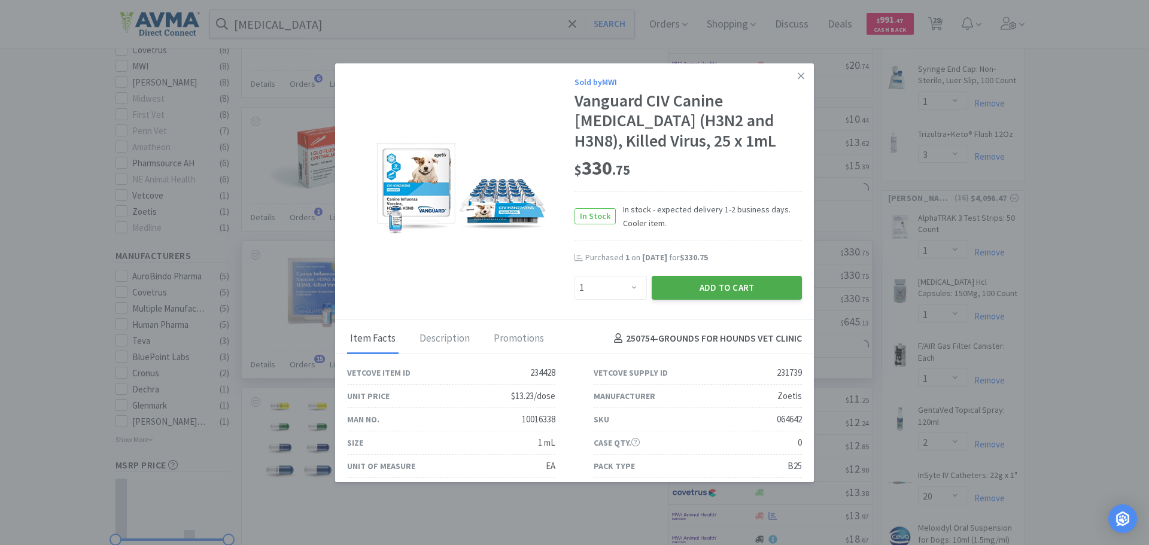
click at [696, 286] on button "Add to Cart" at bounding box center [727, 288] width 150 height 24
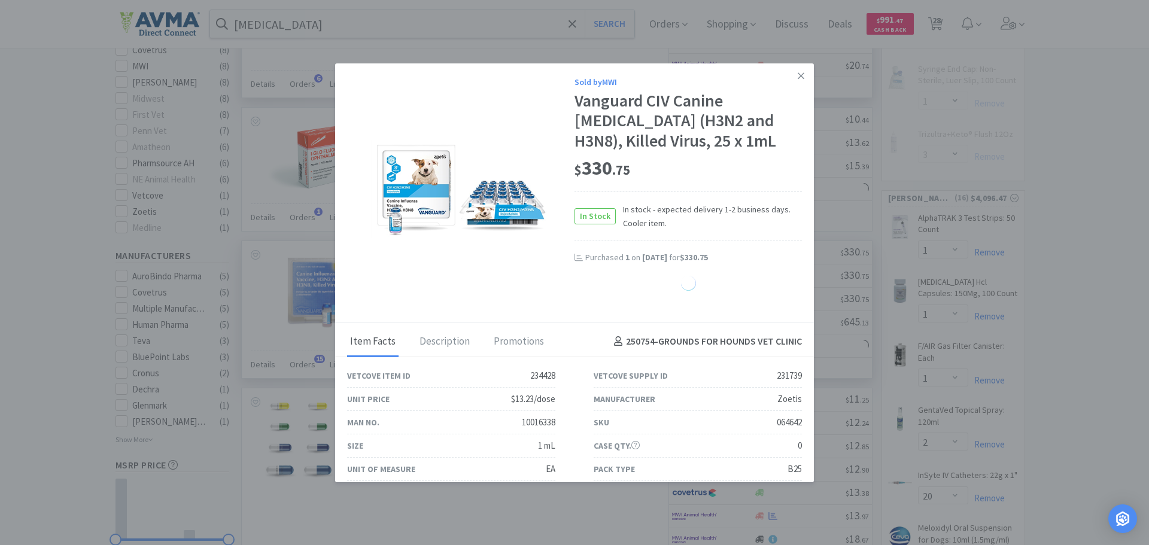
click at [791, 75] on div "$ 20 . 74" at bounding box center [770, 65] width 203 height 23
select select "1"
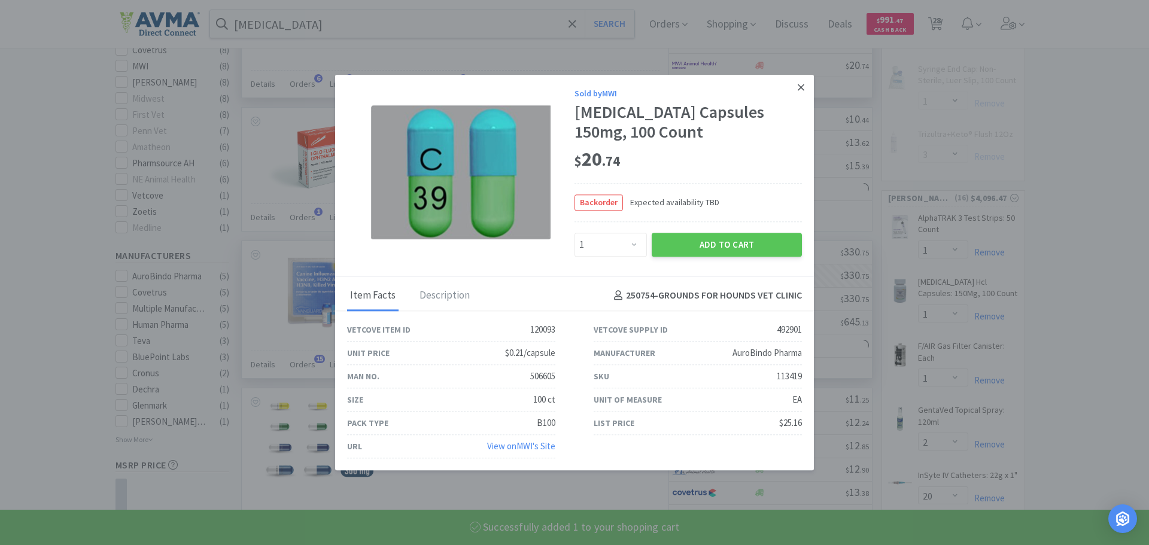
click at [800, 85] on icon at bounding box center [801, 87] width 7 height 11
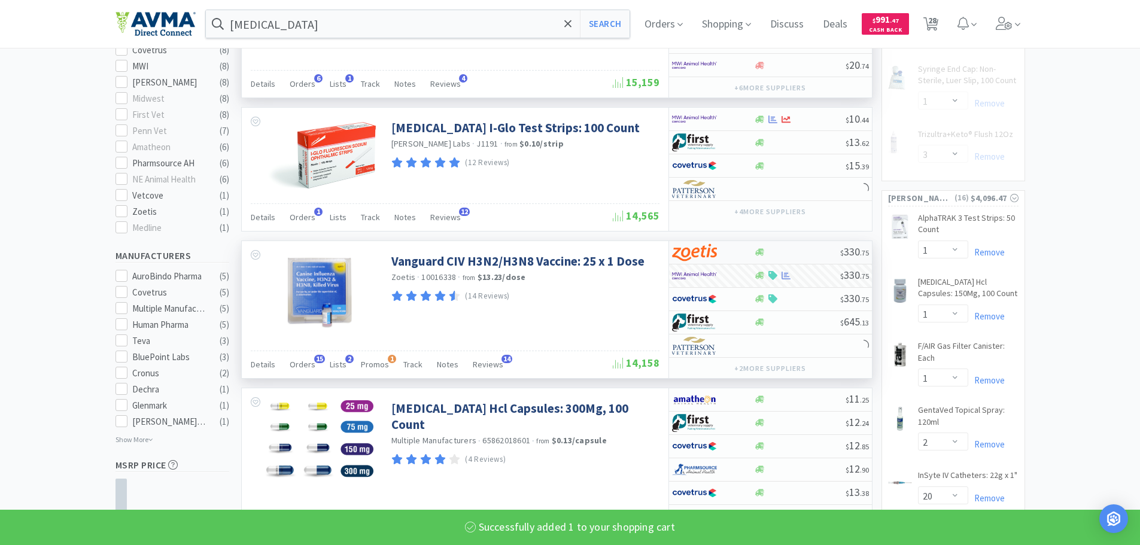
select select "1"
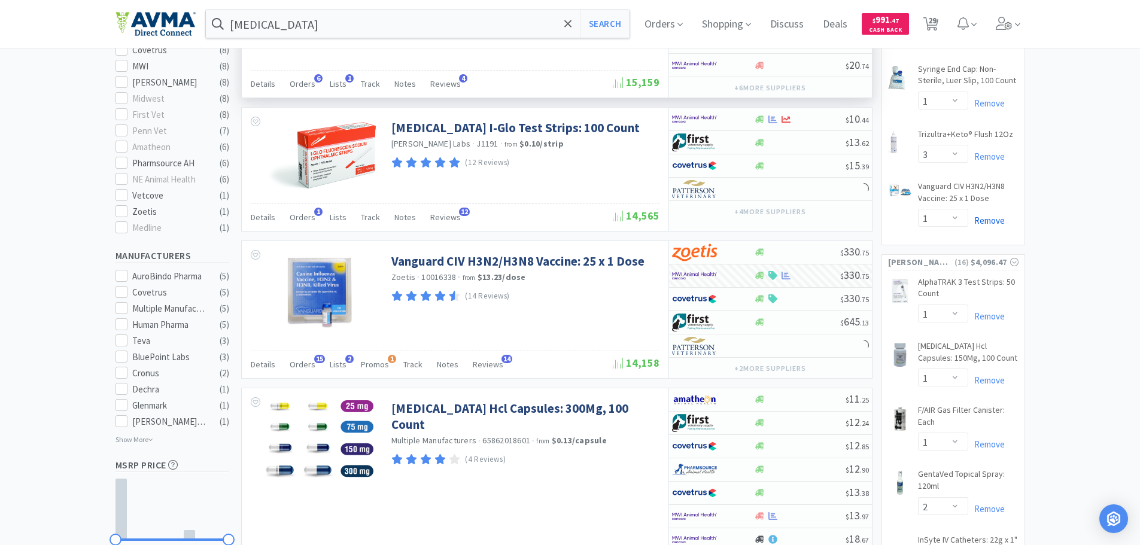
click at [982, 222] on link "Remove" at bounding box center [986, 220] width 37 height 11
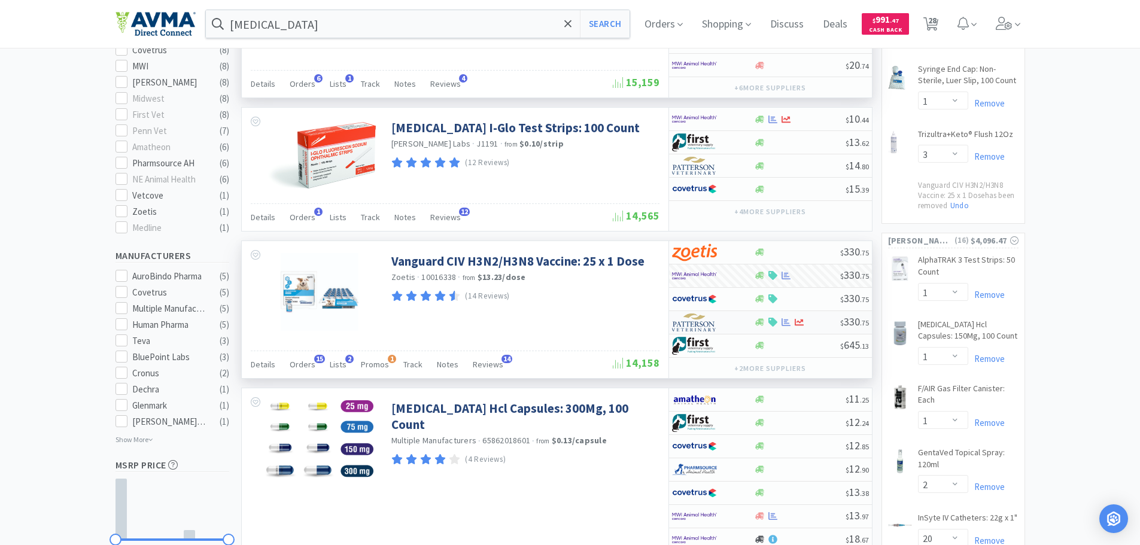
click at [727, 321] on div at bounding box center [705, 322] width 66 height 20
select select "1"
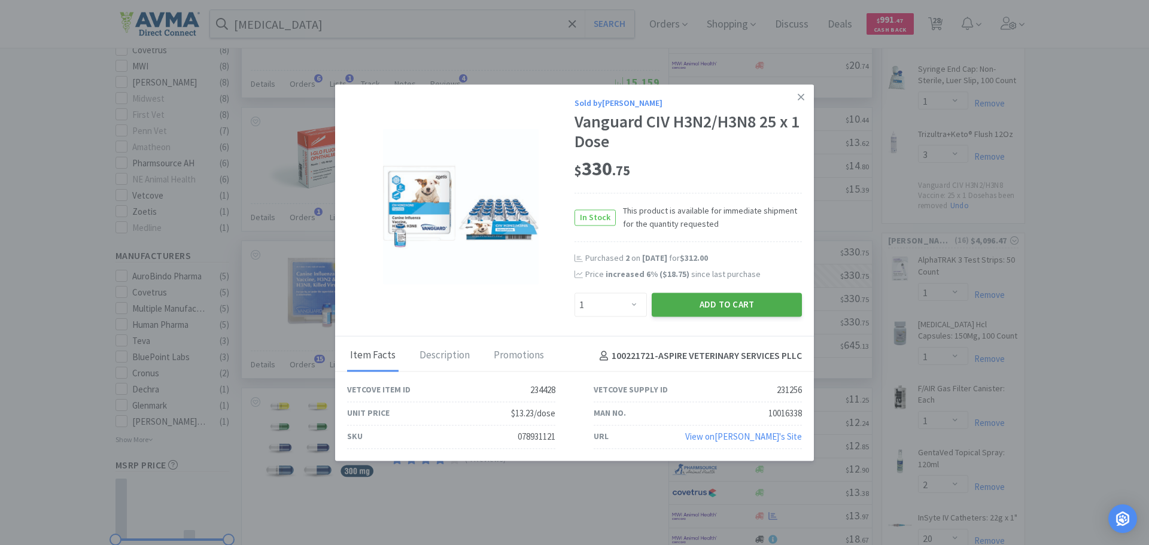
click at [748, 308] on button "Add to Cart" at bounding box center [727, 305] width 150 height 24
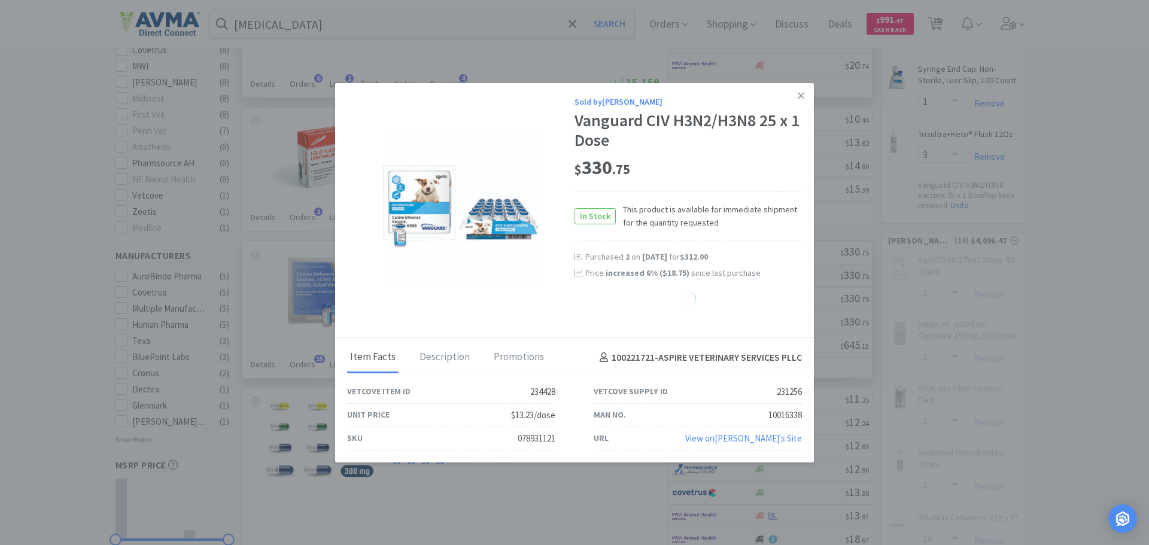
select select "1"
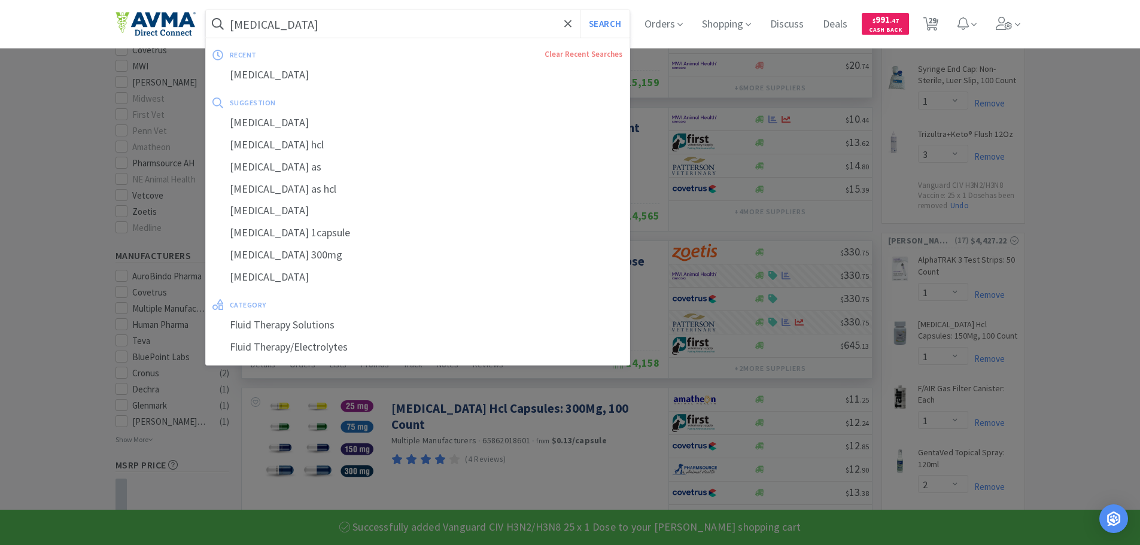
click at [255, 22] on input "[MEDICAL_DATA]" at bounding box center [418, 24] width 424 height 28
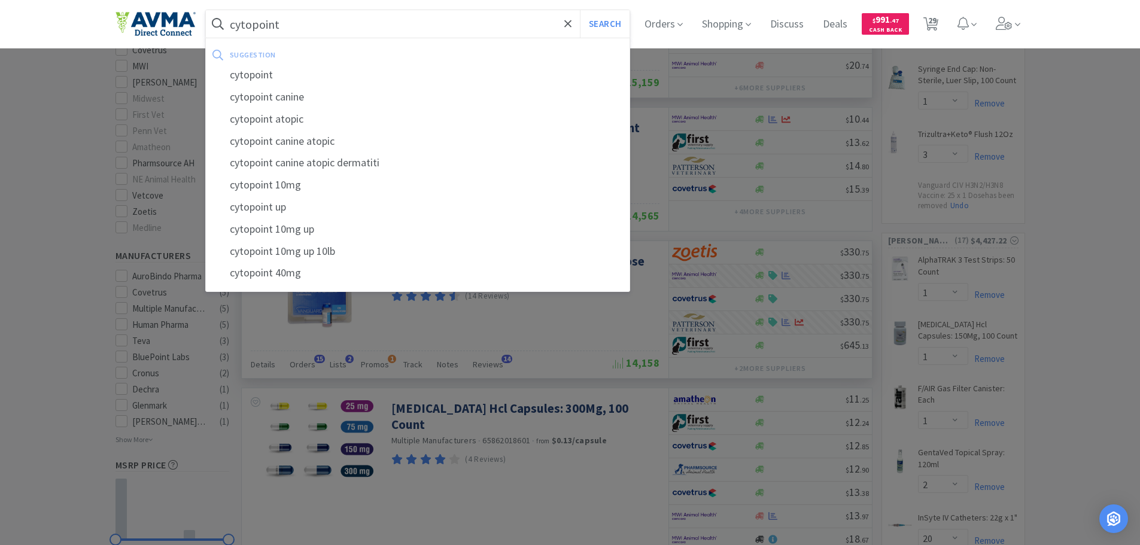
type input "cytopoint"
click at [580, 10] on button "Search" at bounding box center [605, 24] width 50 height 28
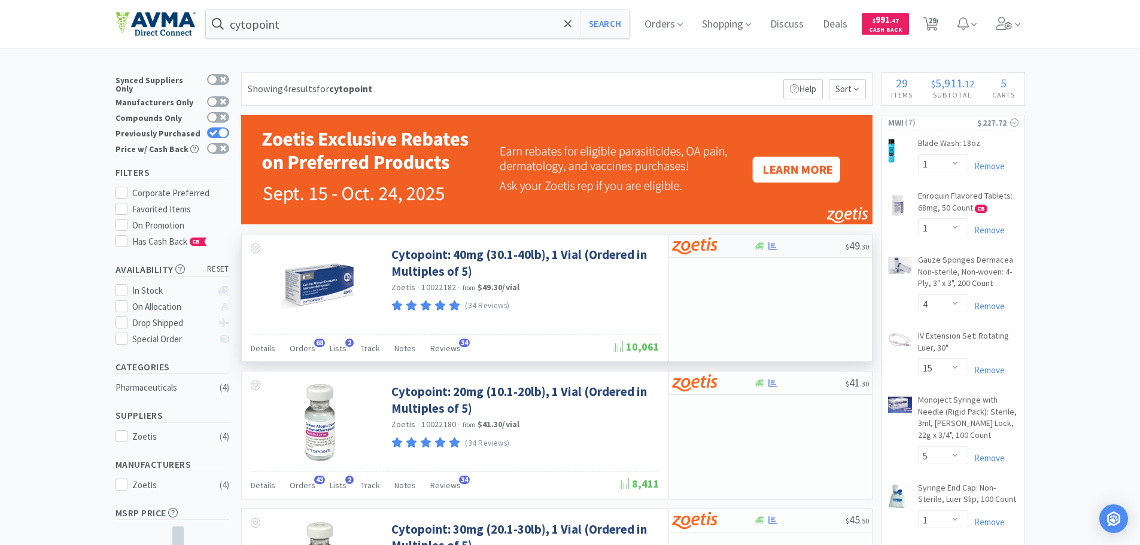
click at [701, 248] on img at bounding box center [694, 246] width 45 height 18
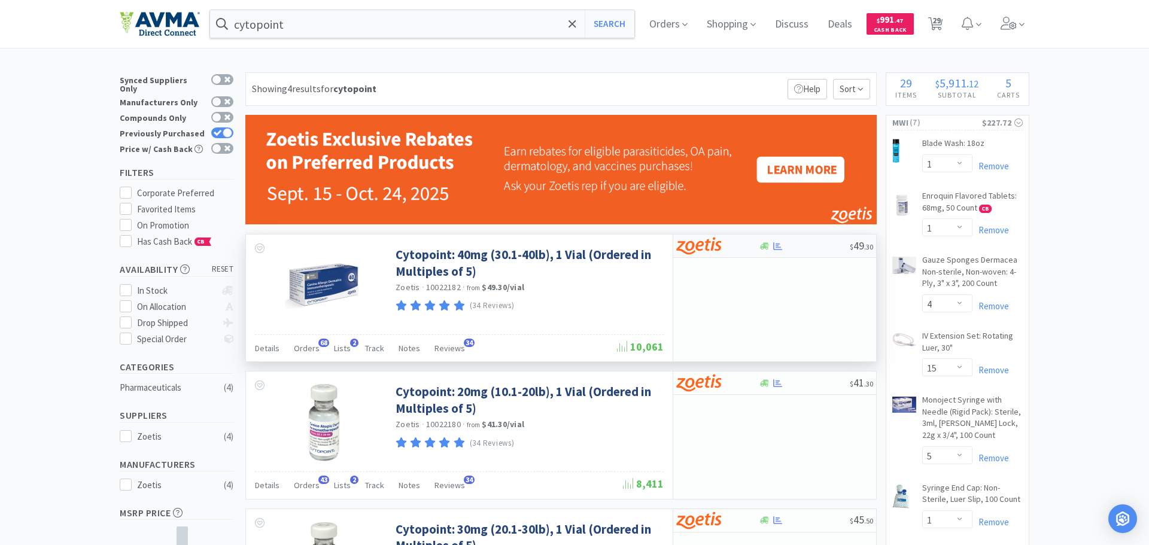
select select "5"
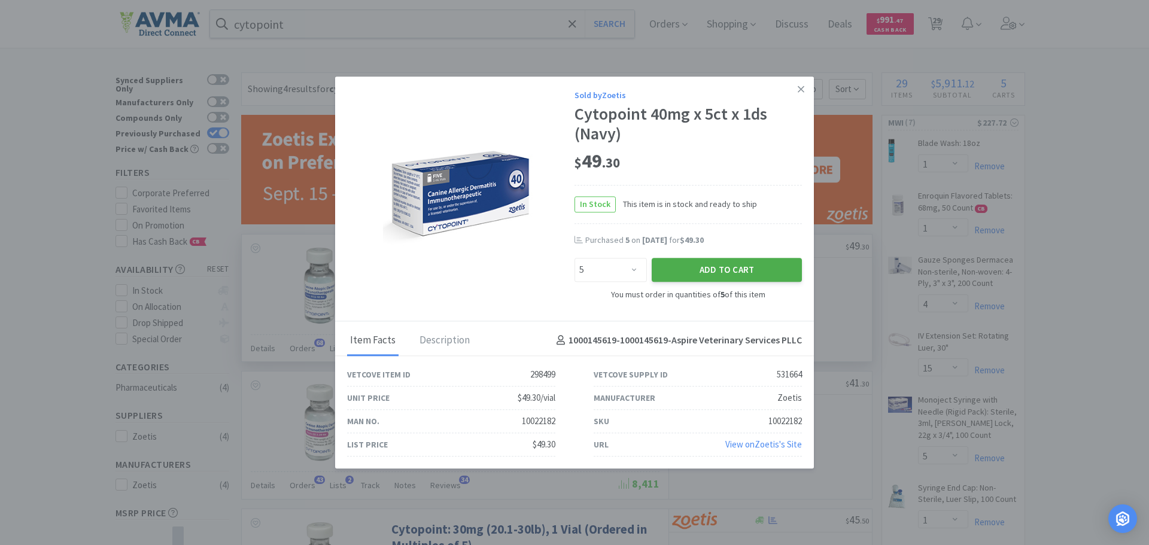
click at [688, 263] on button "Add to Cart" at bounding box center [727, 271] width 150 height 24
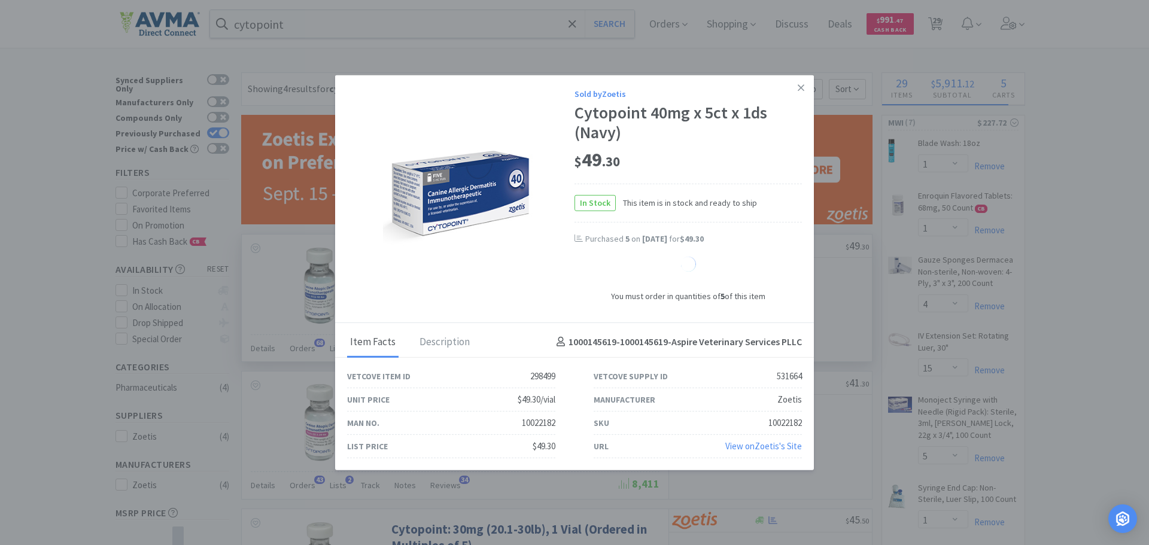
select select "5"
select select "1"
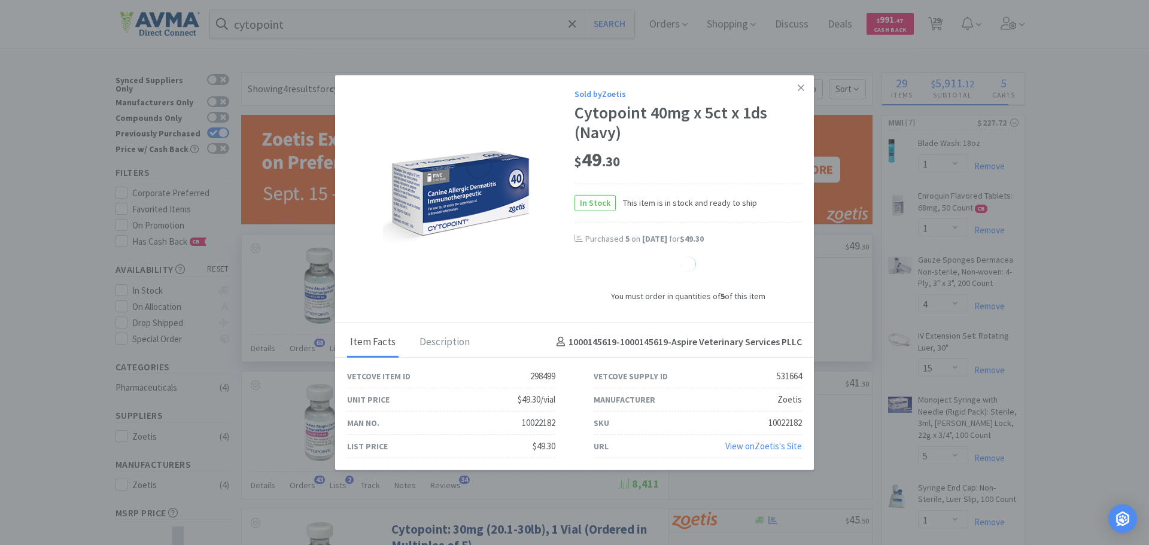
select select "1"
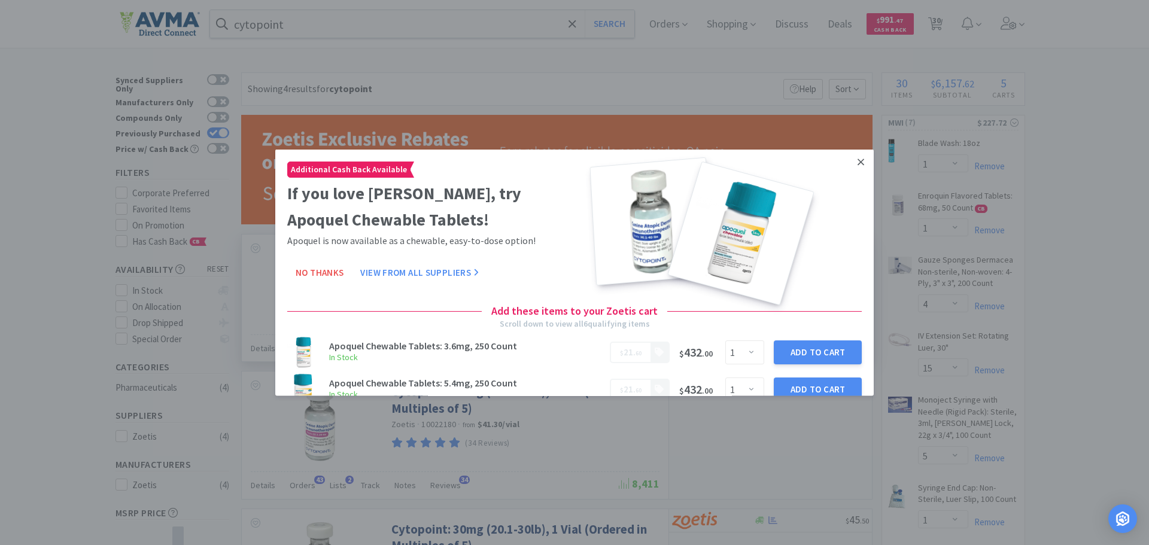
click at [858, 162] on icon at bounding box center [861, 161] width 7 height 11
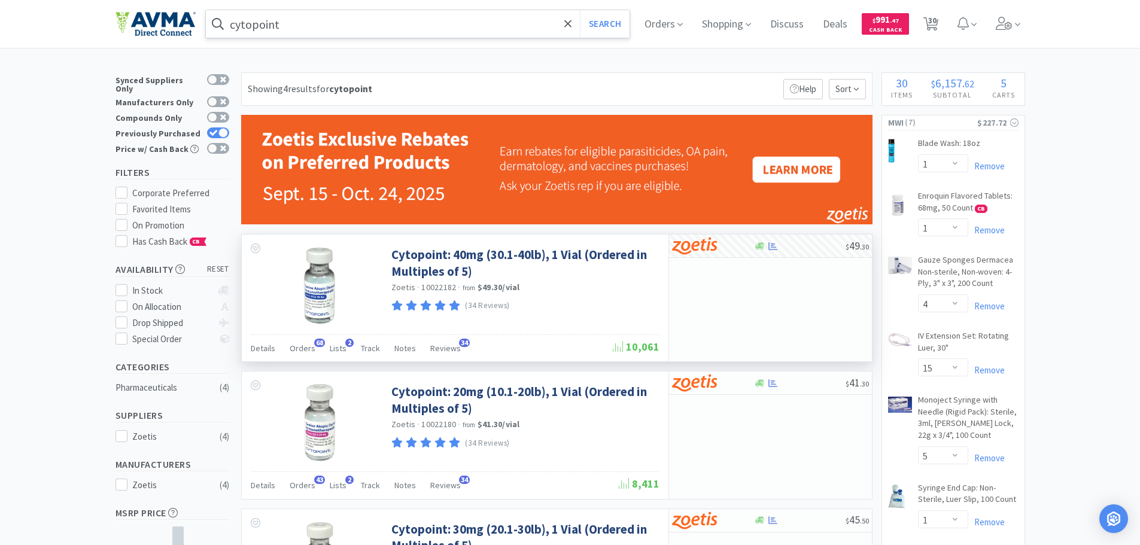
click at [470, 22] on input "cytopoint" at bounding box center [418, 24] width 424 height 28
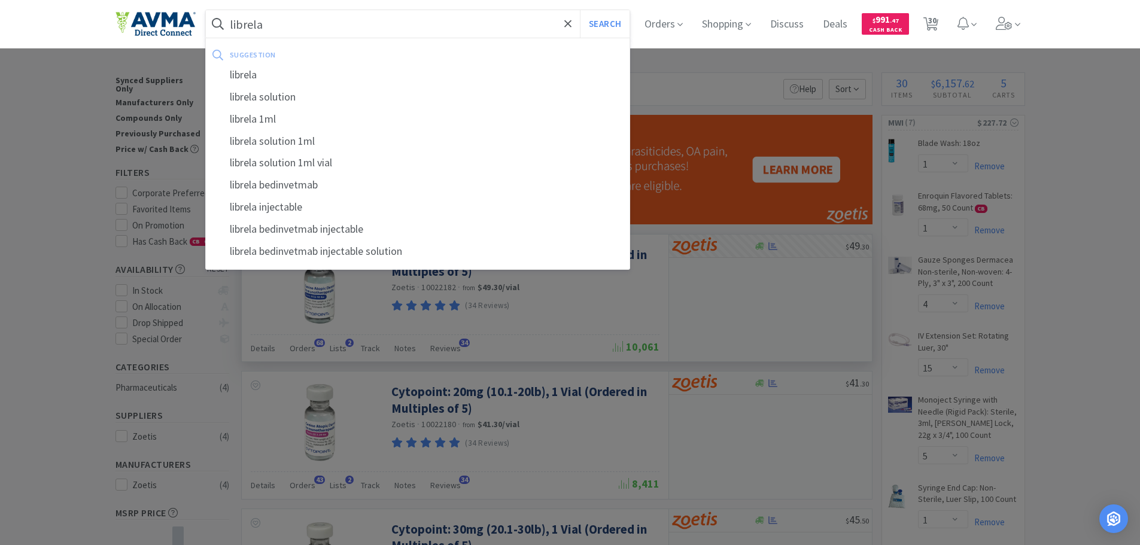
type input "librela"
click at [580, 10] on button "Search" at bounding box center [605, 24] width 50 height 28
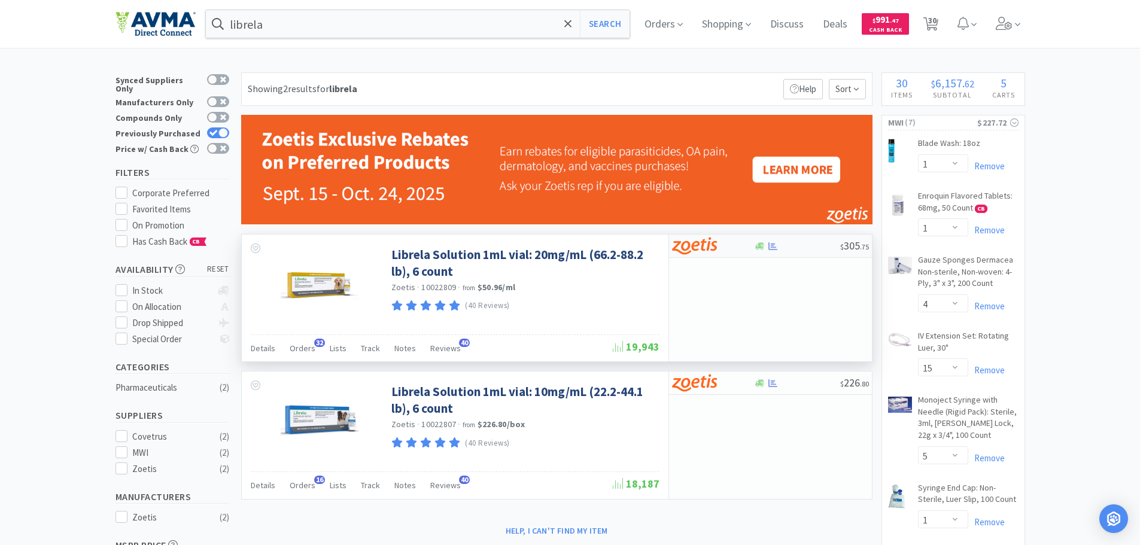
click at [715, 250] on img at bounding box center [694, 246] width 45 height 18
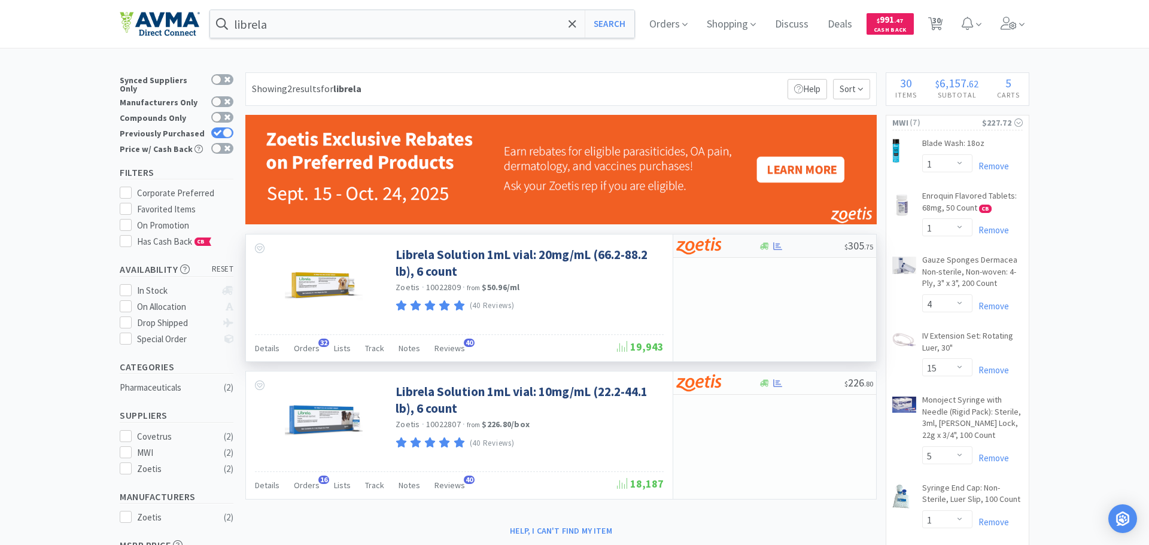
select select "1"
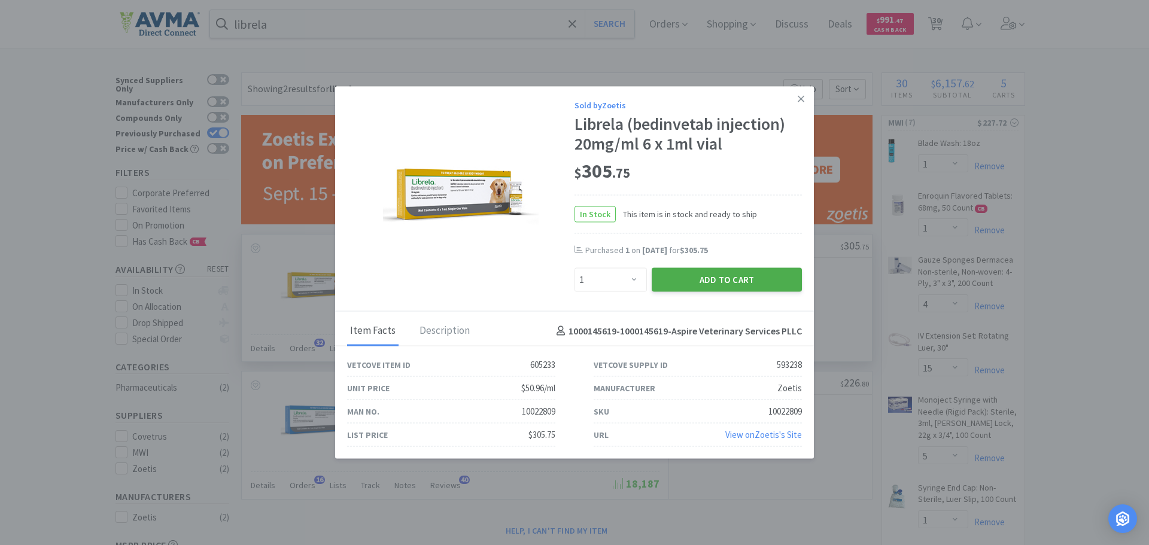
click at [723, 283] on button "Add to Cart" at bounding box center [727, 280] width 150 height 24
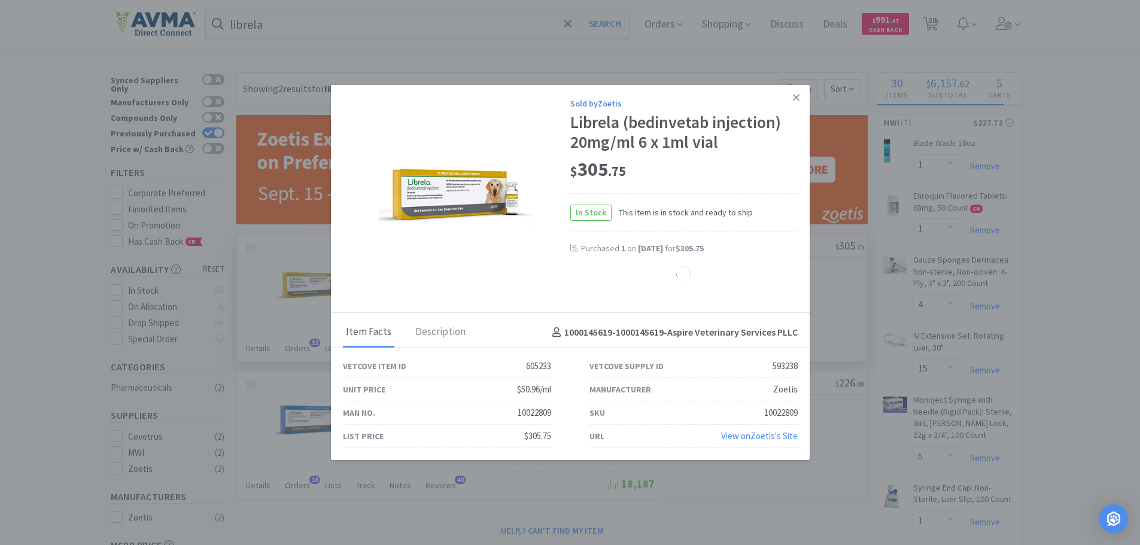
select select "1"
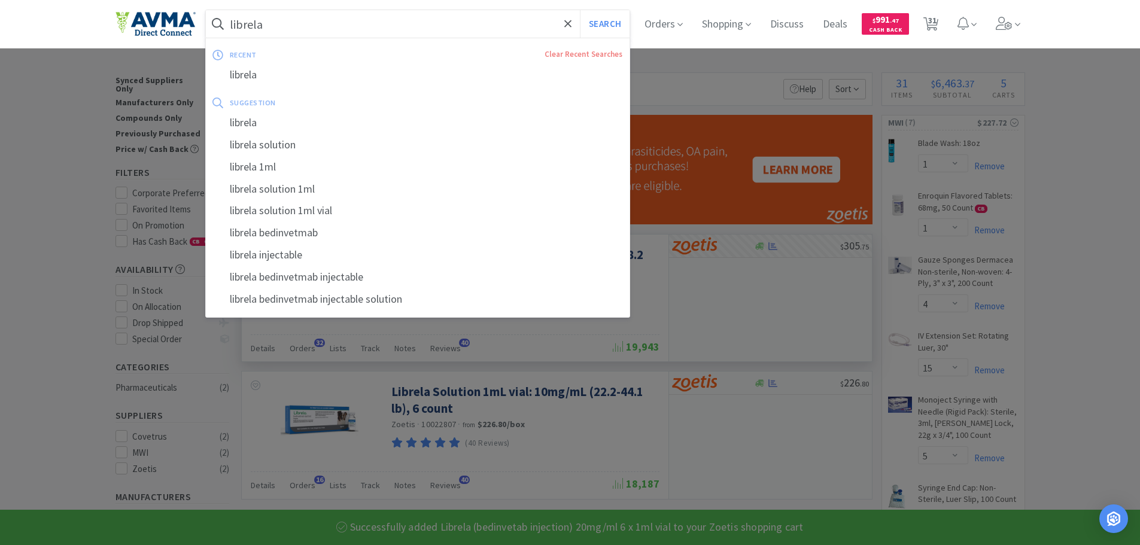
click at [506, 16] on input "librela" at bounding box center [418, 24] width 424 height 28
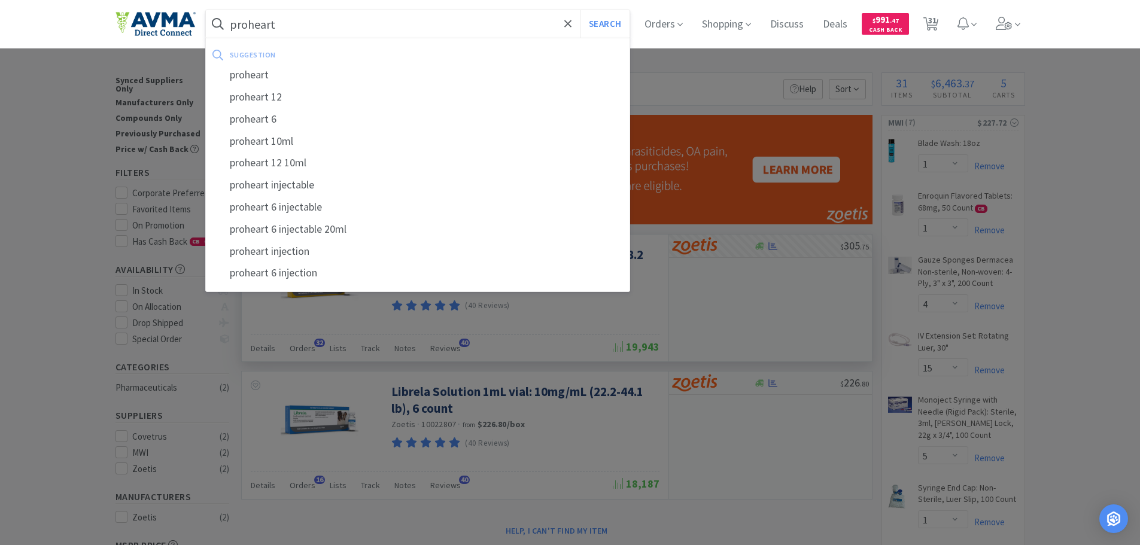
type input "proheart"
click at [580, 10] on button "Search" at bounding box center [605, 24] width 50 height 28
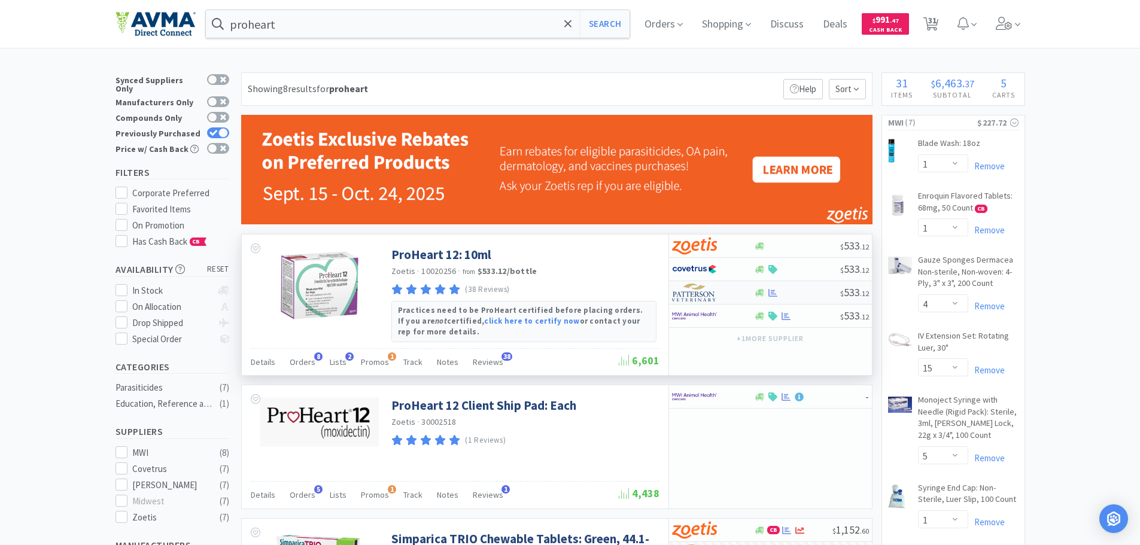
click at [687, 301] on img at bounding box center [694, 293] width 45 height 18
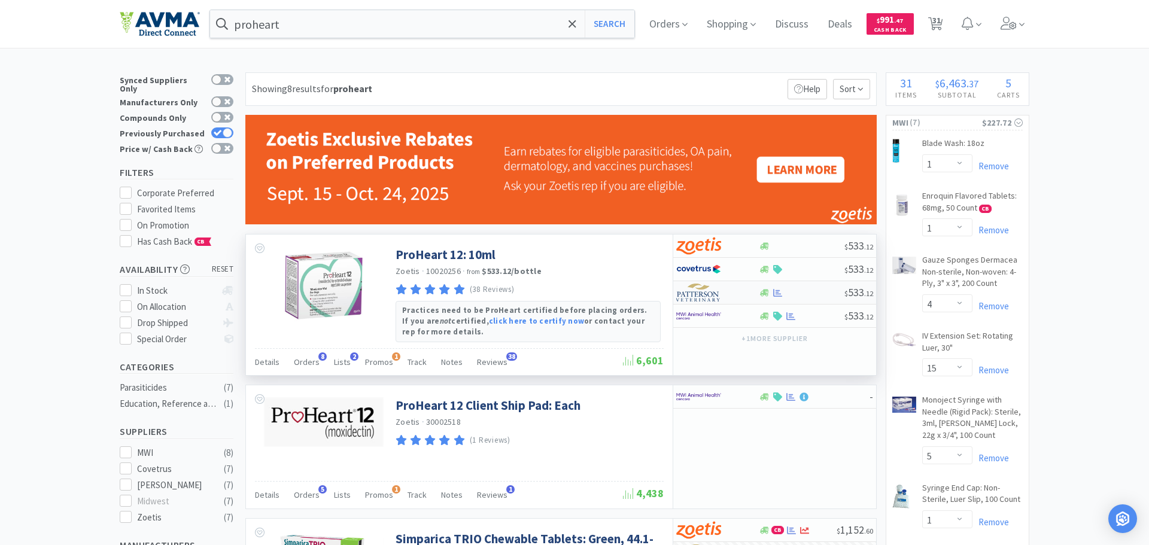
select select "1"
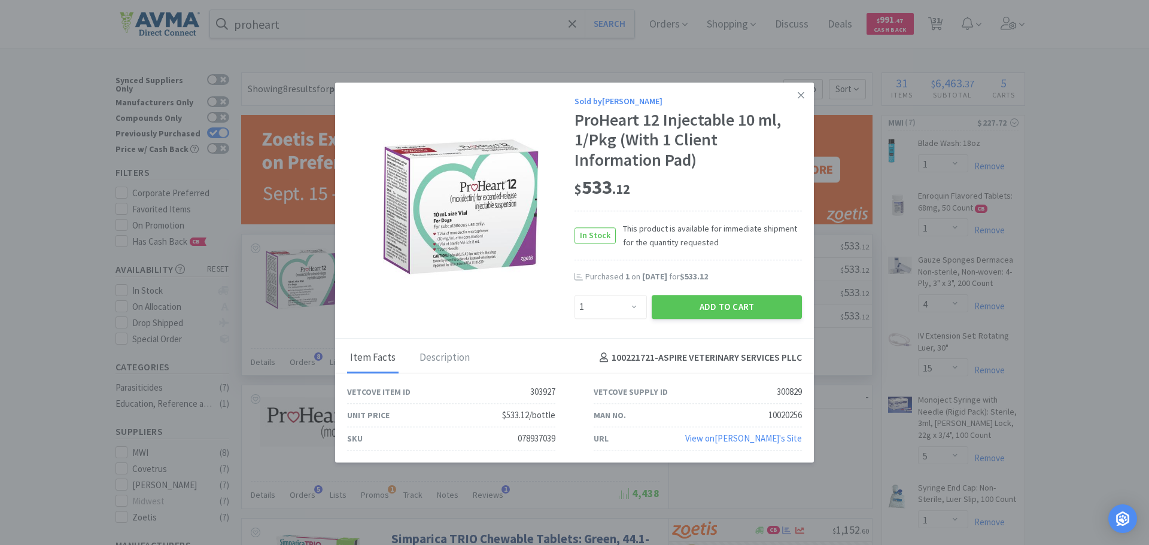
click at [687, 301] on button "Add to Cart" at bounding box center [727, 307] width 150 height 24
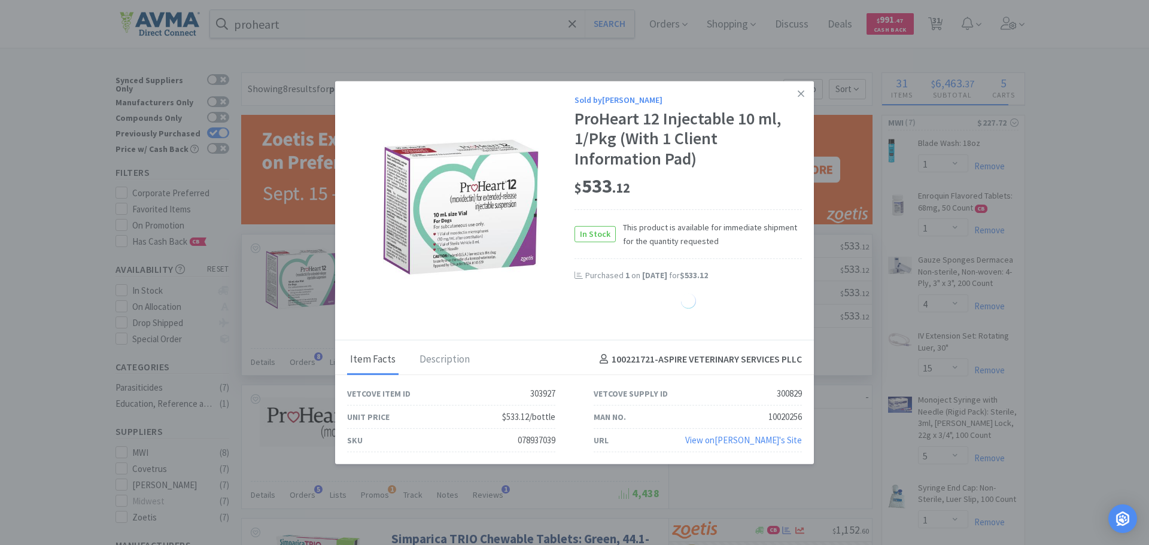
select select "1"
select select "2"
select select "4"
select select "1"
select select "2"
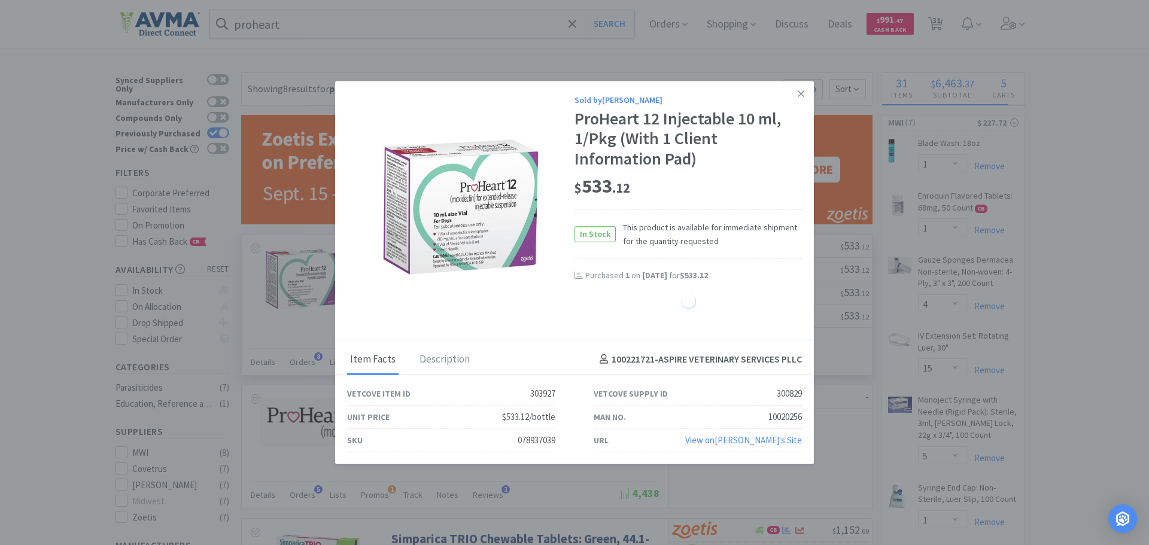
select select "5"
select select "50"
select select "1"
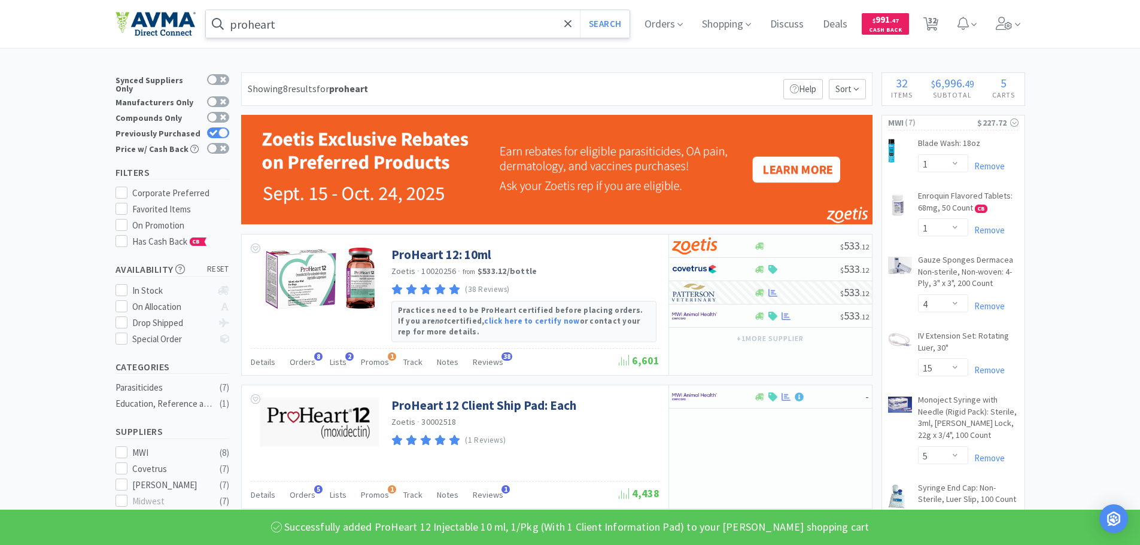
click at [452, 16] on input "proheart" at bounding box center [418, 24] width 424 height 28
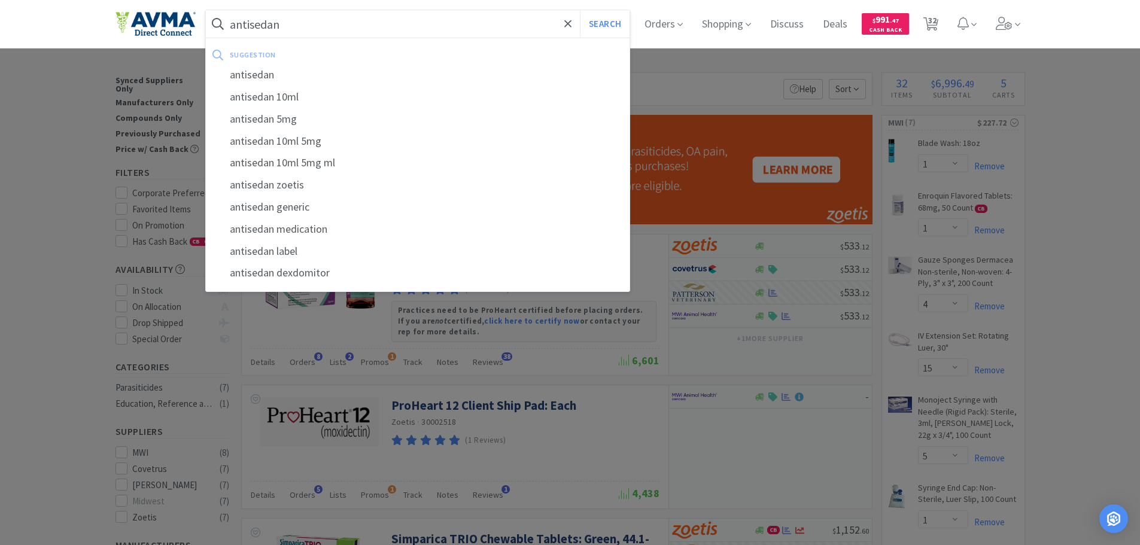
type input "antisedan"
click at [580, 10] on button "Search" at bounding box center [605, 24] width 50 height 28
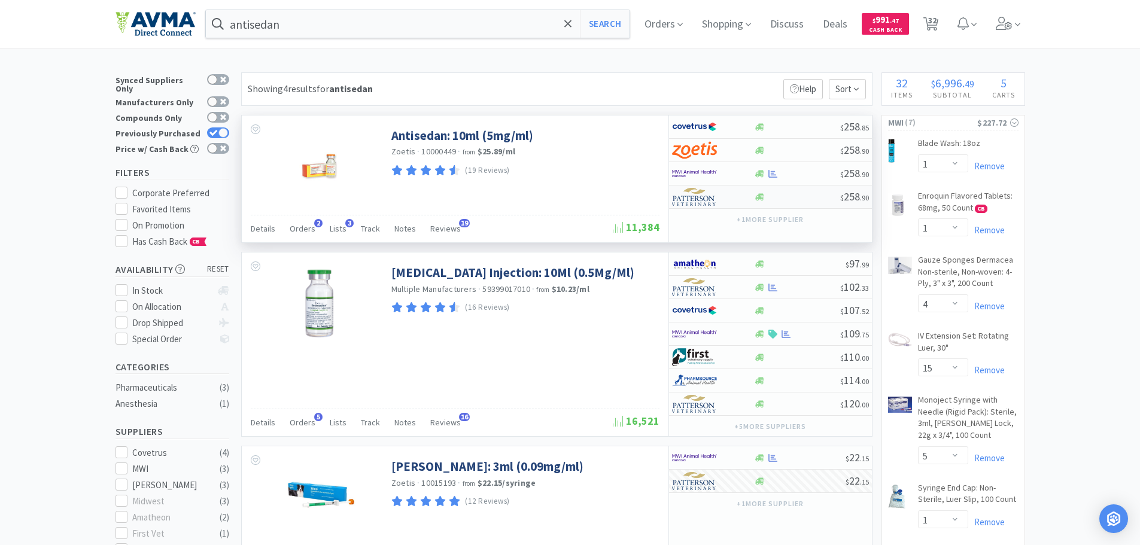
click at [696, 195] on img at bounding box center [694, 197] width 45 height 18
select select "1"
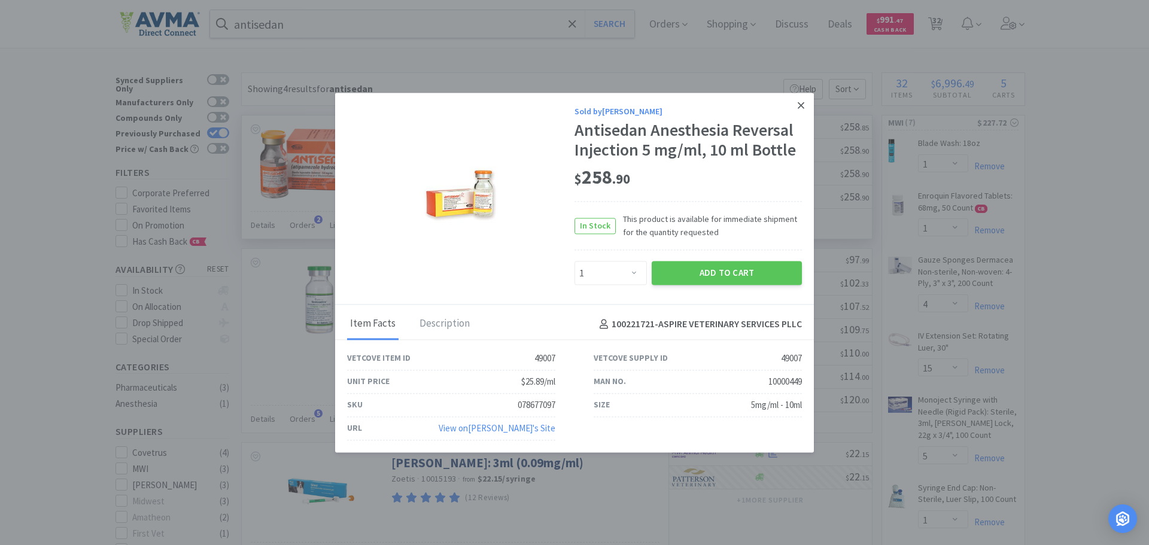
click at [807, 110] on link at bounding box center [801, 106] width 21 height 26
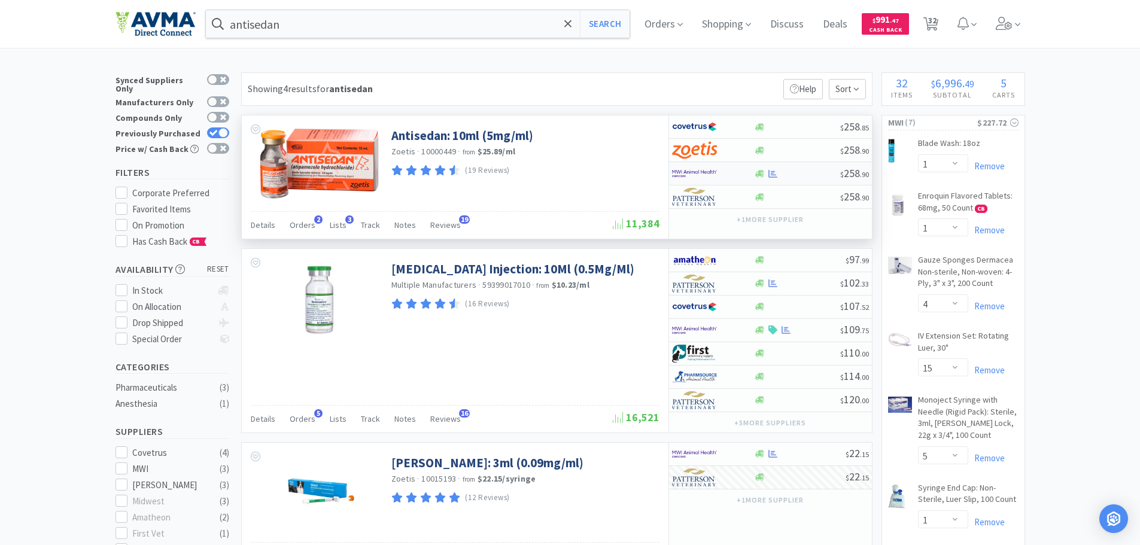
click at [720, 174] on div at bounding box center [705, 173] width 66 height 20
select select "1"
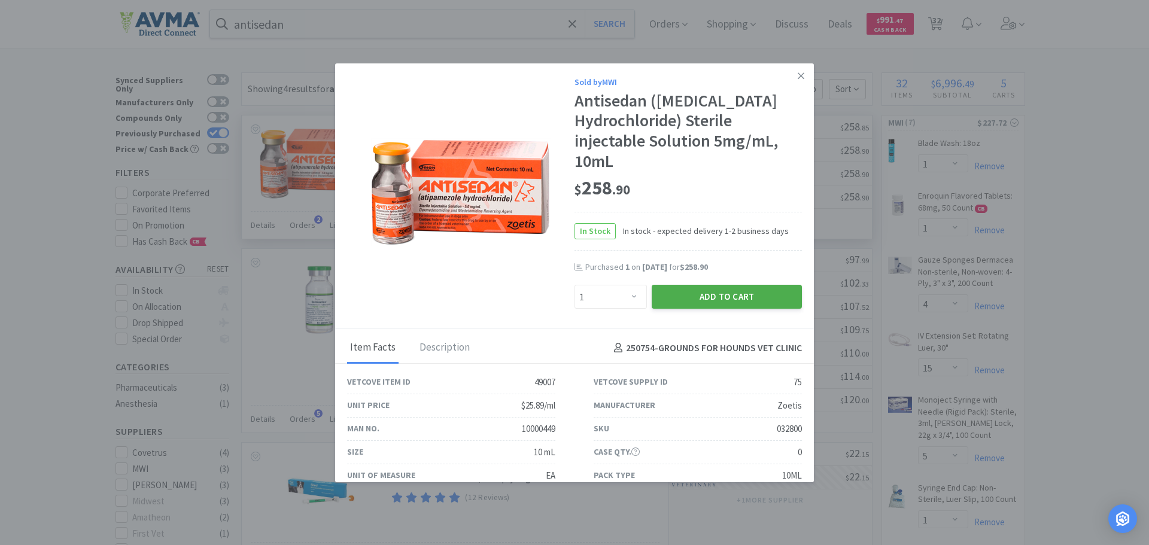
click at [715, 297] on button "Add to Cart" at bounding box center [727, 297] width 150 height 24
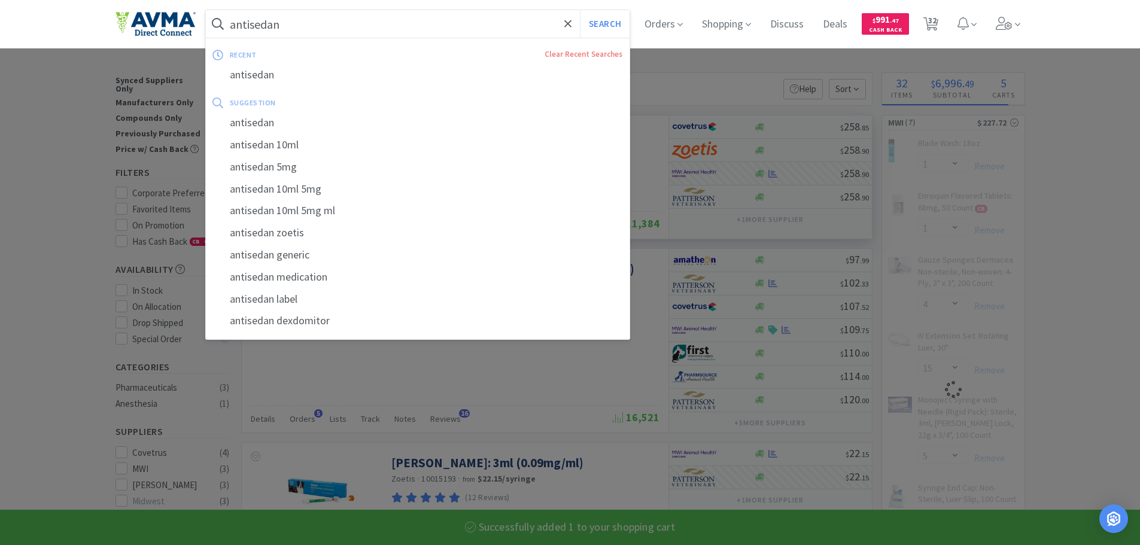
click at [396, 22] on input "antisedan" at bounding box center [418, 24] width 424 height 28
select select "1"
select select "4"
select select "15"
select select "5"
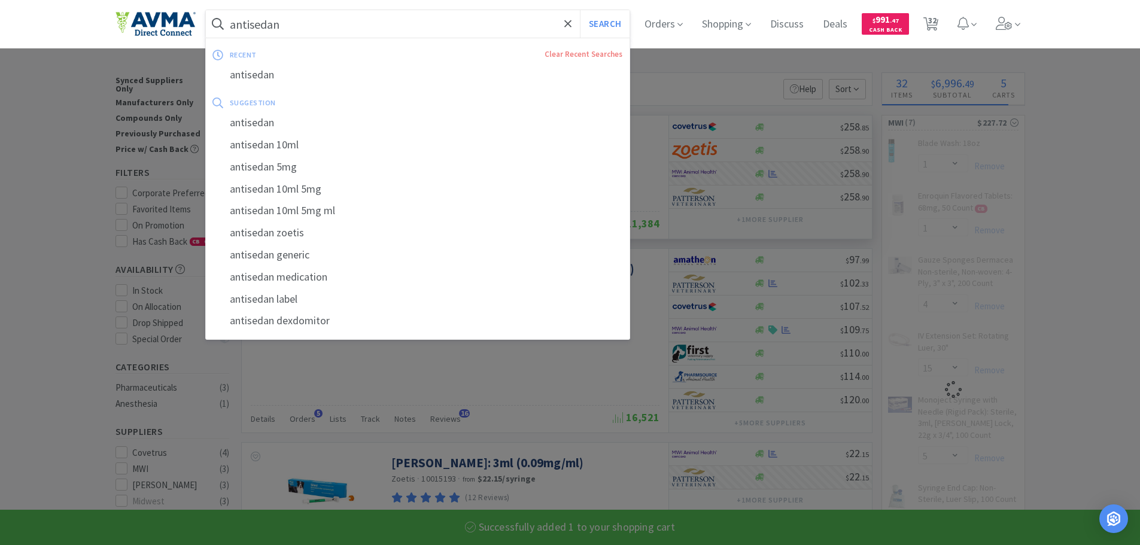
select select "1"
select select "3"
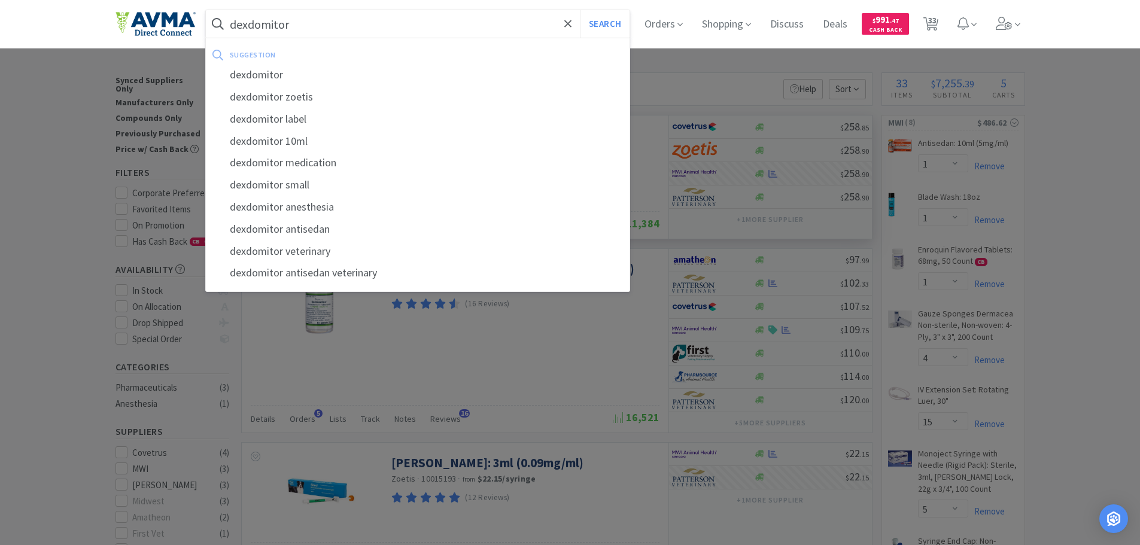
type input "dexdomitor"
click at [580, 10] on button "Search" at bounding box center [605, 24] width 50 height 28
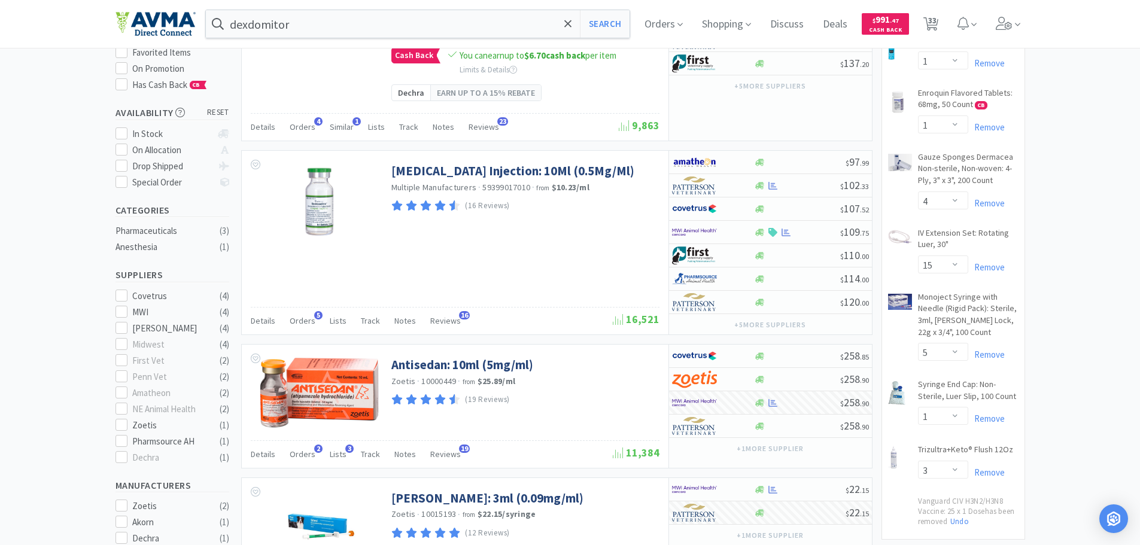
scroll to position [120, 0]
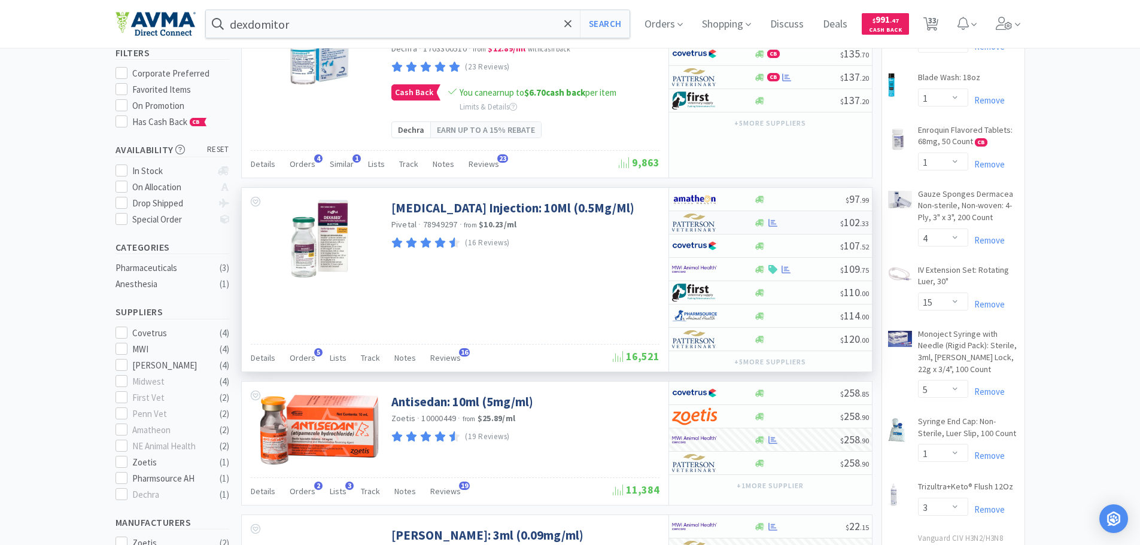
click at [696, 232] on img at bounding box center [694, 223] width 45 height 18
select select "1"
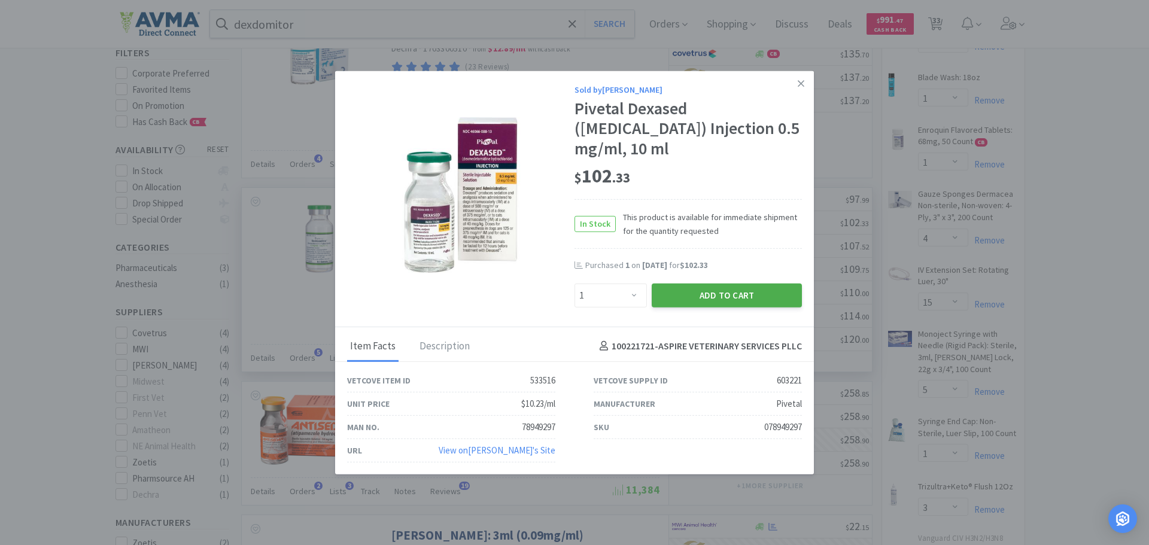
click at [669, 307] on button "Add to Cart" at bounding box center [727, 295] width 150 height 24
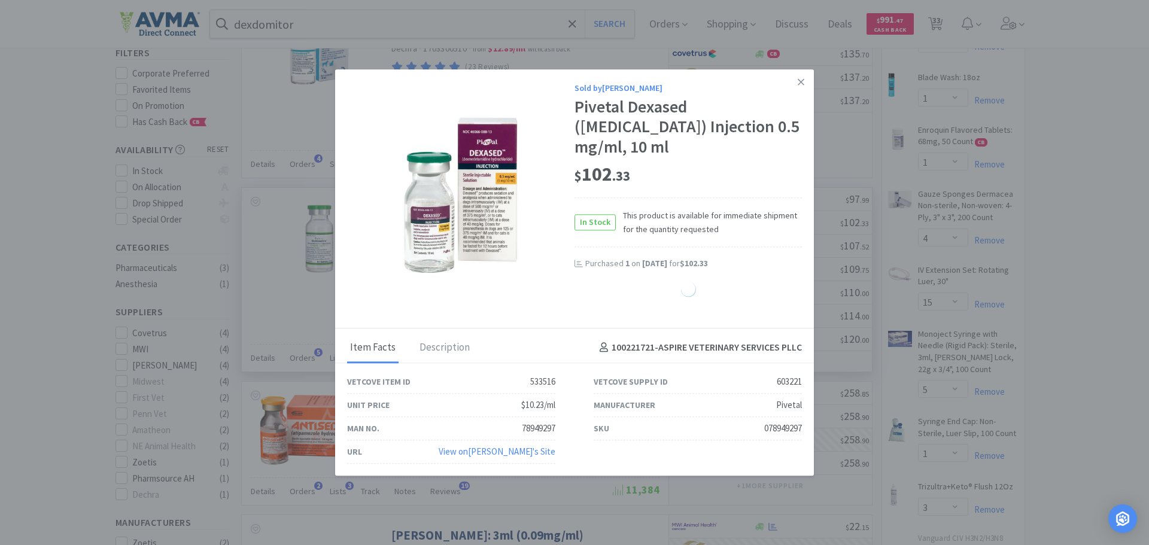
select select "1"
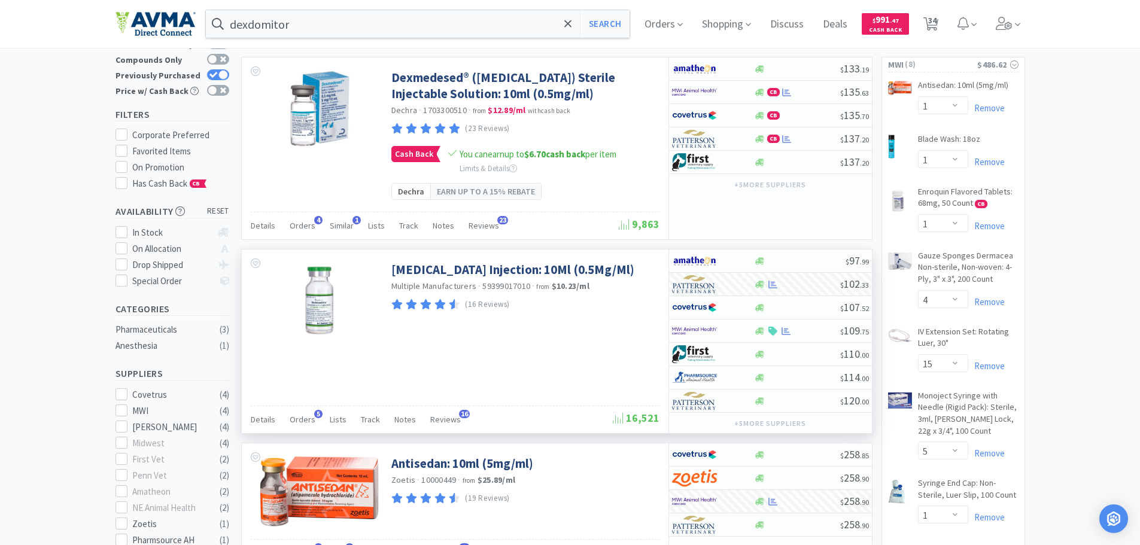
scroll to position [0, 0]
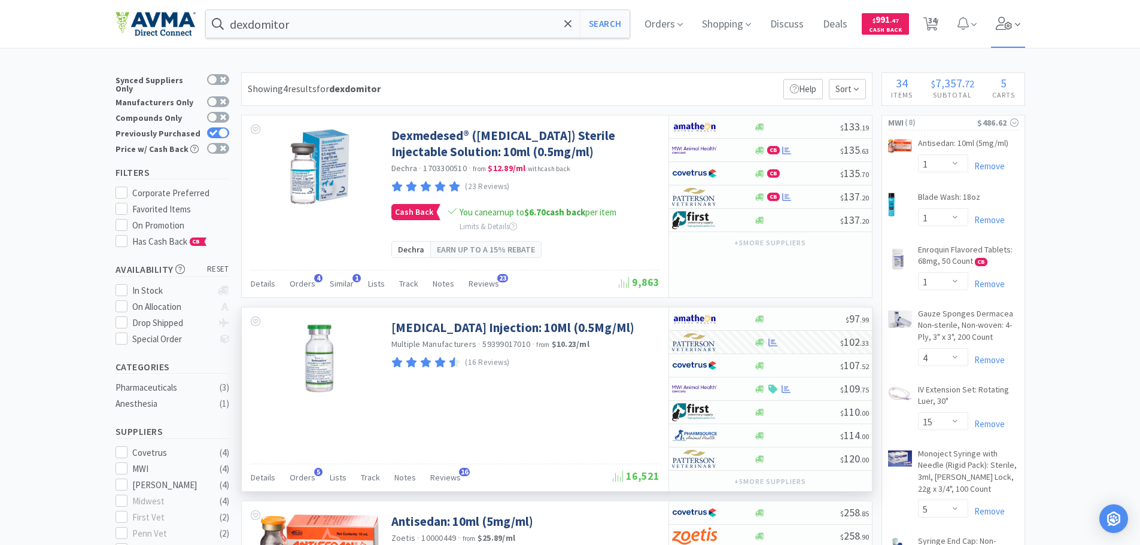
click at [1002, 32] on span at bounding box center [1008, 24] width 34 height 48
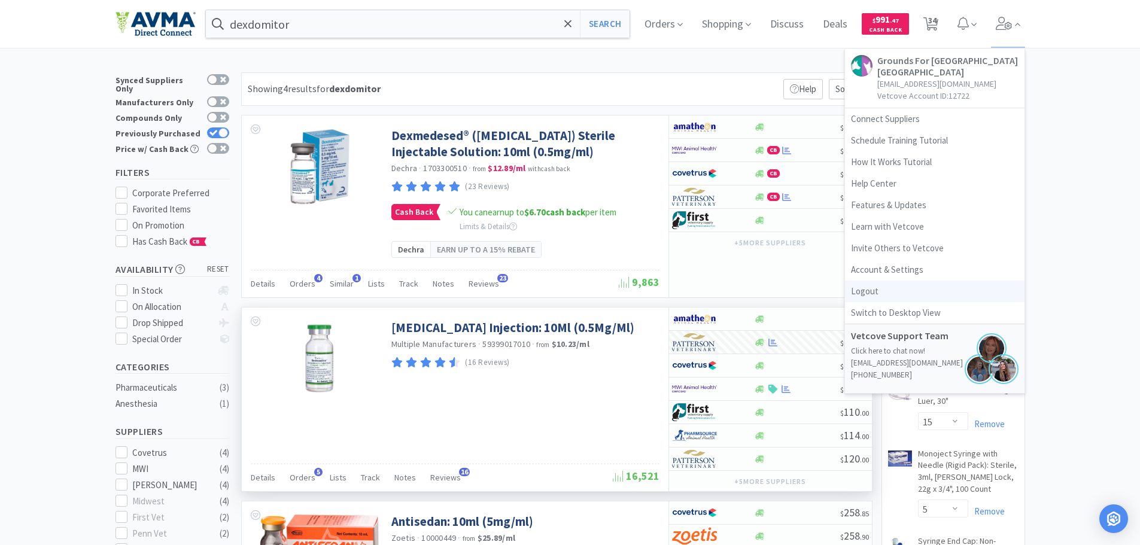
click at [864, 291] on link "Logout" at bounding box center [935, 292] width 180 height 22
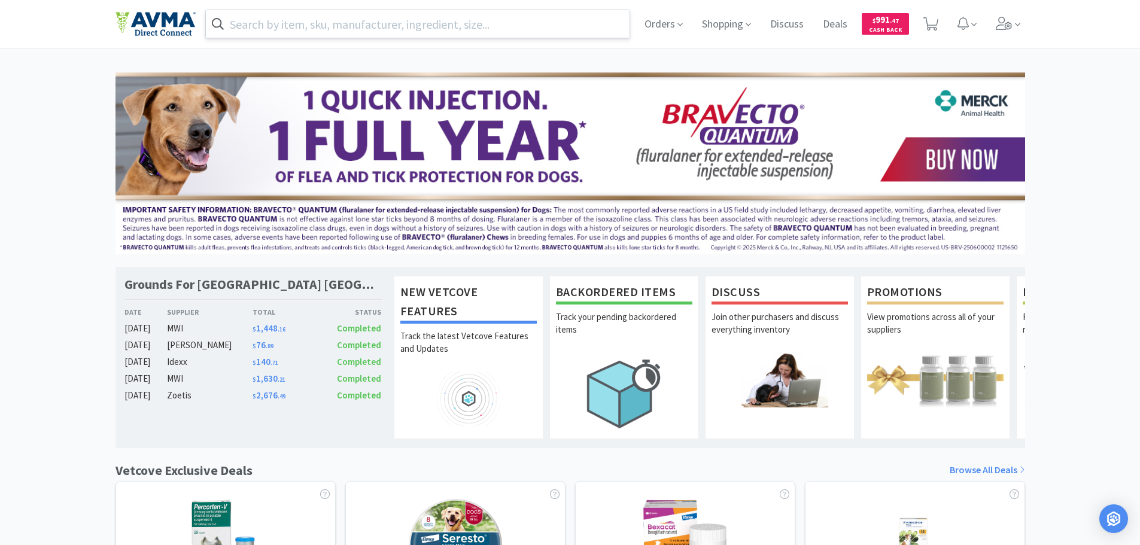
click at [446, 25] on input "text" at bounding box center [418, 24] width 424 height 28
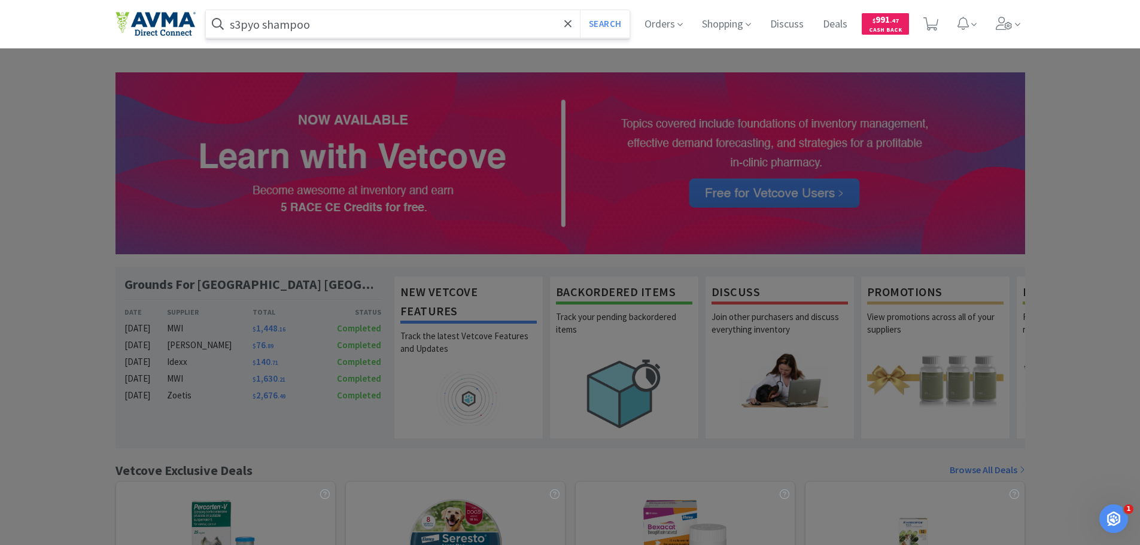
type input "s3pyo shampoo"
click at [580, 10] on button "Search" at bounding box center [605, 24] width 50 height 28
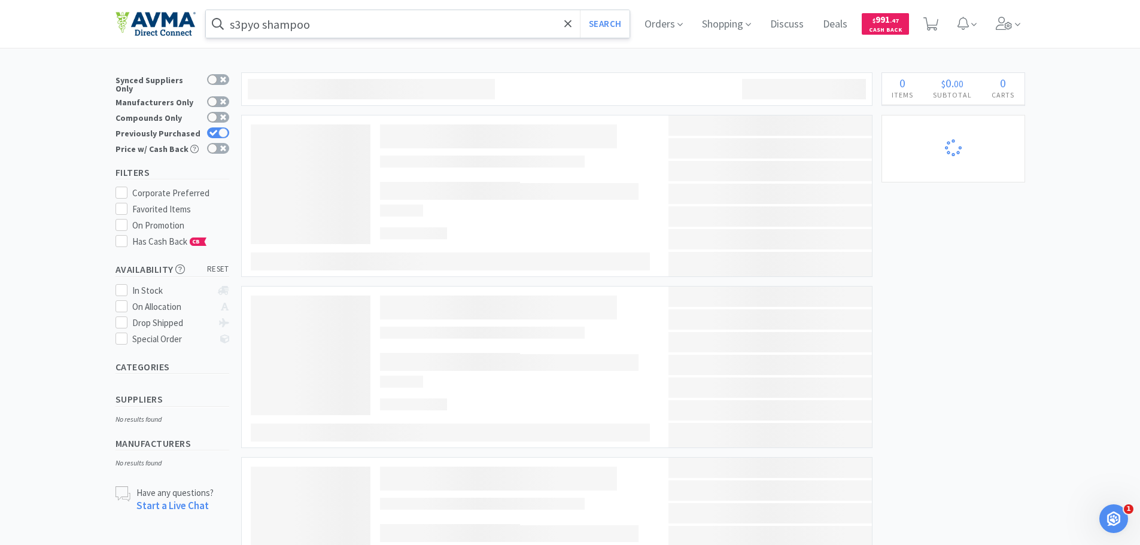
select select "1"
select select "4"
select select "15"
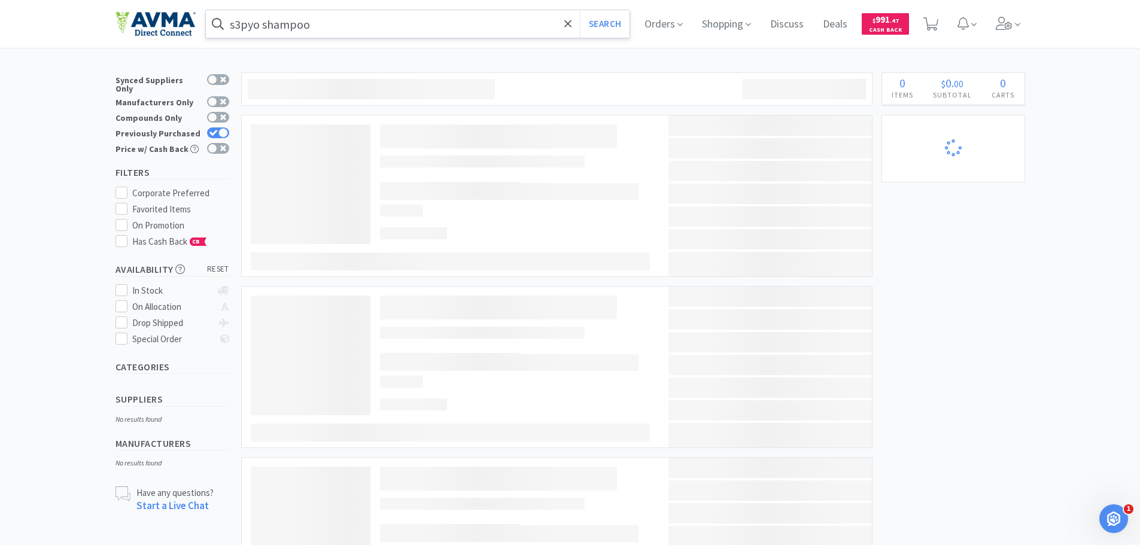
select select "5"
select select "1"
select select "3"
select select "1"
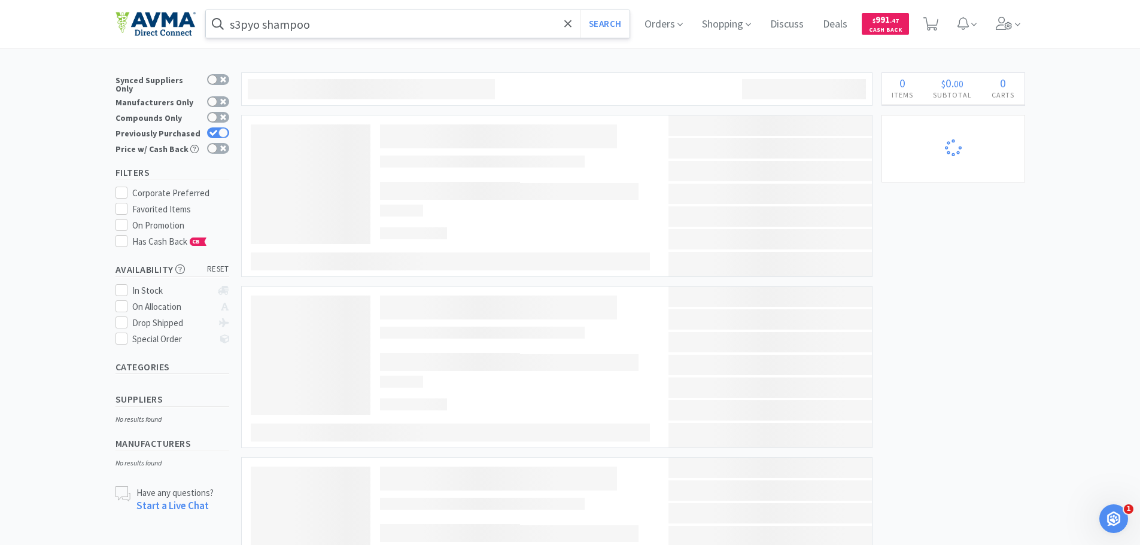
select select "1"
select select "2"
select select "20"
select select "2"
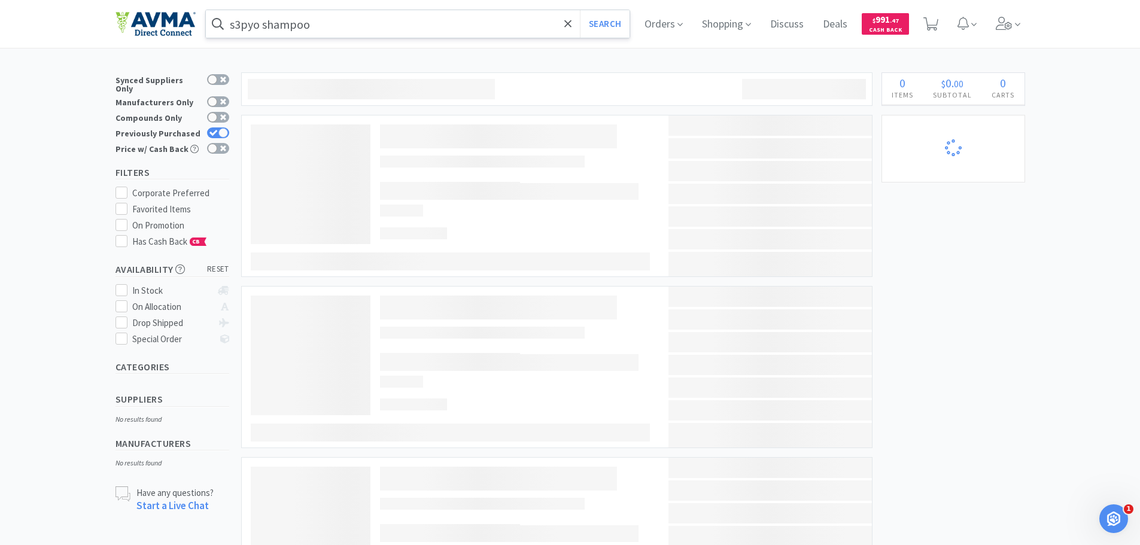
select select "1"
select select "20"
select select "1"
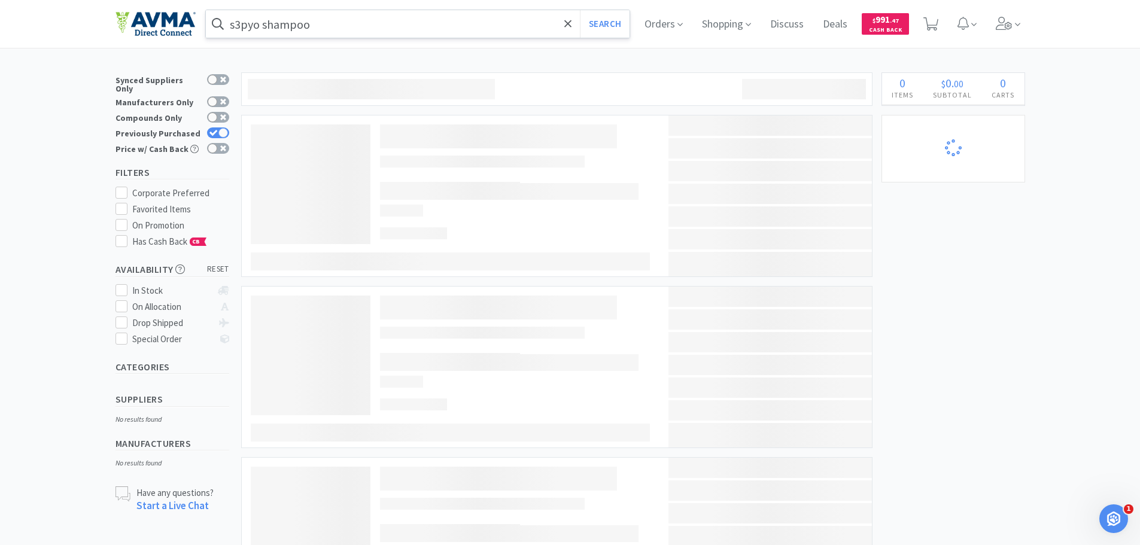
select select "5"
select select "2"
select select "4"
select select "1"
select select "50"
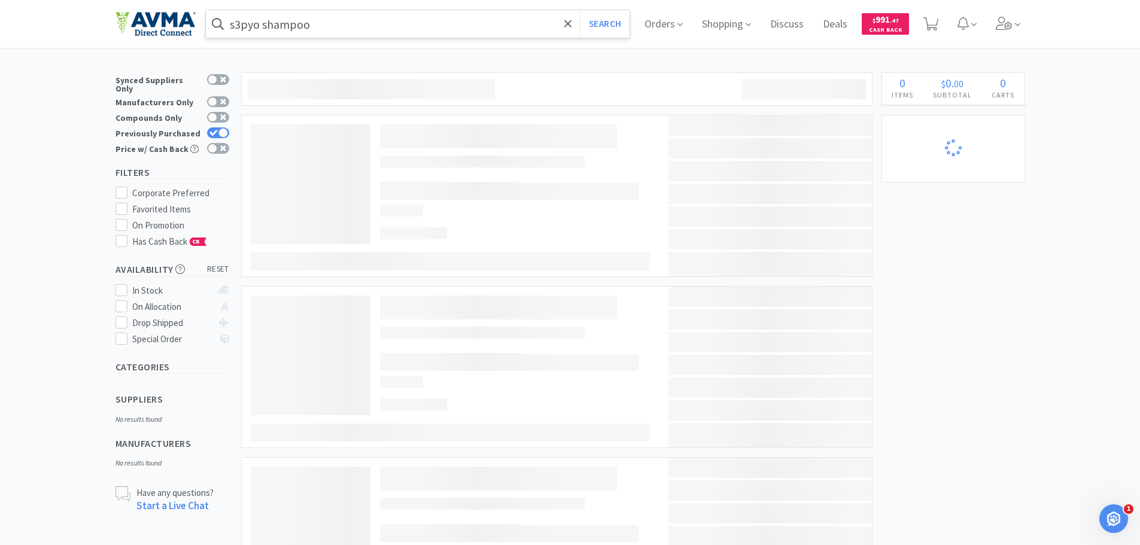
select select "2"
select select "1"
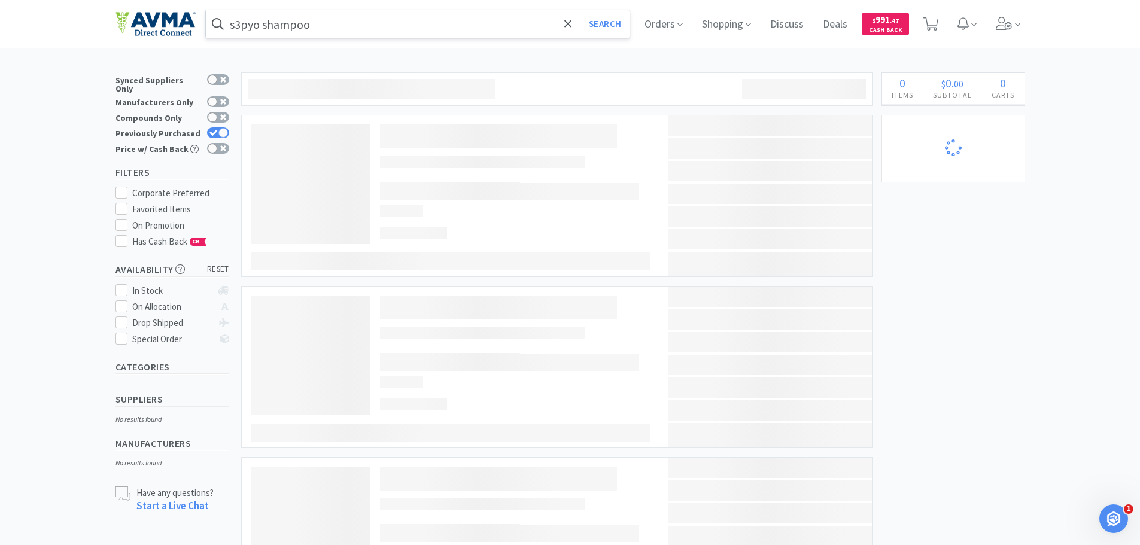
select select "5"
select select "1"
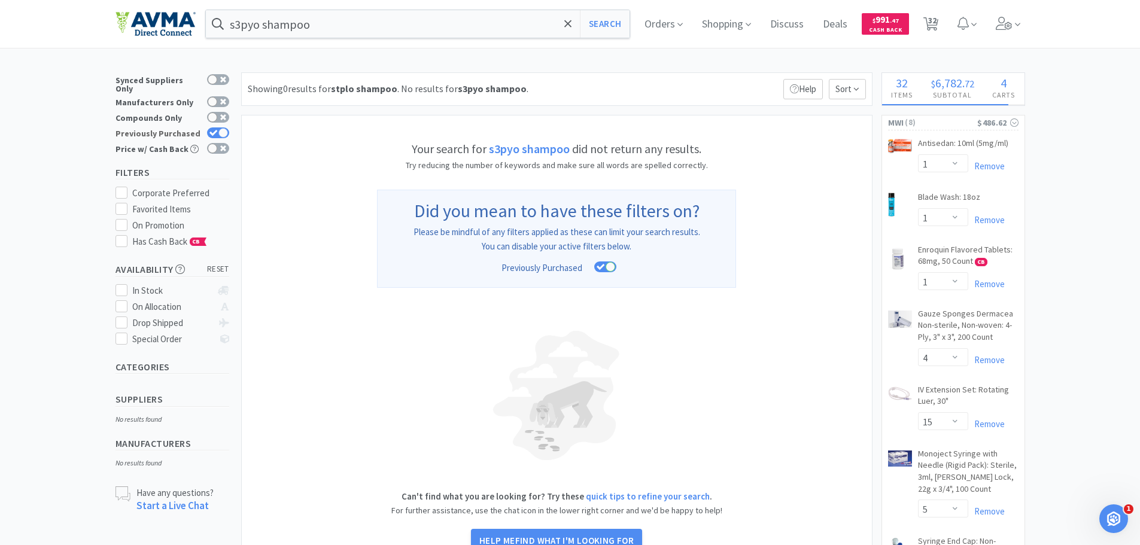
click at [226, 128] on div at bounding box center [223, 133] width 10 height 10
checkbox input "false"
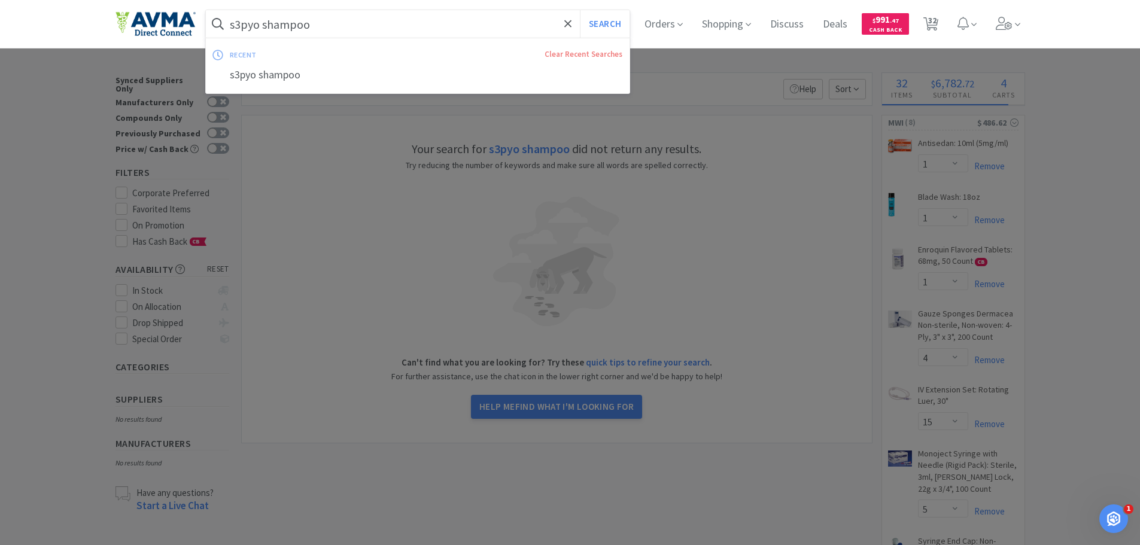
click at [344, 29] on input "s3pyo shampoo" at bounding box center [418, 24] width 424 height 28
type input "s3pyo"
click at [580, 10] on button "Search" at bounding box center [605, 24] width 50 height 28
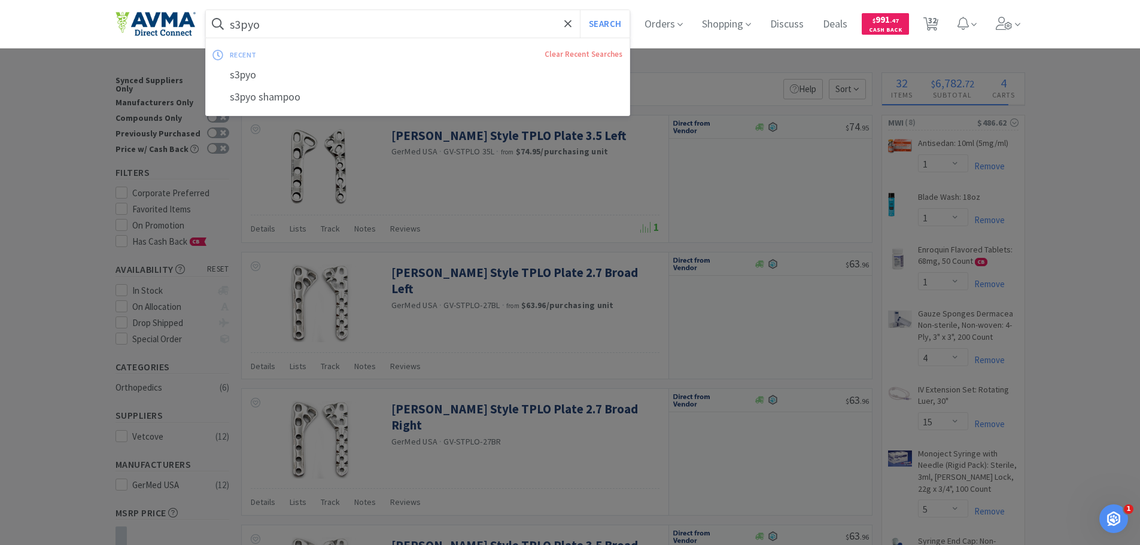
click at [329, 24] on input "s3pyo" at bounding box center [418, 24] width 424 height 28
select select "1"
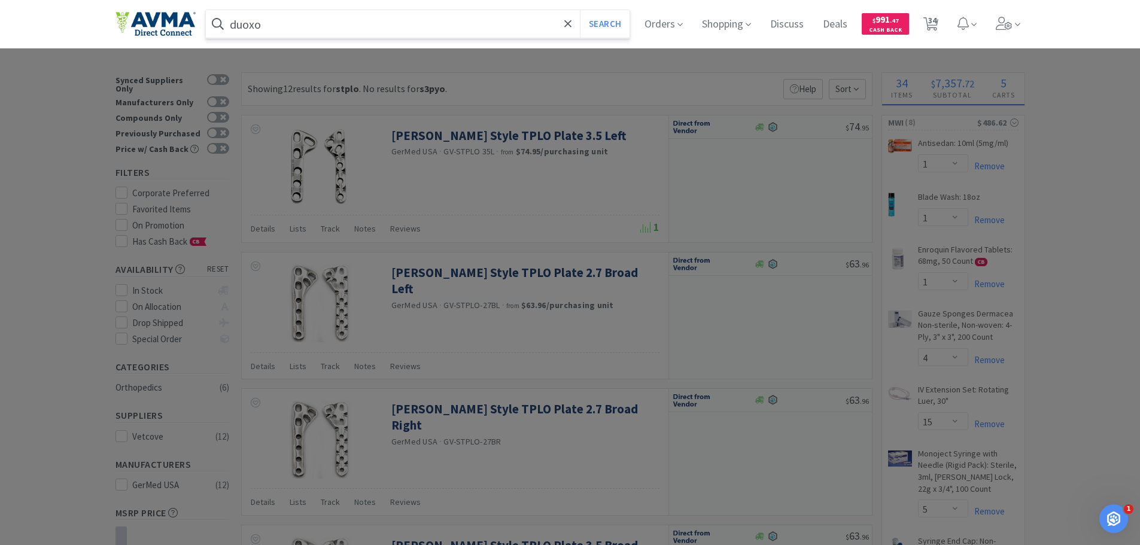
type input "duoxo"
click at [580, 10] on button "Search" at bounding box center [605, 24] width 50 height 28
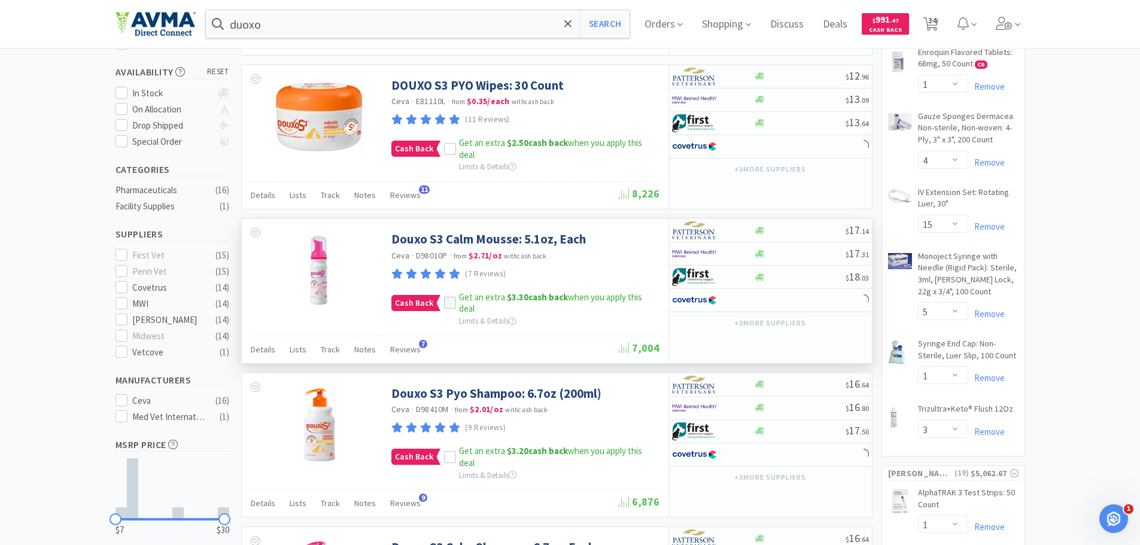
scroll to position [299, 0]
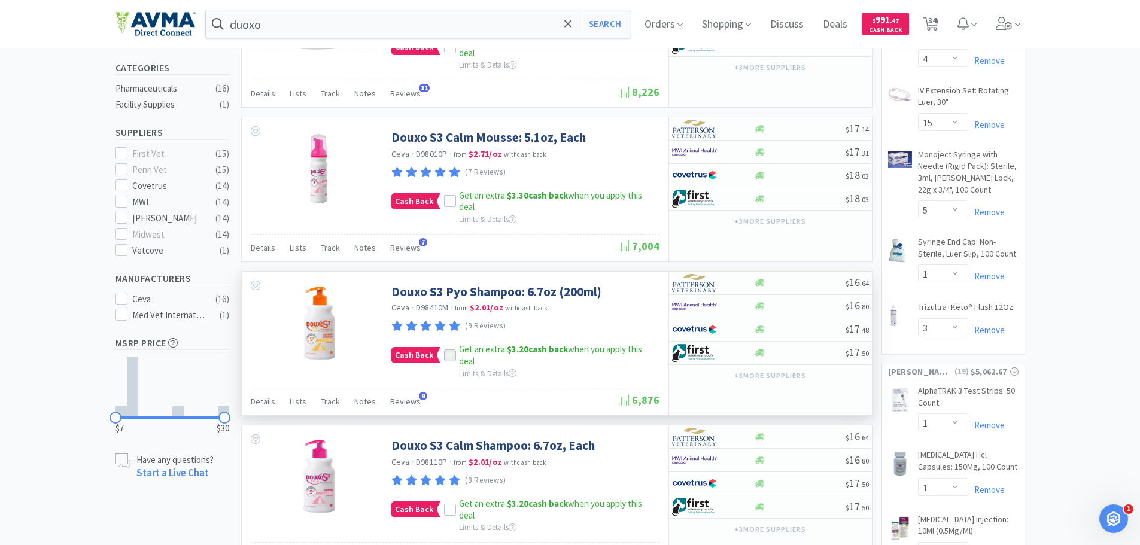
click at [444, 359] on div at bounding box center [450, 356] width 12 height 12
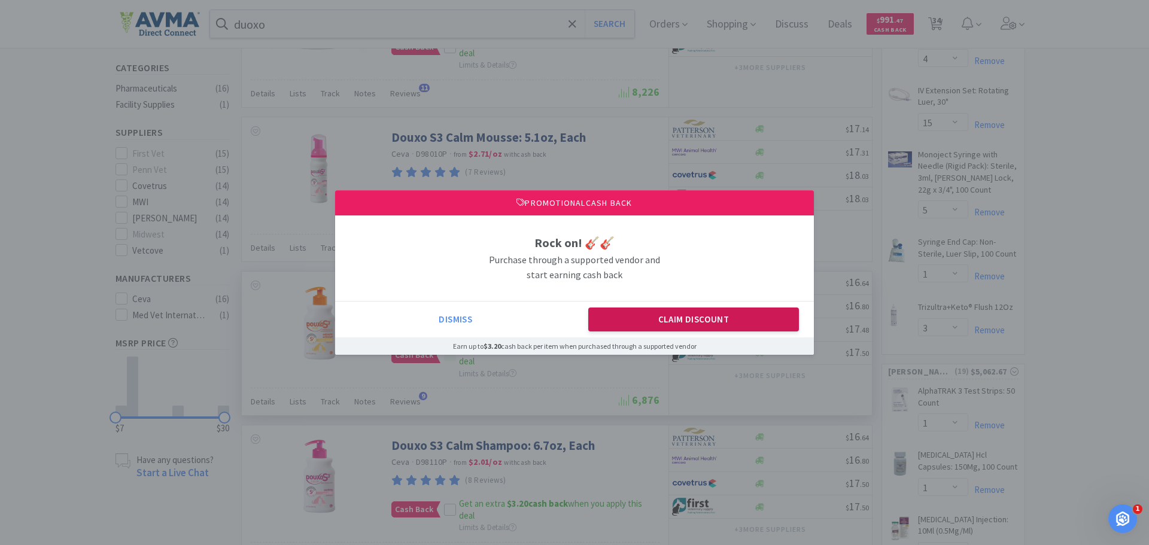
click at [645, 324] on button "Claim Discount" at bounding box center [693, 320] width 211 height 24
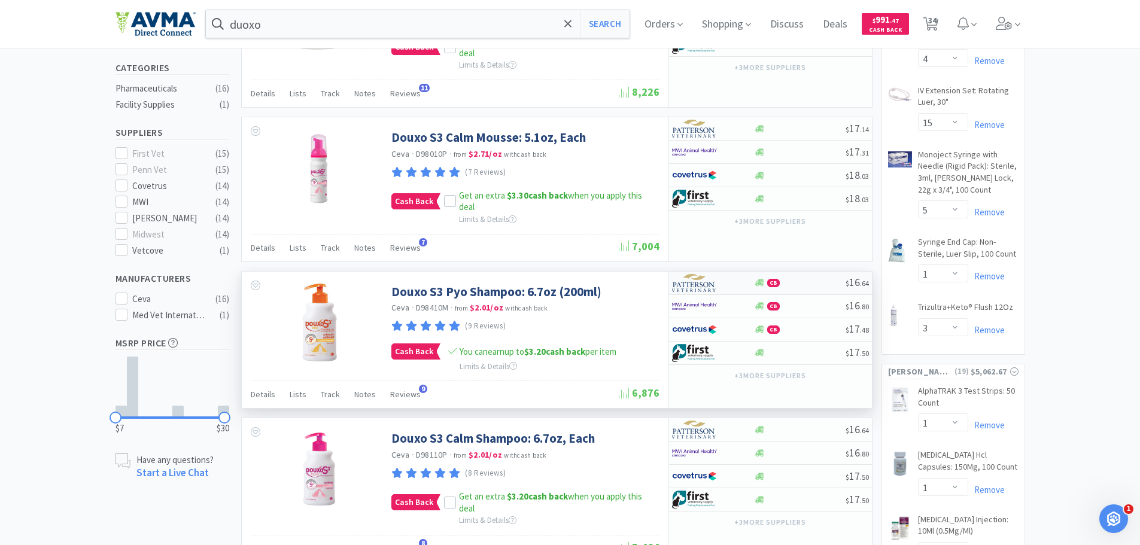
click at [690, 290] on img at bounding box center [694, 283] width 45 height 18
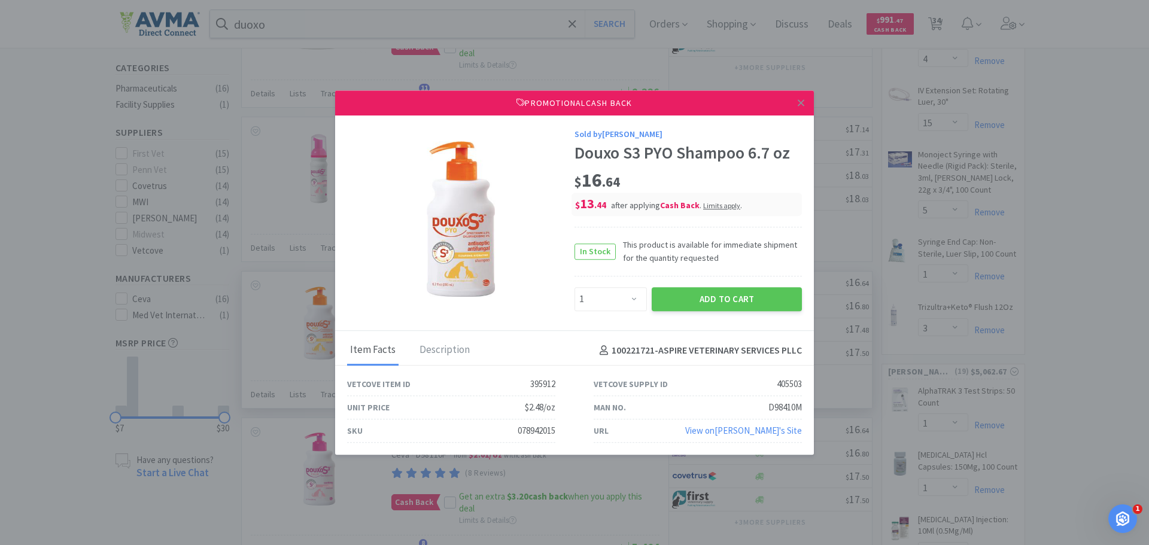
click at [729, 202] on span "Limits apply" at bounding box center [721, 206] width 37 height 9
click at [763, 169] on div "$ 16 . 64" at bounding box center [688, 180] width 227 height 25
click at [616, 300] on select "Enter Quantity 1 2 3 4 5 6 7 8 9 10 11 12 13 14 15 16 17 18 19 20 Enter Quantity" at bounding box center [611, 299] width 72 height 24
select select "12"
click at [575, 287] on select "Enter Quantity 1 2 3 4 5 6 7 8 9 10 11 12 13 14 15 16 17 18 19 20 Enter Quantity" at bounding box center [611, 299] width 72 height 24
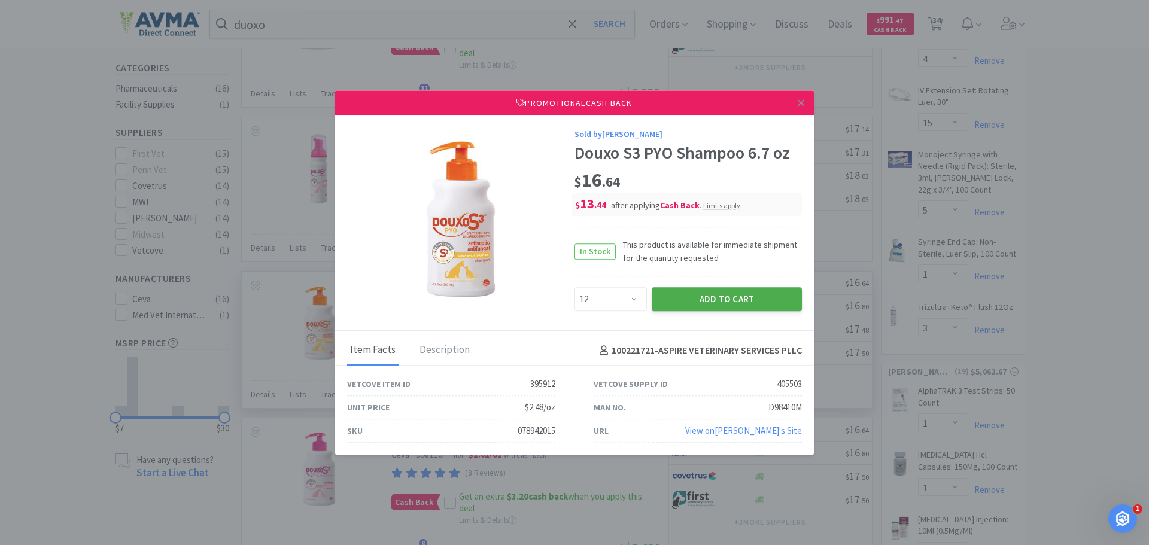
click at [702, 301] on button "Add to Cart" at bounding box center [727, 299] width 150 height 24
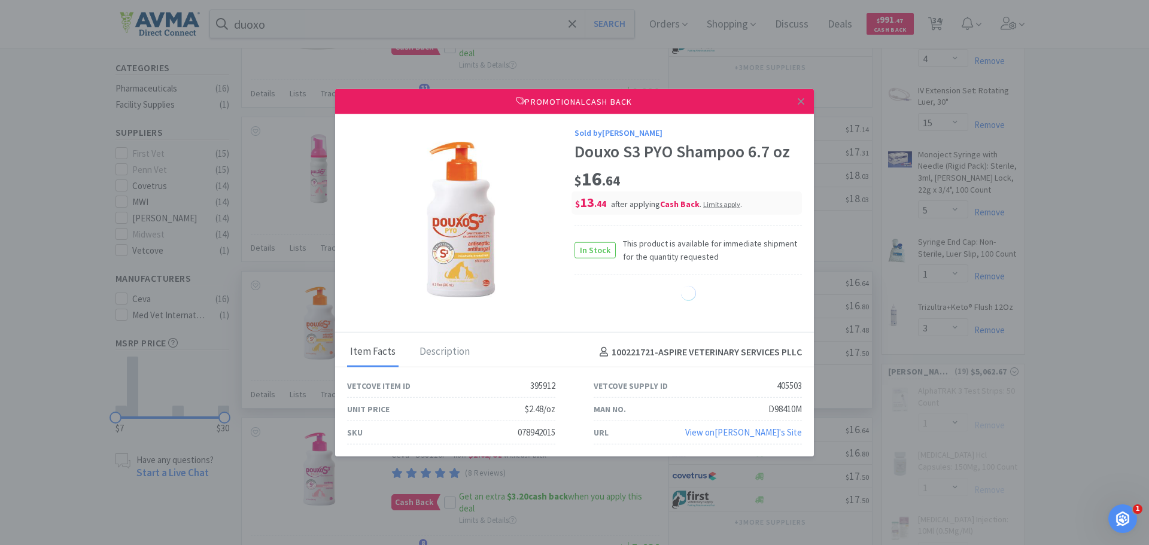
select select "12"
select select "1"
select select "2"
select select "20"
select select "2"
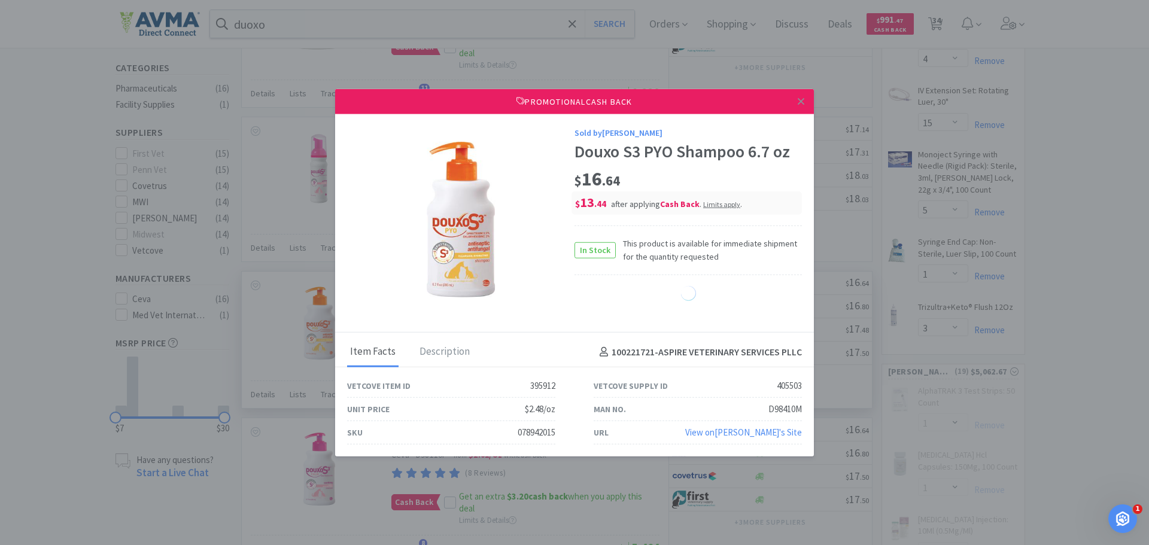
select select "1"
select select "20"
select select "1"
select select "2"
select select "4"
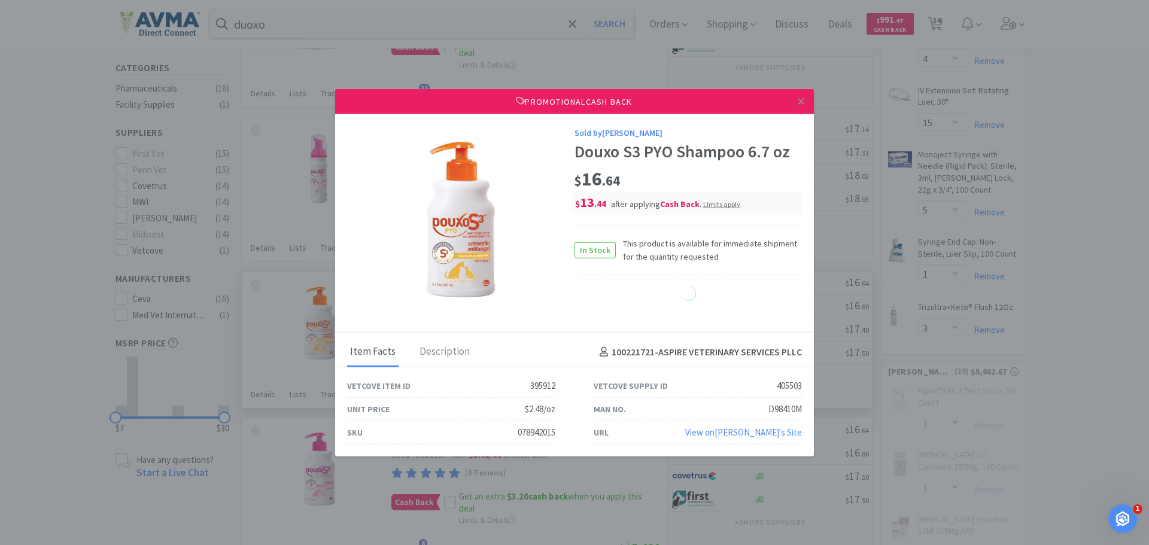
select select "1"
select select "2"
select select "5"
select select "50"
select select "1"
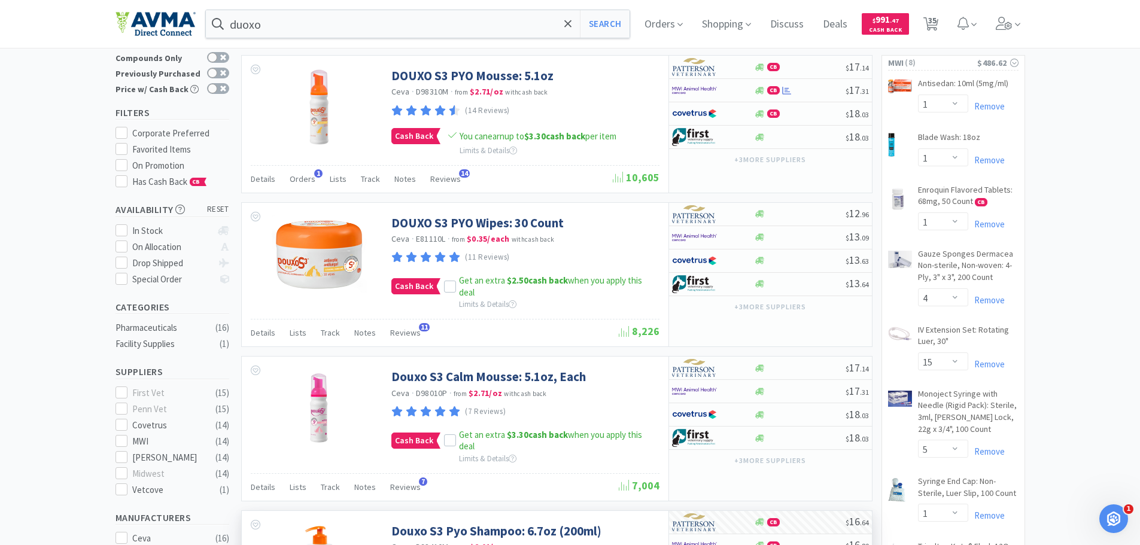
scroll to position [0, 0]
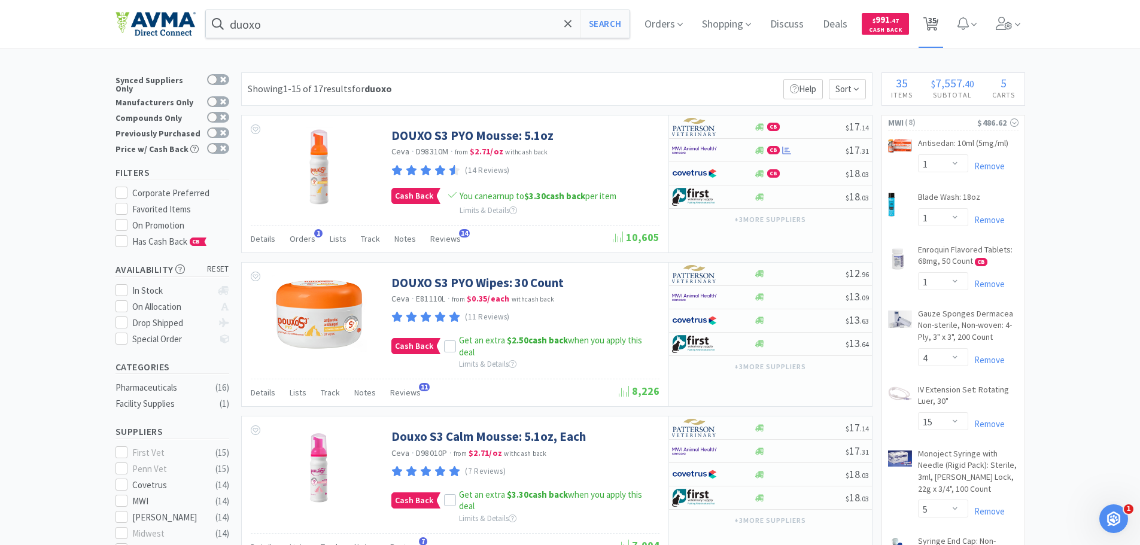
click at [933, 27] on span "35" at bounding box center [932, 20] width 8 height 48
select select "1"
select select "5"
select select "1"
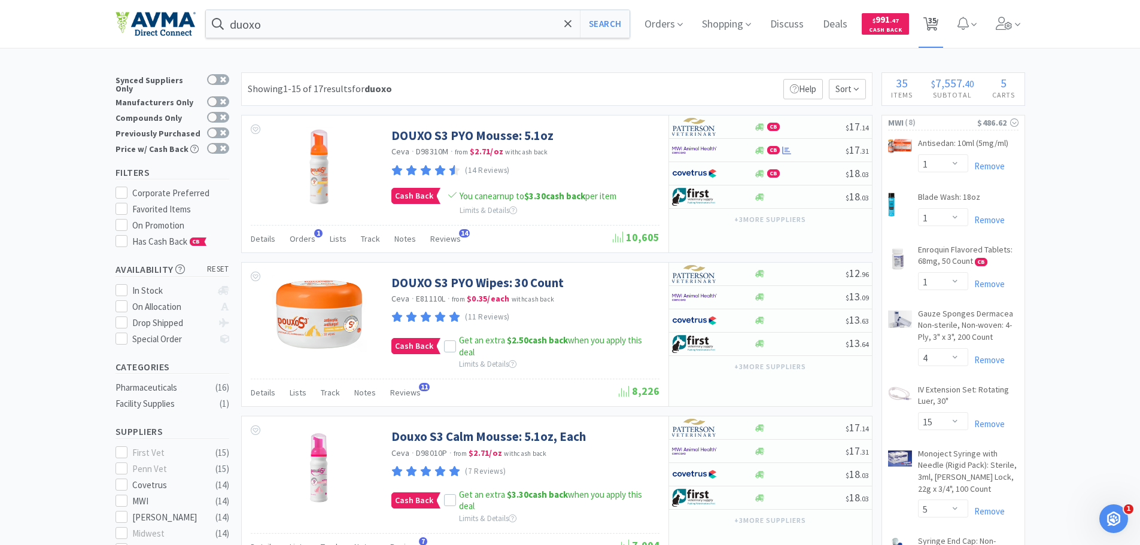
select select "1"
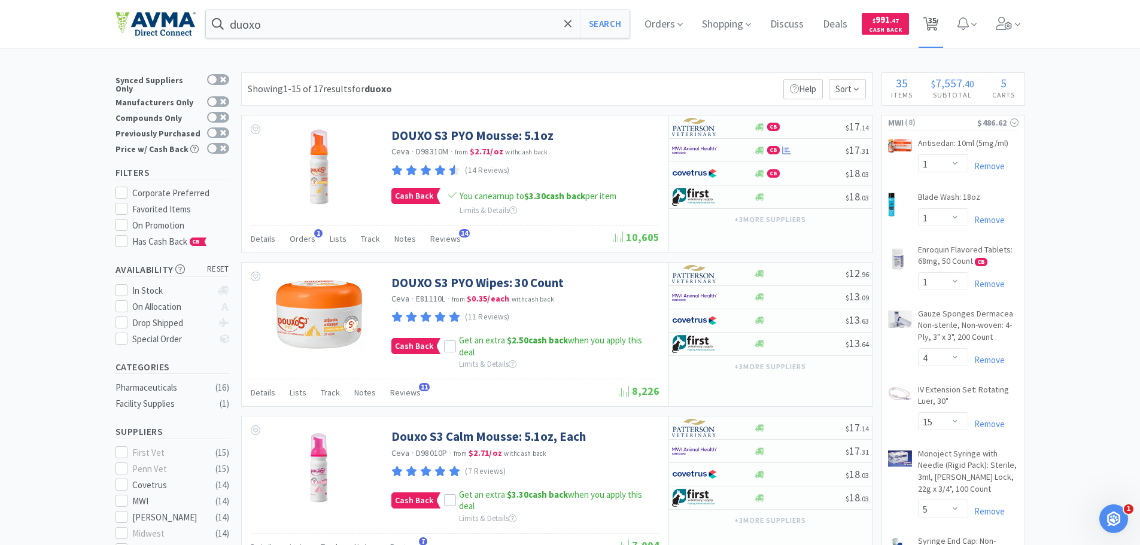
select select "1"
select select "4"
select select "15"
select select "5"
select select "1"
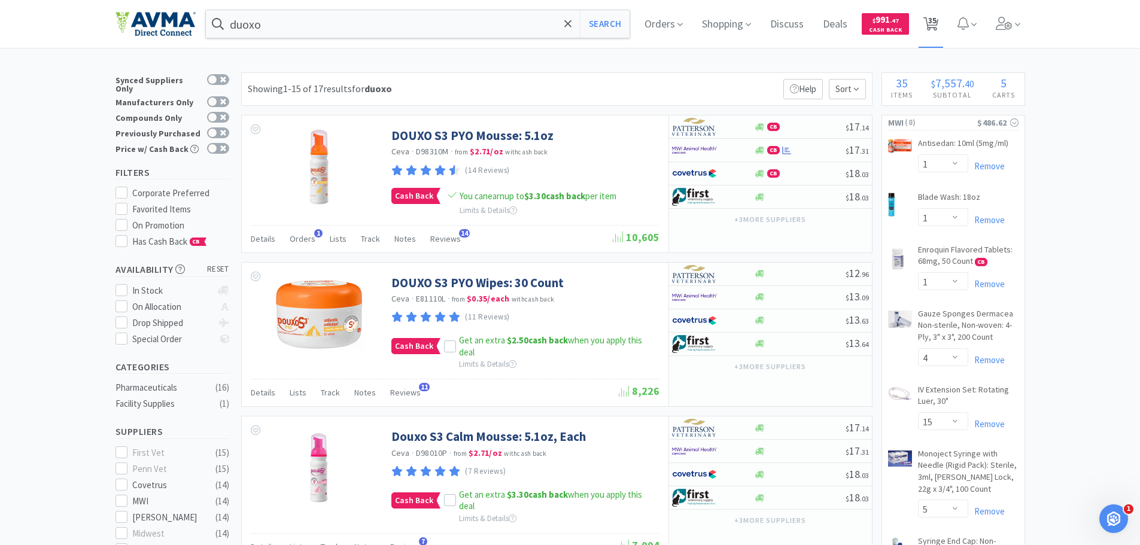
select select "3"
select select "1"
select select "12"
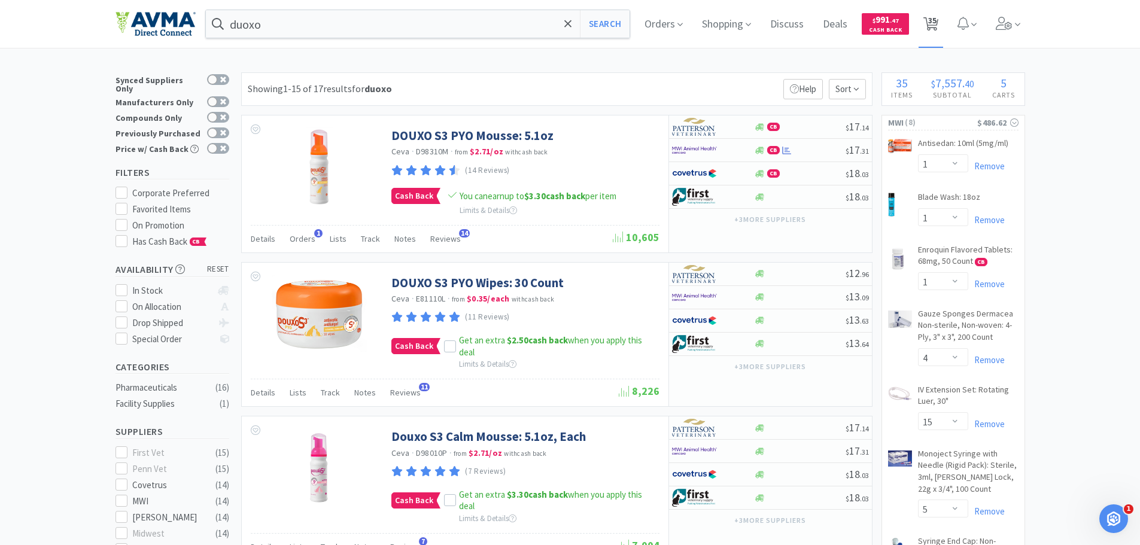
select select "1"
select select "2"
select select "20"
select select "2"
select select "1"
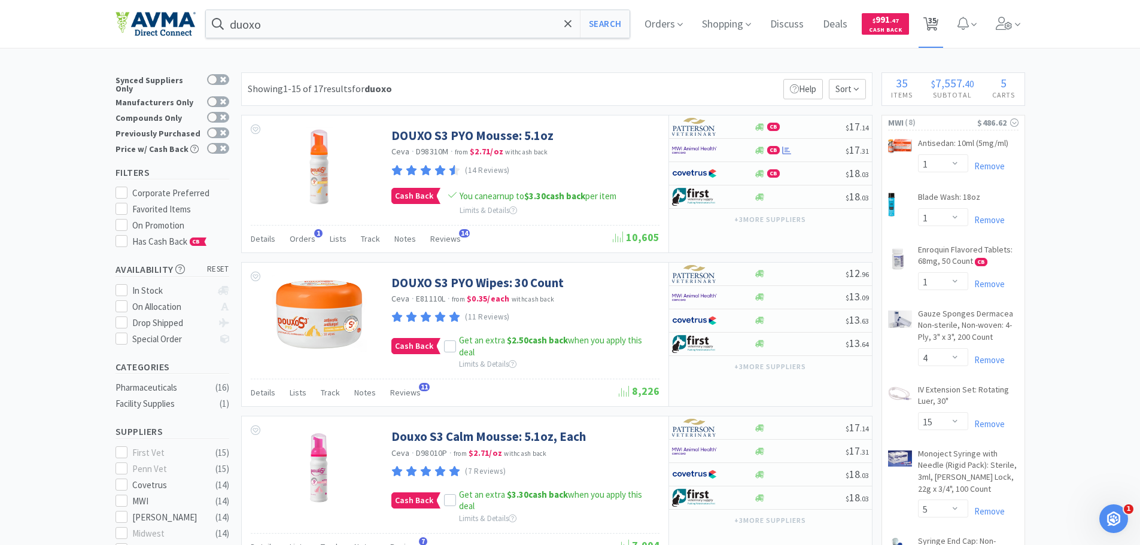
select select "1"
select select "20"
select select "1"
select select "5"
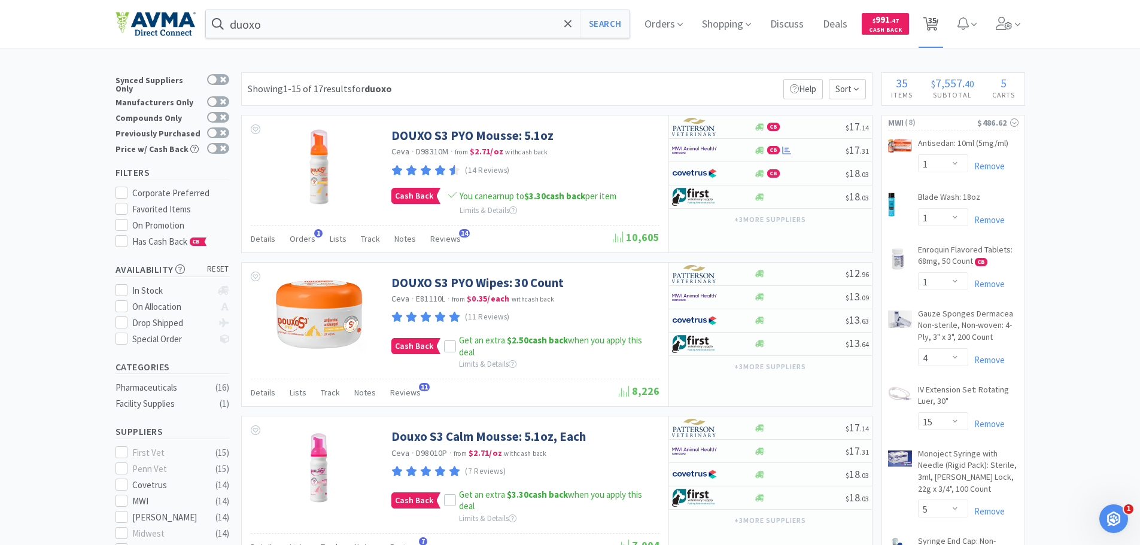
select select "2"
select select "4"
select select "1"
select select "50"
select select "2"
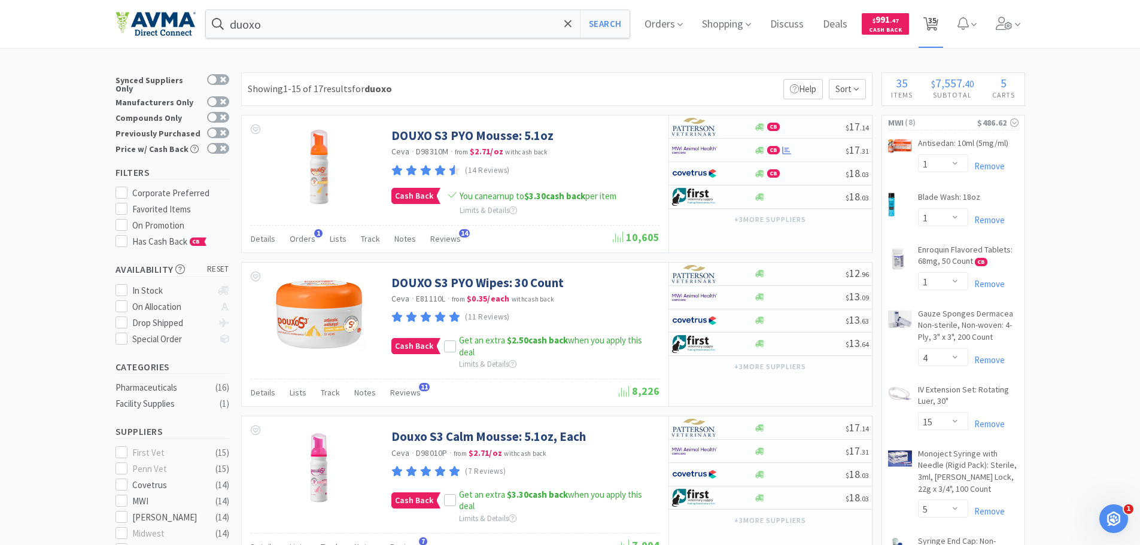
select select "1"
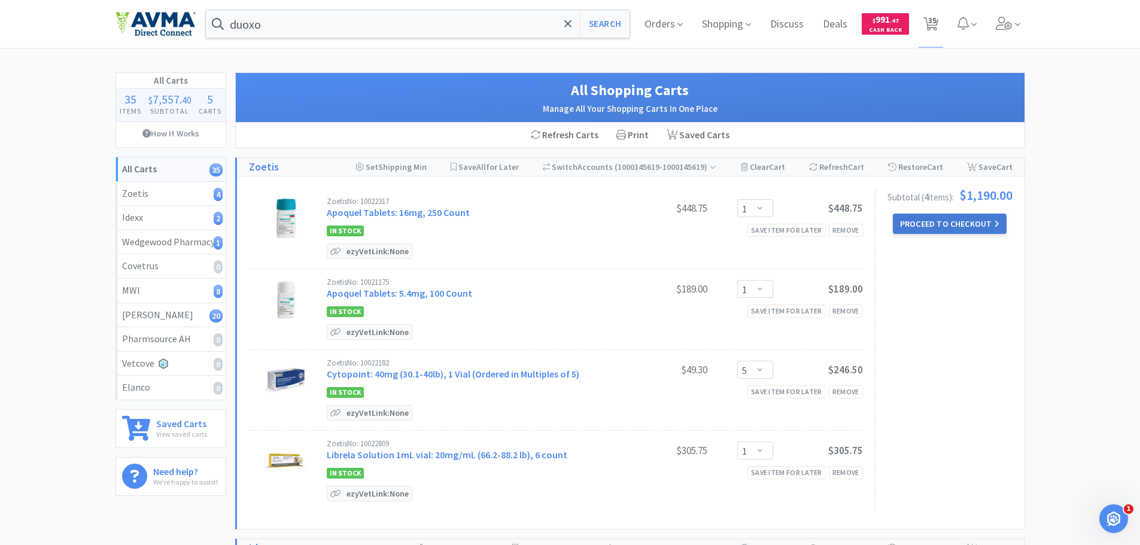
click at [930, 225] on button "Proceed to Checkout" at bounding box center [950, 224] width 114 height 20
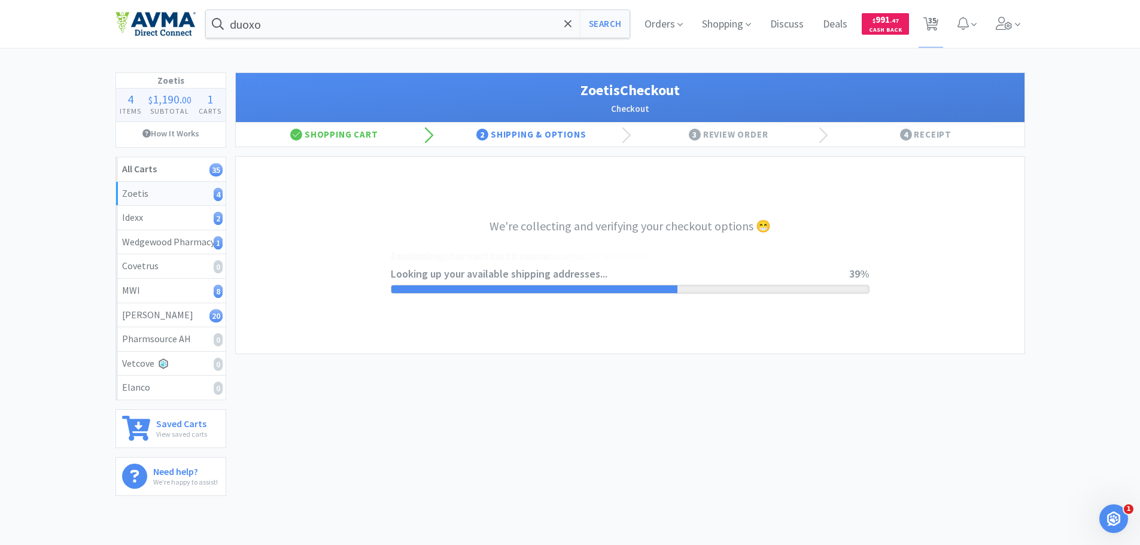
select select "invoice"
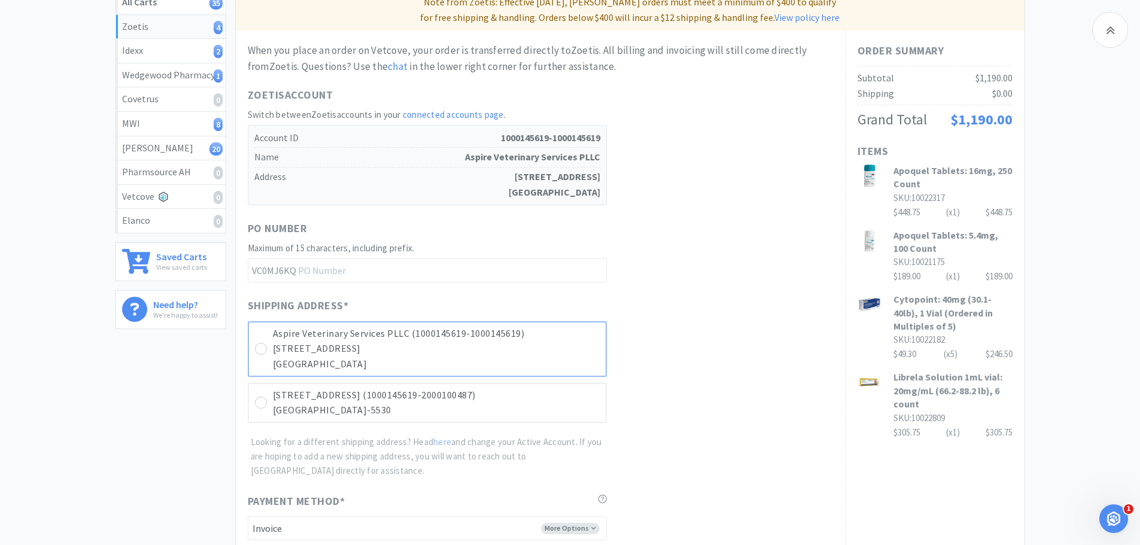
scroll to position [180, 0]
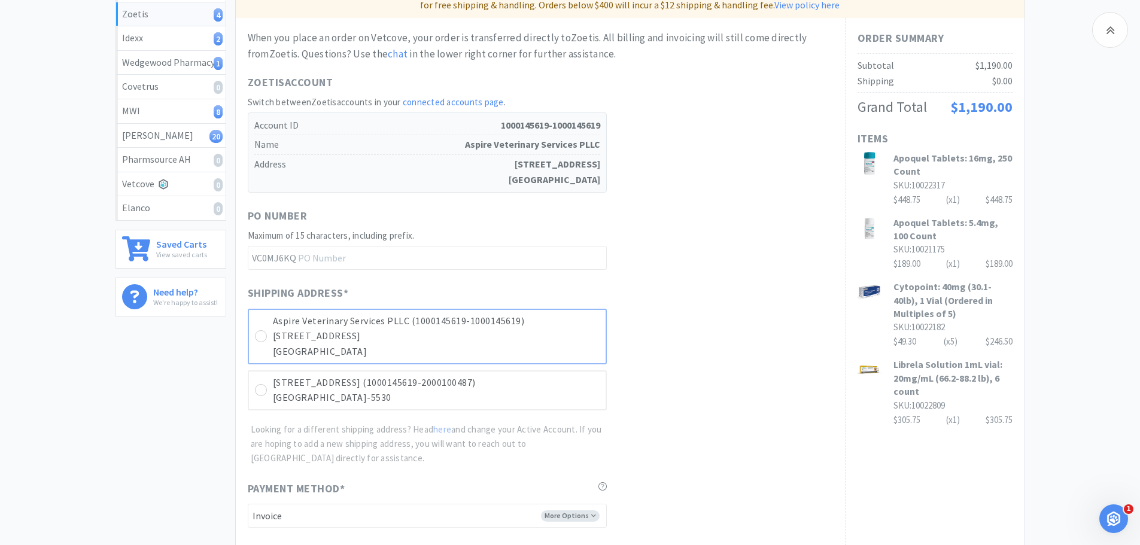
click at [408, 339] on p "[STREET_ADDRESS]" at bounding box center [436, 337] width 327 height 16
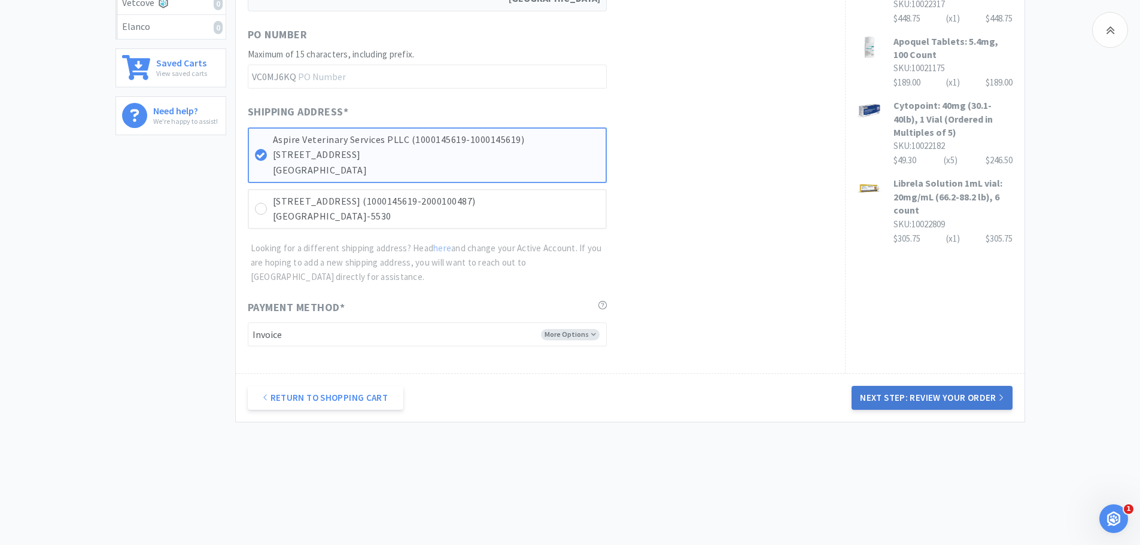
click at [904, 399] on button "Next Step: Review Your Order" at bounding box center [932, 398] width 160 height 24
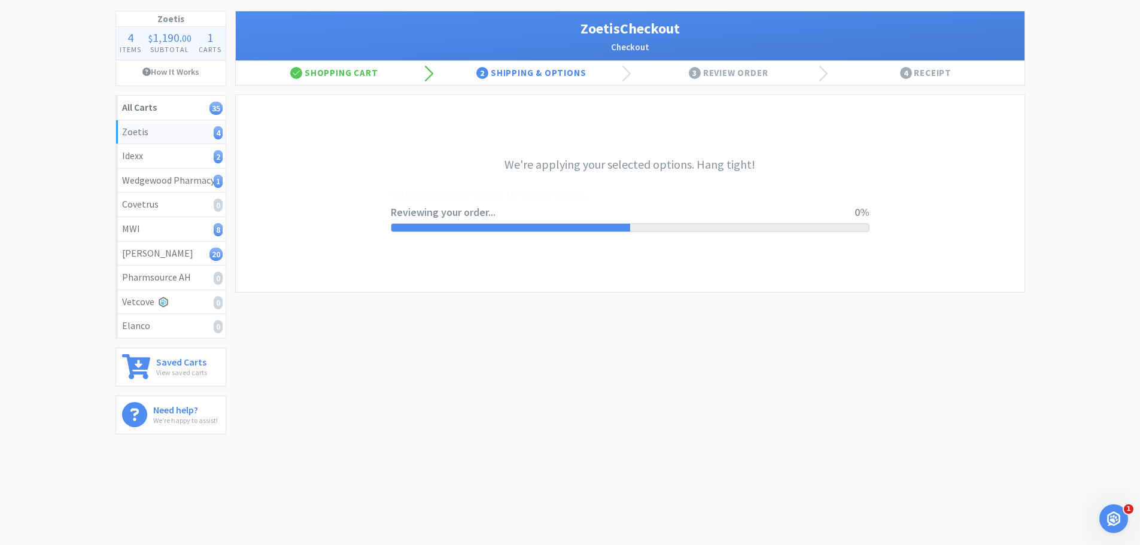
scroll to position [0, 0]
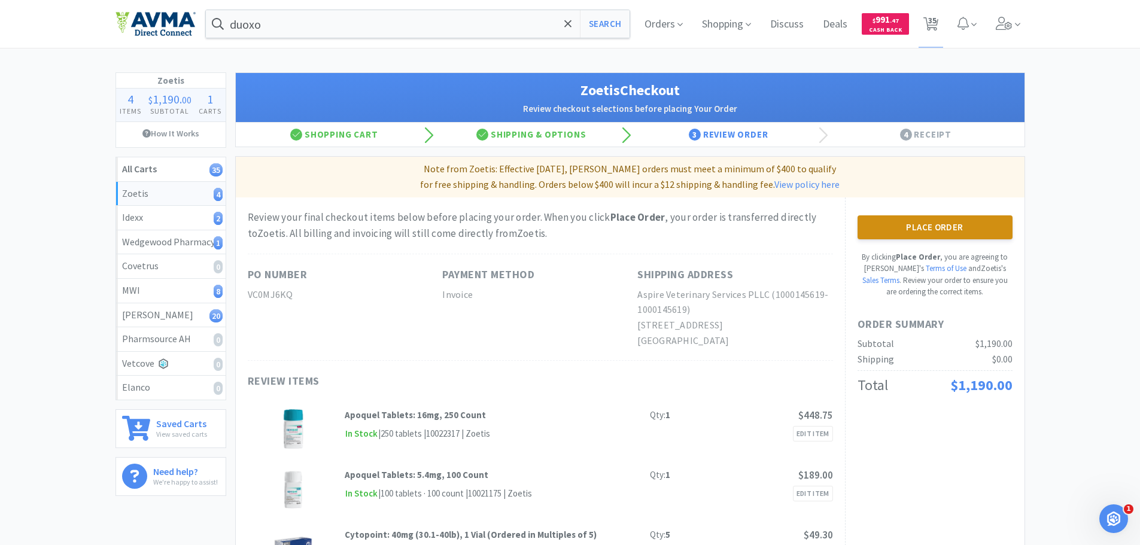
click at [924, 229] on button "Place Order" at bounding box center [935, 227] width 155 height 24
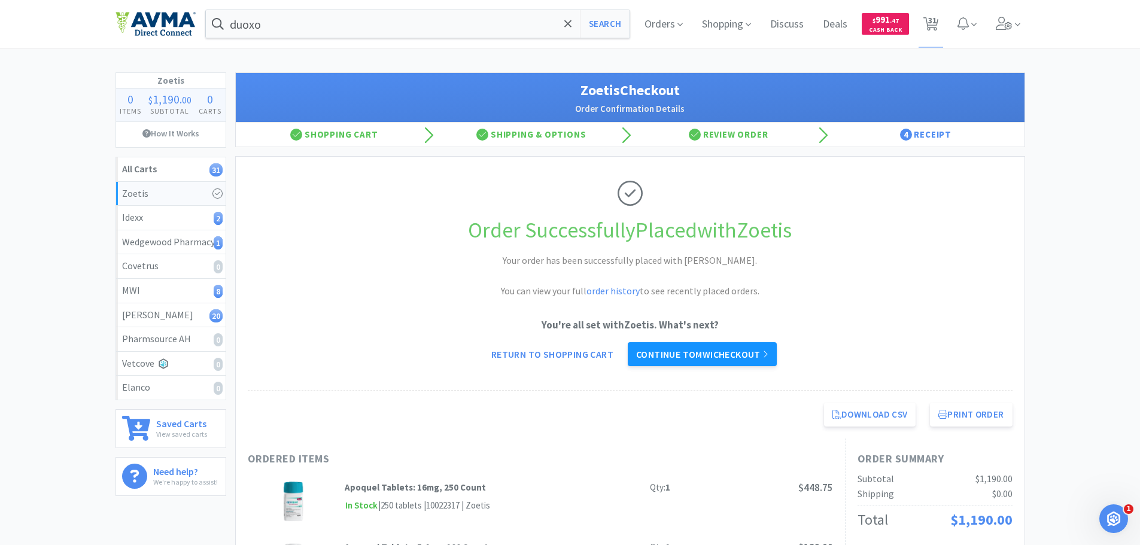
click at [654, 359] on link "Continue to MWI checkout" at bounding box center [702, 354] width 149 height 24
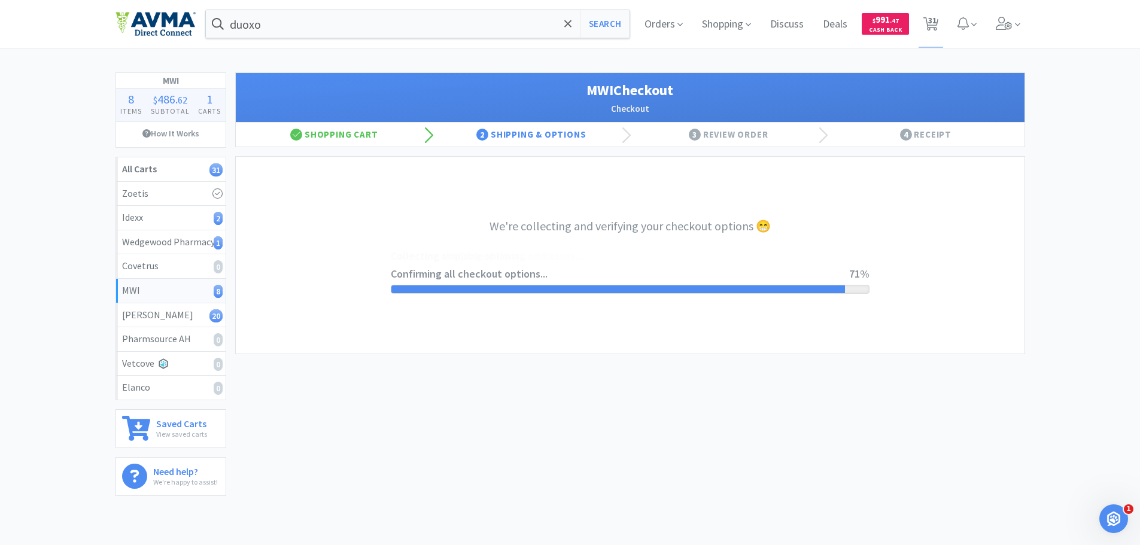
select select "STD_"
select select "GP1"
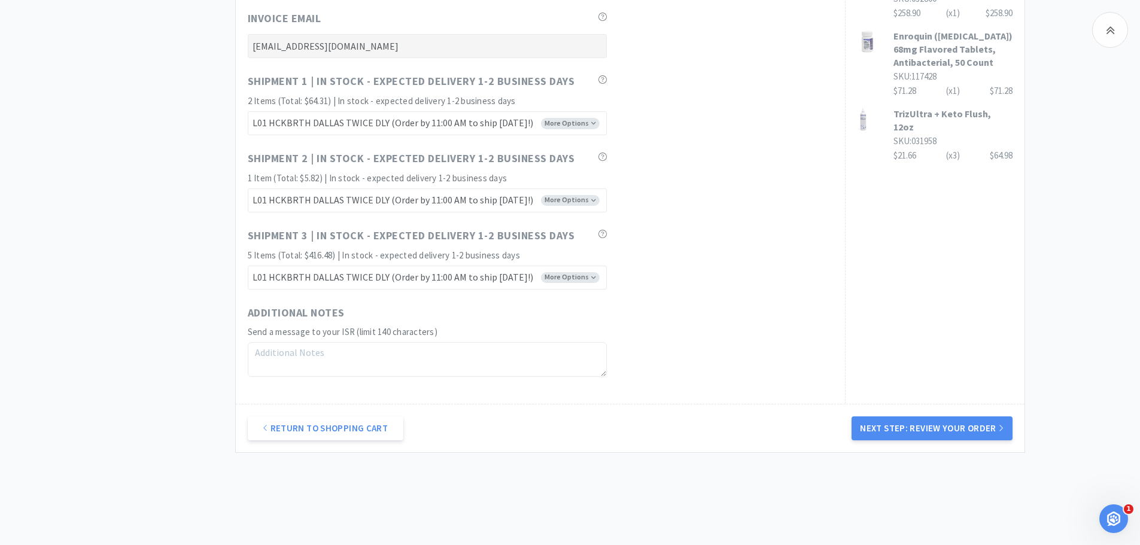
scroll to position [807, 0]
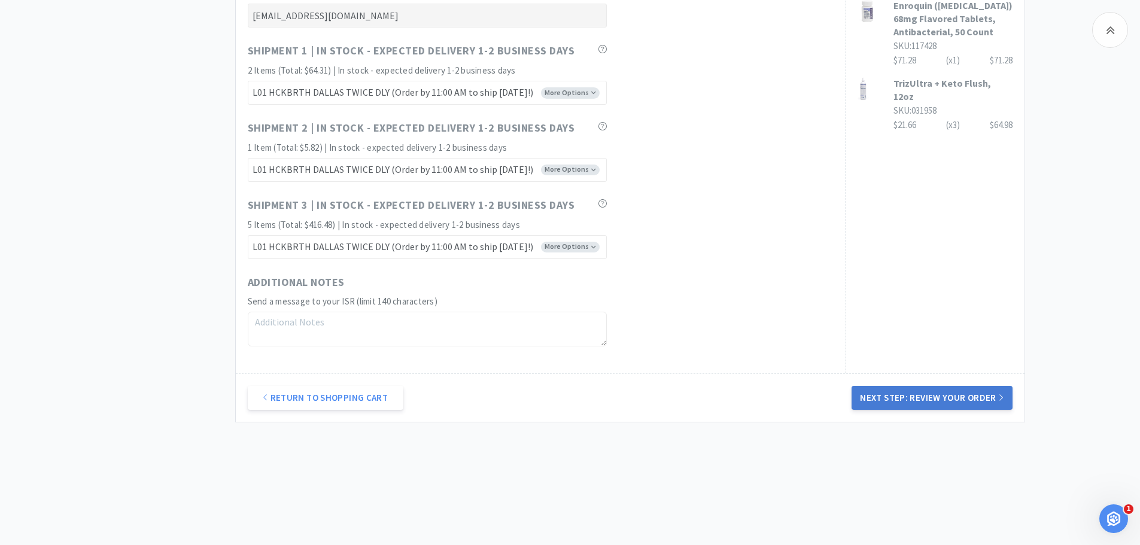
click at [875, 397] on button "Next Step: Review Your Order" at bounding box center [932, 398] width 160 height 24
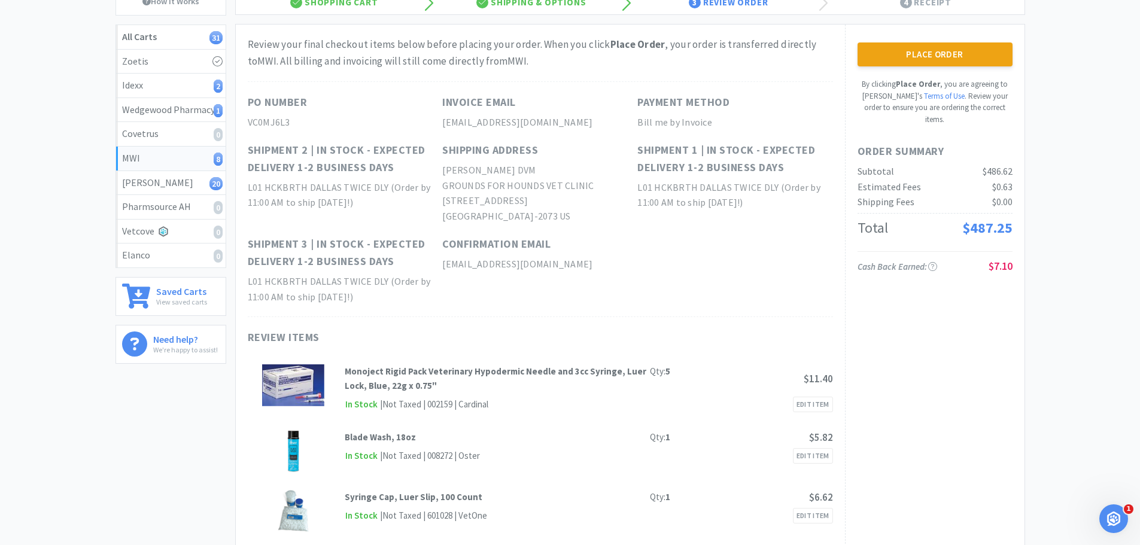
scroll to position [0, 0]
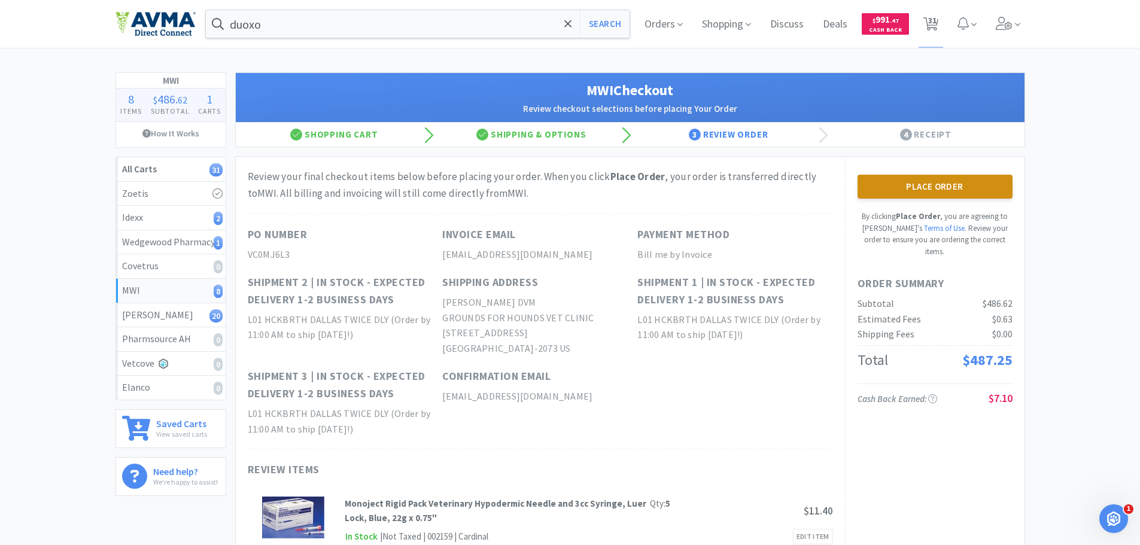
click at [894, 187] on button "Place Order" at bounding box center [935, 187] width 155 height 24
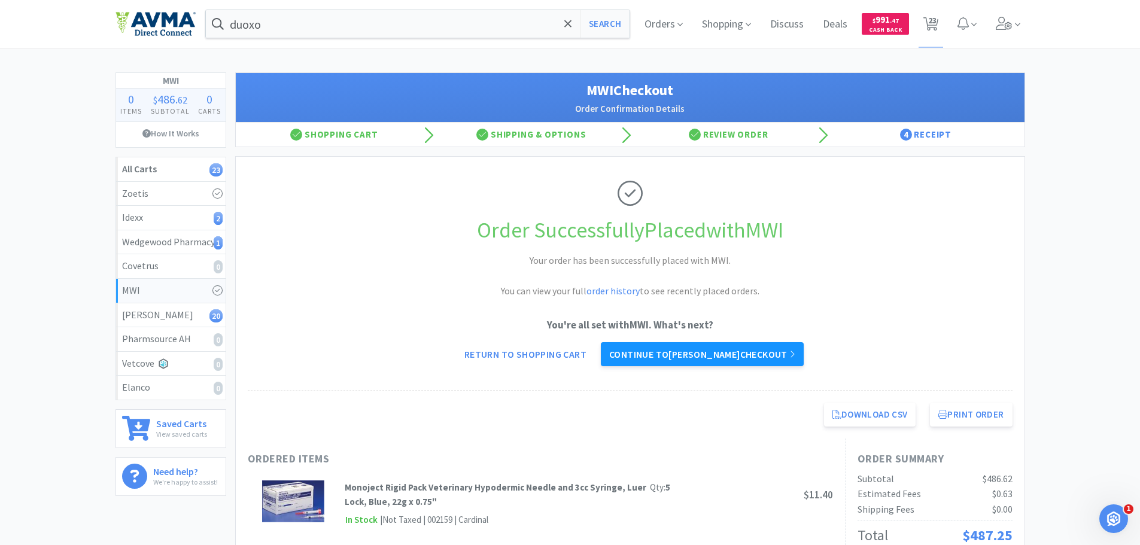
click at [726, 357] on link "Continue to Patterson checkout" at bounding box center [702, 354] width 203 height 24
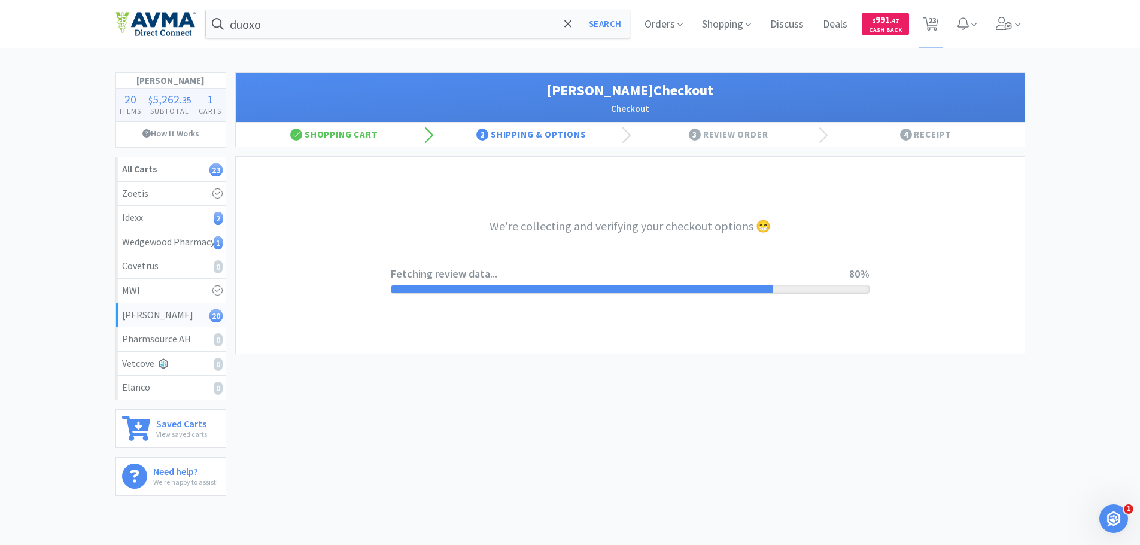
select select "1"
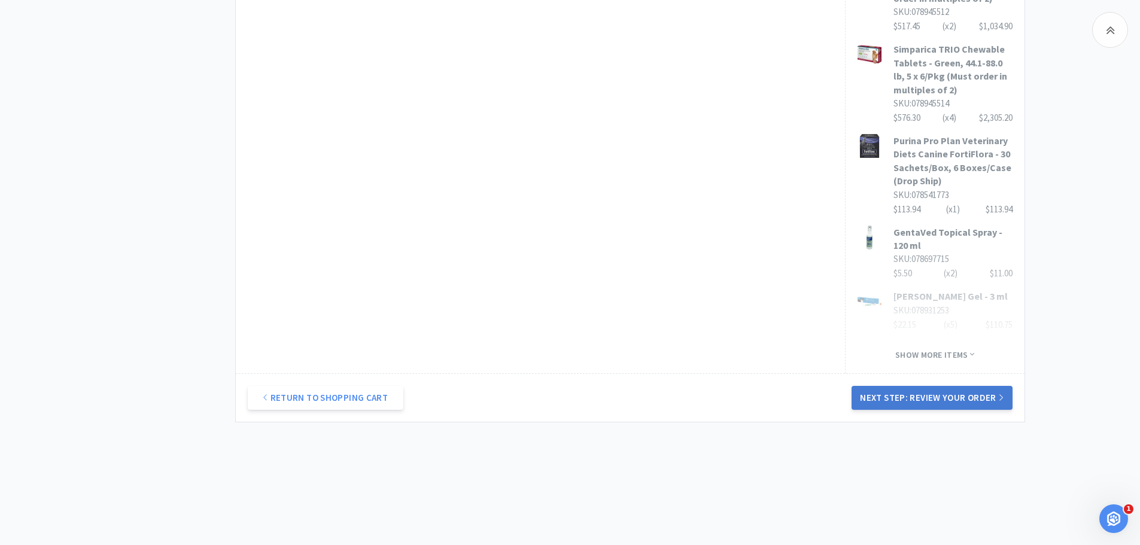
click at [903, 403] on button "Next Step: Review Your Order" at bounding box center [932, 398] width 160 height 24
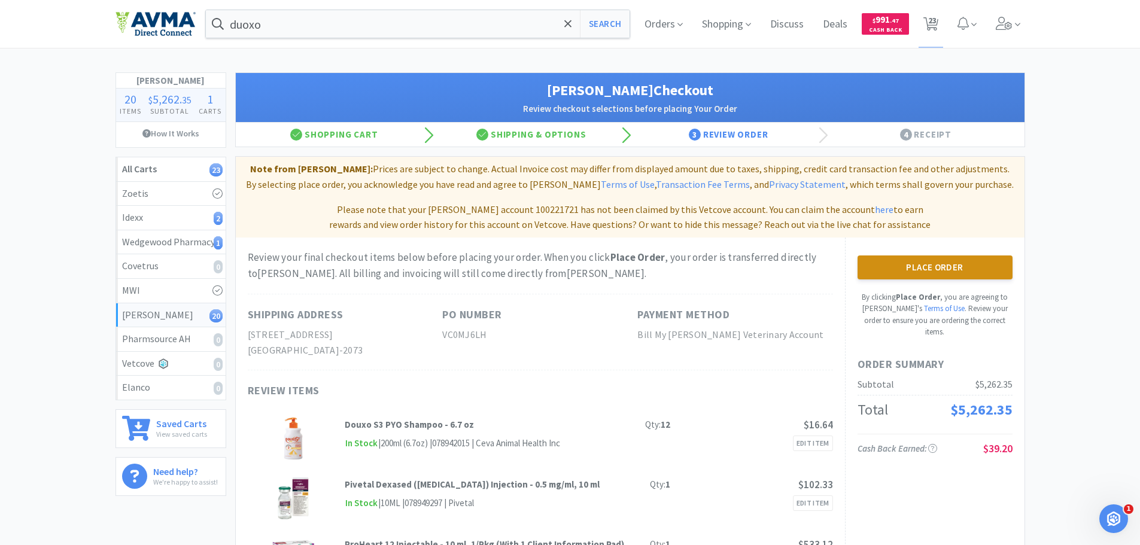
click at [895, 266] on button "Place Order" at bounding box center [935, 268] width 155 height 24
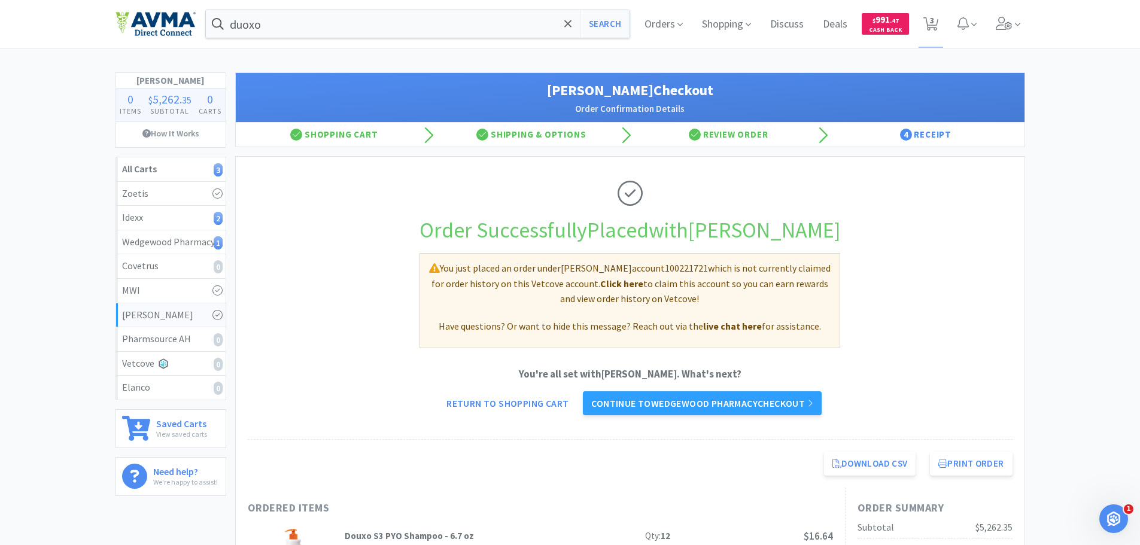
click at [609, 287] on link "Click here" at bounding box center [621, 284] width 43 height 12
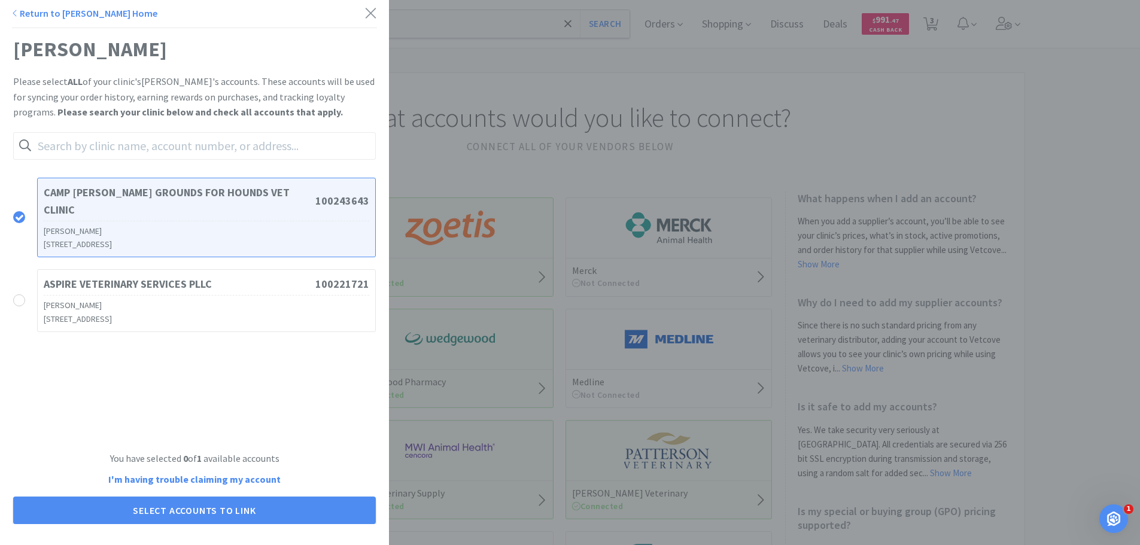
click at [32, 294] on div at bounding box center [25, 300] width 24 height 13
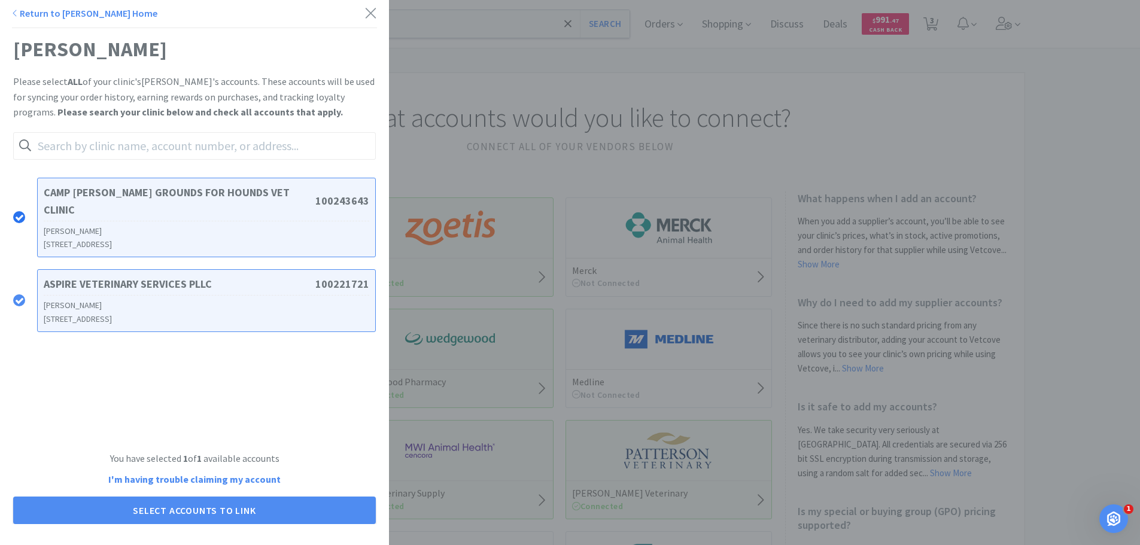
click at [23, 213] on icon at bounding box center [19, 217] width 9 height 9
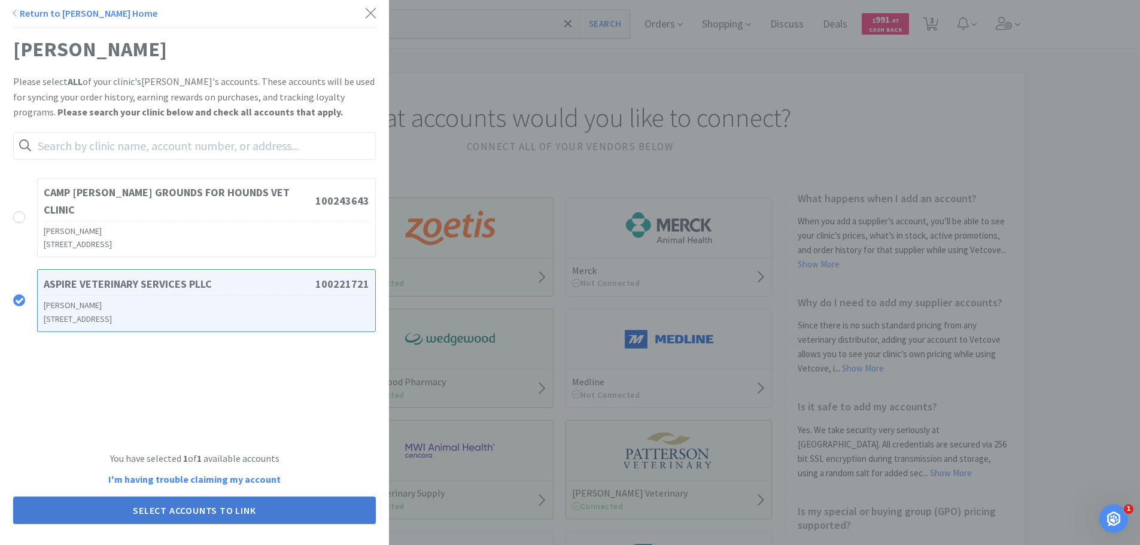
click at [209, 506] on button "Select Accounts to Link" at bounding box center [194, 511] width 363 height 28
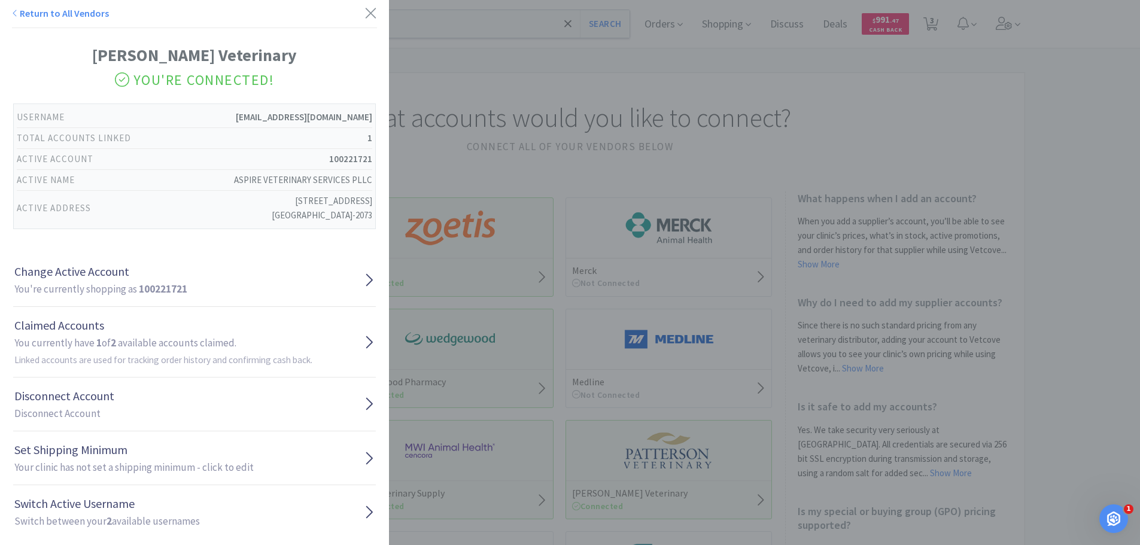
click at [466, 169] on div "Return to All Vendors [PERSON_NAME] Veterinary You're Connected! Username [EMAI…" at bounding box center [570, 272] width 1140 height 545
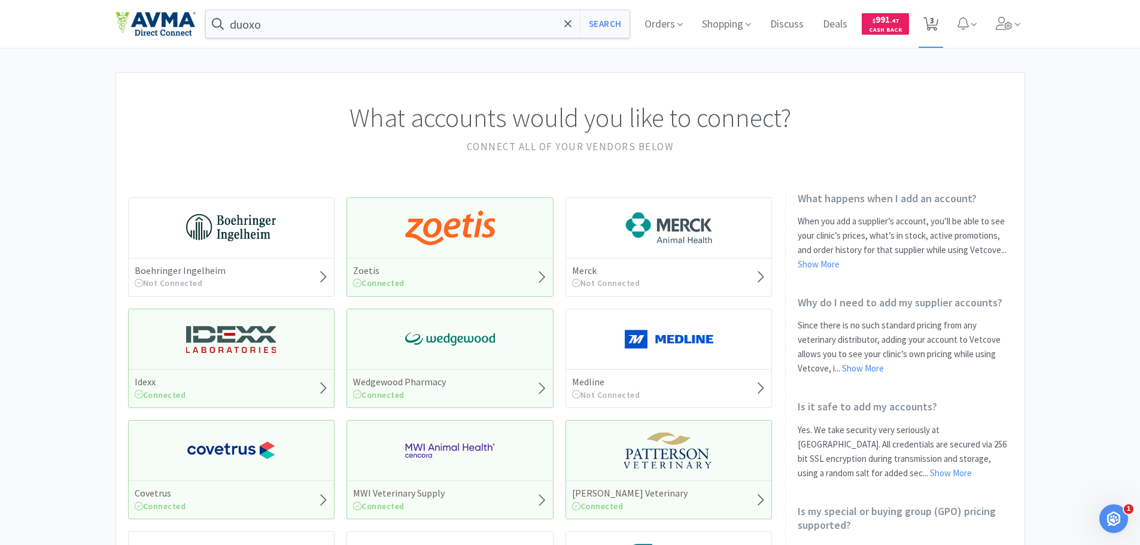
click at [934, 22] on span "3" at bounding box center [932, 20] width 4 height 48
select select "1"
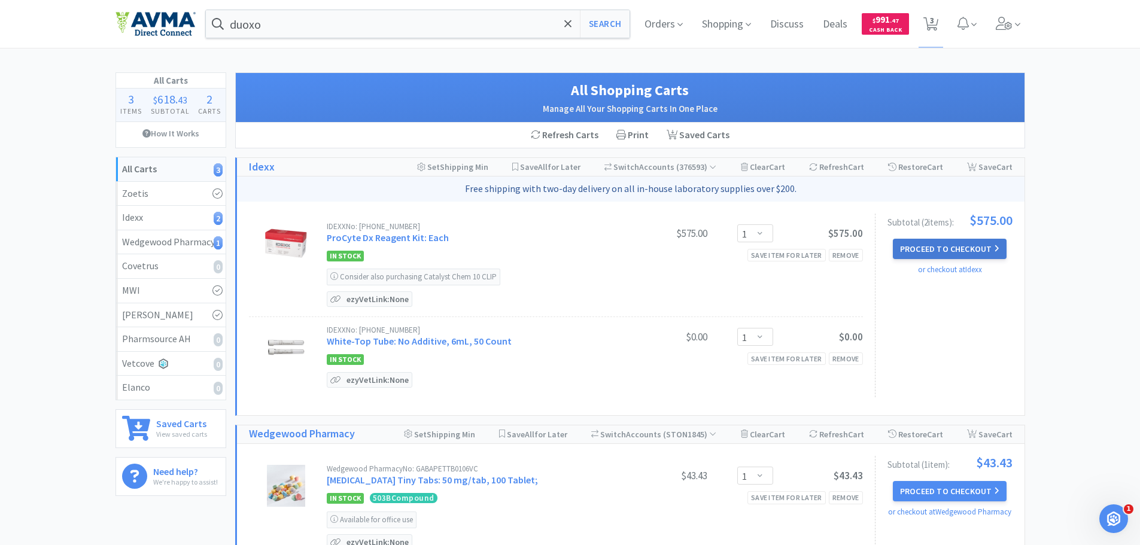
click at [935, 246] on button "Proceed to Checkout" at bounding box center [950, 249] width 114 height 20
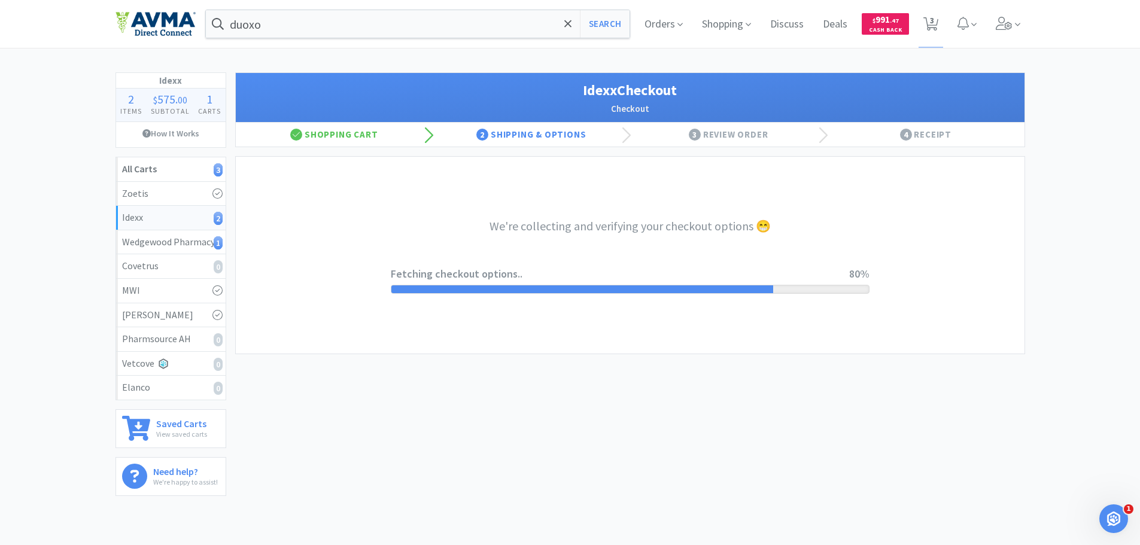
select select "904"
select select "003"
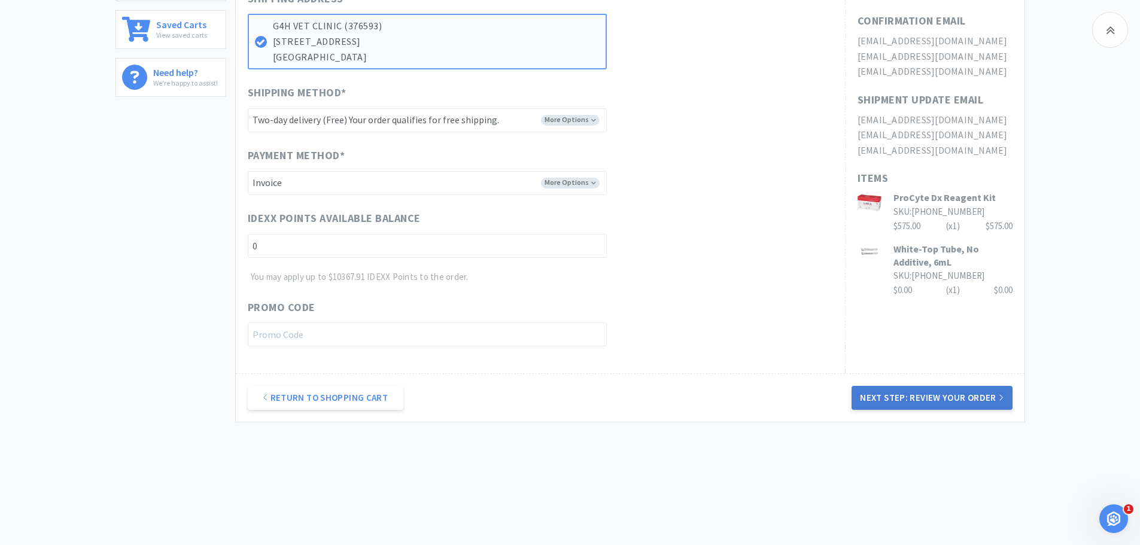
click at [939, 397] on button "Next Step: Review Your Order" at bounding box center [932, 398] width 160 height 24
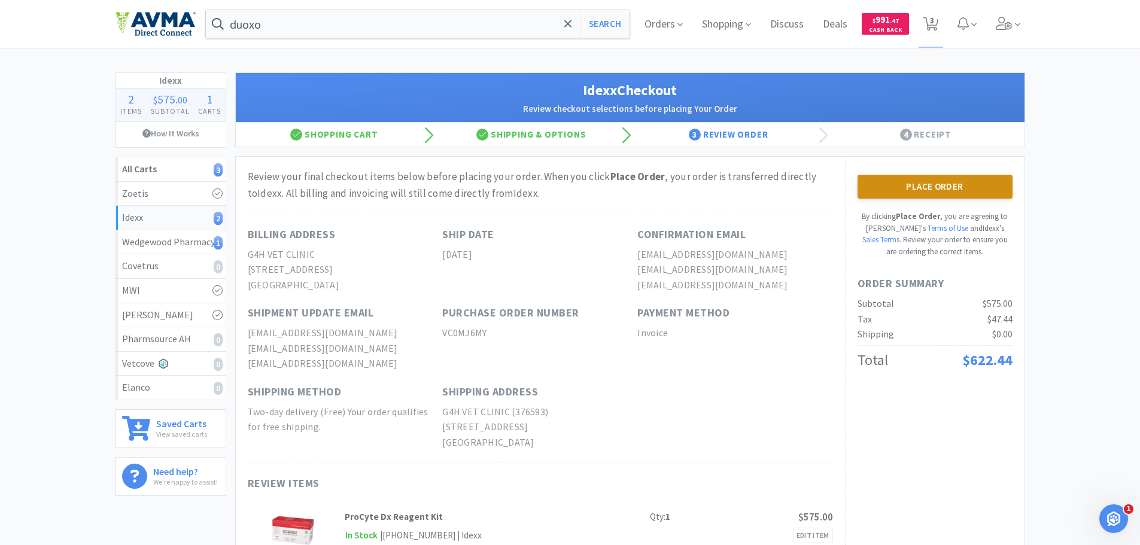
click at [931, 186] on button "Place Order" at bounding box center [935, 187] width 155 height 24
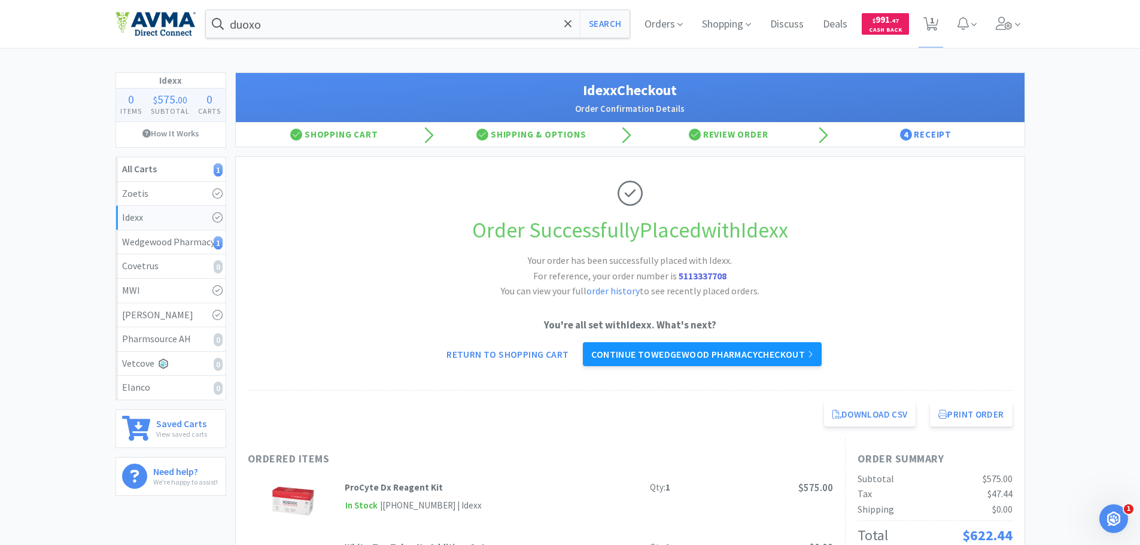
click at [730, 359] on link "Continue to Wedgewood Pharmacy checkout" at bounding box center [702, 354] width 238 height 24
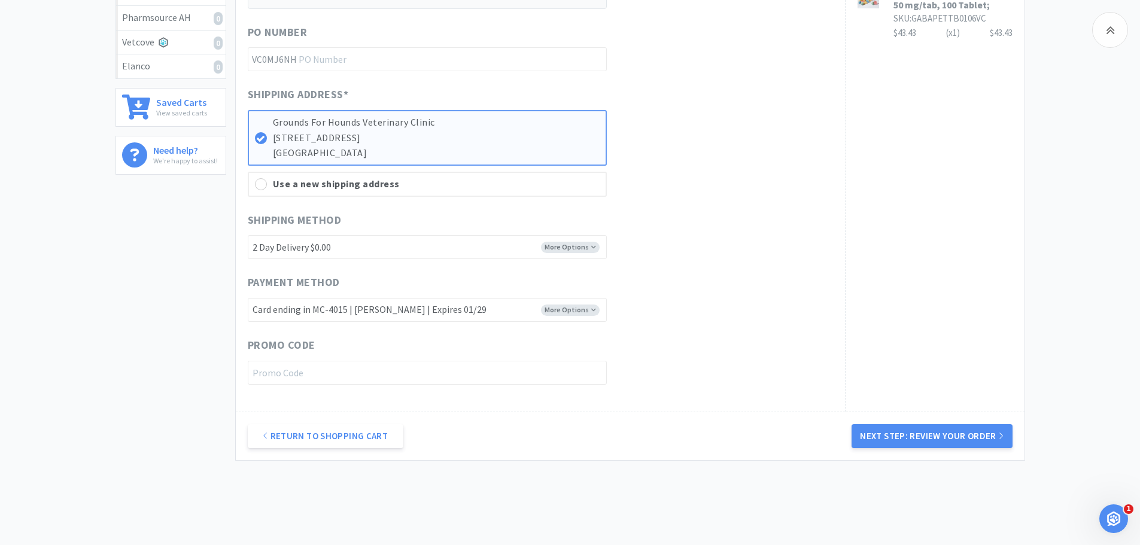
scroll to position [360, 0]
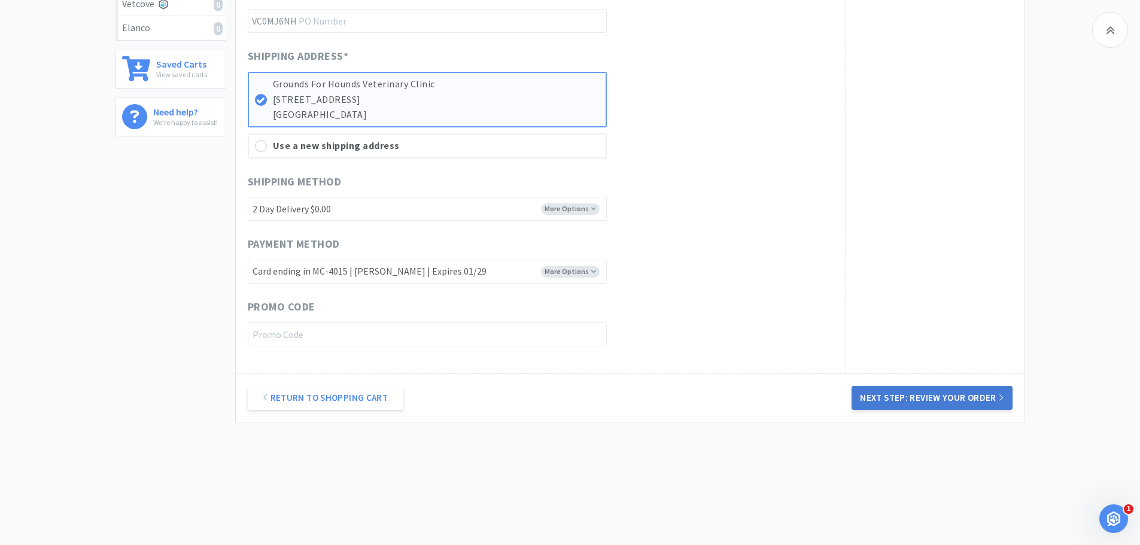
click at [895, 400] on button "Next Step: Review Your Order" at bounding box center [932, 398] width 160 height 24
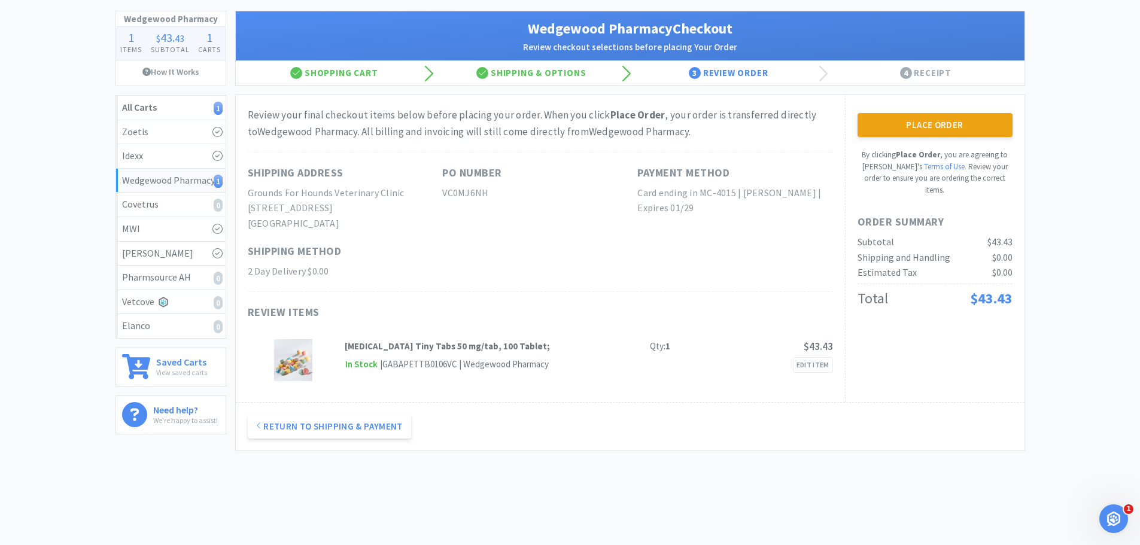
scroll to position [0, 0]
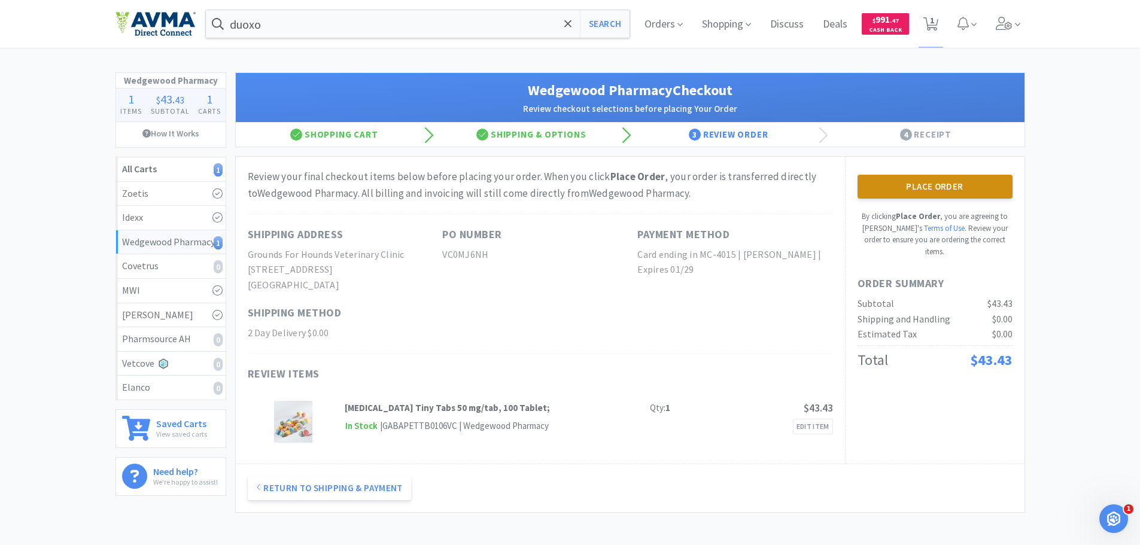
click at [909, 187] on button "Place Order" at bounding box center [935, 187] width 155 height 24
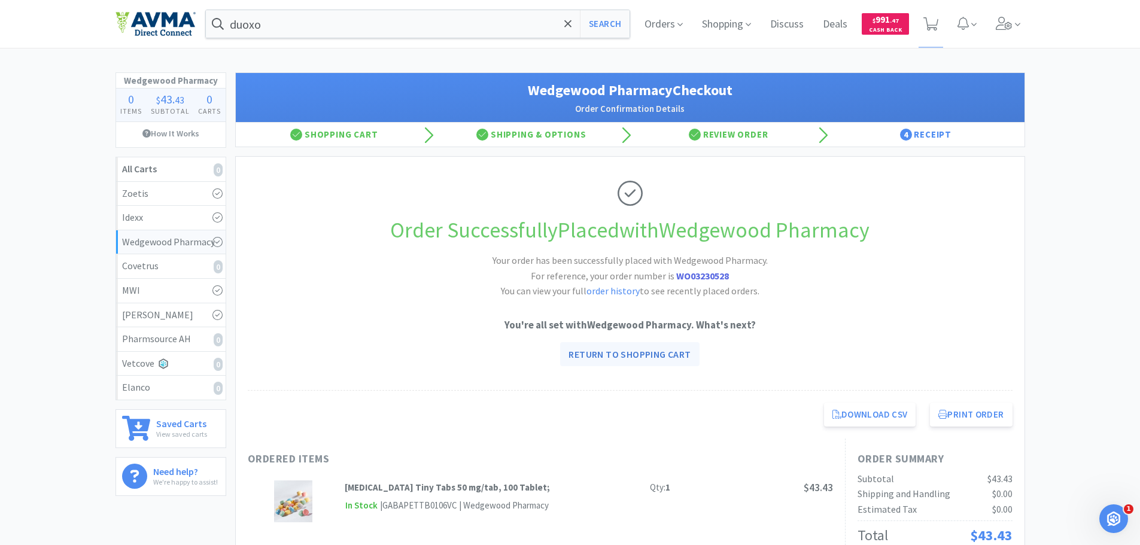
click at [641, 364] on link "Return to Shopping Cart" at bounding box center [629, 354] width 139 height 24
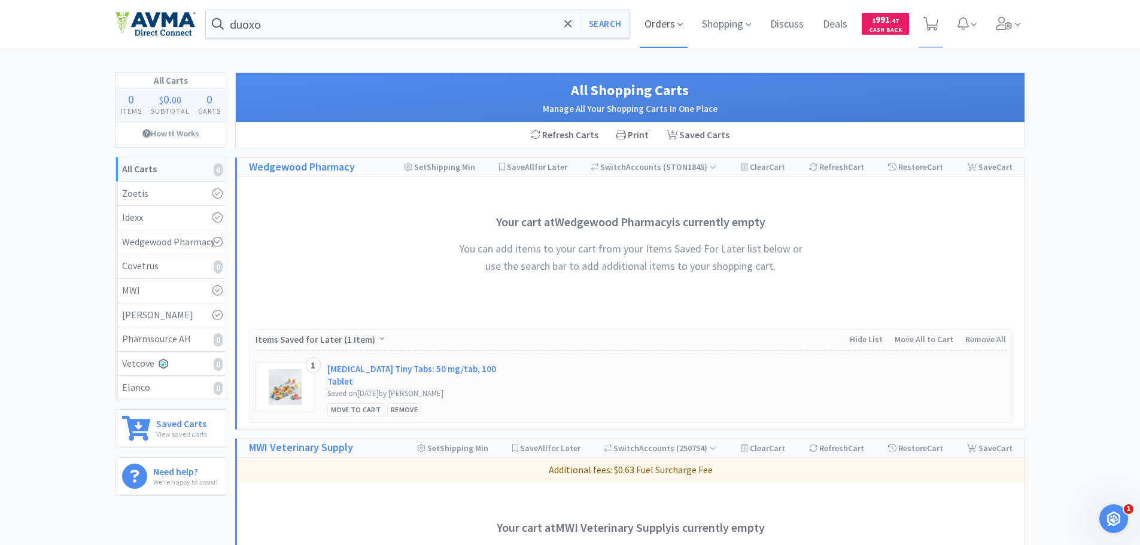
click at [650, 29] on span "Orders" at bounding box center [664, 24] width 48 height 48
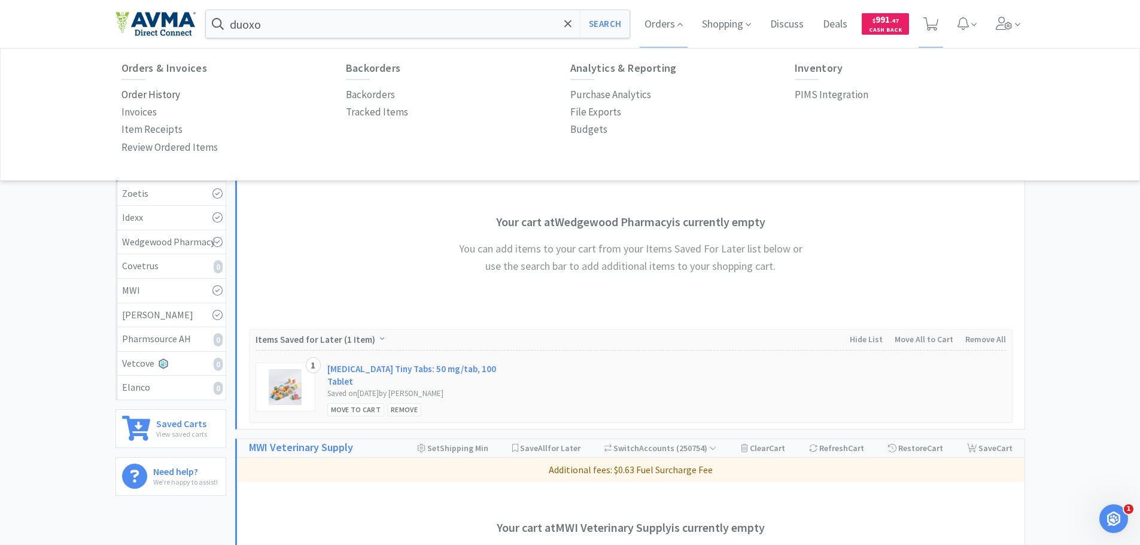
click at [132, 102] on p "Order History" at bounding box center [151, 95] width 59 height 16
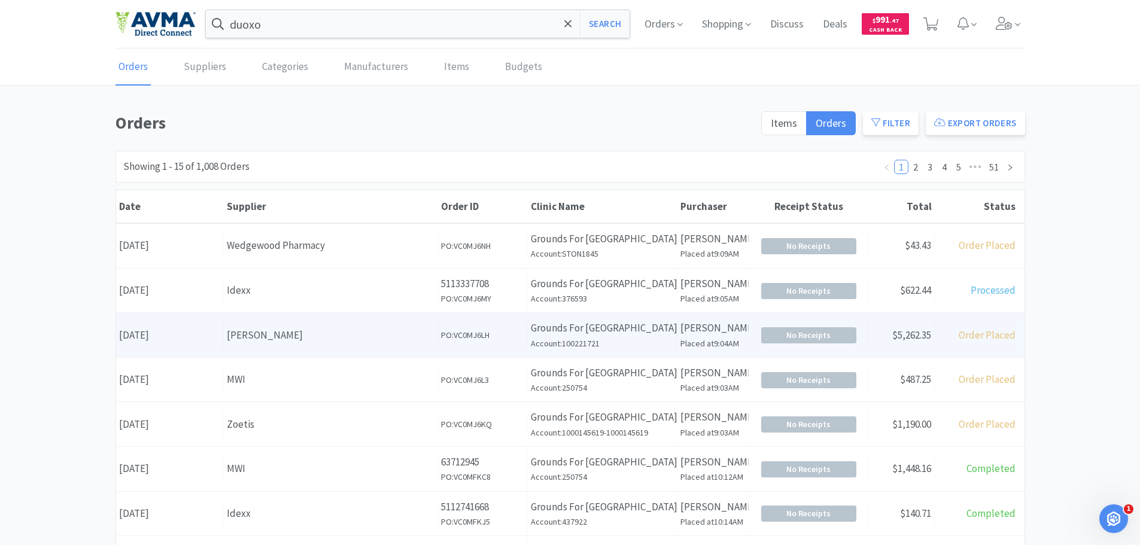
click at [555, 339] on h6 "Account: 100221721" at bounding box center [602, 343] width 143 height 13
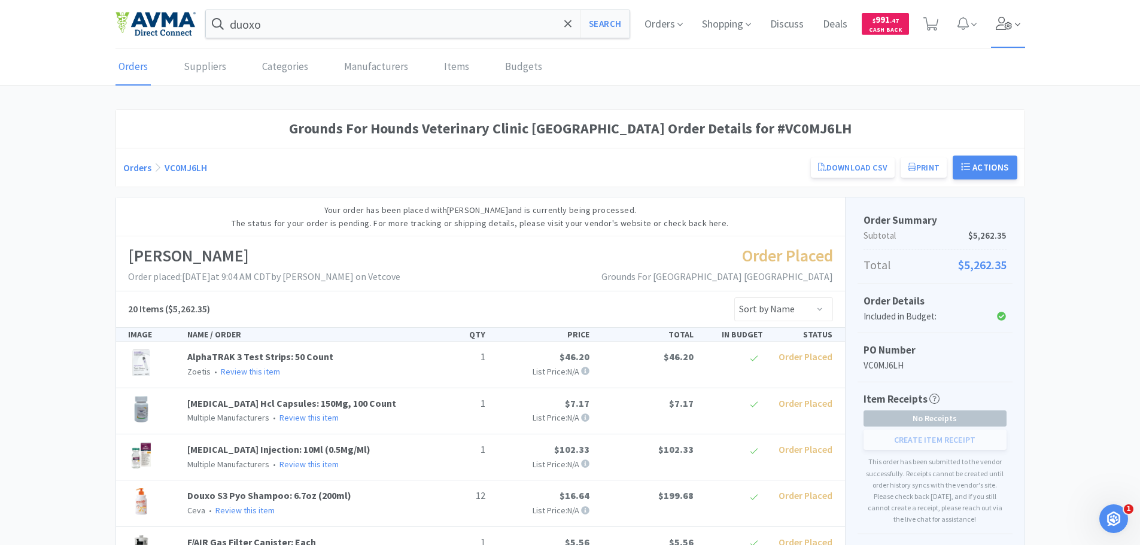
click at [1020, 23] on icon at bounding box center [1017, 24] width 5 height 3
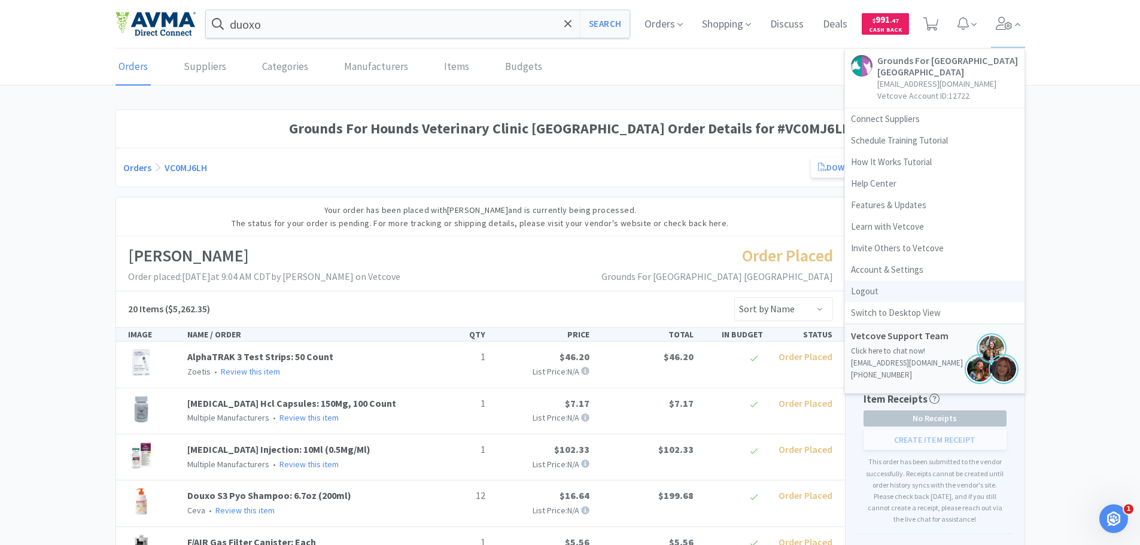
click at [877, 294] on link "Logout" at bounding box center [935, 292] width 180 height 22
